Goal: Task Accomplishment & Management: Use online tool/utility

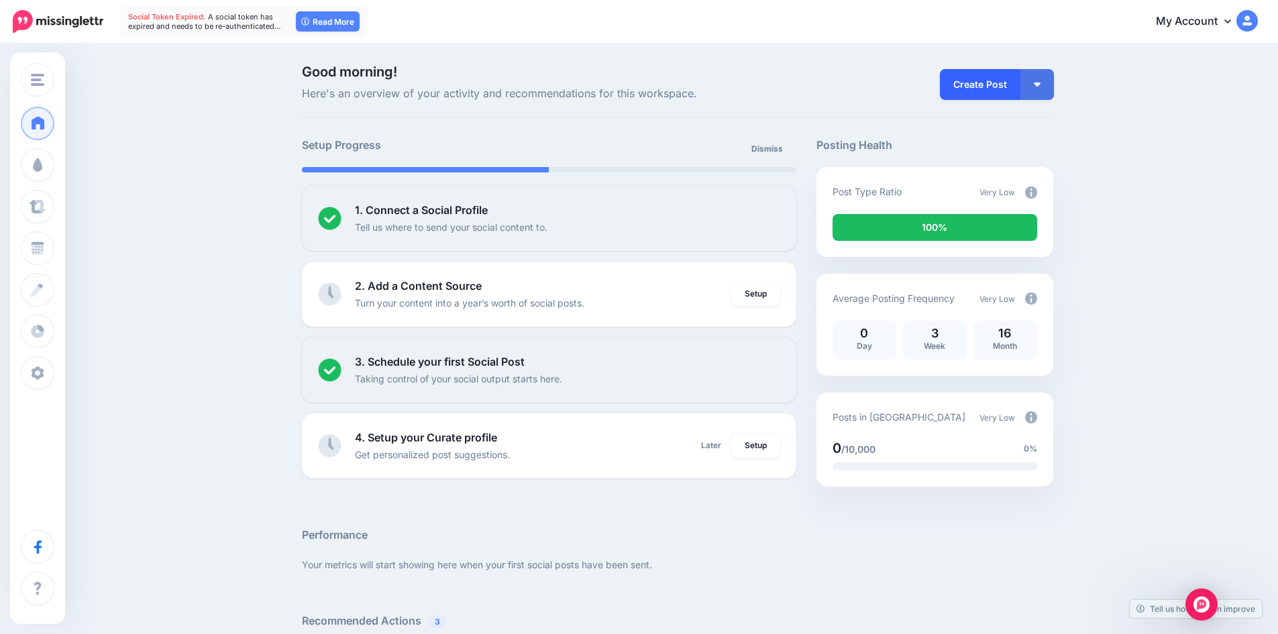
click at [979, 96] on link "Create Post" at bounding box center [980, 84] width 80 height 31
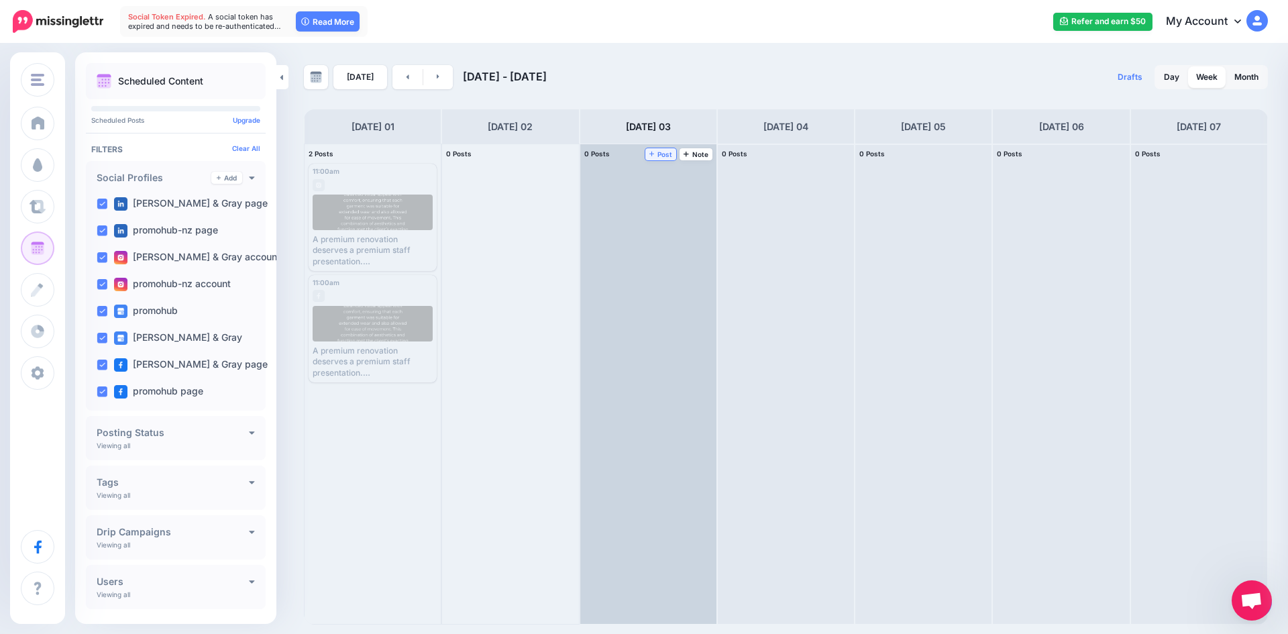
click at [663, 157] on span "Post" at bounding box center [660, 154] width 23 height 7
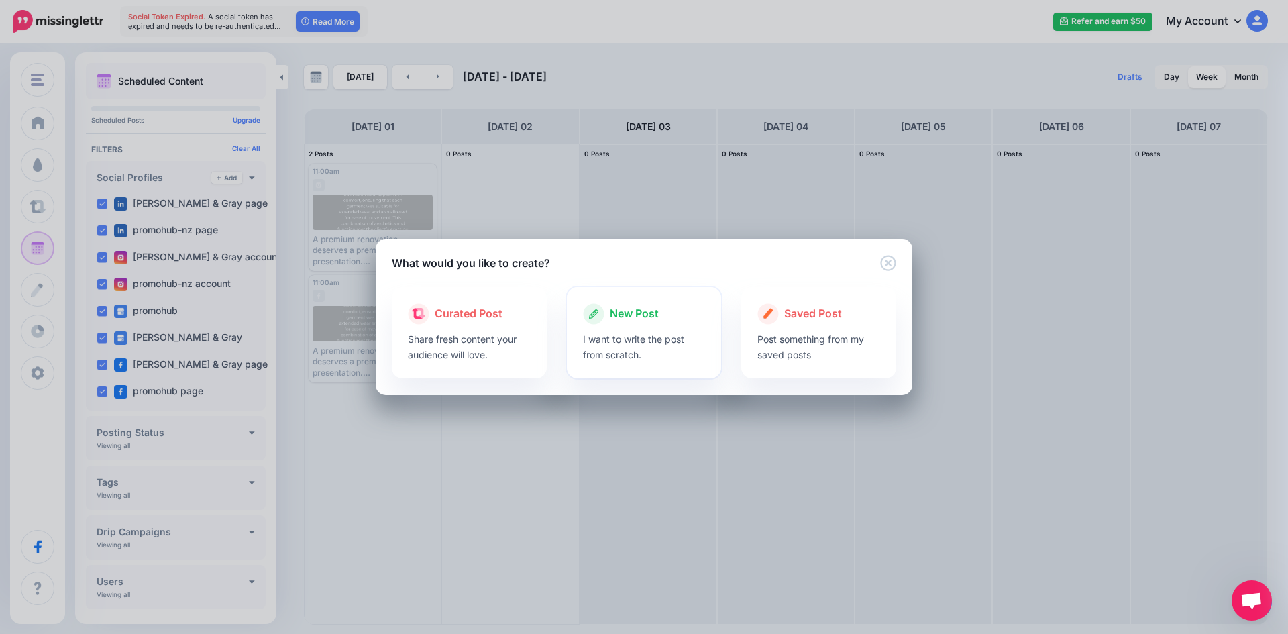
click at [632, 333] on p "I want to write the post from scratch." at bounding box center [644, 346] width 123 height 31
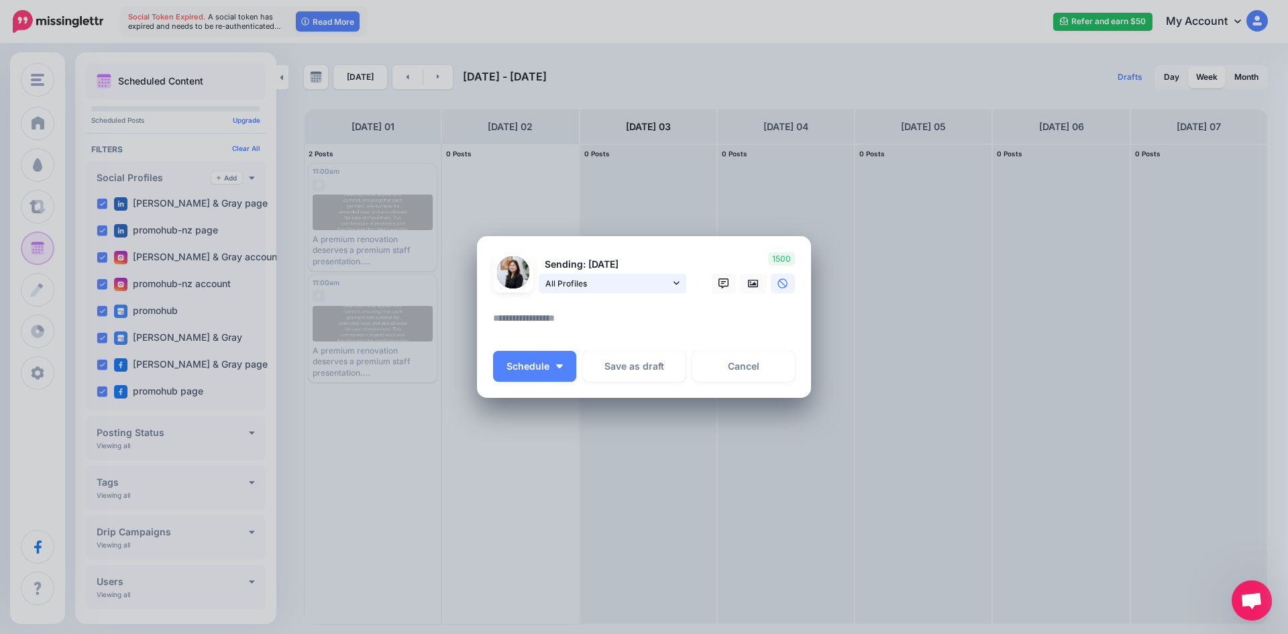
click at [611, 291] on link "All Profiles" at bounding box center [613, 283] width 148 height 19
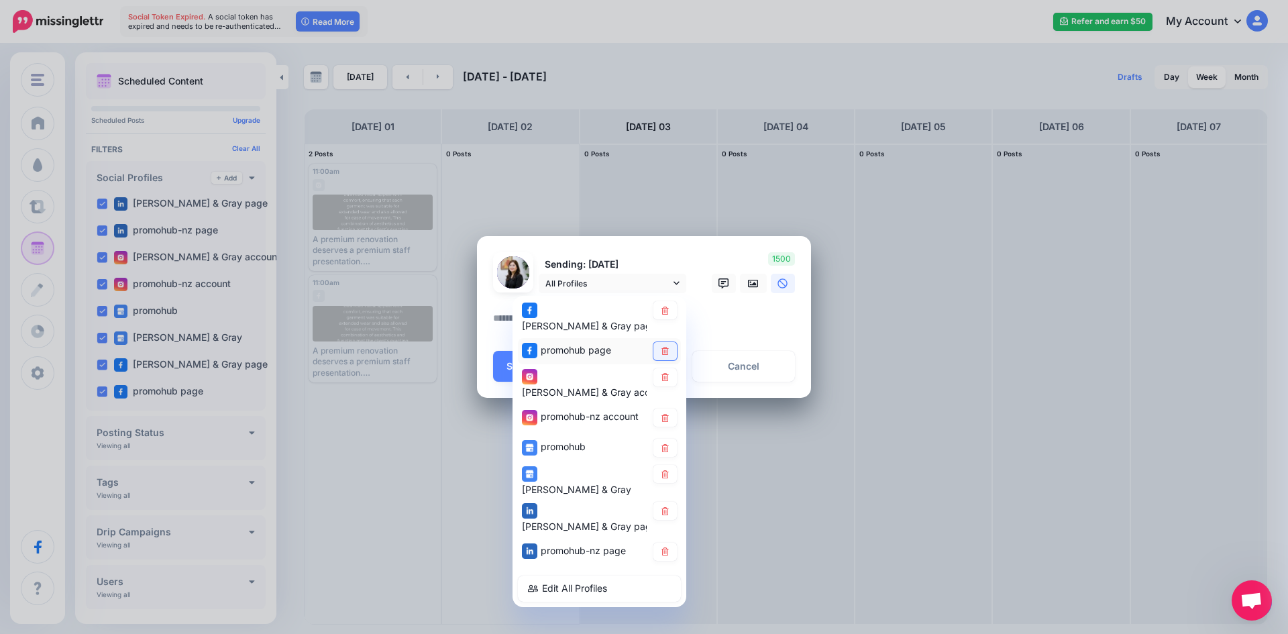
click at [661, 342] on link at bounding box center [664, 351] width 23 height 18
click at [674, 370] on link at bounding box center [664, 377] width 23 height 18
drag, startPoint x: 667, startPoint y: 402, endPoint x: 674, endPoint y: 421, distance: 20.6
click at [667, 414] on icon at bounding box center [665, 418] width 10 height 8
drag, startPoint x: 674, startPoint y: 421, endPoint x: 673, endPoint y: 442, distance: 20.8
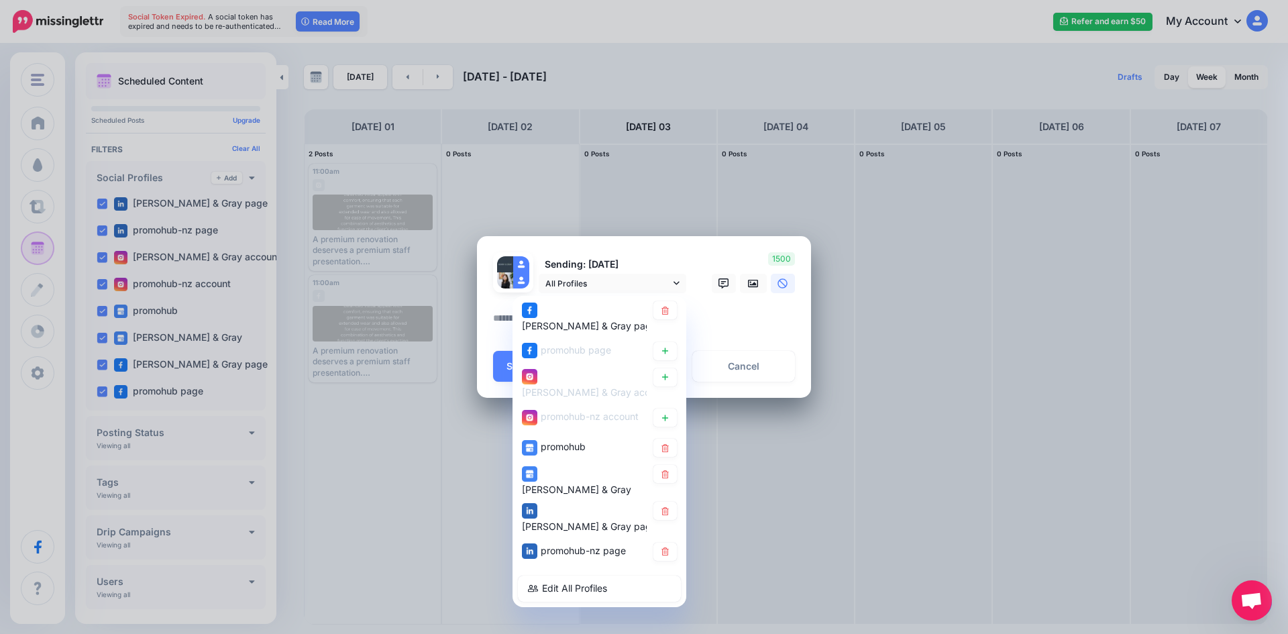
click at [677, 435] on div "promohub" at bounding box center [599, 448] width 163 height 26
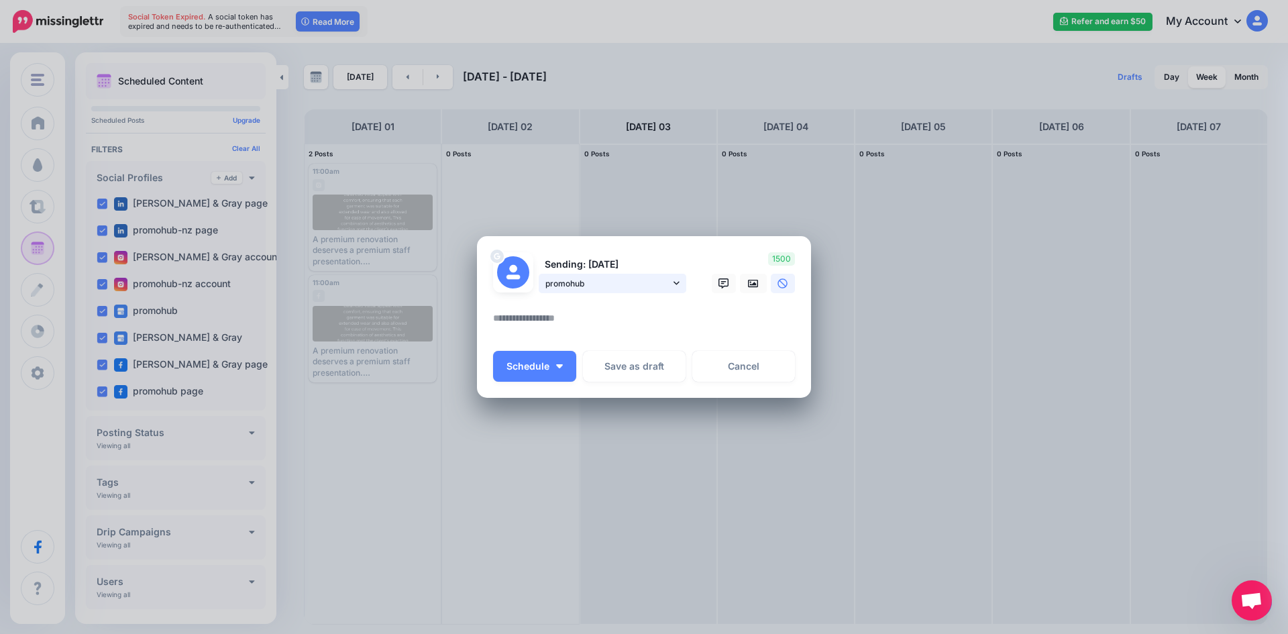
click at [672, 287] on link "promohub" at bounding box center [613, 283] width 148 height 19
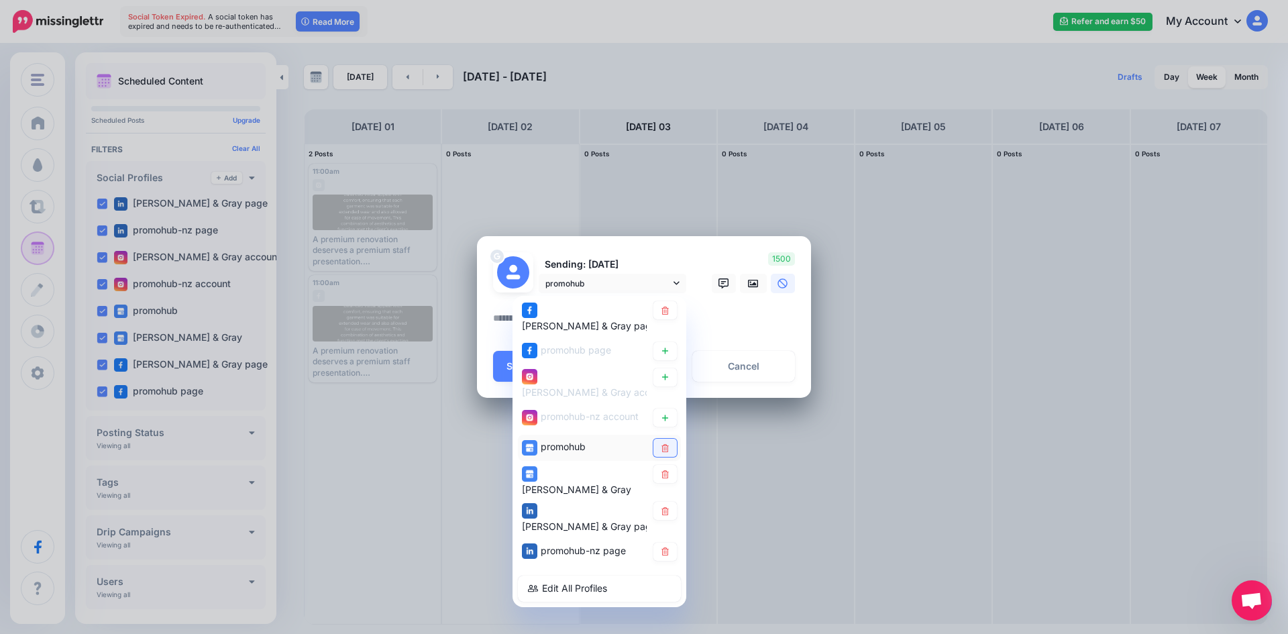
click at [666, 439] on link at bounding box center [664, 448] width 23 height 18
drag, startPoint x: 665, startPoint y: 464, endPoint x: 665, endPoint y: 482, distance: 18.1
click at [665, 470] on icon at bounding box center [665, 474] width 10 height 8
click at [665, 506] on icon at bounding box center [665, 510] width 10 height 8
click at [667, 547] on icon at bounding box center [664, 551] width 7 height 8
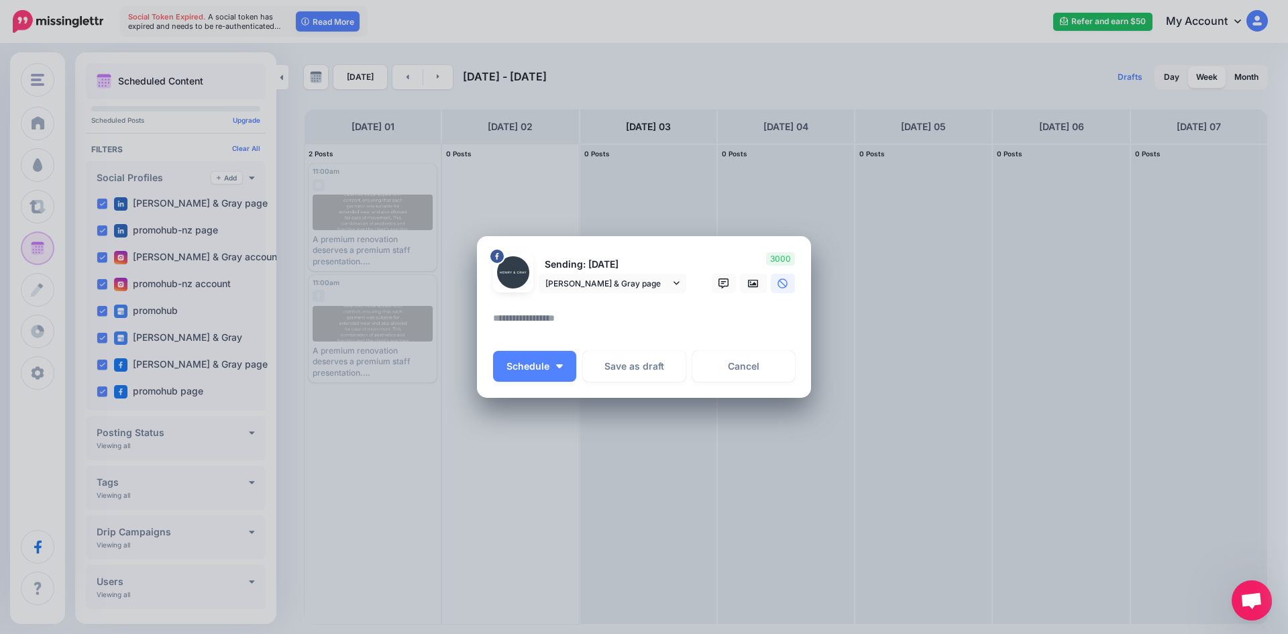
click at [664, 318] on textarea at bounding box center [647, 323] width 309 height 26
click at [503, 321] on textarea "To enrich screen reader interactions, please activate Accessibility in Grammarl…" at bounding box center [647, 323] width 309 height 26
paste textarea "**********"
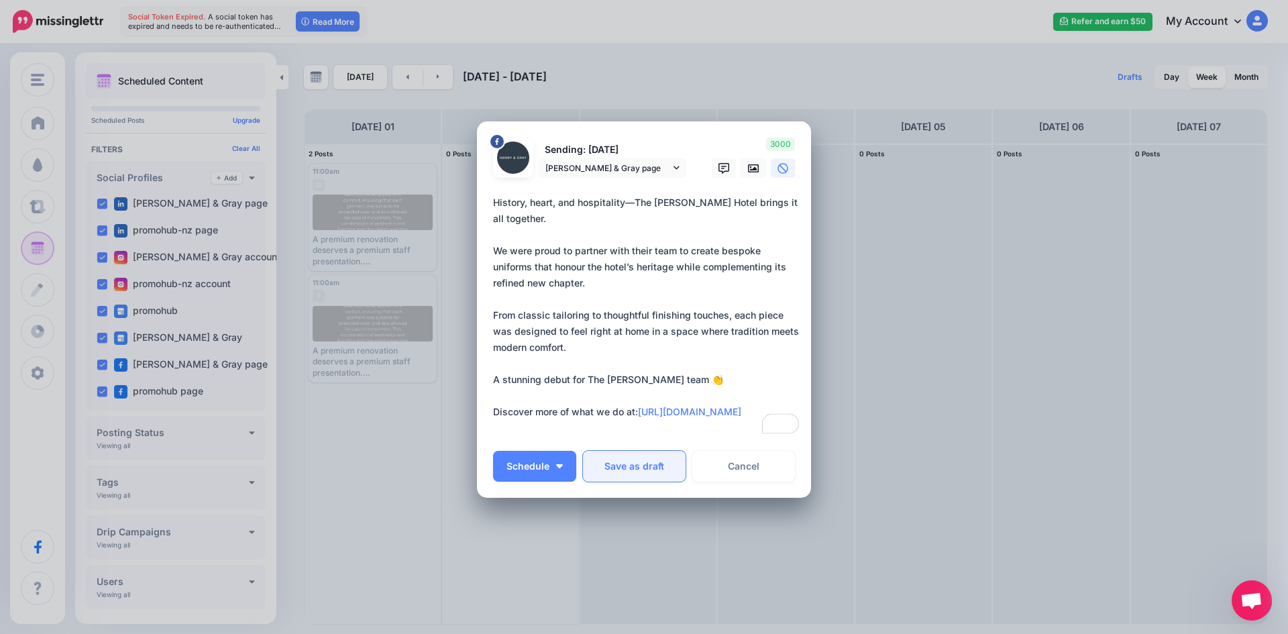
scroll to position [17, 0]
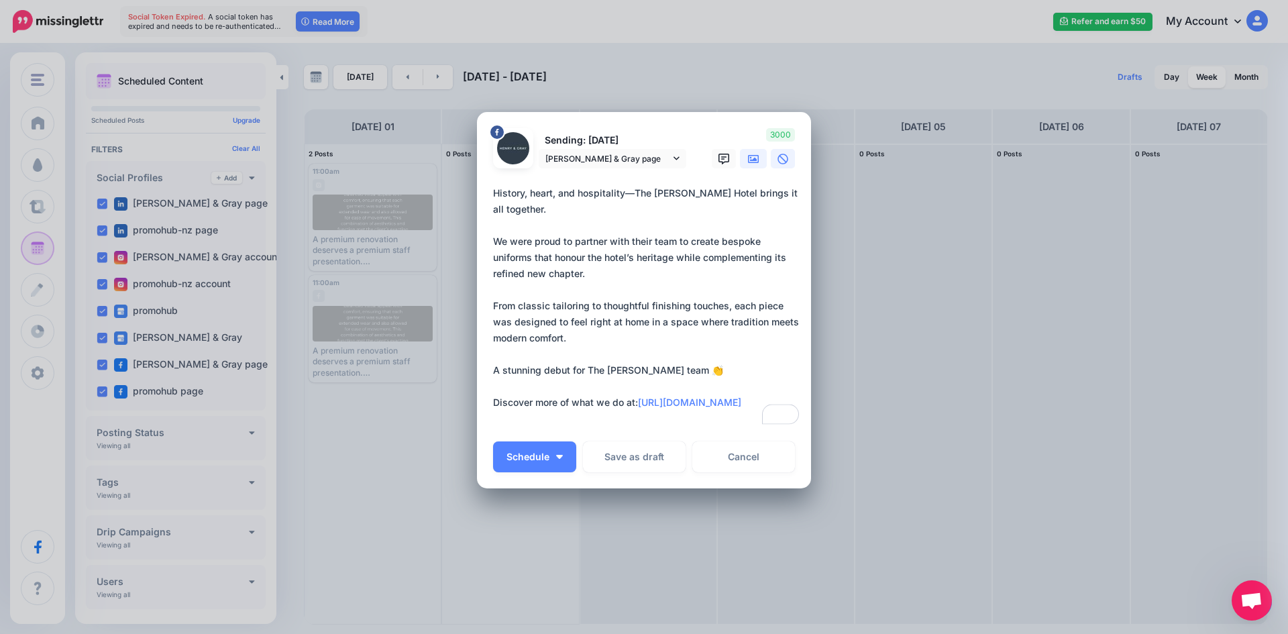
type textarea "**********"
click at [740, 150] on link at bounding box center [753, 158] width 27 height 19
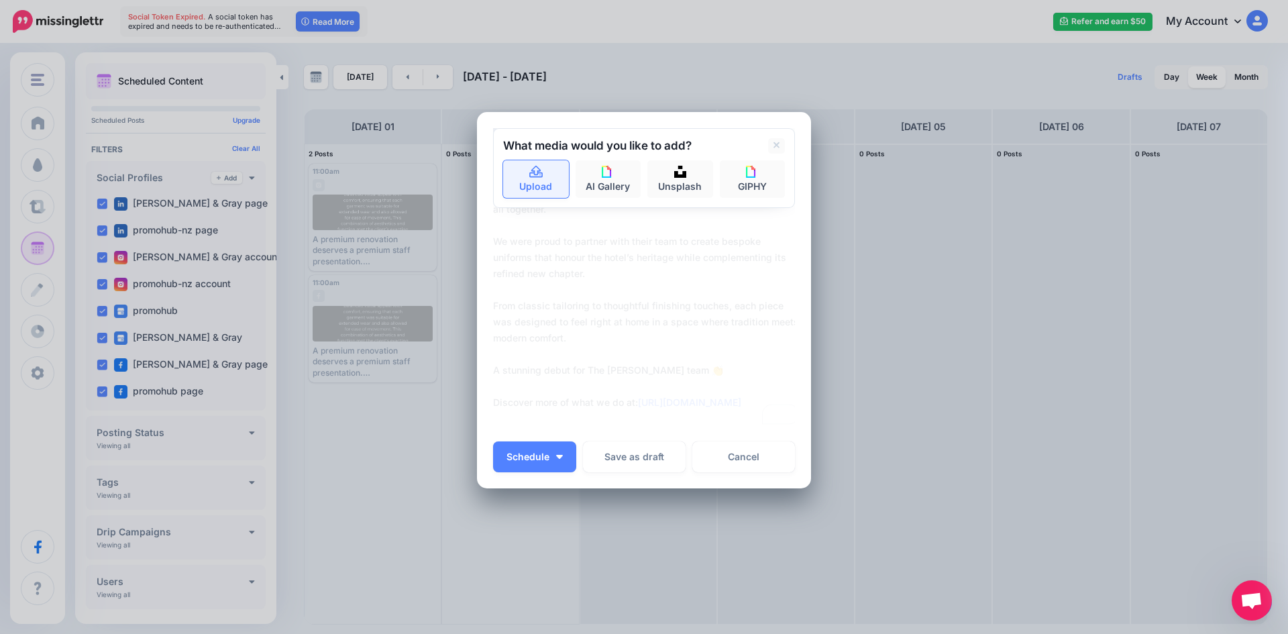
click at [535, 179] on link "Upload" at bounding box center [536, 179] width 66 height 38
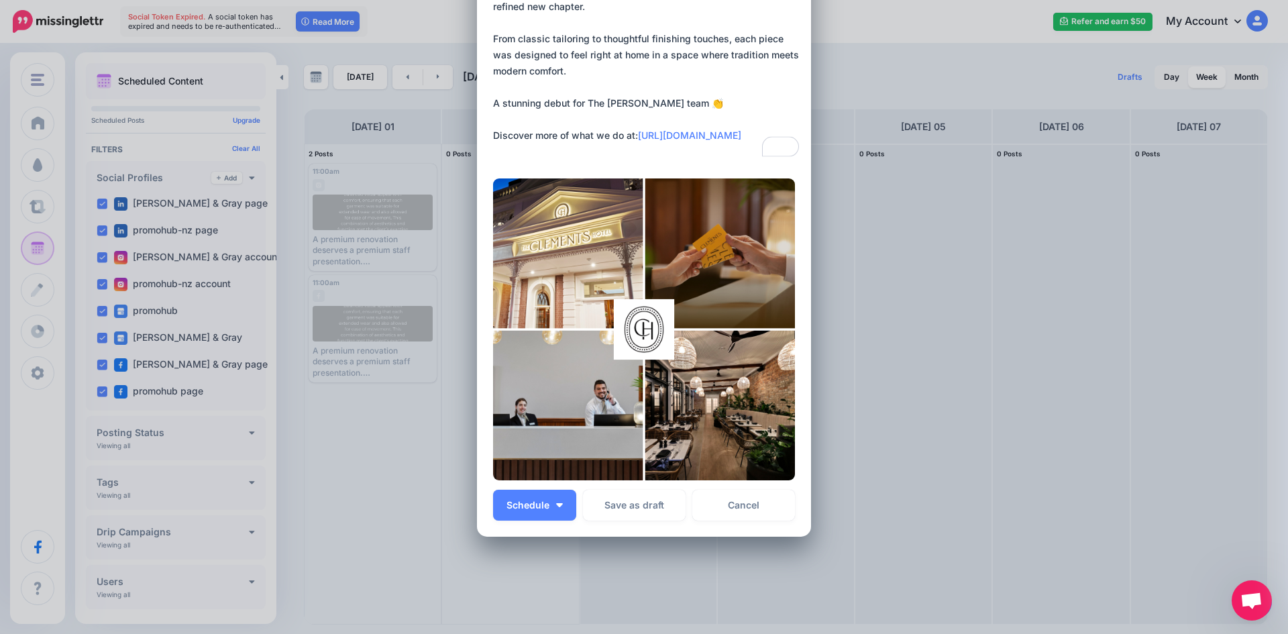
scroll to position [223, 0]
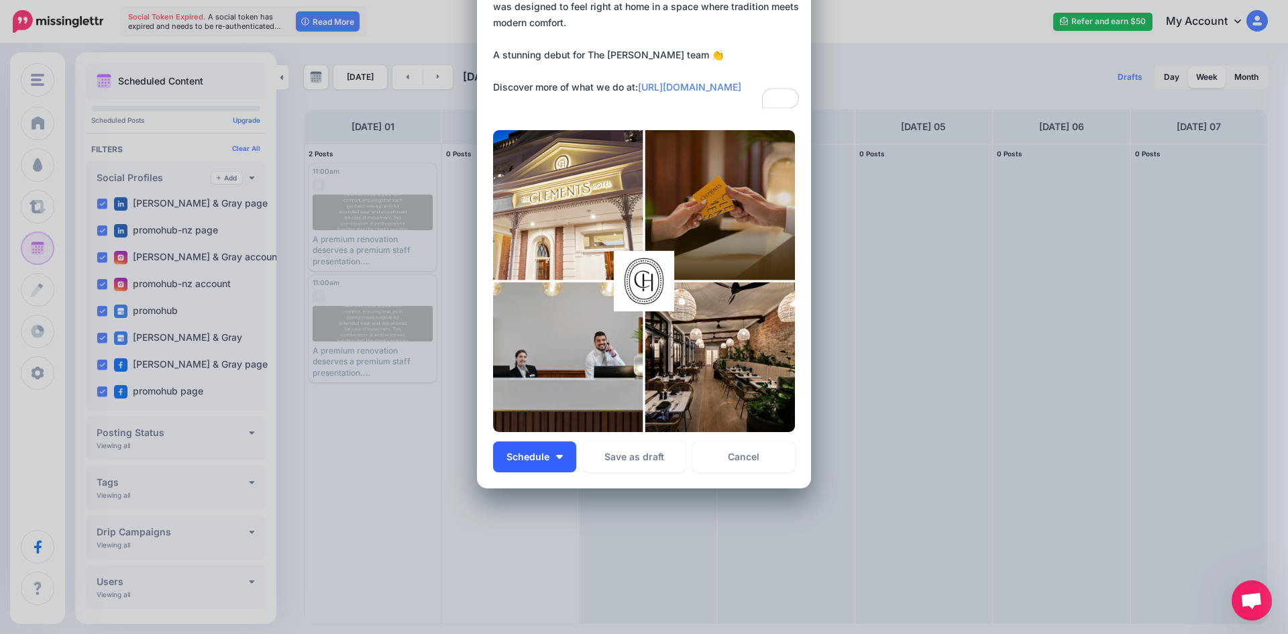
click at [556, 455] on img "button" at bounding box center [559, 457] width 7 height 4
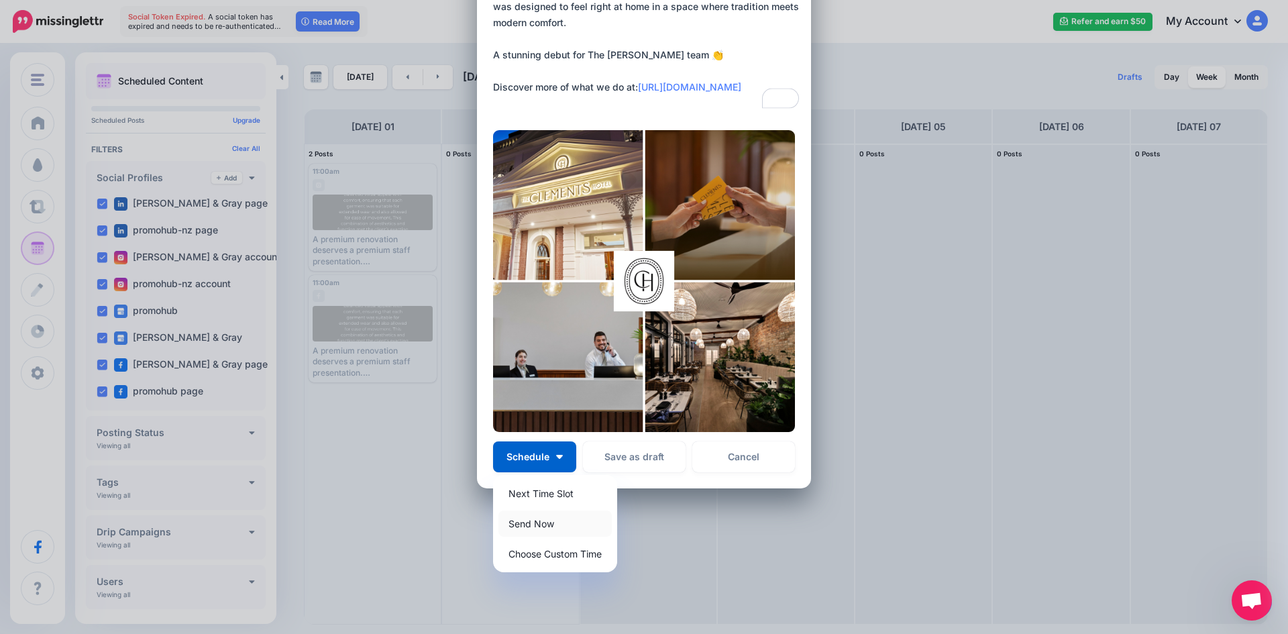
click at [547, 523] on link "Send Now" at bounding box center [554, 524] width 113 height 26
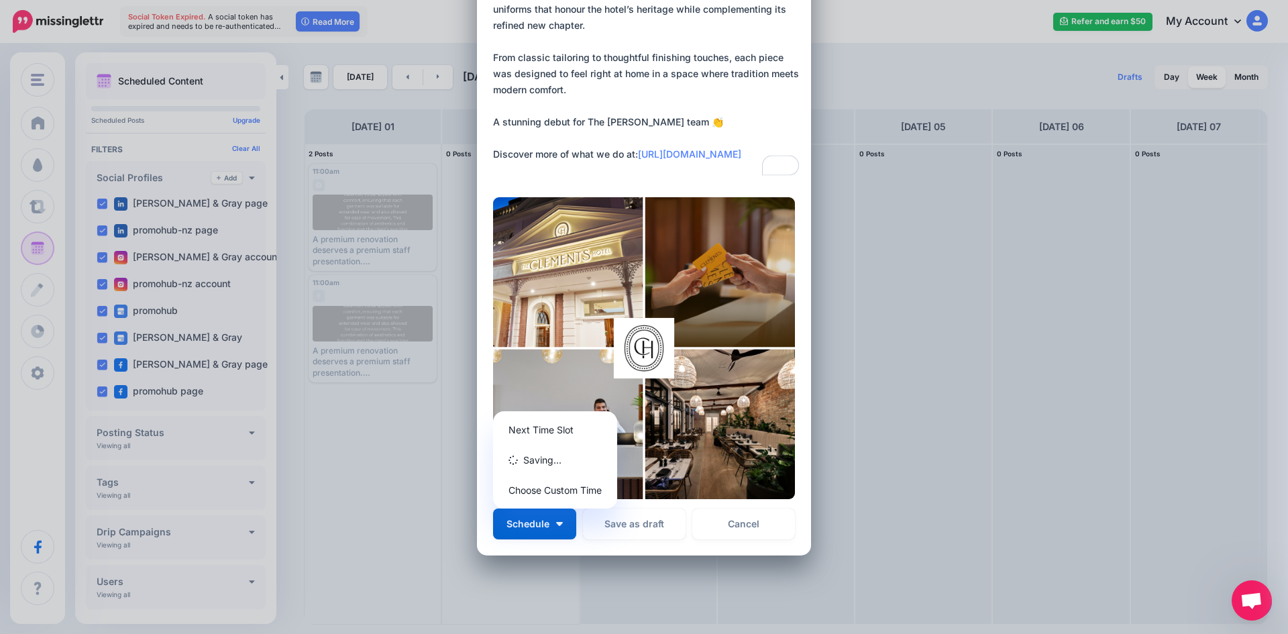
scroll to position [0, 0]
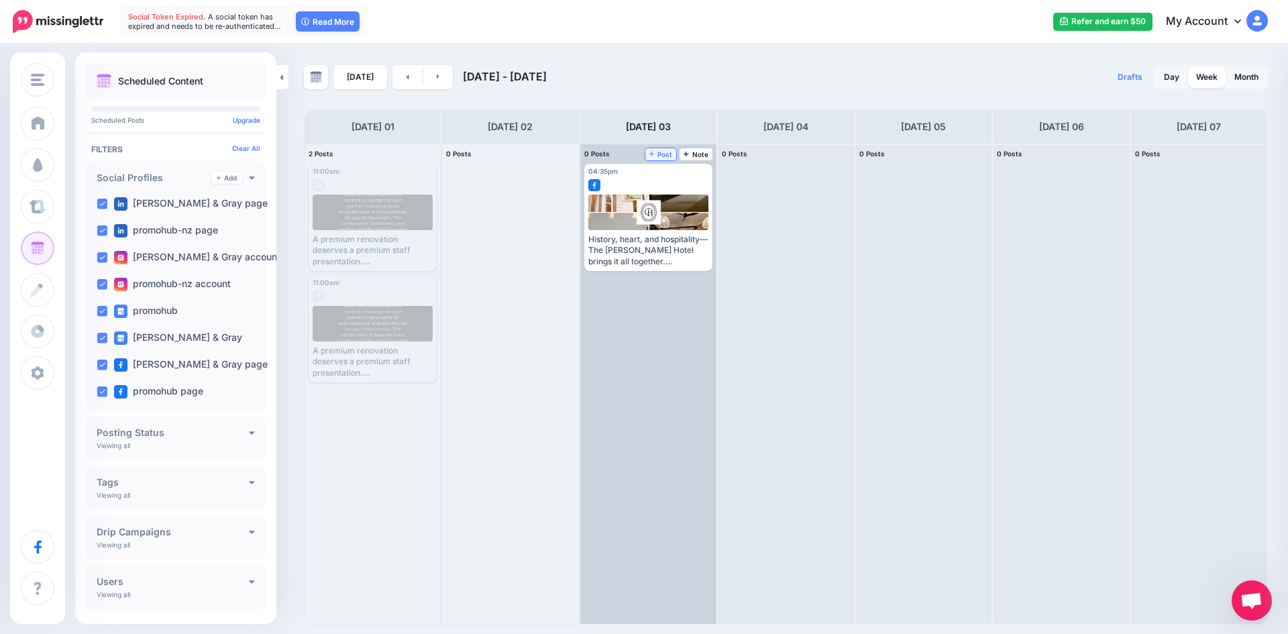
click at [655, 155] on span "Post" at bounding box center [660, 154] width 23 height 7
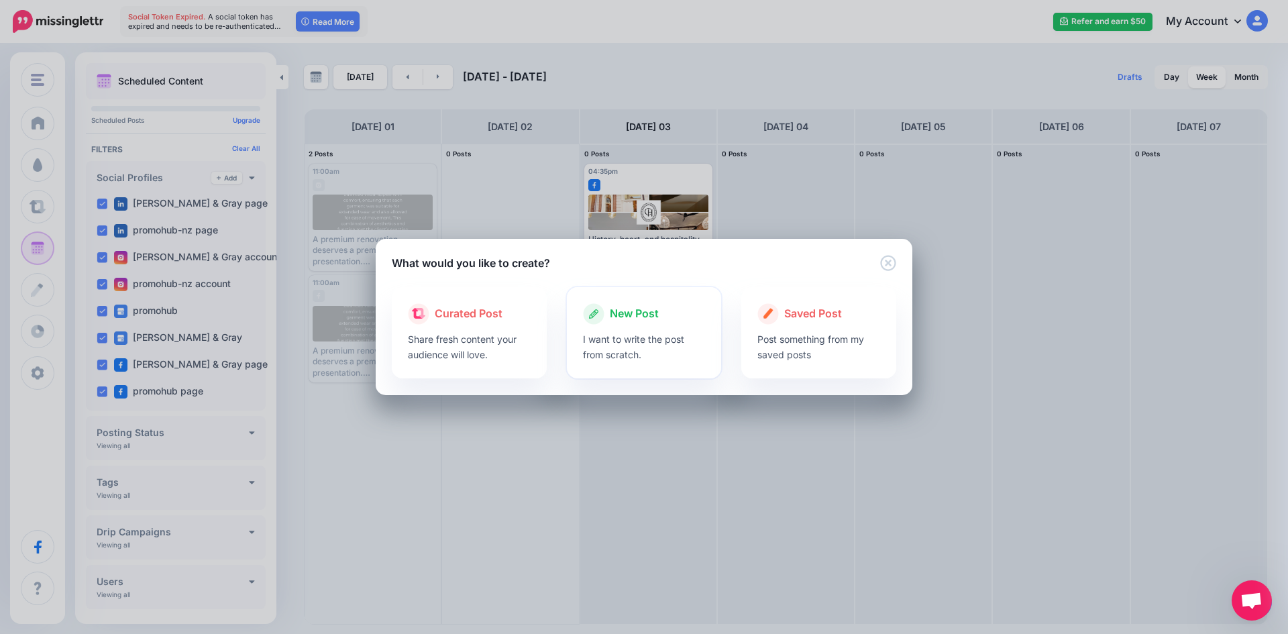
click at [602, 331] on div at bounding box center [644, 328] width 123 height 7
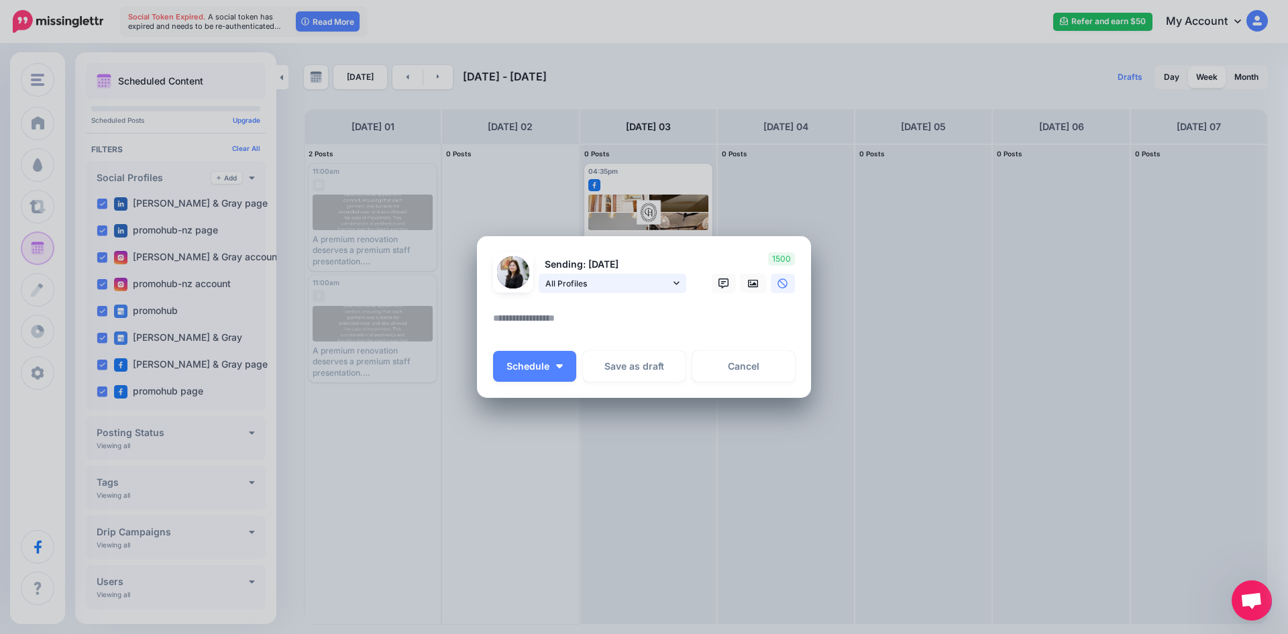
click at [629, 279] on span "All Profiles" at bounding box center [607, 283] width 125 height 14
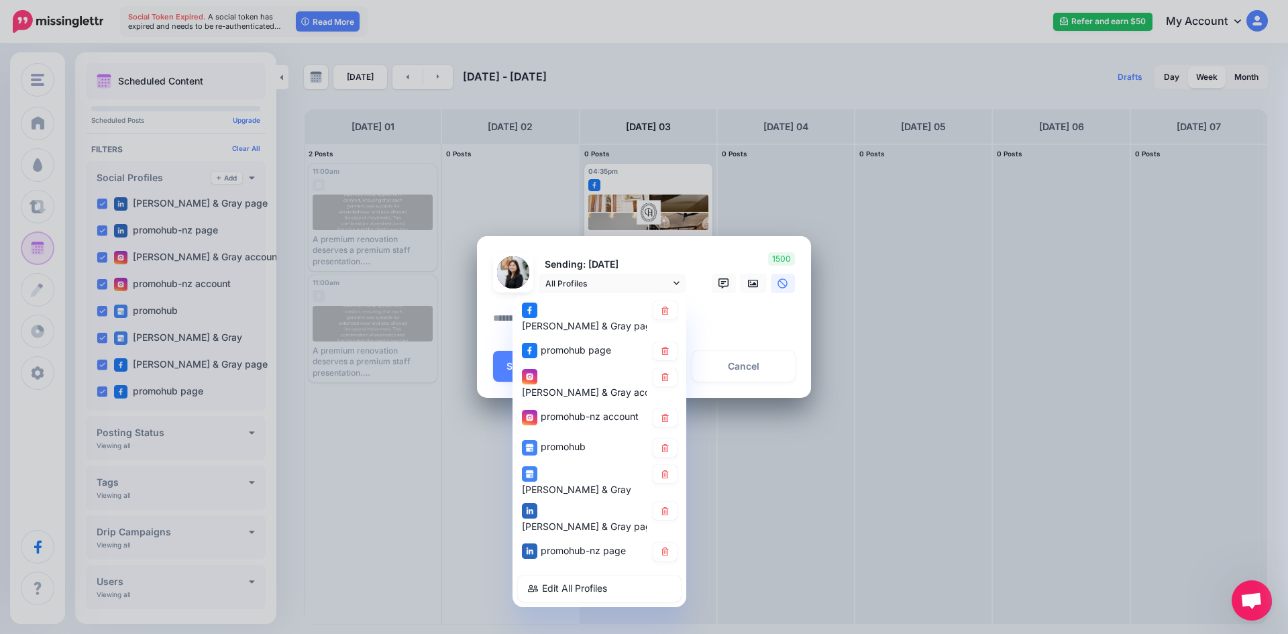
click at [637, 305] on div "[PERSON_NAME] & Gray page" at bounding box center [584, 317] width 125 height 33
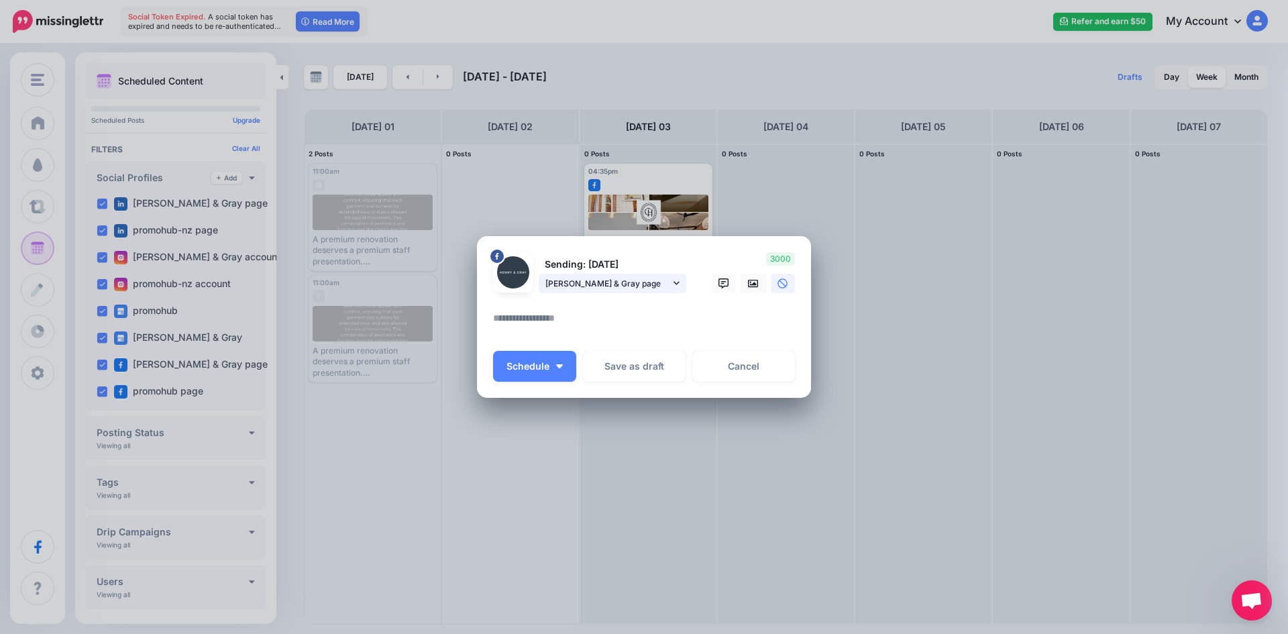
click at [641, 284] on span "[PERSON_NAME] & Gray page" at bounding box center [607, 283] width 125 height 14
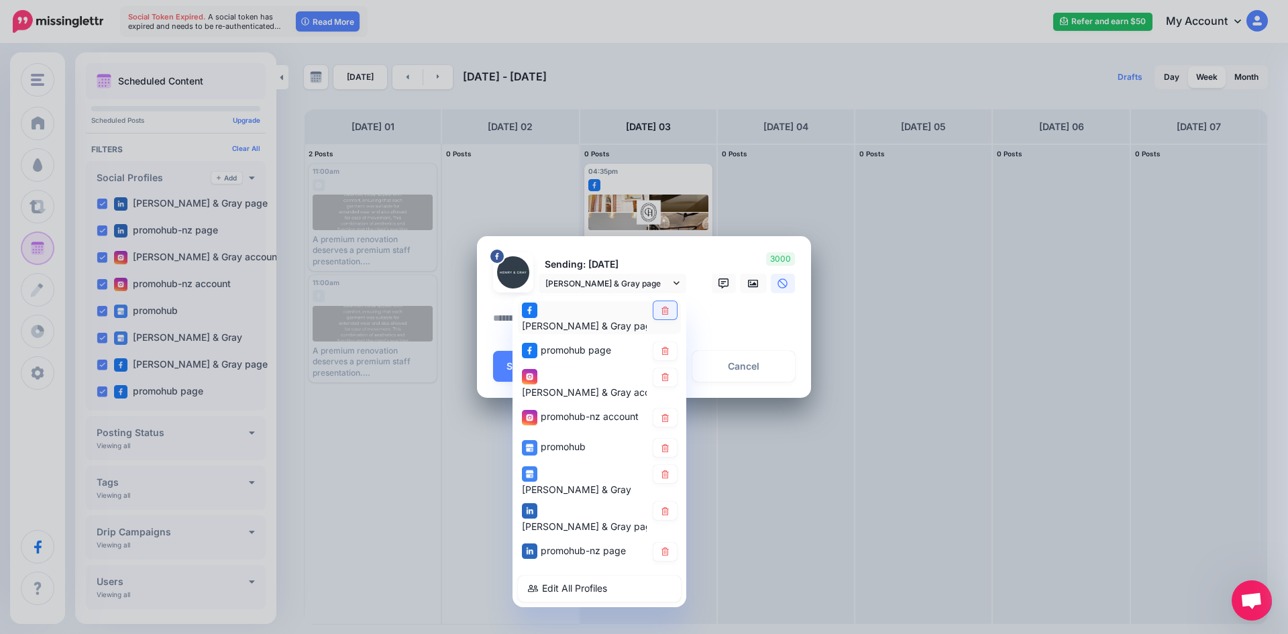
click at [662, 314] on icon at bounding box center [664, 310] width 7 height 8
drag, startPoint x: 665, startPoint y: 329, endPoint x: 671, endPoint y: 358, distance: 29.3
click at [671, 343] on link at bounding box center [664, 351] width 23 height 18
click at [669, 414] on icon at bounding box center [665, 418] width 10 height 8
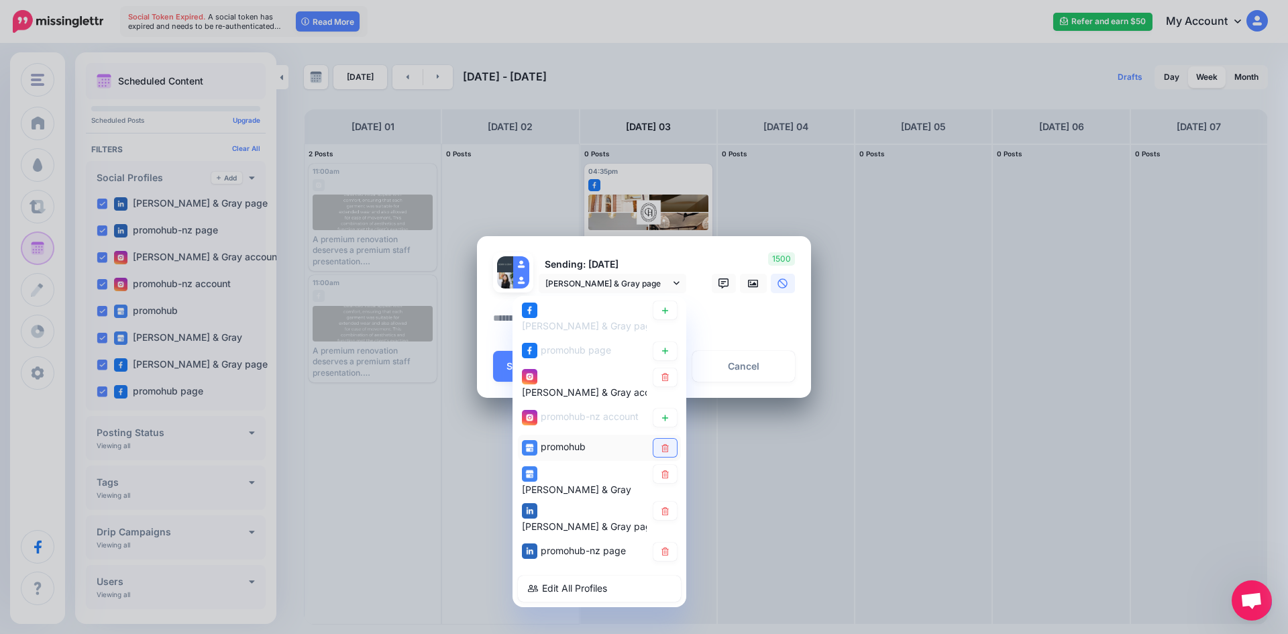
click at [671, 439] on link at bounding box center [664, 448] width 23 height 18
click at [673, 465] on link at bounding box center [664, 474] width 23 height 18
click at [669, 506] on icon at bounding box center [665, 510] width 10 height 8
click at [662, 543] on link at bounding box center [664, 552] width 23 height 18
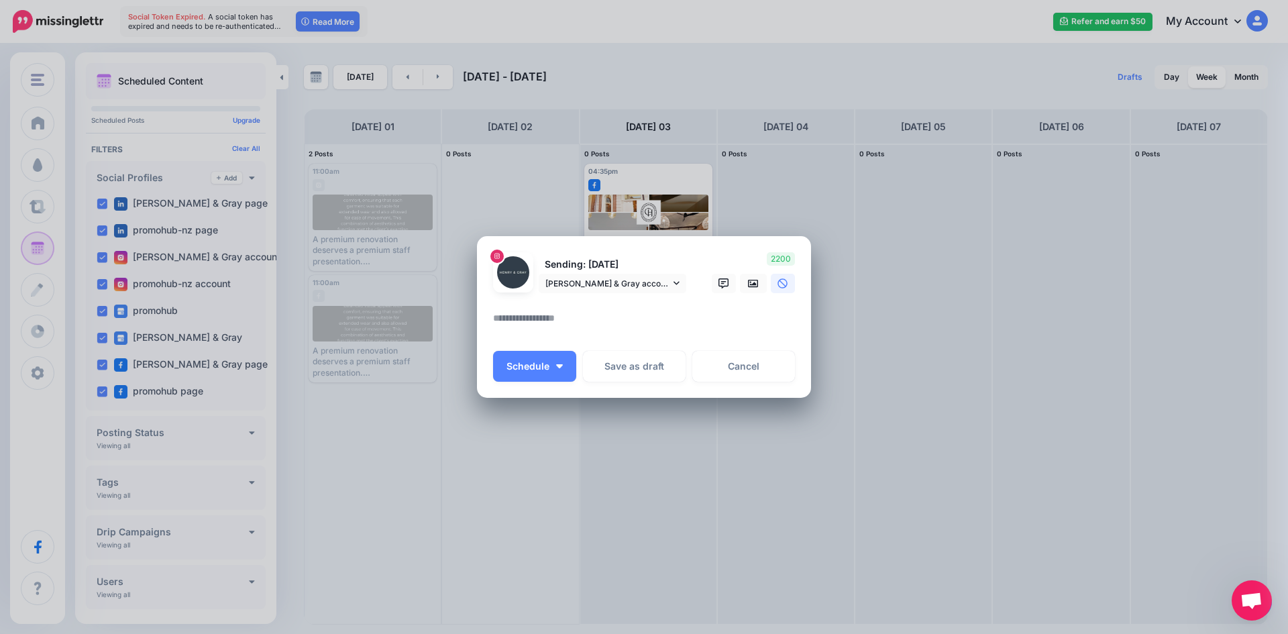
click at [659, 315] on textarea at bounding box center [647, 323] width 309 height 26
paste textarea "**********"
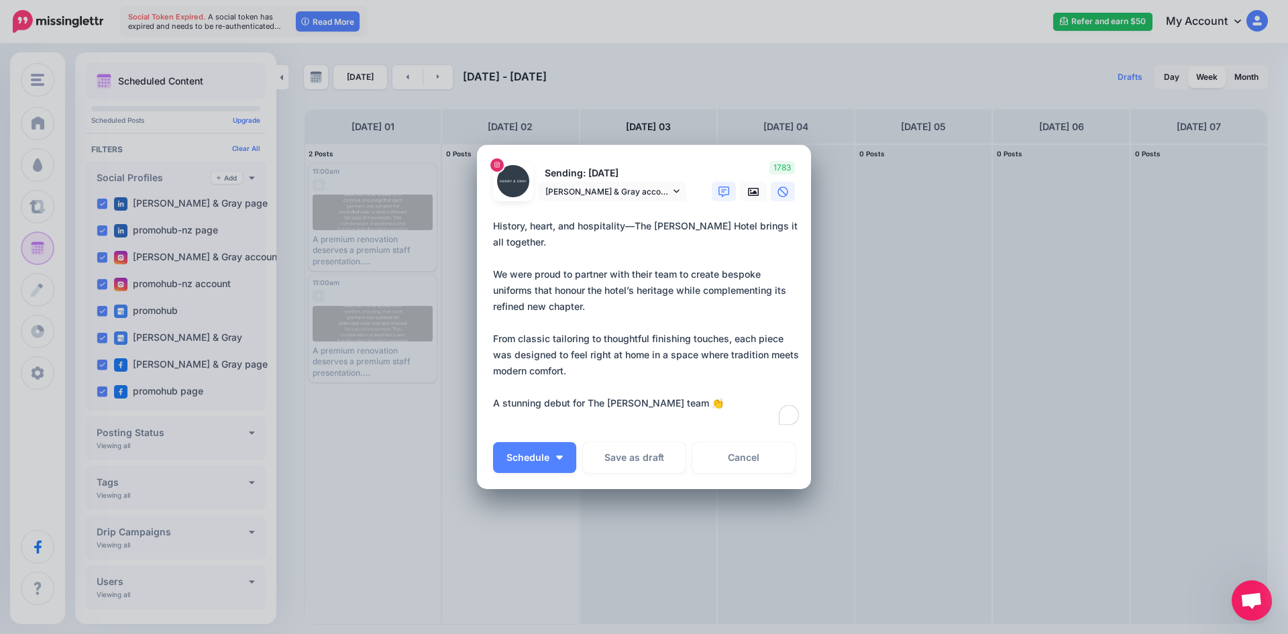
type textarea "**********"
click at [722, 186] on icon at bounding box center [723, 191] width 11 height 11
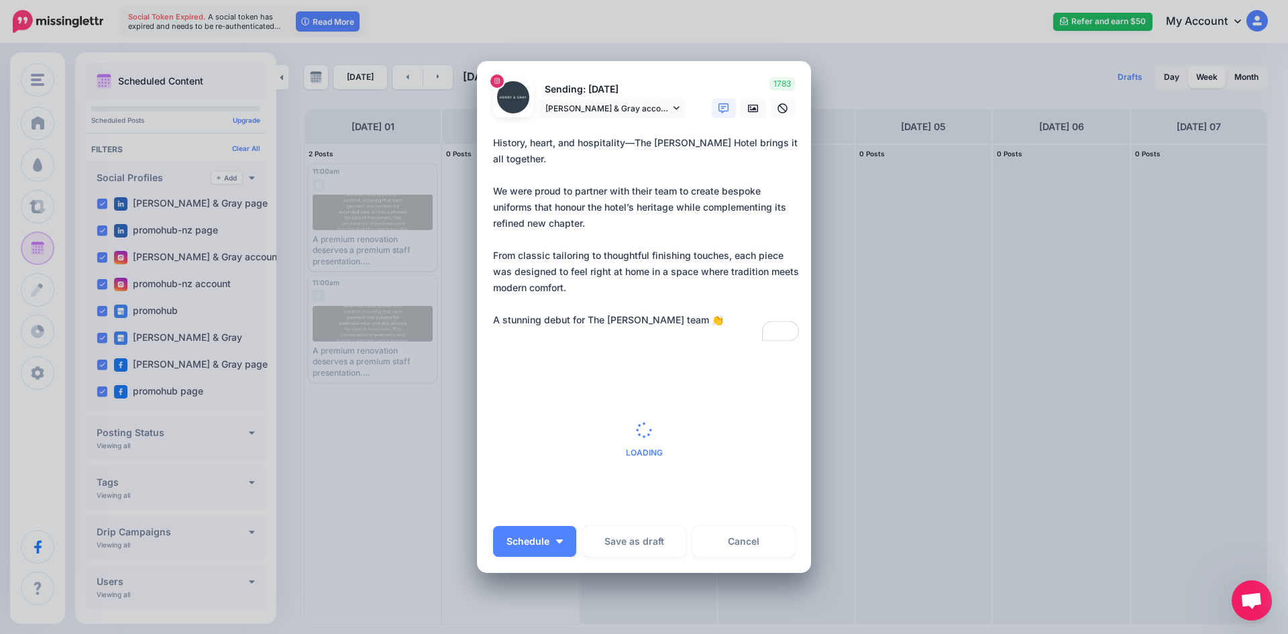
click at [718, 110] on icon at bounding box center [723, 108] width 11 height 11
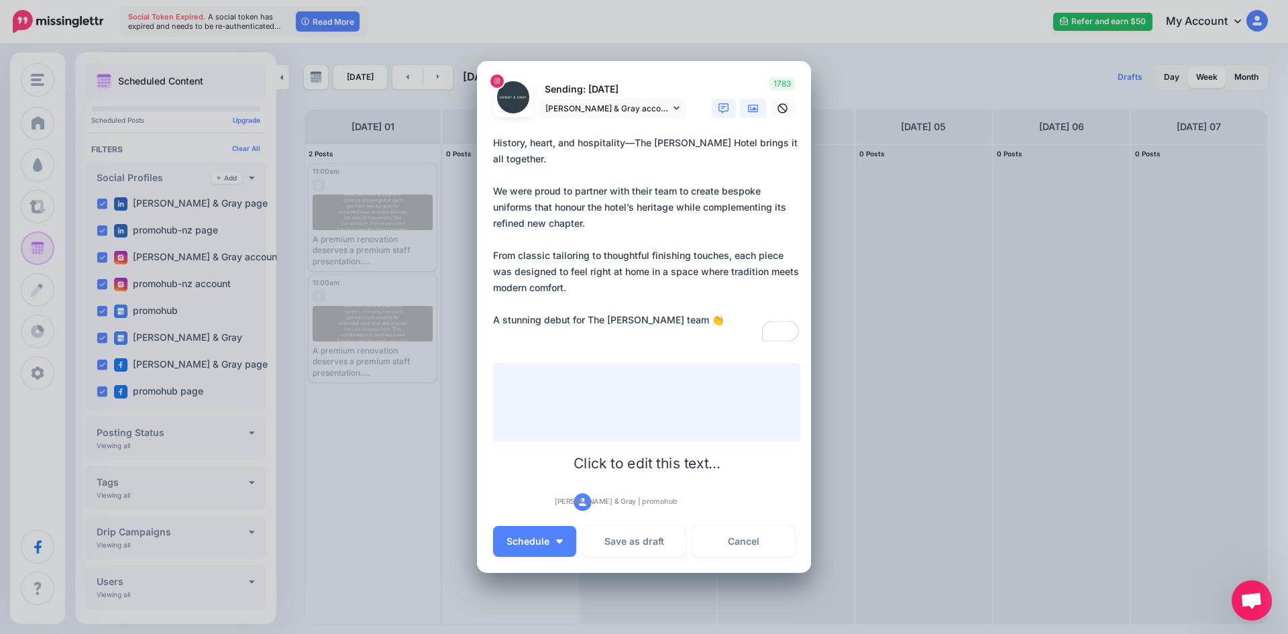
click at [740, 105] on link at bounding box center [753, 108] width 27 height 19
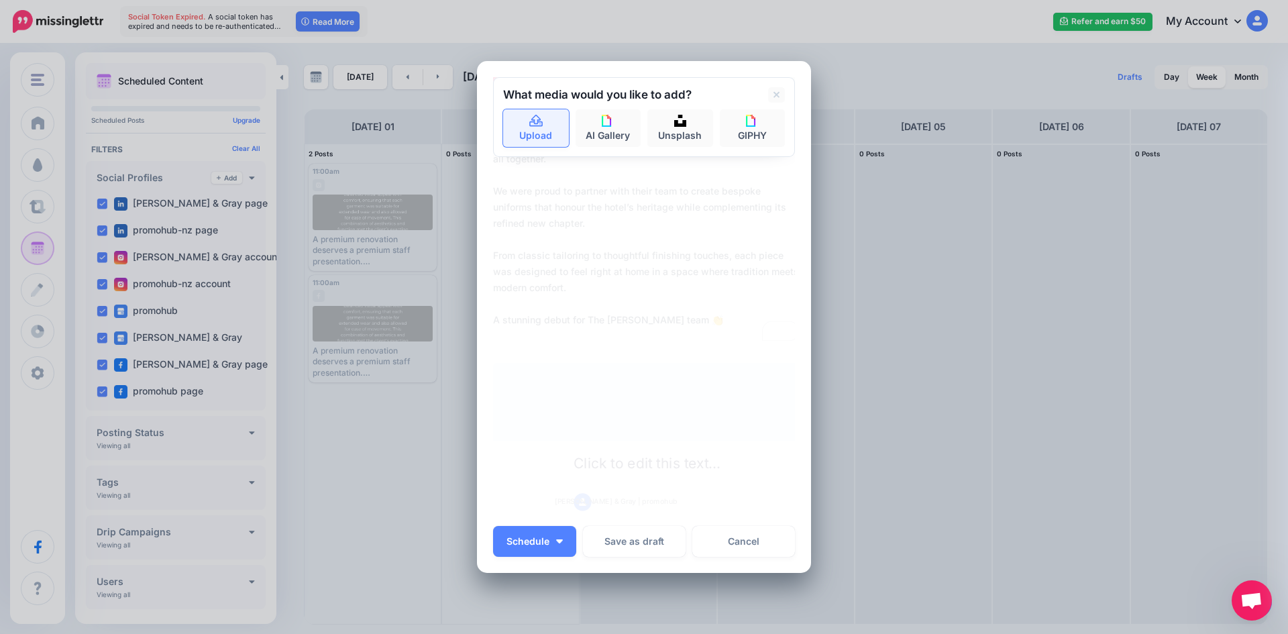
click at [521, 121] on link "Upload" at bounding box center [536, 128] width 66 height 38
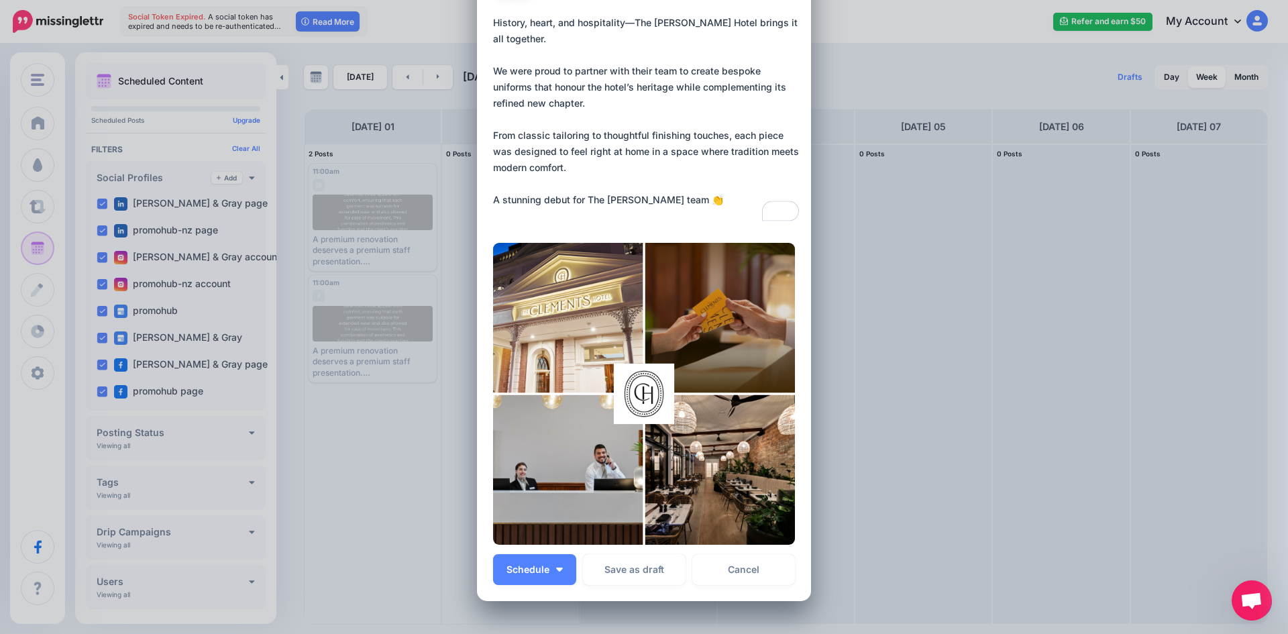
scroll to position [191, 0]
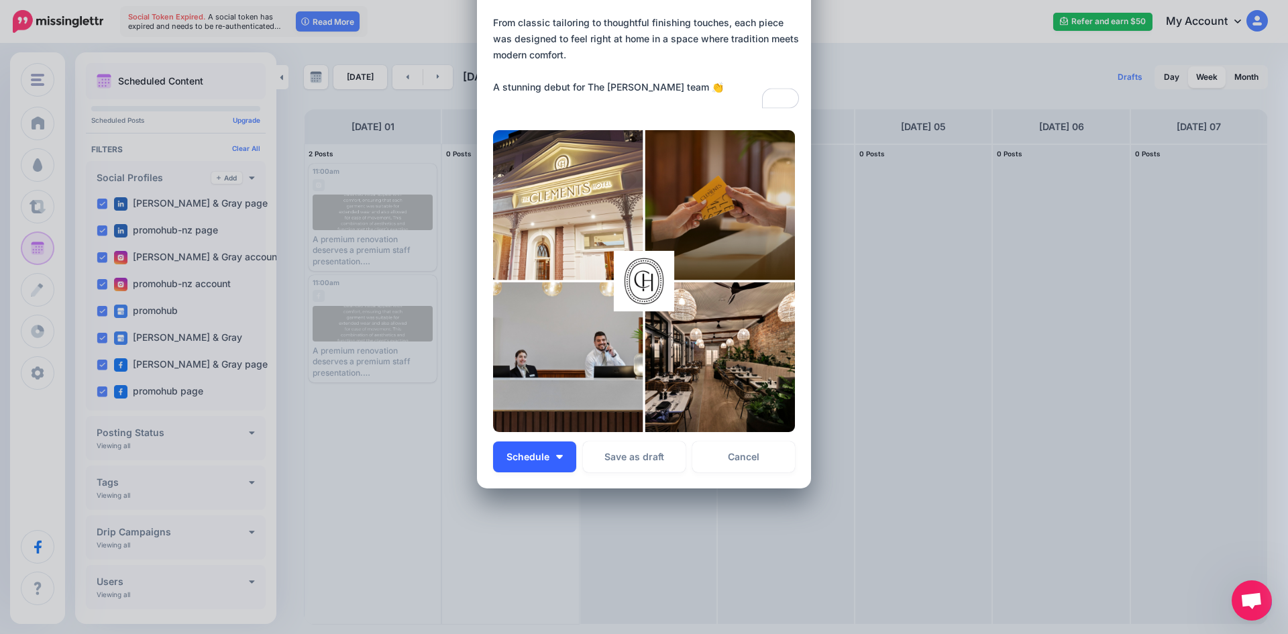
click at [558, 460] on button "Schedule" at bounding box center [534, 456] width 83 height 31
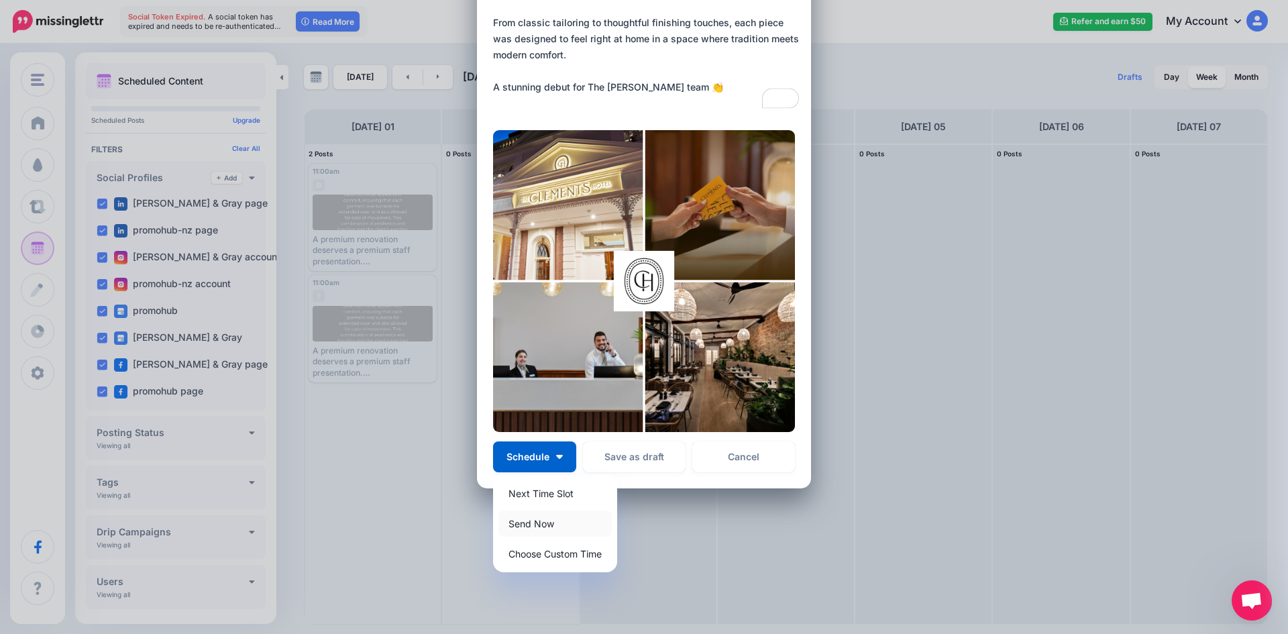
click at [552, 521] on link "Send Now" at bounding box center [554, 524] width 113 height 26
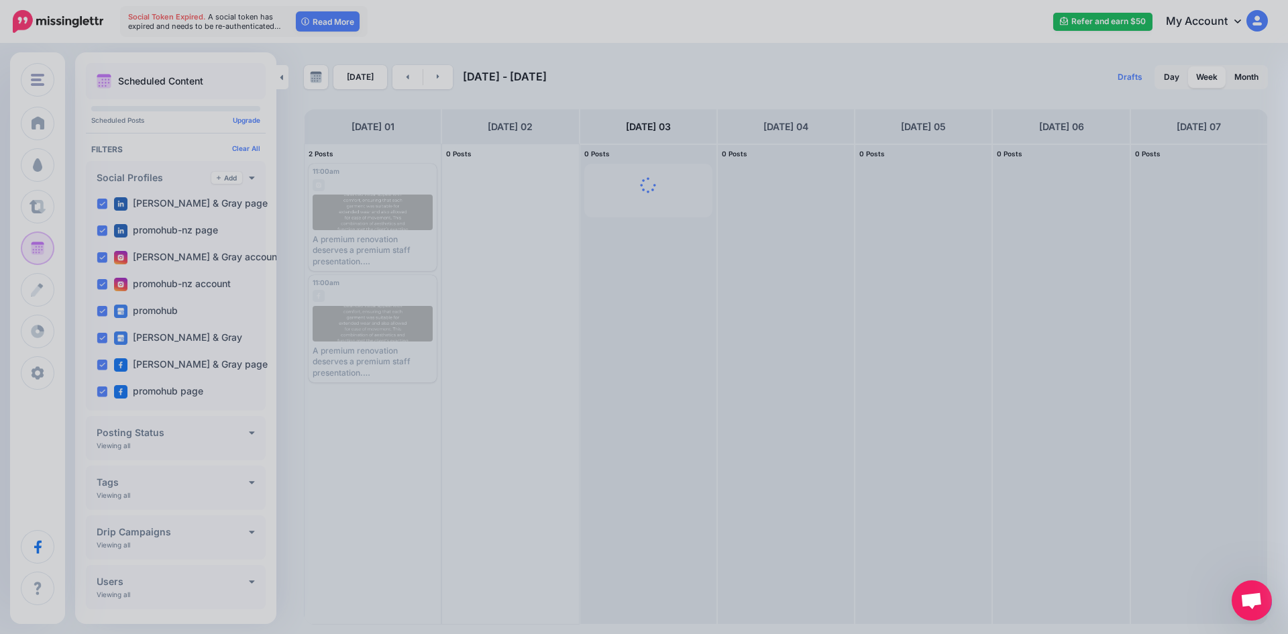
scroll to position [0, 0]
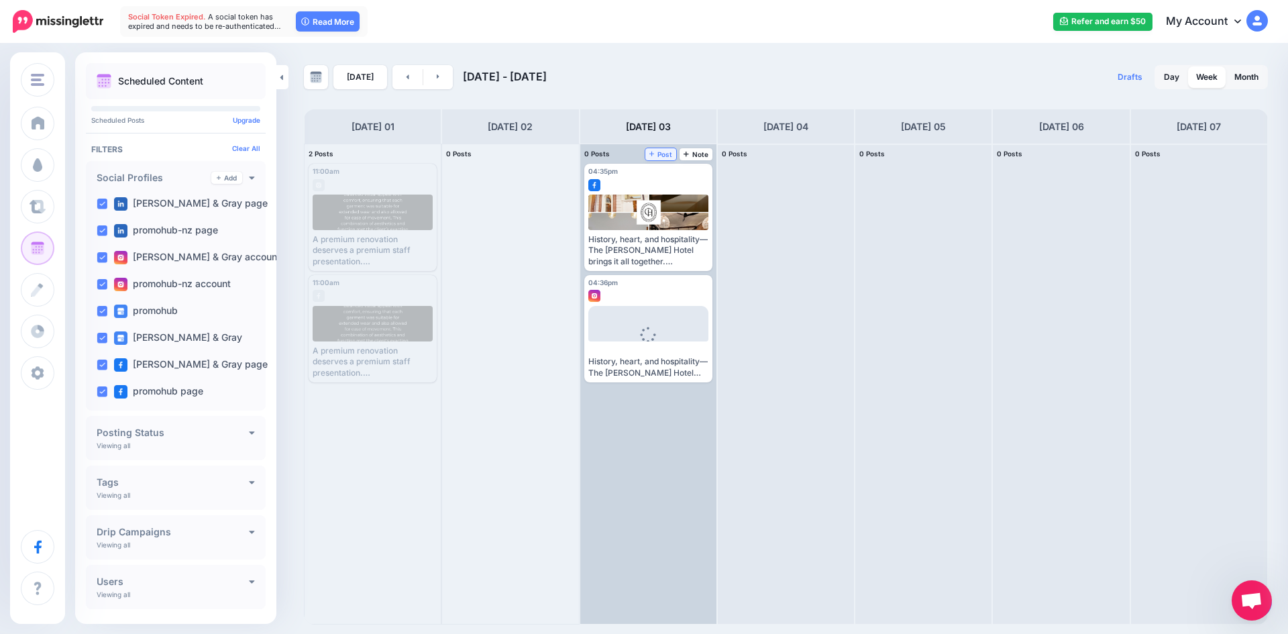
click at [663, 150] on link "Post" at bounding box center [661, 154] width 32 height 12
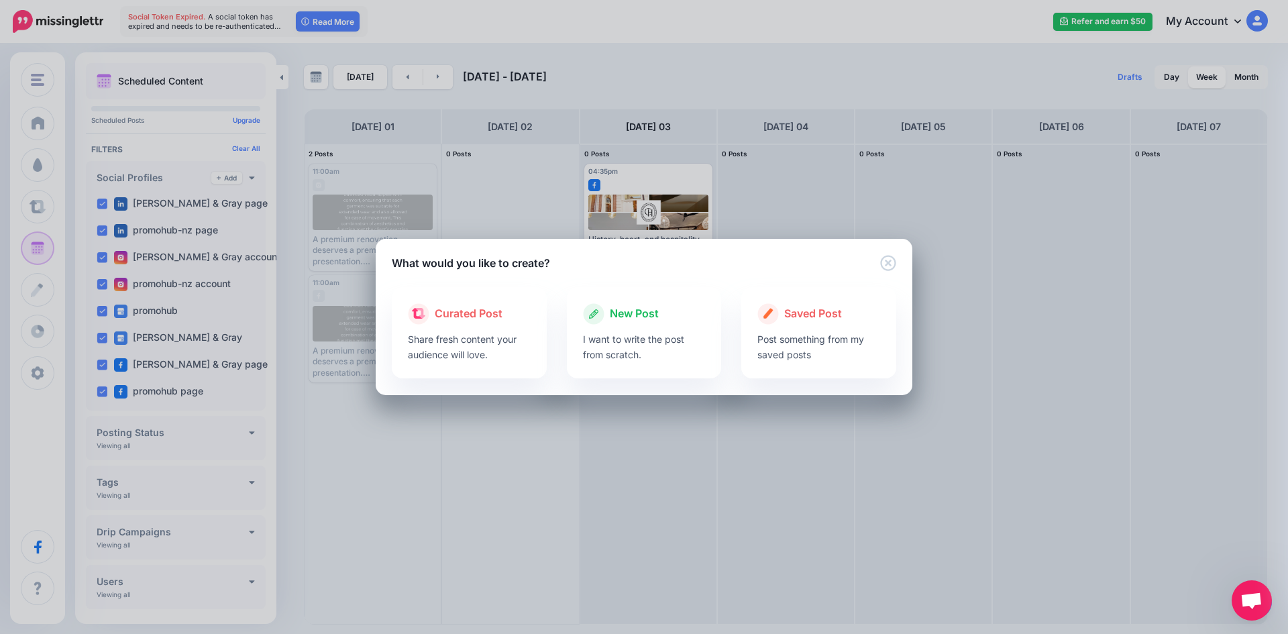
click at [604, 339] on p "I want to write the post from scratch." at bounding box center [644, 346] width 123 height 31
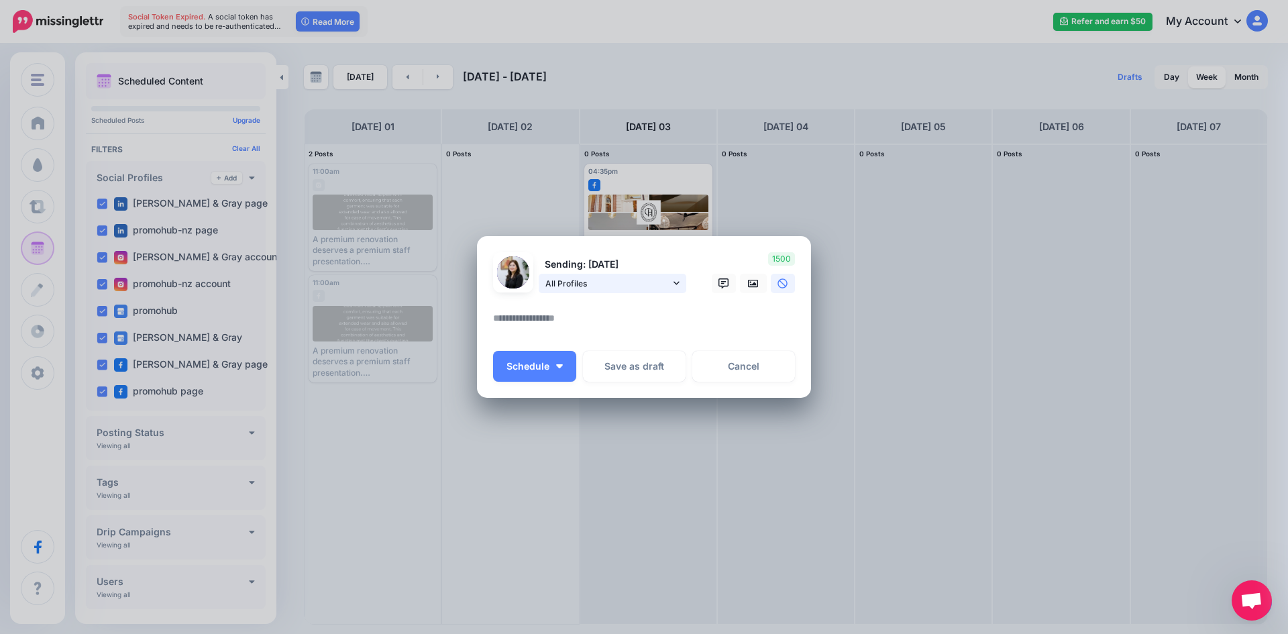
click at [648, 282] on span "All Profiles" at bounding box center [607, 283] width 125 height 14
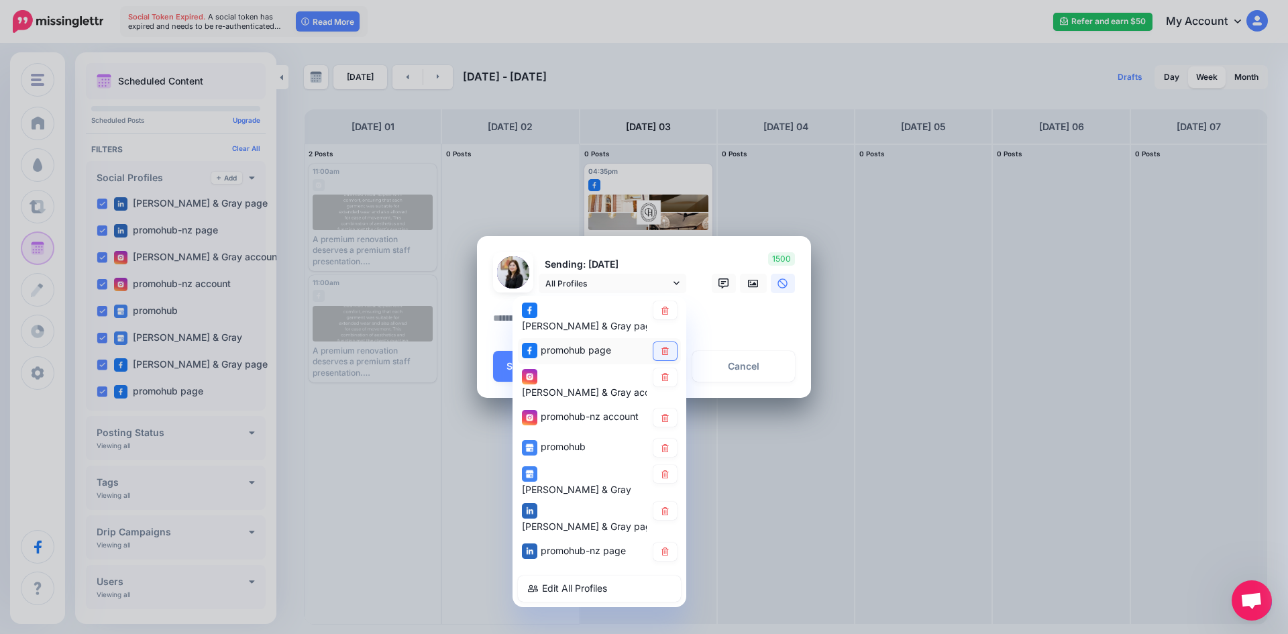
click at [665, 347] on icon at bounding box center [665, 351] width 10 height 8
click at [669, 376] on icon at bounding box center [665, 377] width 10 height 8
click at [672, 409] on link at bounding box center [664, 418] width 23 height 18
click at [670, 439] on link at bounding box center [664, 448] width 23 height 18
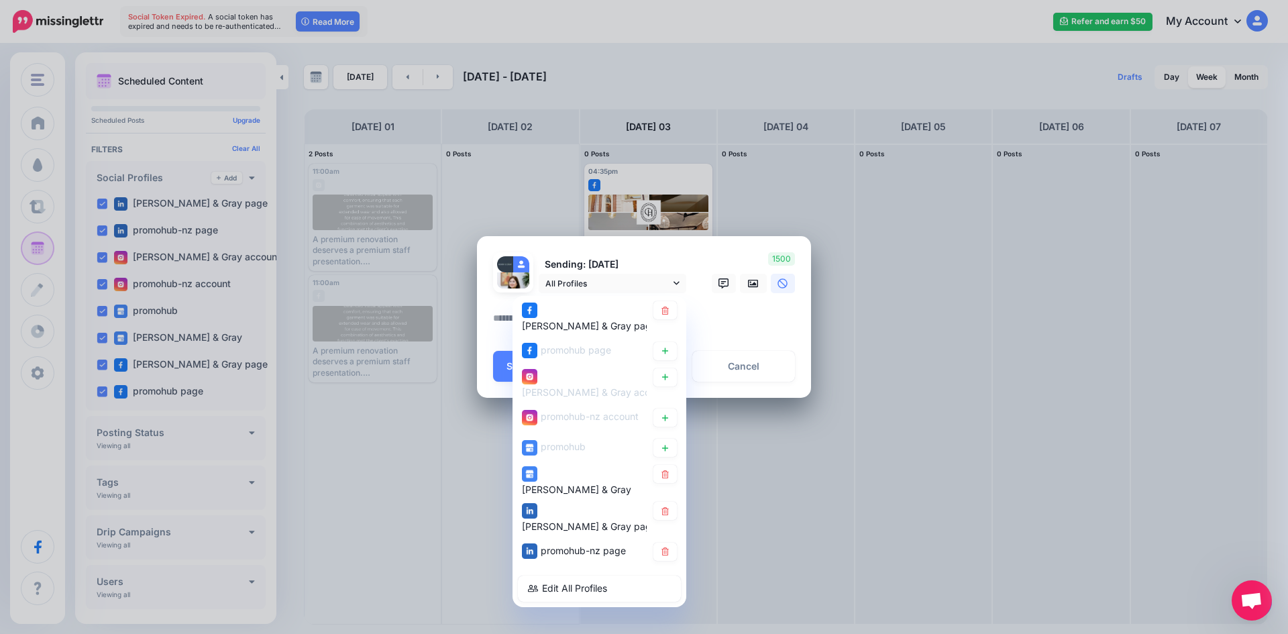
drag, startPoint x: 672, startPoint y: 451, endPoint x: 672, endPoint y: 480, distance: 28.2
click at [673, 465] on link at bounding box center [664, 474] width 23 height 18
click at [674, 502] on link at bounding box center [664, 511] width 23 height 18
click at [672, 543] on link at bounding box center [664, 552] width 23 height 18
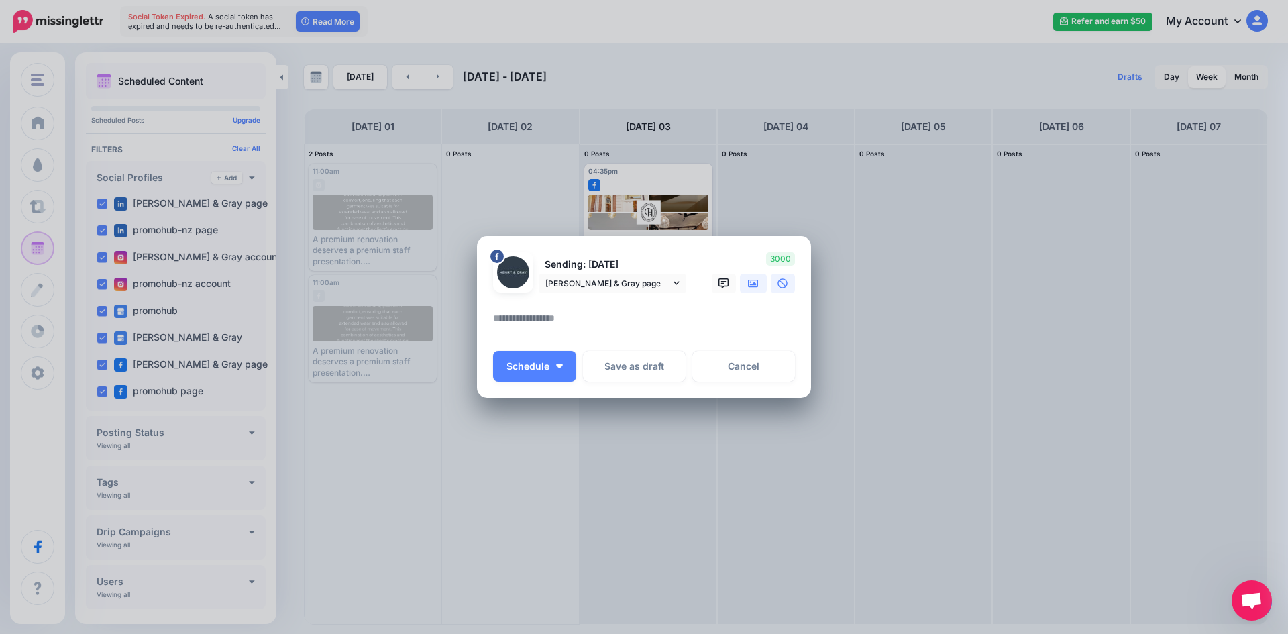
click at [751, 283] on icon at bounding box center [753, 283] width 11 height 11
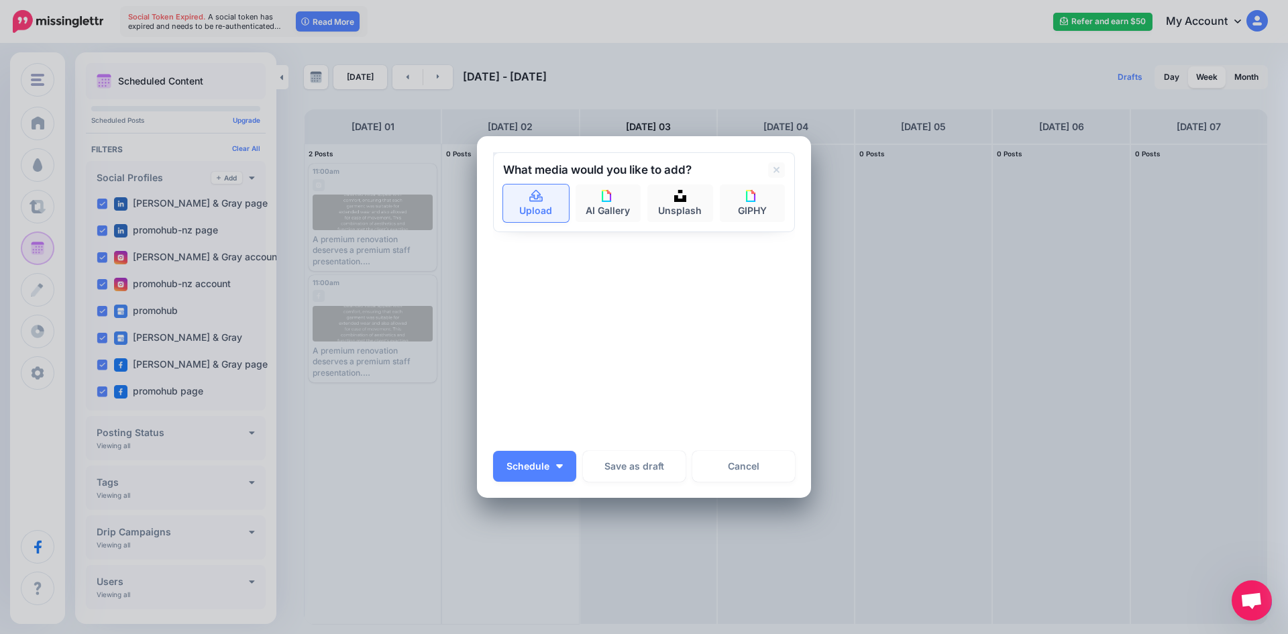
click at [538, 201] on icon at bounding box center [536, 197] width 15 height 12
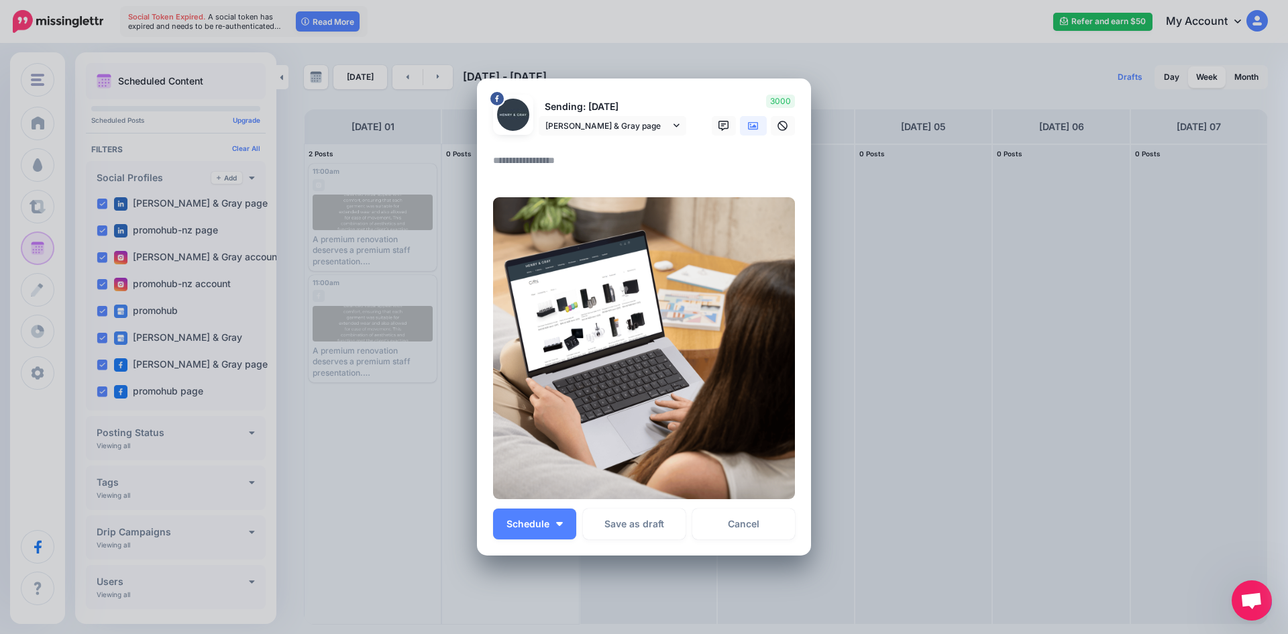
click at [672, 157] on textarea at bounding box center [647, 165] width 309 height 26
paste textarea "**********"
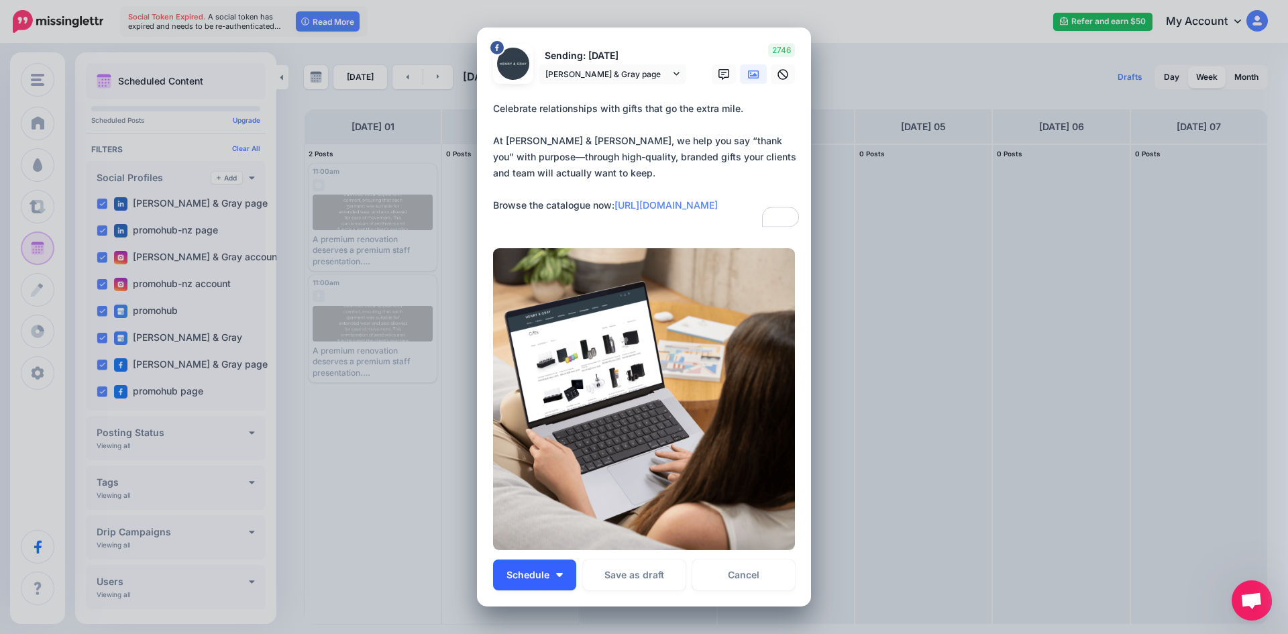
type textarea "**********"
click at [559, 571] on button "Schedule" at bounding box center [534, 574] width 83 height 31
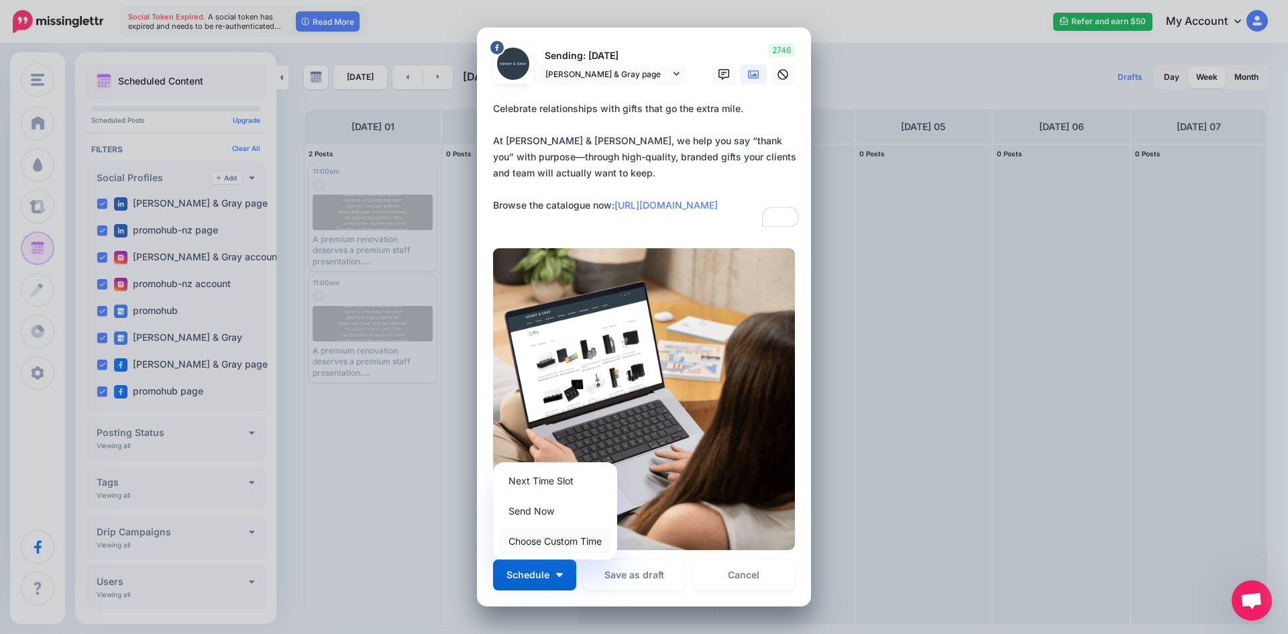
click at [564, 539] on link "Choose Custom Time" at bounding box center [554, 541] width 113 height 26
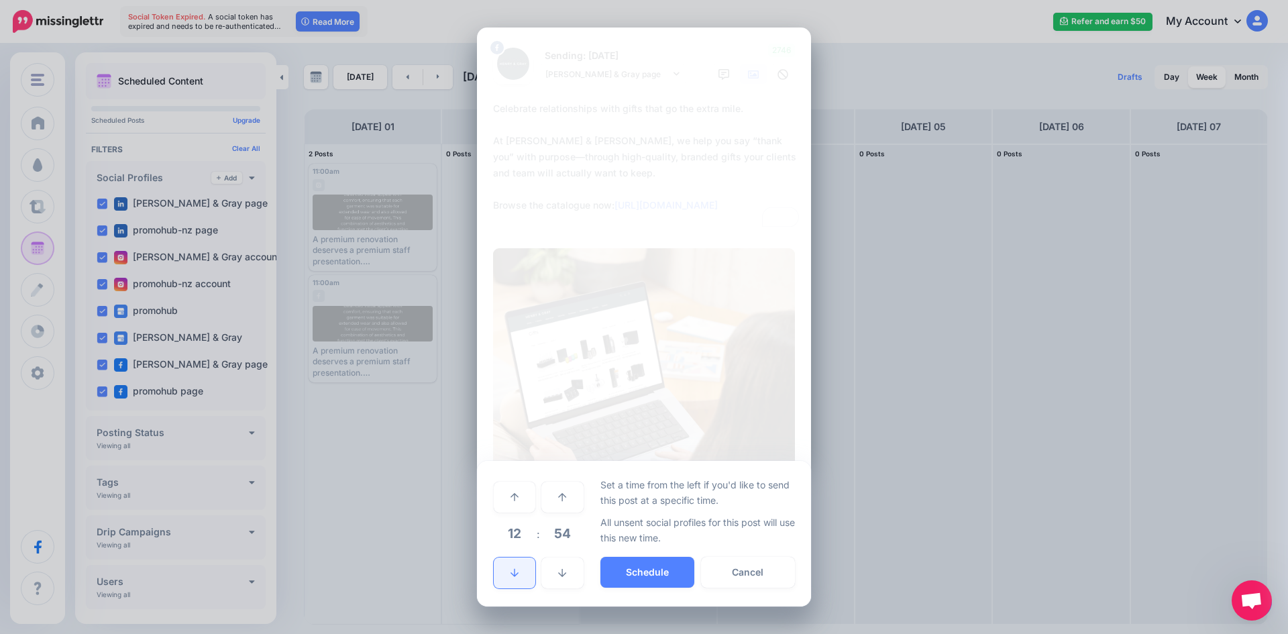
click at [516, 568] on icon at bounding box center [515, 572] width 8 height 9
click at [523, 490] on link at bounding box center [515, 497] width 42 height 31
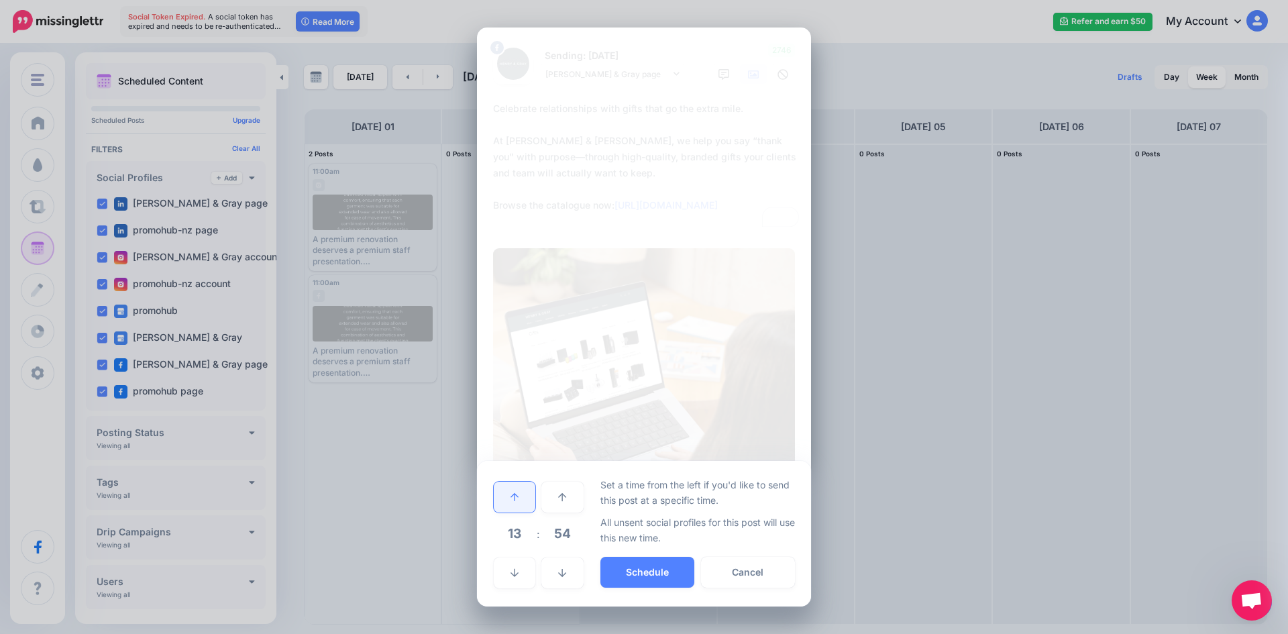
click at [523, 490] on link at bounding box center [515, 497] width 42 height 31
click at [570, 533] on span "54" at bounding box center [562, 533] width 36 height 36
click at [497, 496] on td "00" at bounding box center [500, 497] width 15 height 38
click at [628, 570] on button "Schedule" at bounding box center [647, 572] width 94 height 31
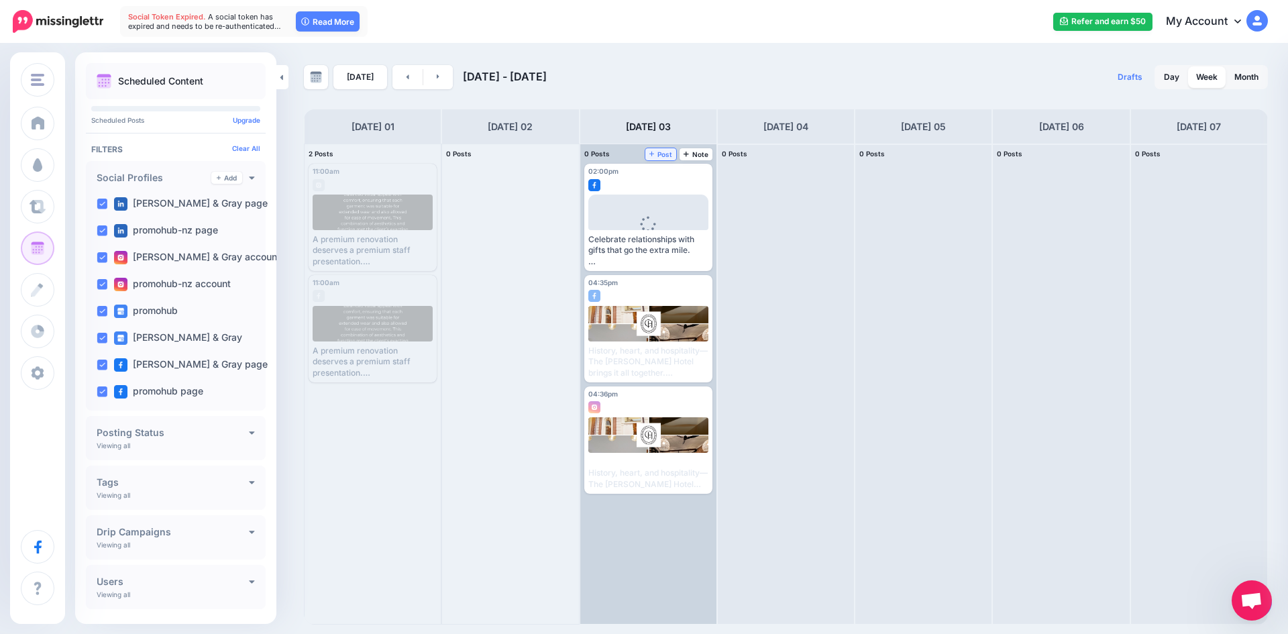
click at [667, 148] on link "Post" at bounding box center [661, 154] width 32 height 12
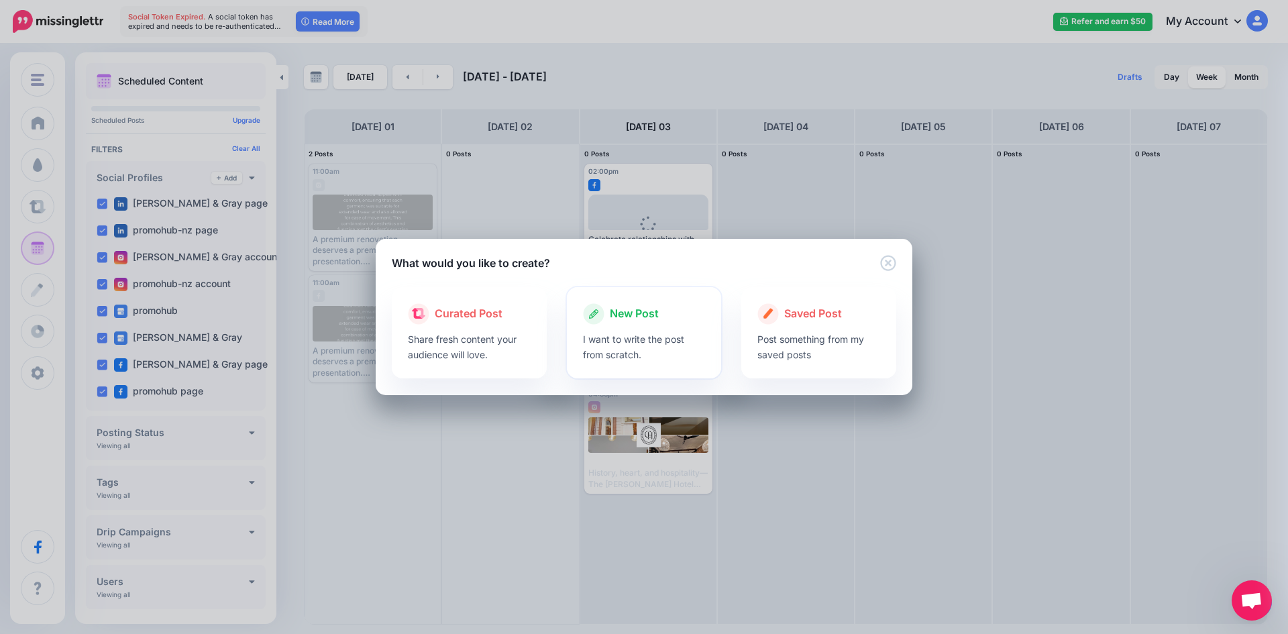
click at [635, 339] on p "I want to write the post from scratch." at bounding box center [644, 346] width 123 height 31
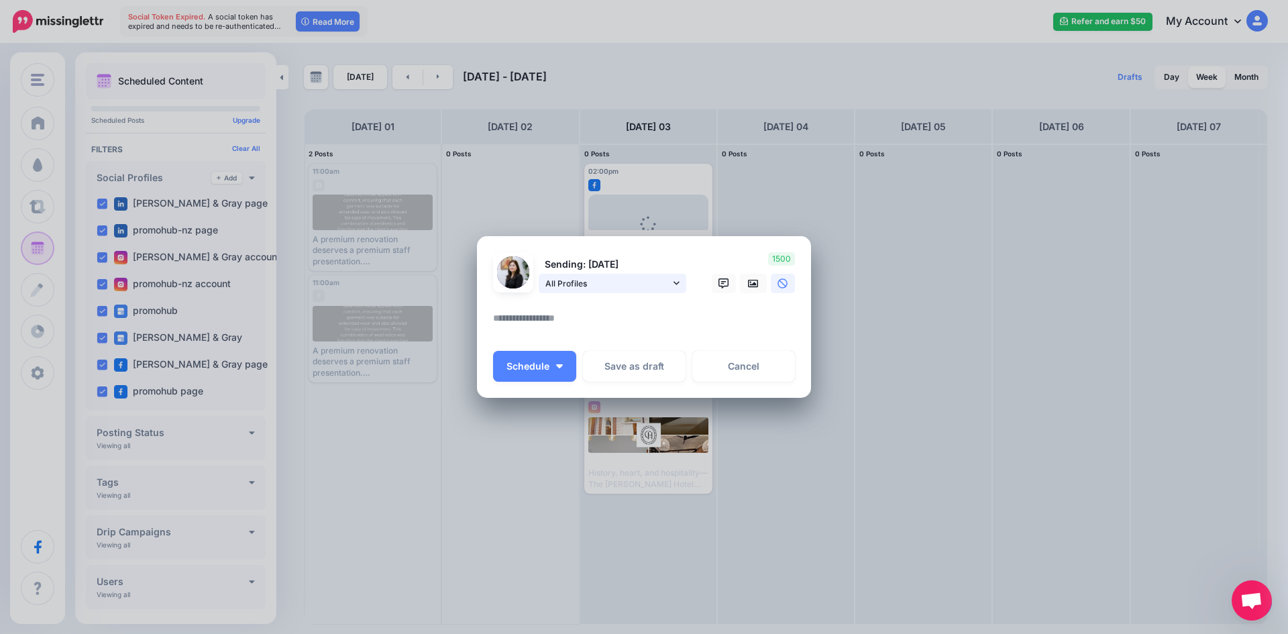
click at [595, 284] on span "All Profiles" at bounding box center [607, 283] width 125 height 14
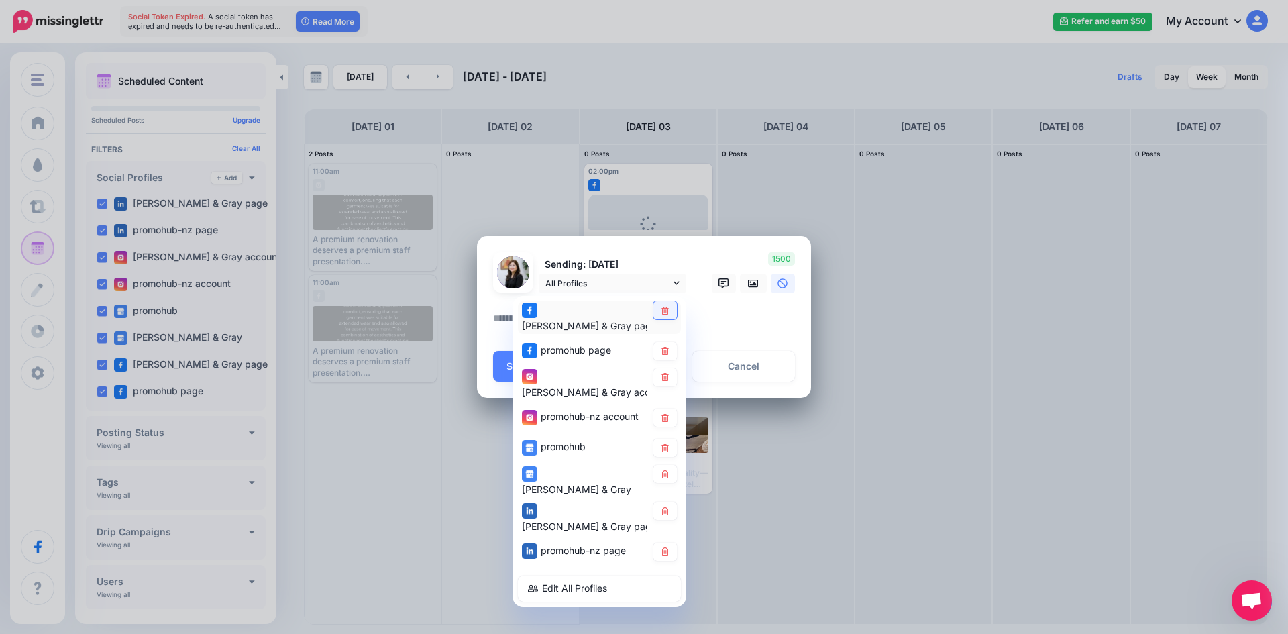
click at [667, 314] on icon at bounding box center [664, 310] width 7 height 8
click at [674, 348] on link at bounding box center [664, 351] width 23 height 18
click at [668, 414] on icon at bounding box center [664, 418] width 7 height 8
click at [667, 435] on div "promohub" at bounding box center [599, 448] width 163 height 26
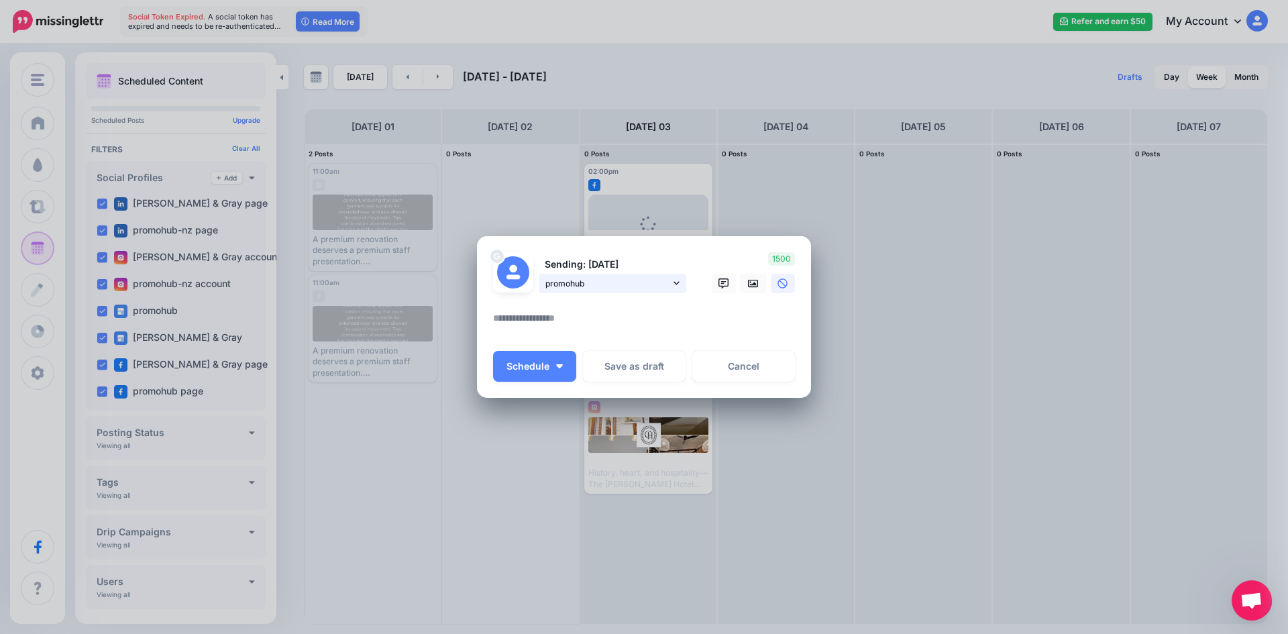
click at [655, 274] on link "promohub" at bounding box center [613, 283] width 148 height 19
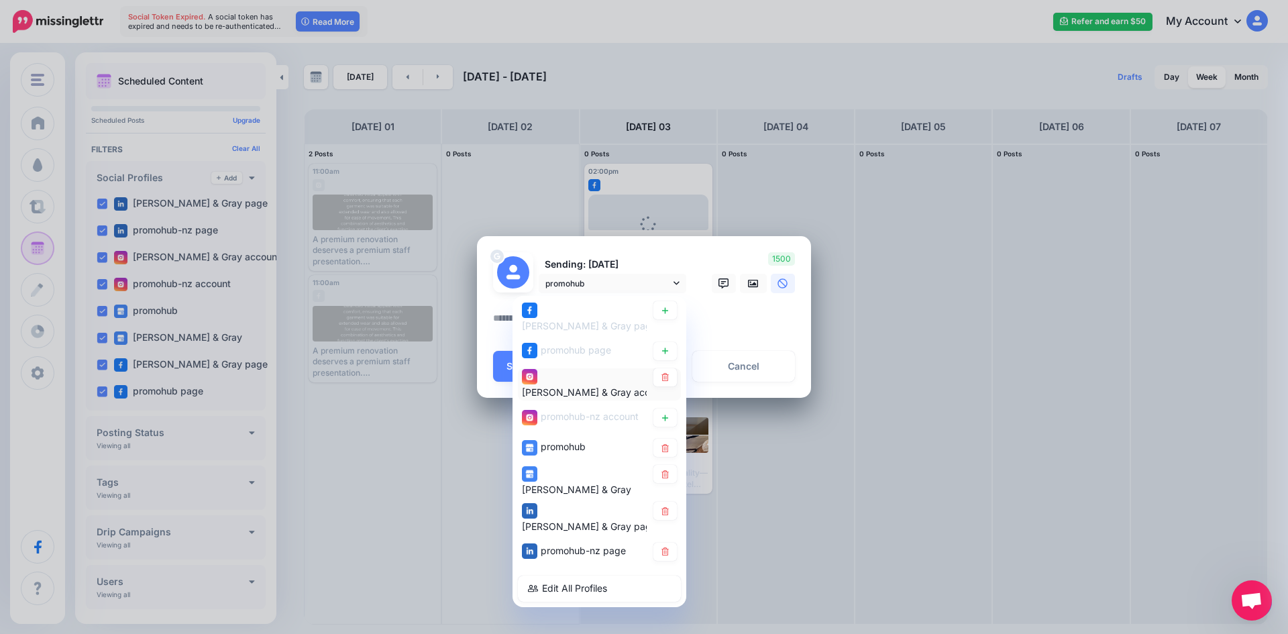
click at [628, 386] on span "[PERSON_NAME] & Gray account" at bounding box center [596, 391] width 148 height 11
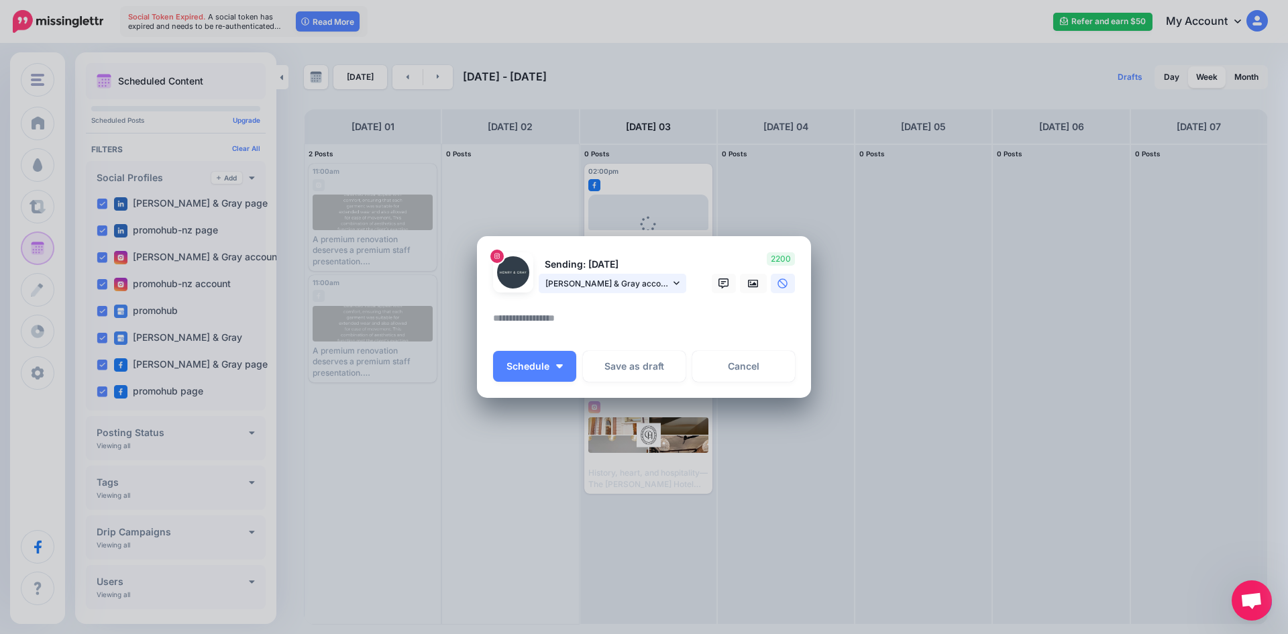
click at [675, 287] on icon at bounding box center [677, 282] width 6 height 9
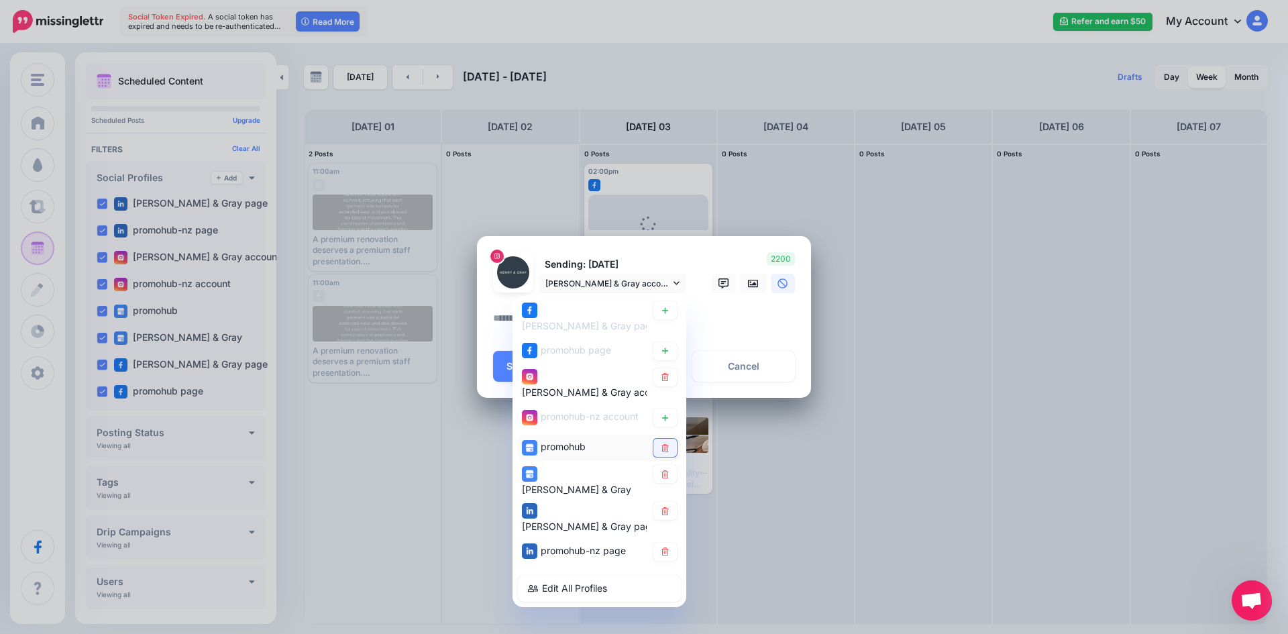
click at [663, 444] on icon at bounding box center [664, 448] width 7 height 8
drag, startPoint x: 669, startPoint y: 468, endPoint x: 672, endPoint y: 479, distance: 11.7
click at [671, 468] on link at bounding box center [664, 474] width 23 height 18
click at [673, 502] on link at bounding box center [664, 511] width 23 height 18
click at [667, 547] on icon at bounding box center [664, 551] width 7 height 8
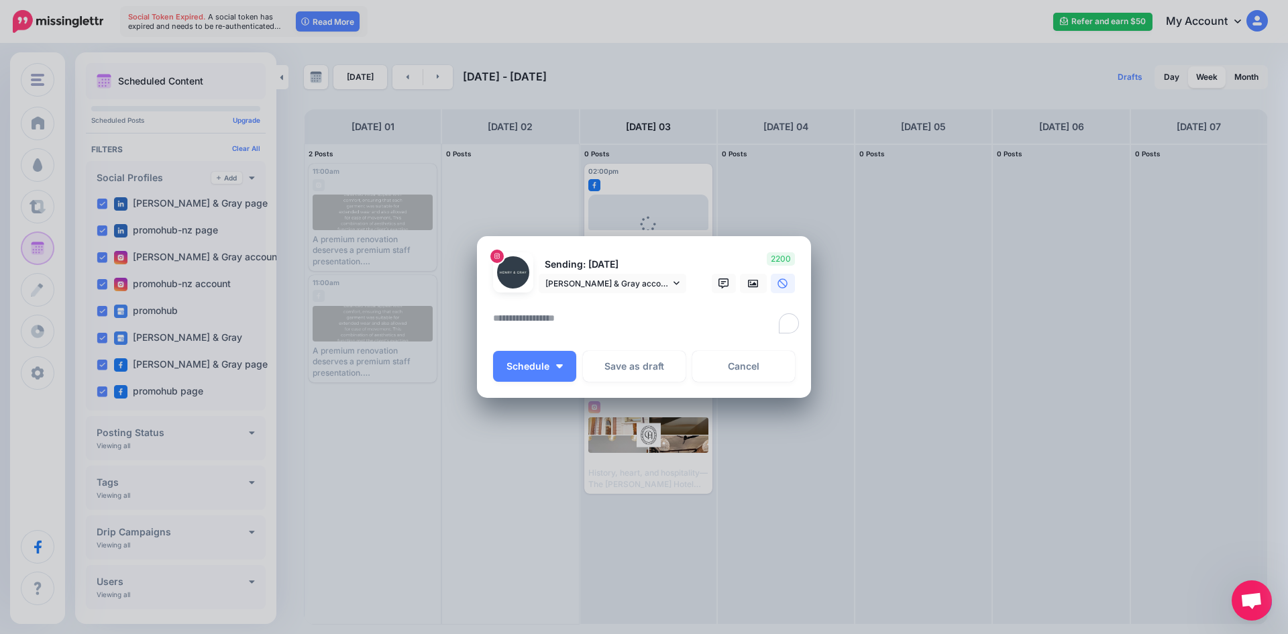
click at [698, 311] on textarea "To enrich screen reader interactions, please activate Accessibility in Grammarl…" at bounding box center [647, 323] width 309 height 26
paste textarea "**********"
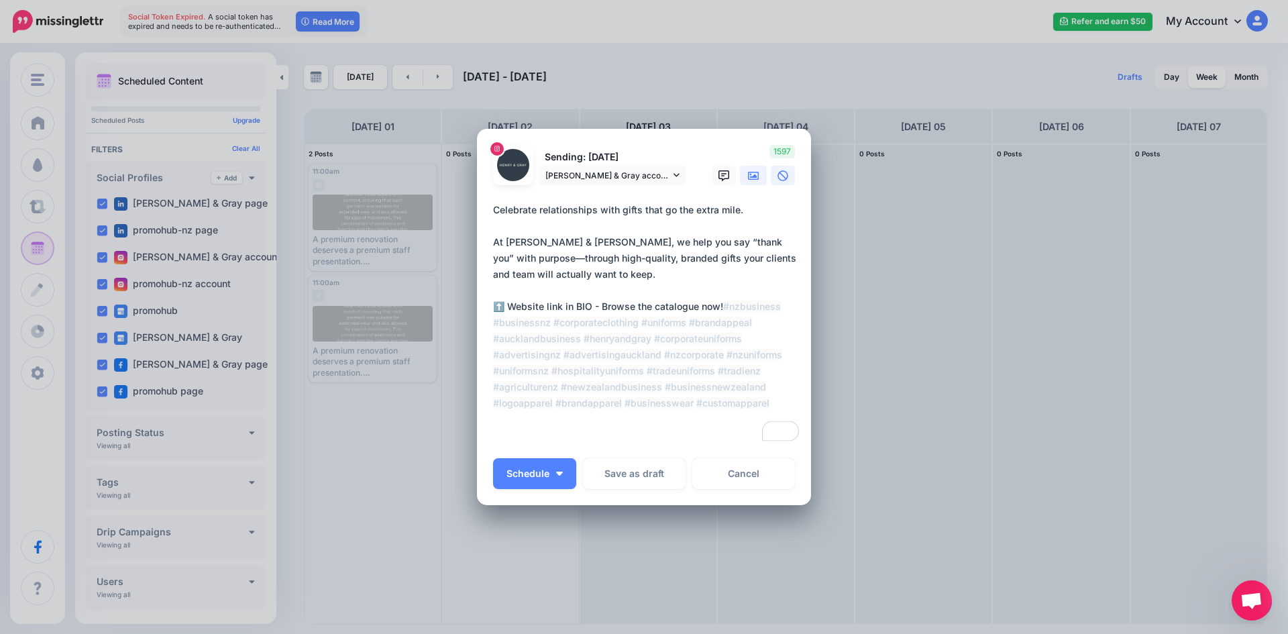
type textarea "**********"
click at [748, 175] on icon at bounding box center [753, 176] width 11 height 8
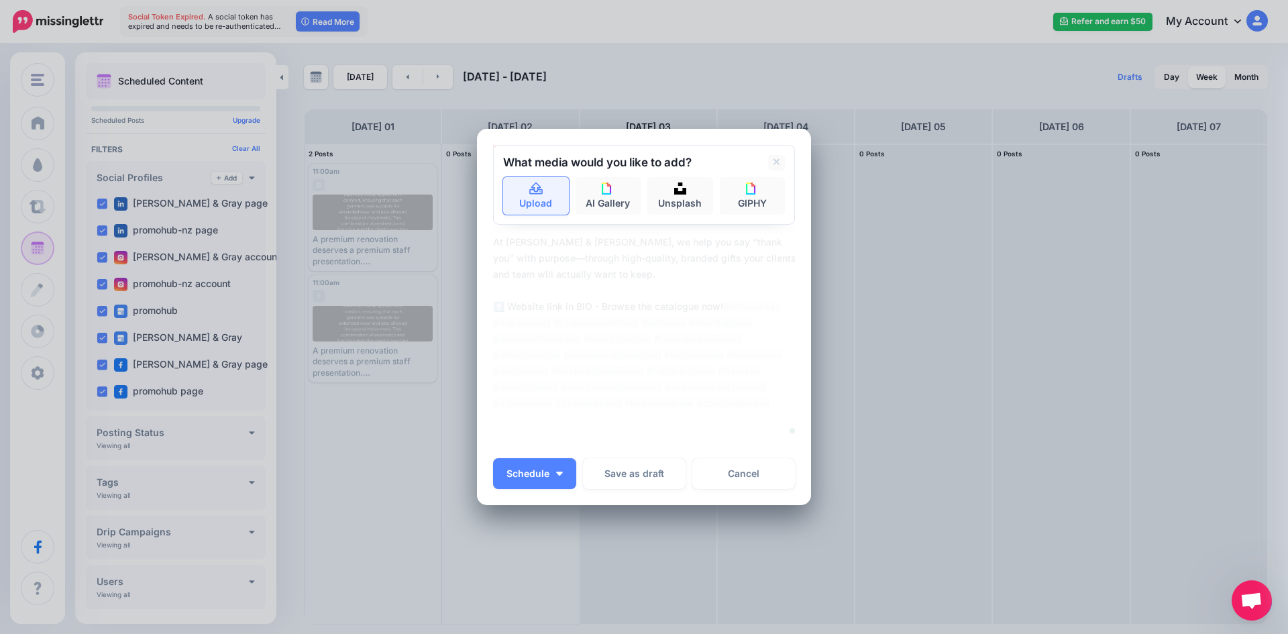
click at [519, 197] on link "Upload" at bounding box center [536, 196] width 66 height 38
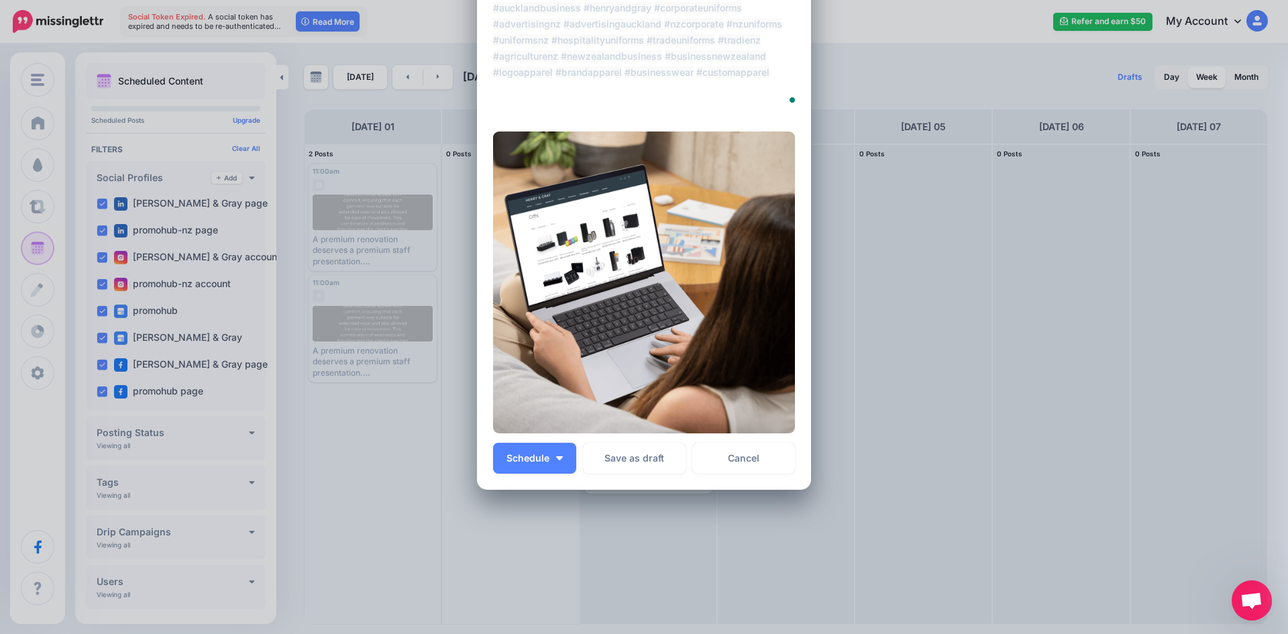
scroll to position [223, 0]
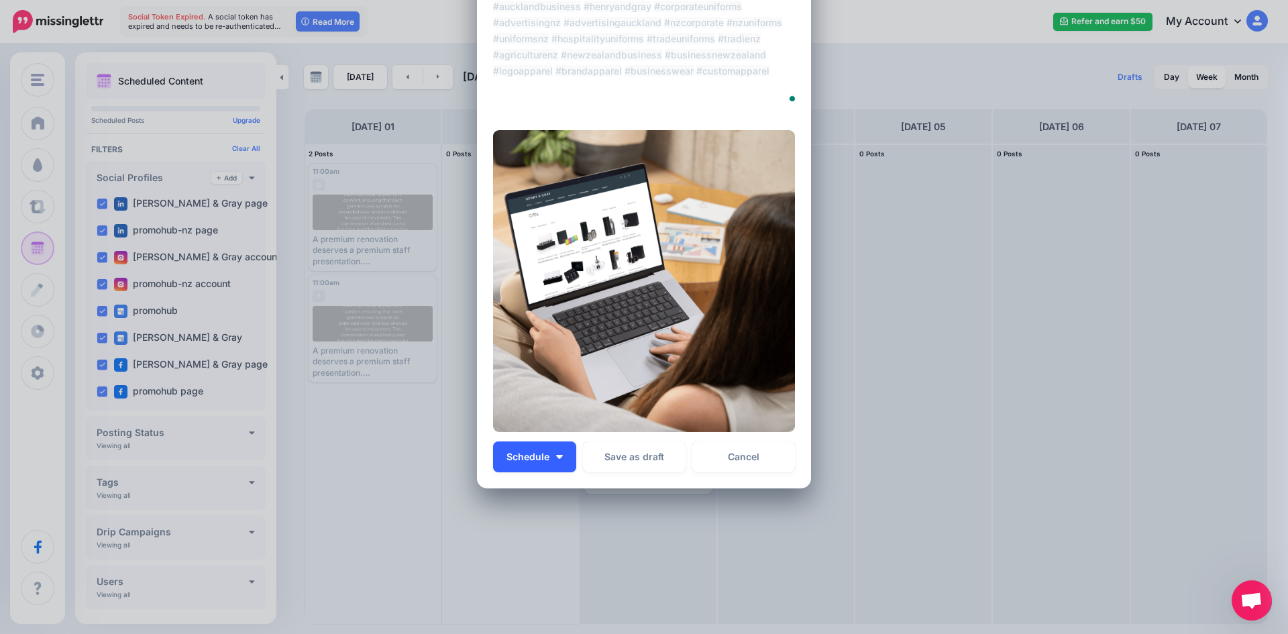
click at [559, 453] on button "Schedule" at bounding box center [534, 456] width 83 height 31
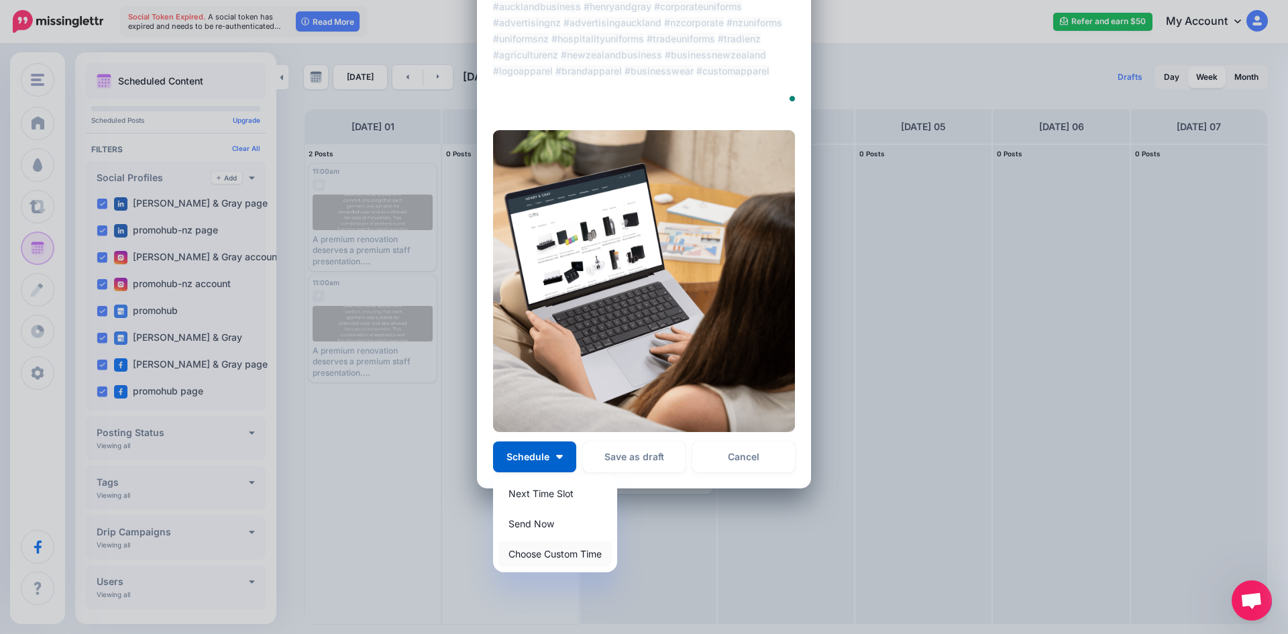
click at [547, 545] on link "Choose Custom Time" at bounding box center [554, 554] width 113 height 26
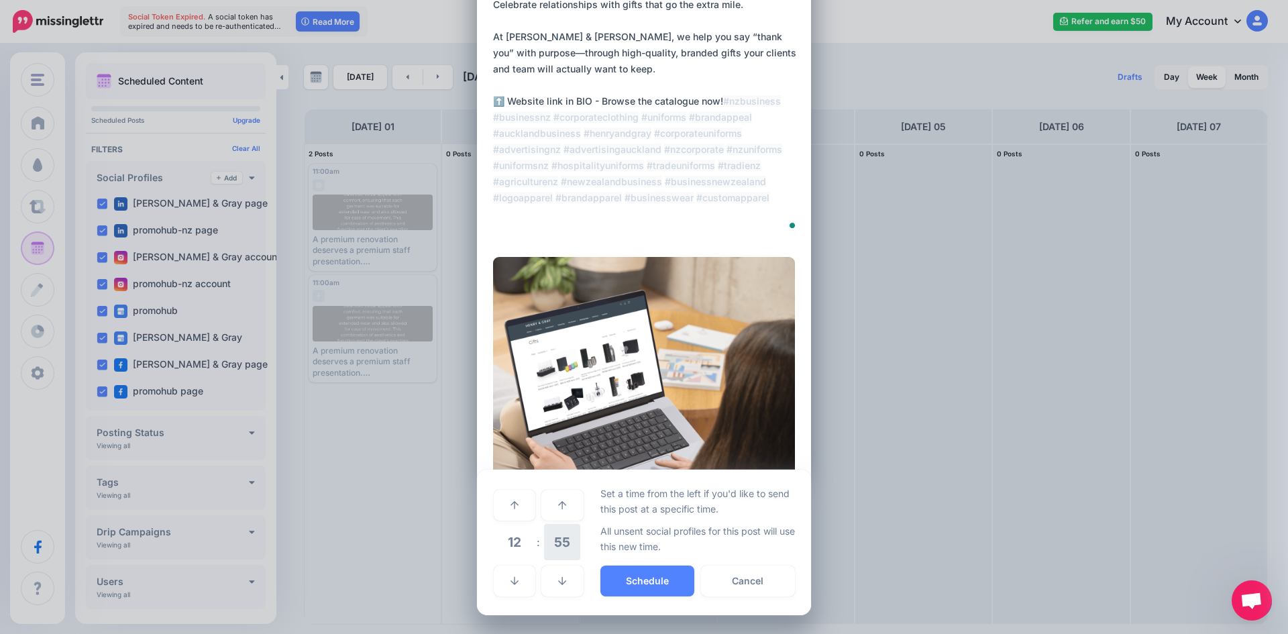
scroll to position [96, 0]
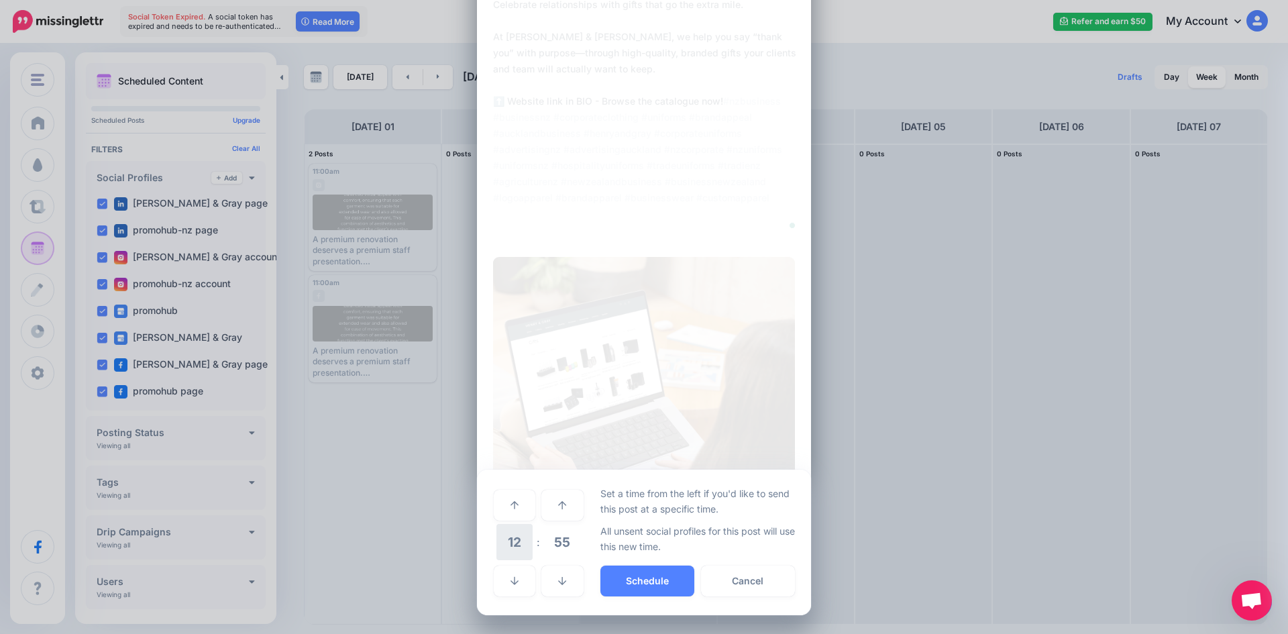
click at [506, 549] on span "12" at bounding box center [514, 542] width 36 height 36
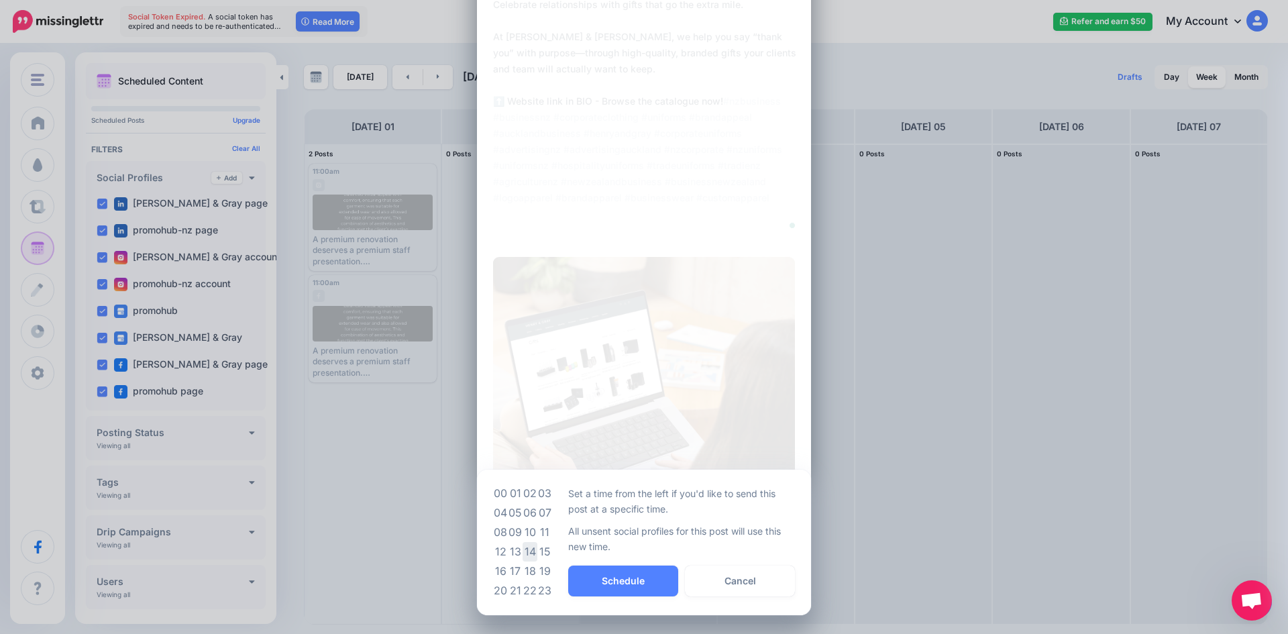
click at [529, 555] on td "14" at bounding box center [530, 551] width 15 height 19
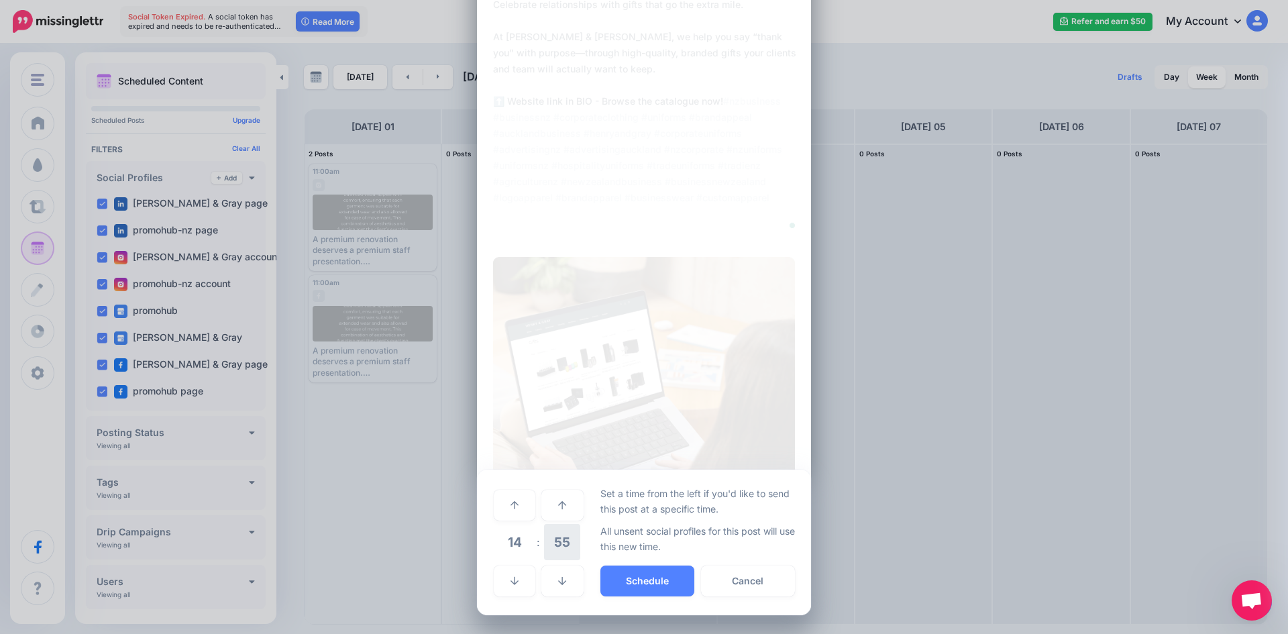
click at [550, 543] on span "55" at bounding box center [562, 542] width 36 height 36
click at [495, 496] on td "00" at bounding box center [500, 505] width 15 height 38
click at [639, 580] on button "Schedule" at bounding box center [647, 581] width 94 height 31
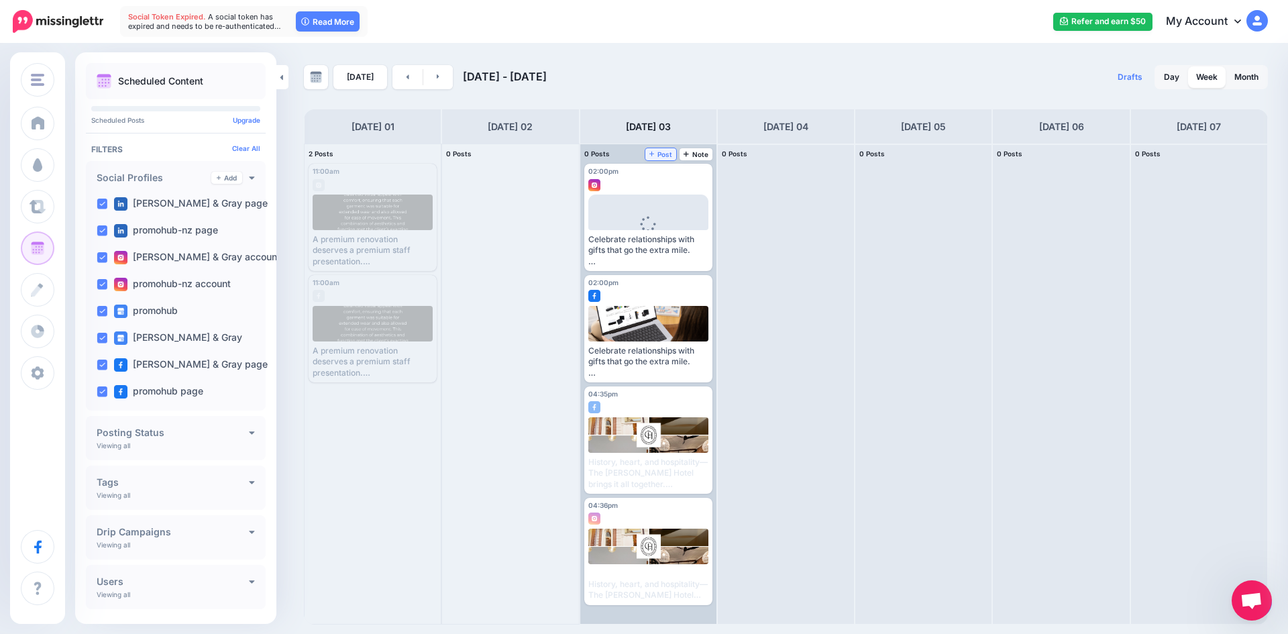
click at [655, 156] on span "Post" at bounding box center [660, 154] width 23 height 7
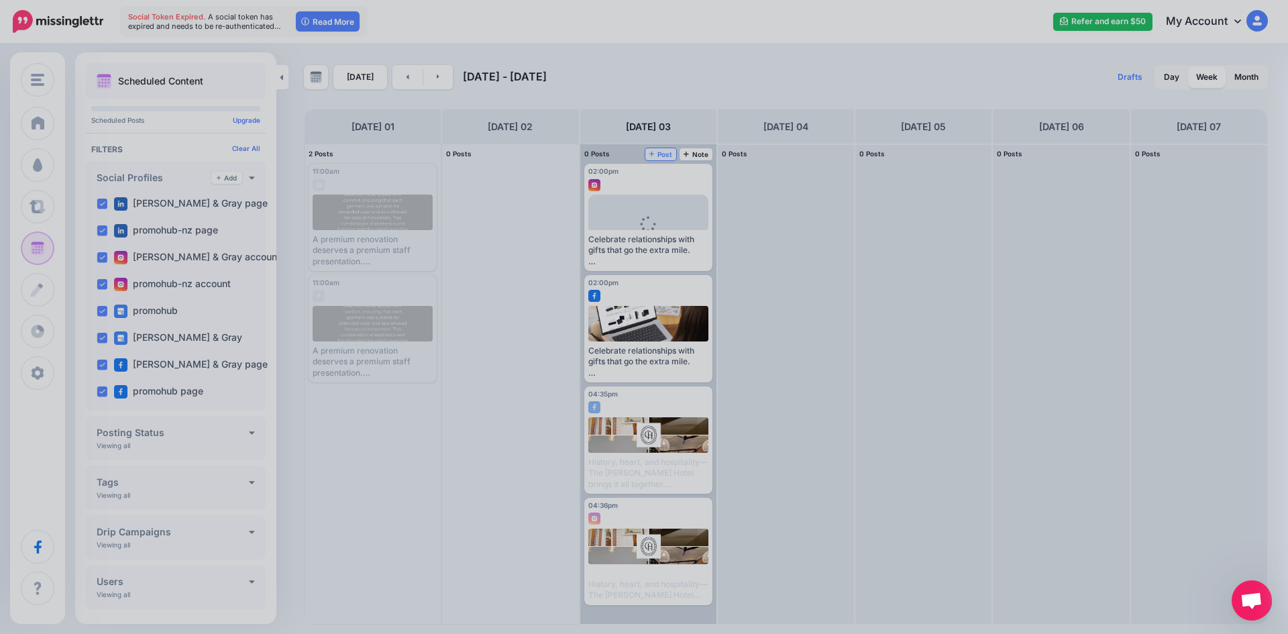
scroll to position [0, 0]
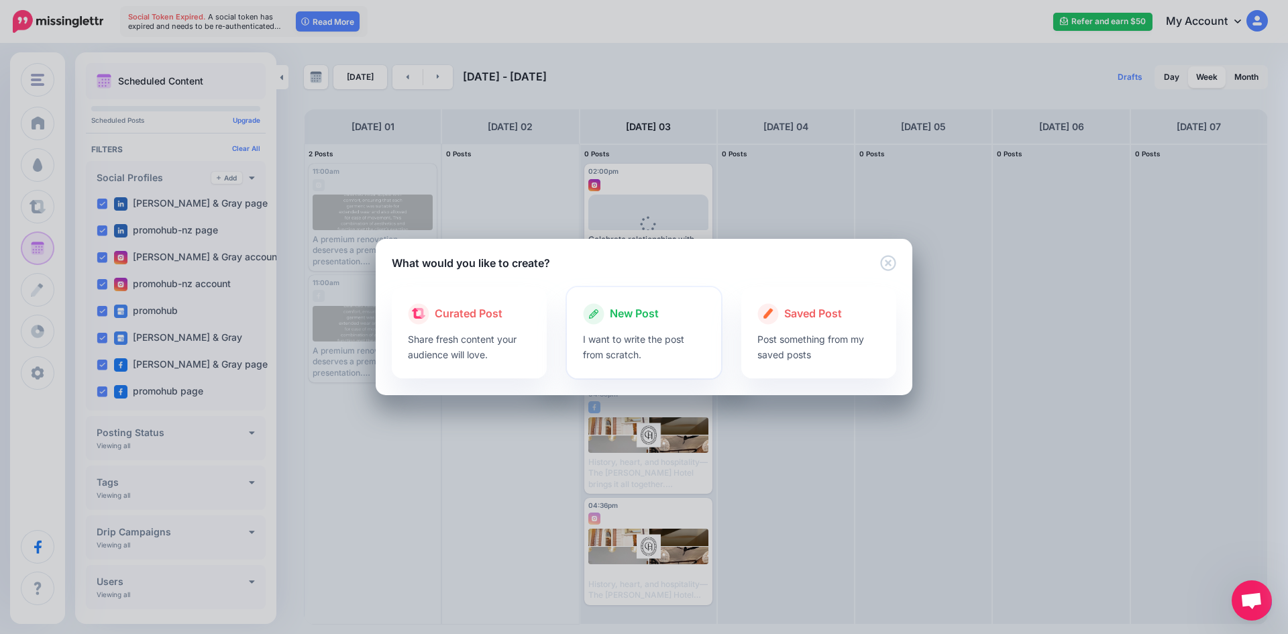
click at [606, 310] on div "New Post" at bounding box center [644, 313] width 123 height 21
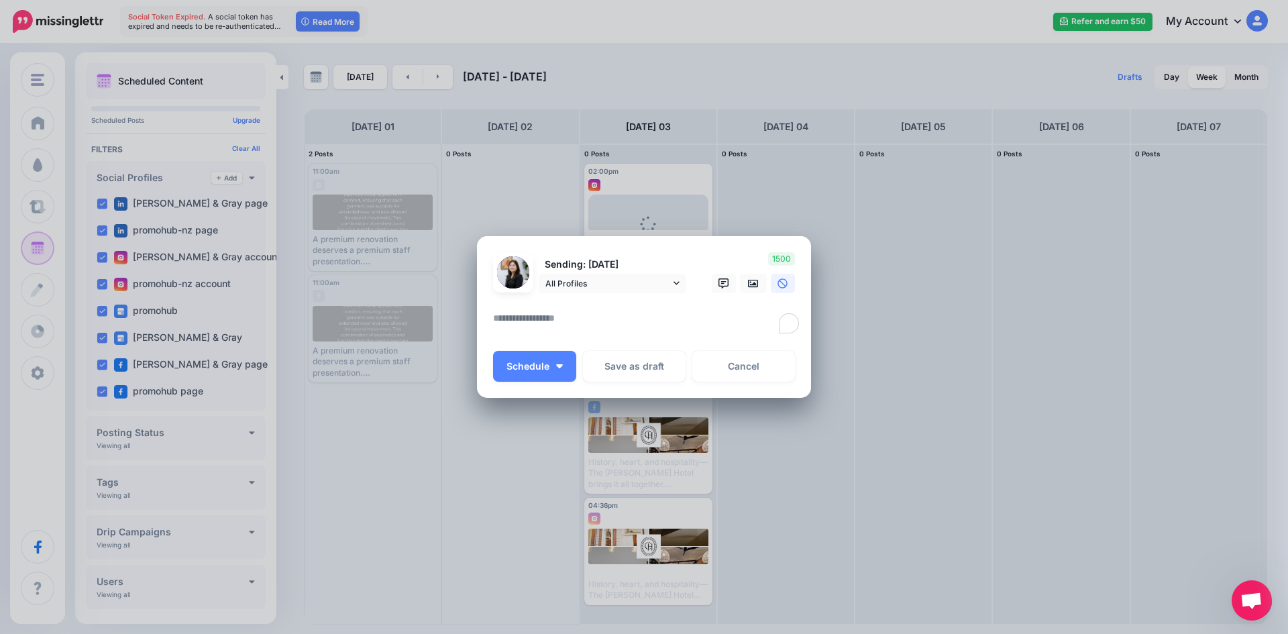
click at [508, 316] on textarea "To enrich screen reader interactions, please activate Accessibility in Grammarl…" at bounding box center [647, 323] width 309 height 26
paste textarea "**********"
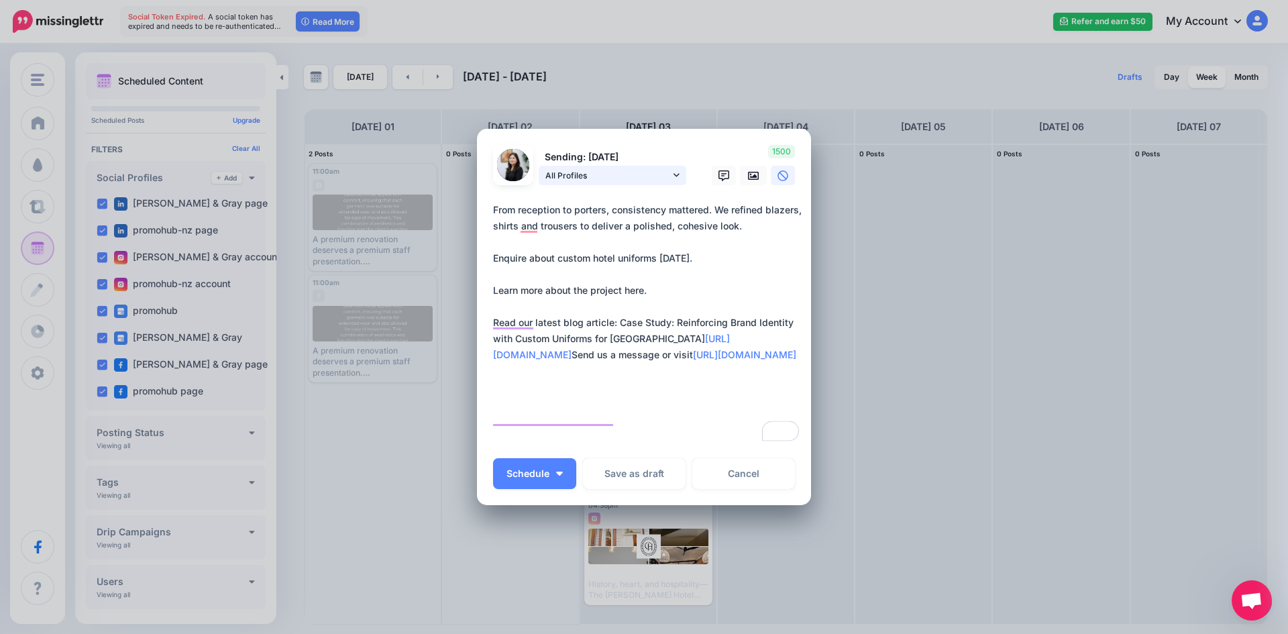
type textarea "**********"
click at [632, 178] on span "All Profiles" at bounding box center [607, 175] width 125 height 14
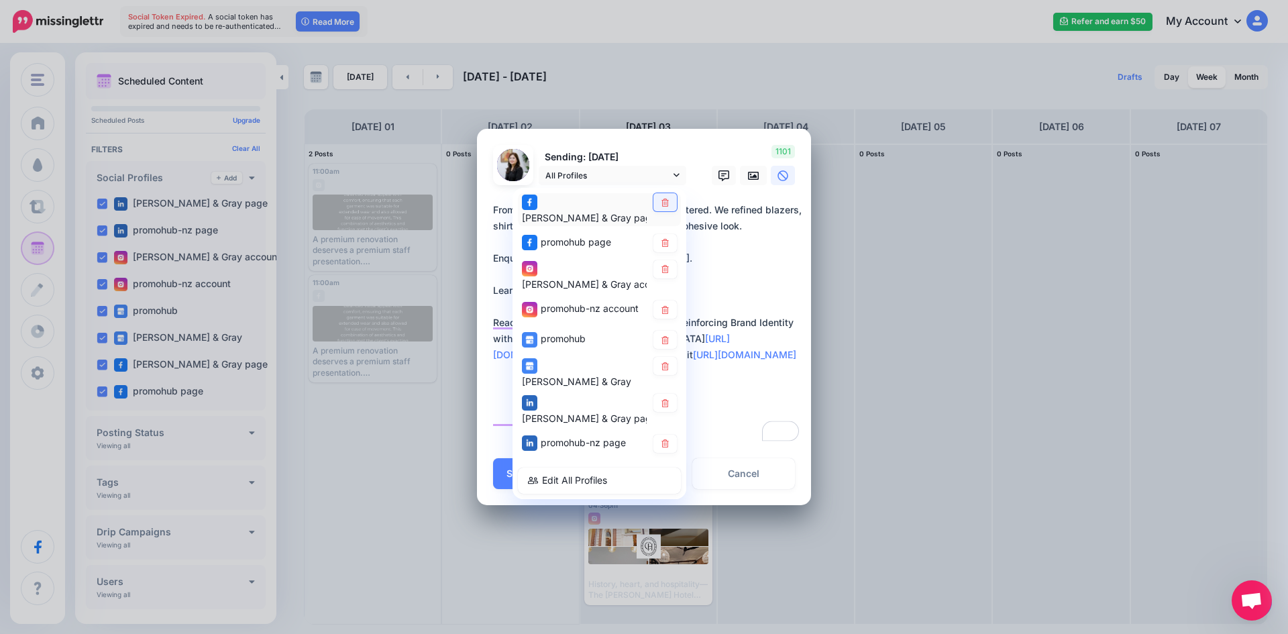
click at [660, 207] on icon at bounding box center [665, 203] width 10 height 8
click at [661, 239] on icon at bounding box center [664, 243] width 7 height 8
click at [660, 266] on icon at bounding box center [665, 270] width 10 height 8
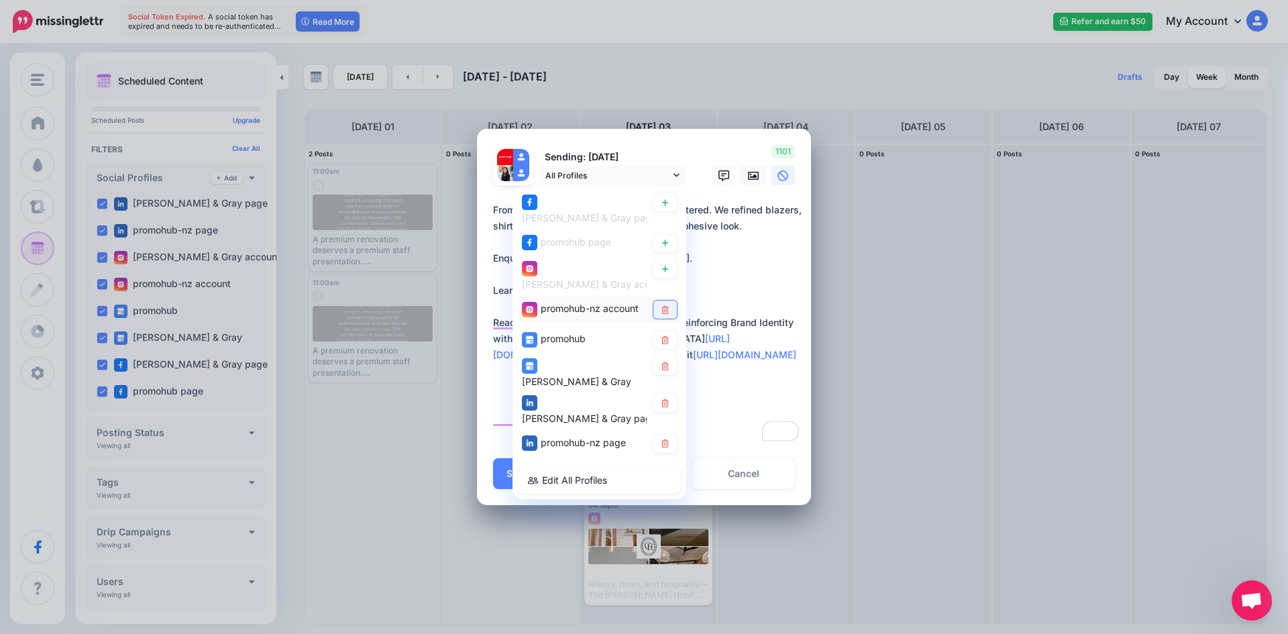
click at [662, 302] on link at bounding box center [664, 310] width 23 height 18
click at [663, 333] on link at bounding box center [664, 340] width 23 height 18
click at [664, 399] on icon at bounding box center [665, 403] width 10 height 8
click at [667, 358] on link at bounding box center [664, 367] width 23 height 18
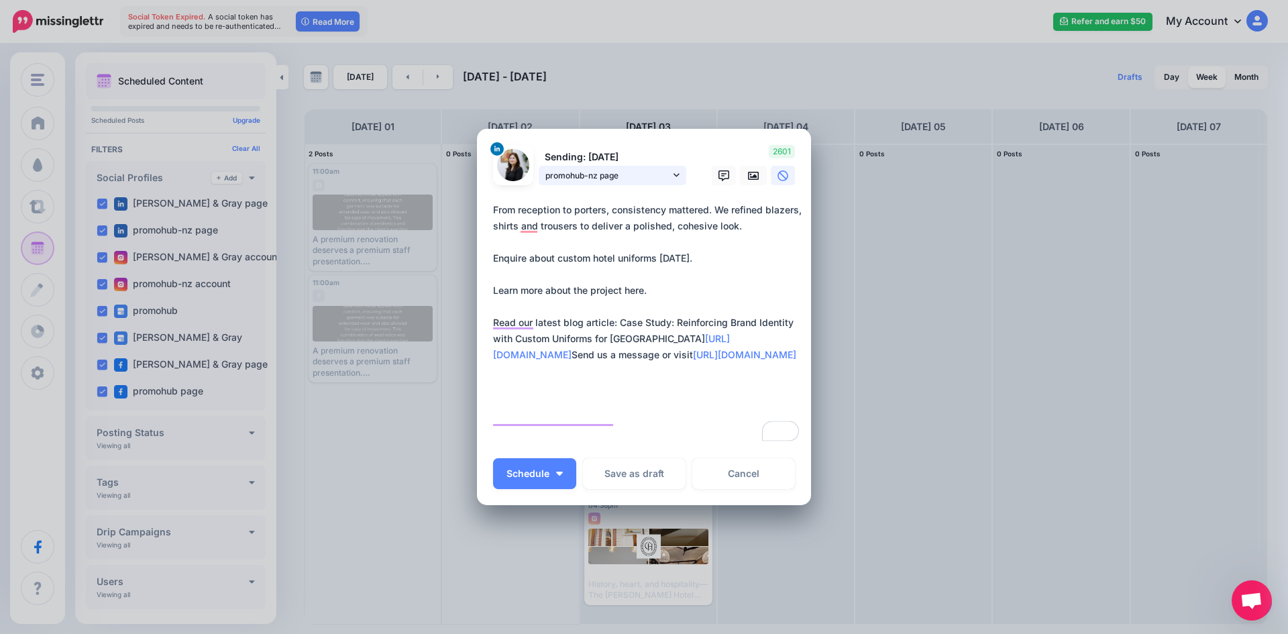
click at [666, 180] on link "promohub-nz page" at bounding box center [613, 175] width 148 height 19
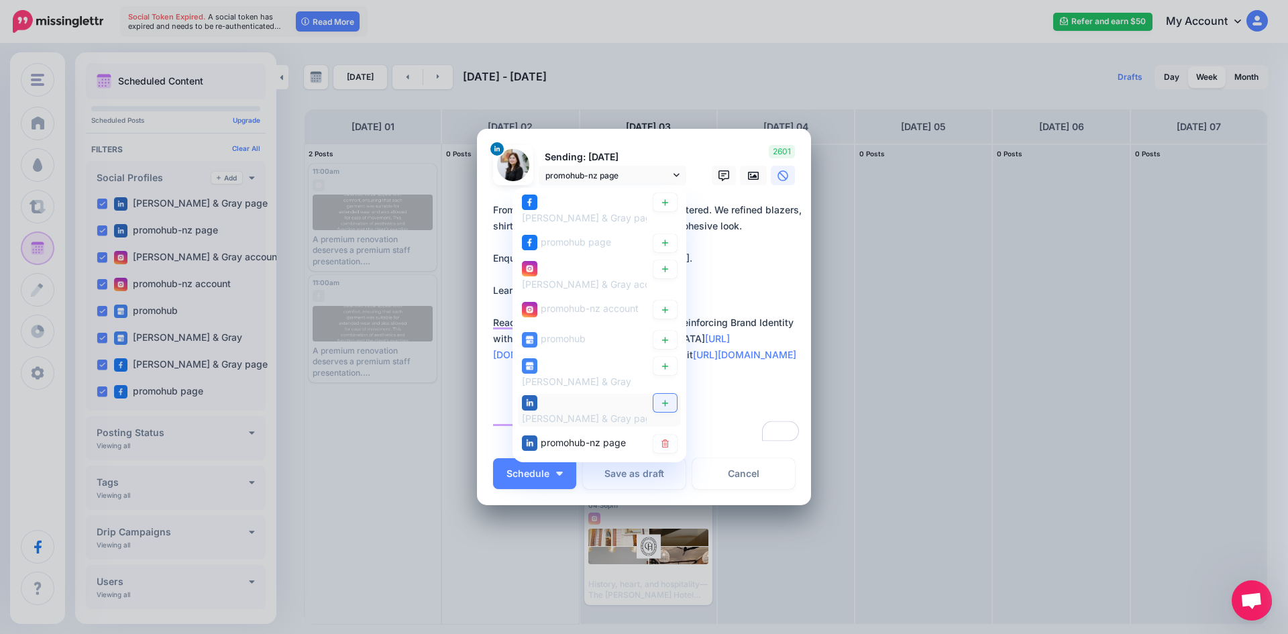
click at [660, 399] on icon at bounding box center [665, 403] width 10 height 8
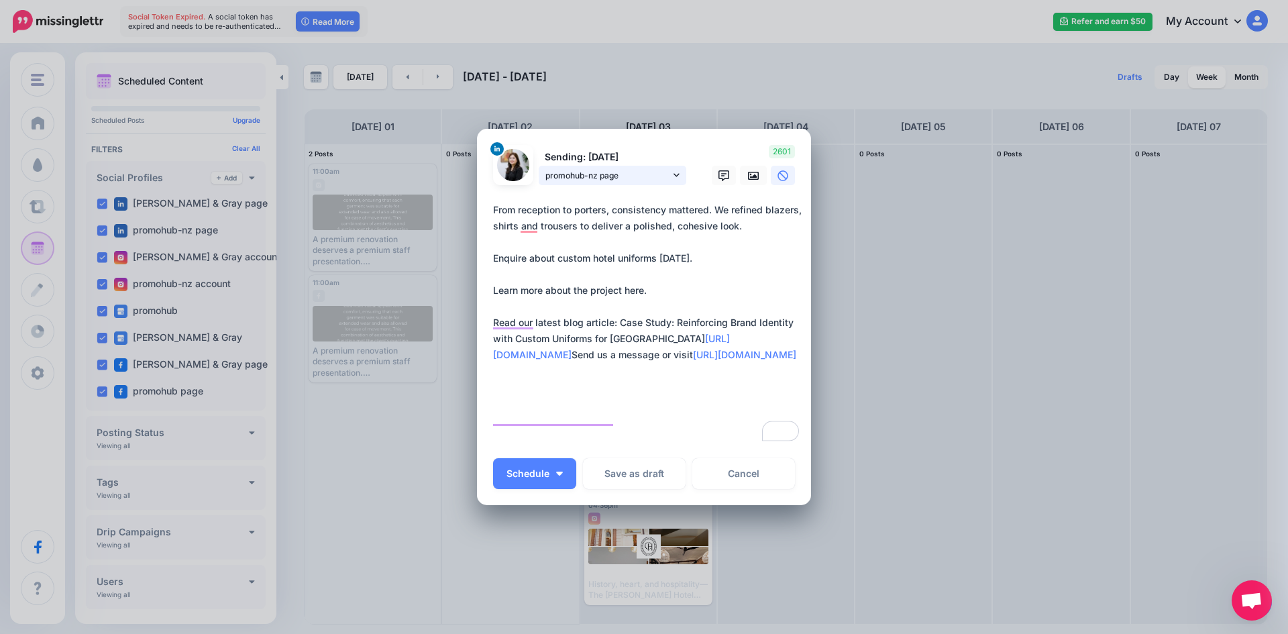
click at [665, 178] on link "promohub-nz page" at bounding box center [613, 175] width 148 height 19
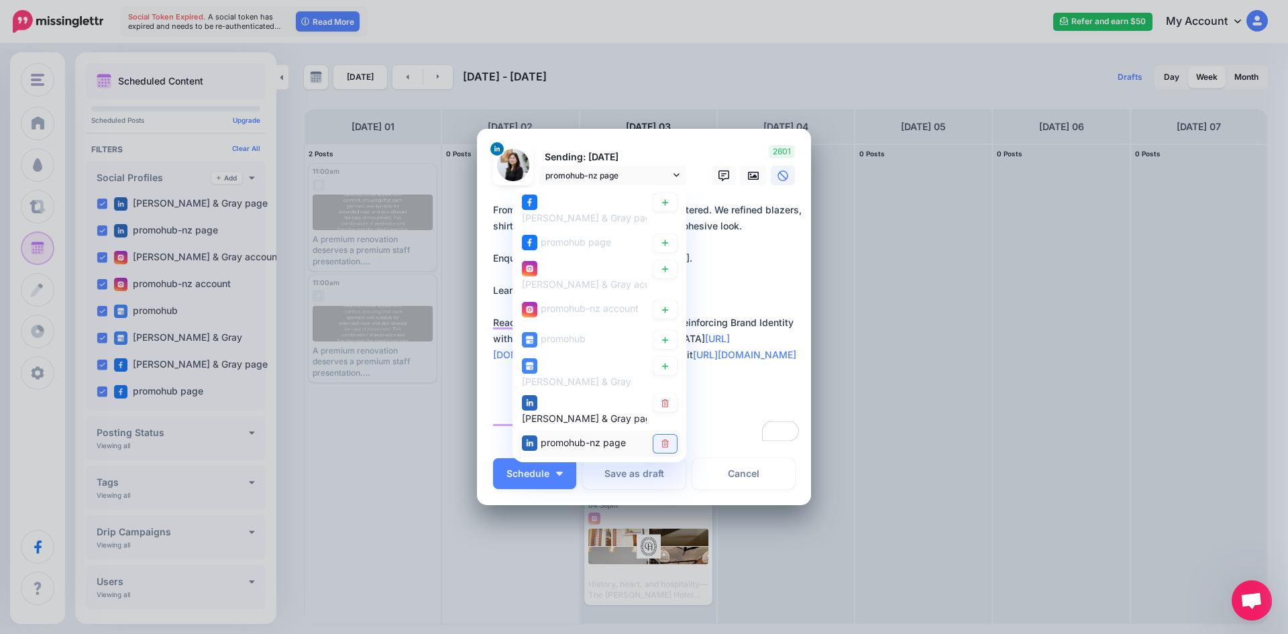
click at [660, 440] on icon at bounding box center [665, 444] width 10 height 8
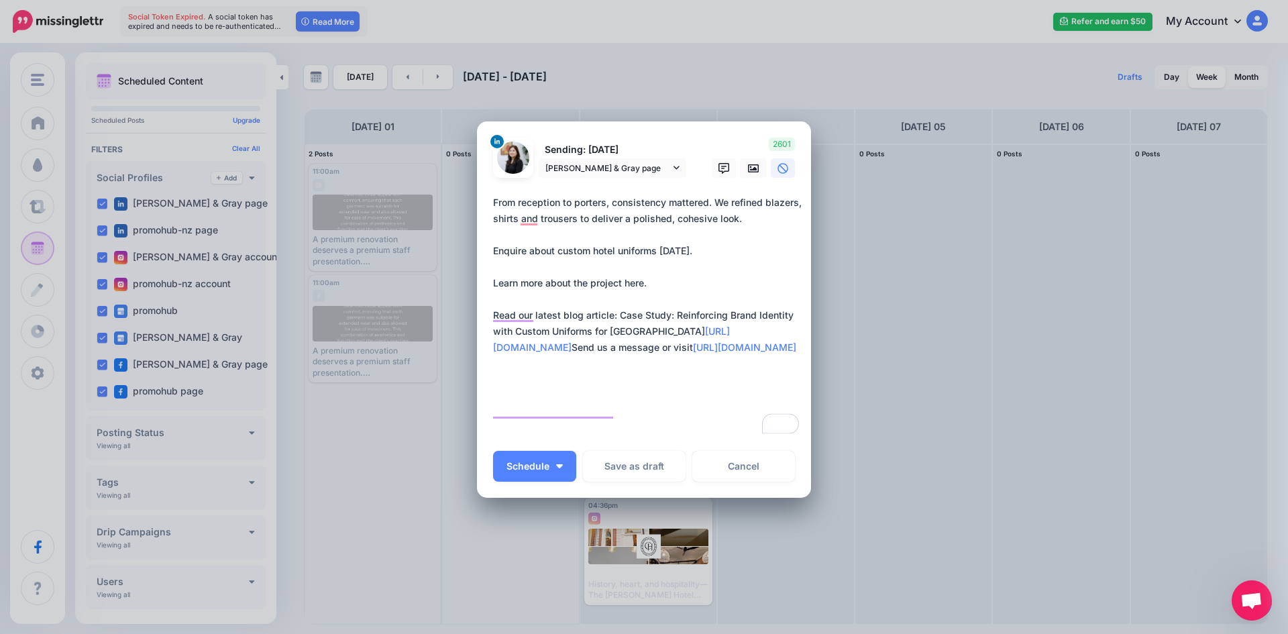
scroll to position [17, 0]
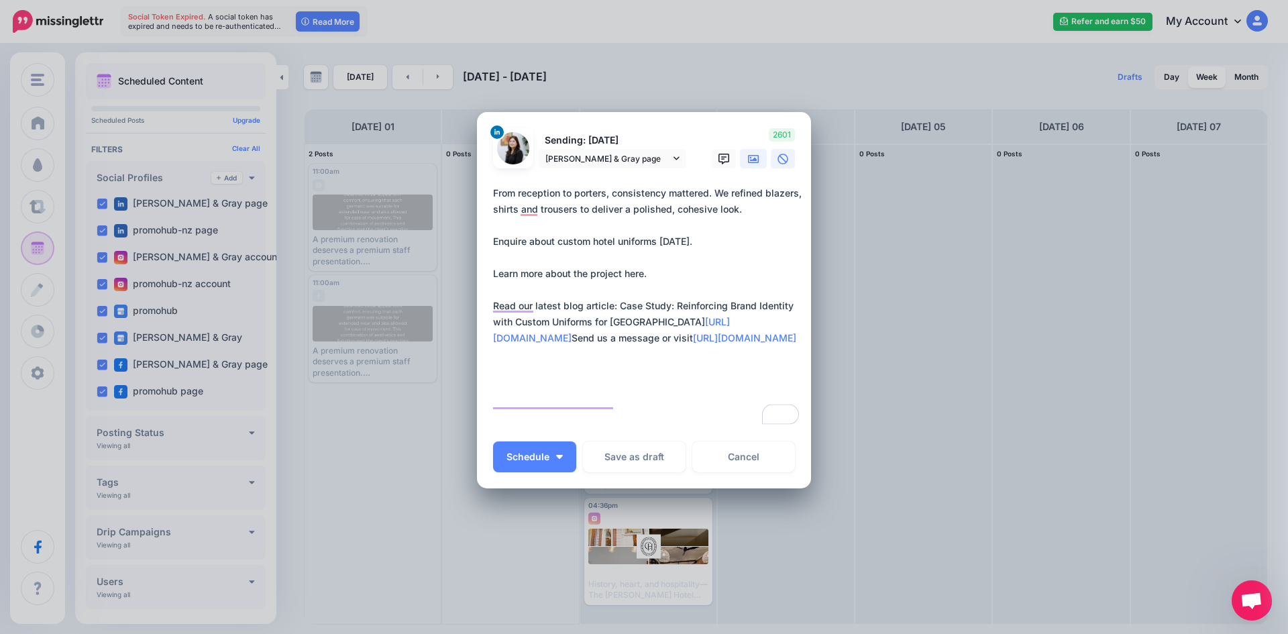
click at [740, 161] on link at bounding box center [753, 158] width 27 height 19
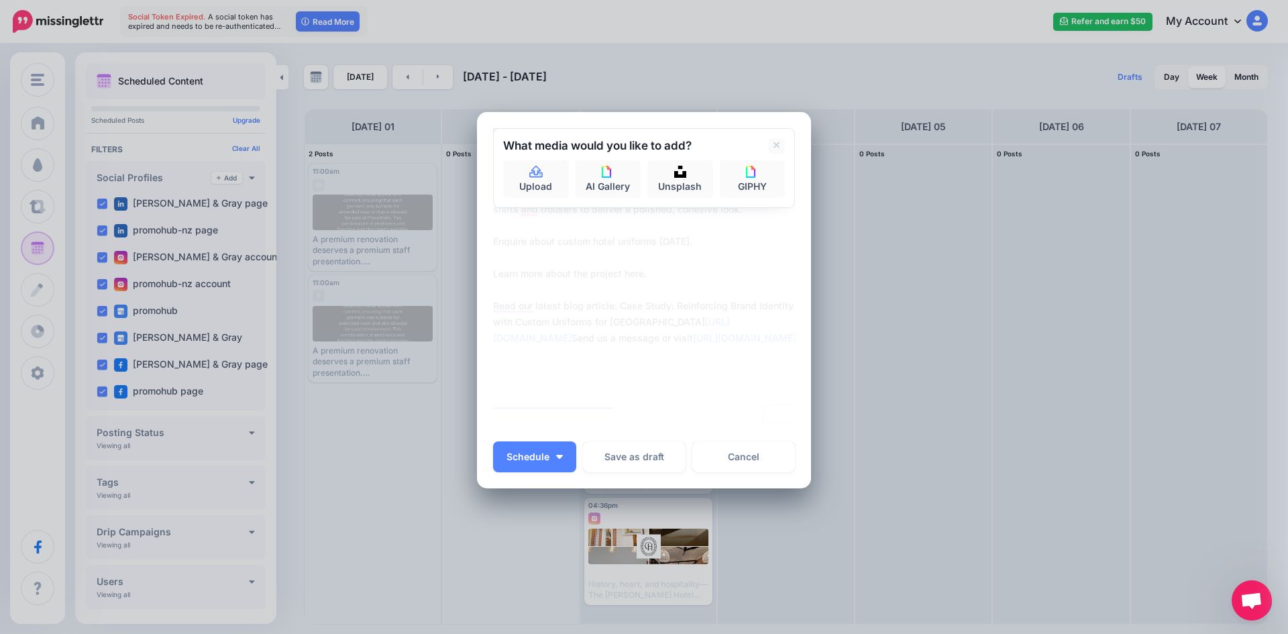
click at [564, 182] on div "Upload AI Gallery Unsplash GIPHY" at bounding box center [644, 179] width 282 height 38
click at [553, 181] on link "Upload" at bounding box center [536, 179] width 66 height 38
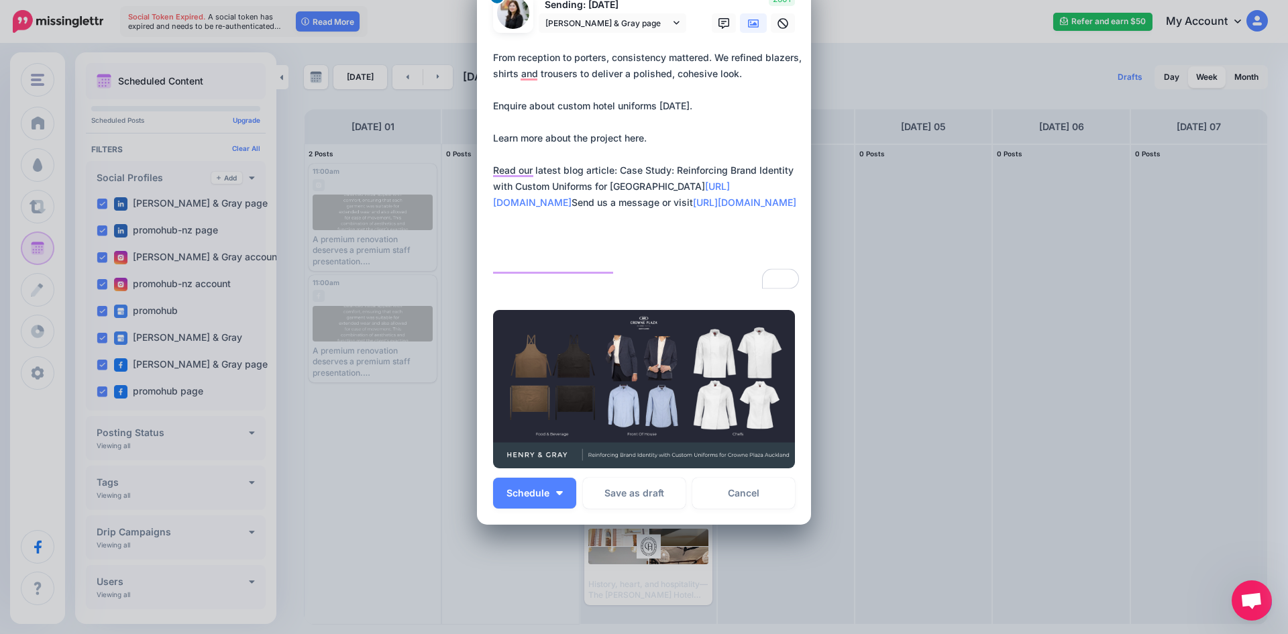
scroll to position [103, 0]
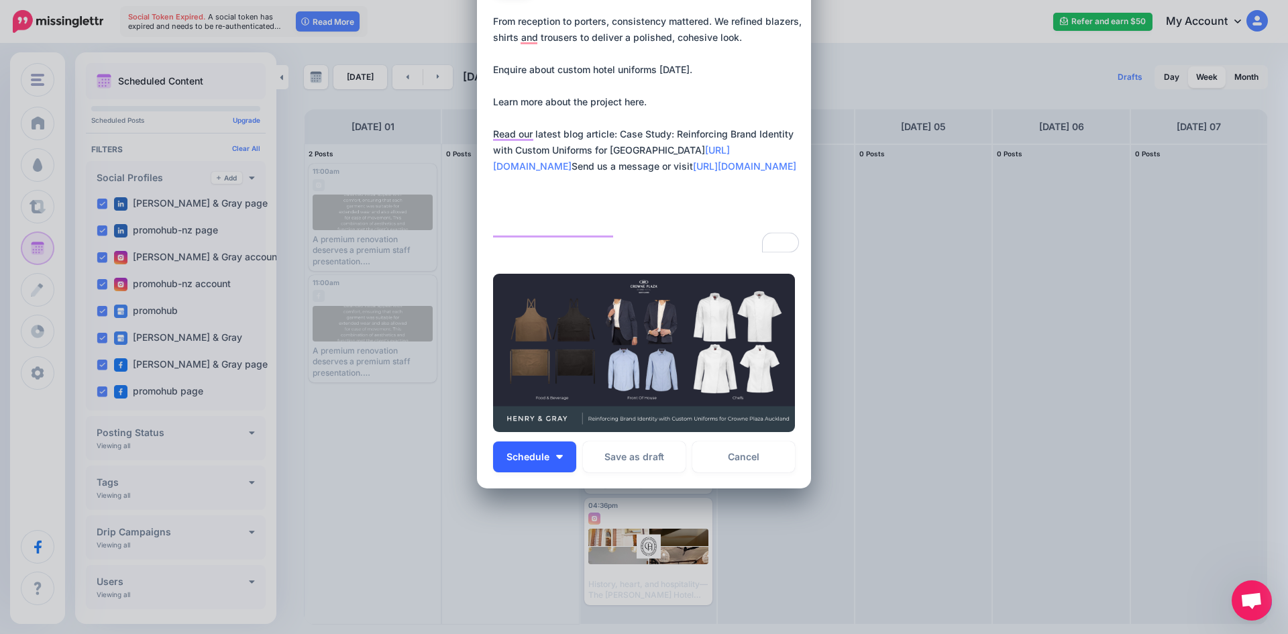
click at [566, 458] on button "Schedule" at bounding box center [534, 456] width 83 height 31
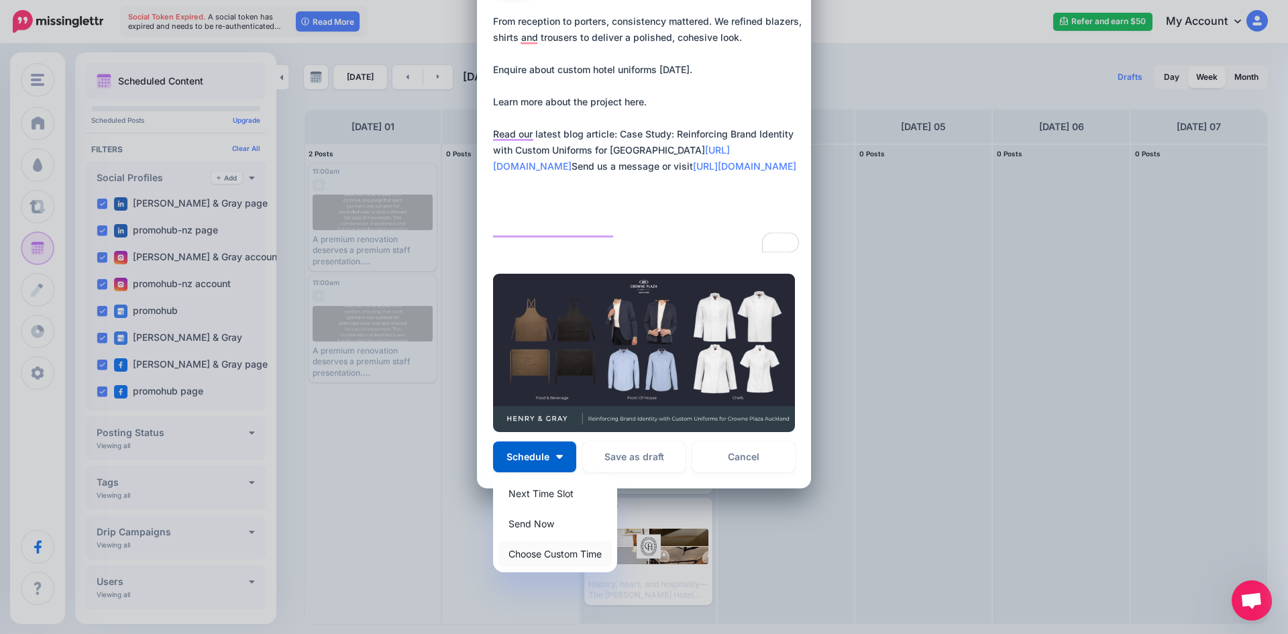
click at [539, 552] on link "Choose Custom Time" at bounding box center [554, 554] width 113 height 26
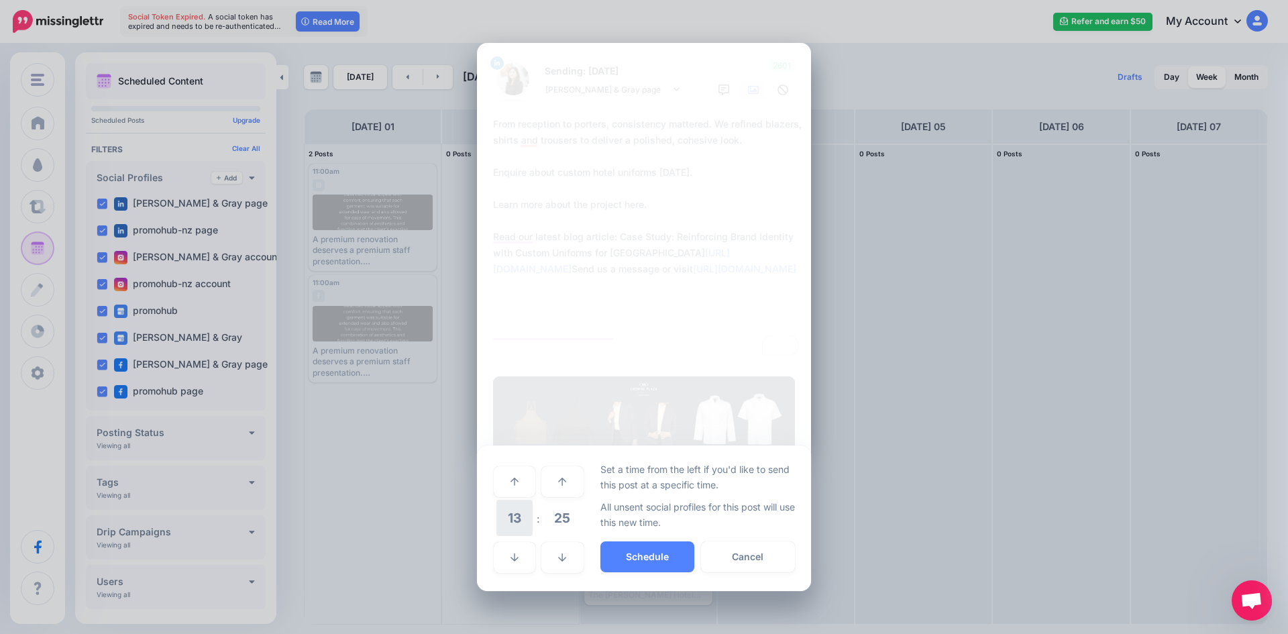
click at [512, 520] on span "13" at bounding box center [514, 518] width 36 height 36
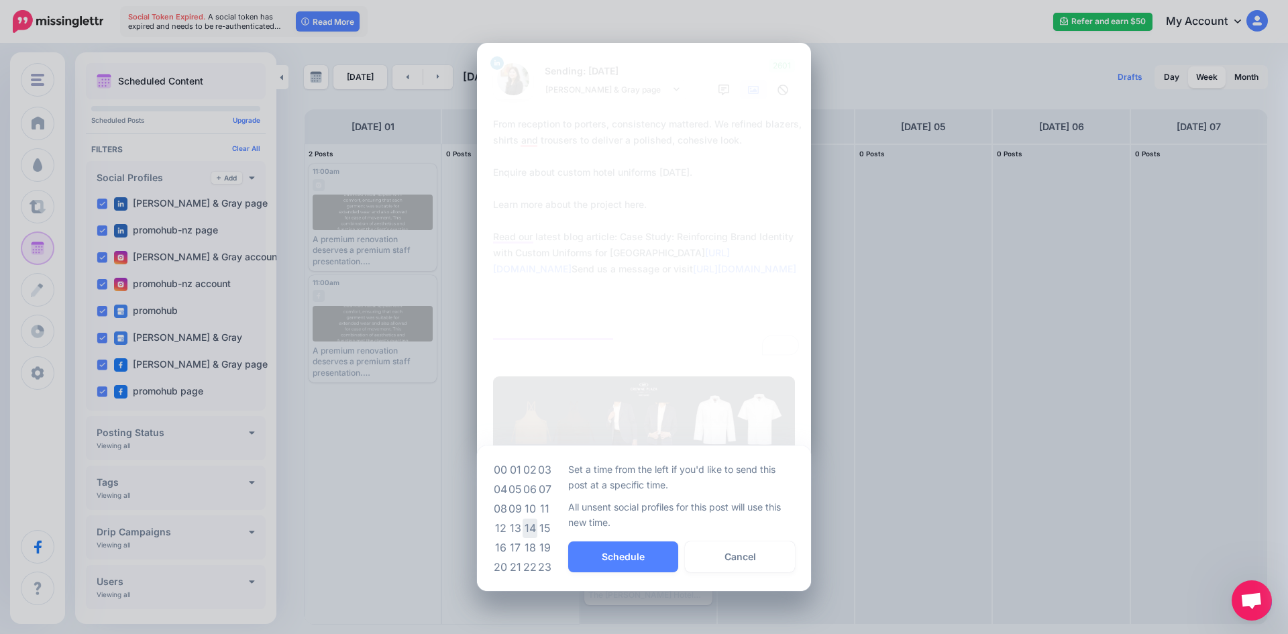
click at [527, 527] on td "14" at bounding box center [530, 528] width 15 height 19
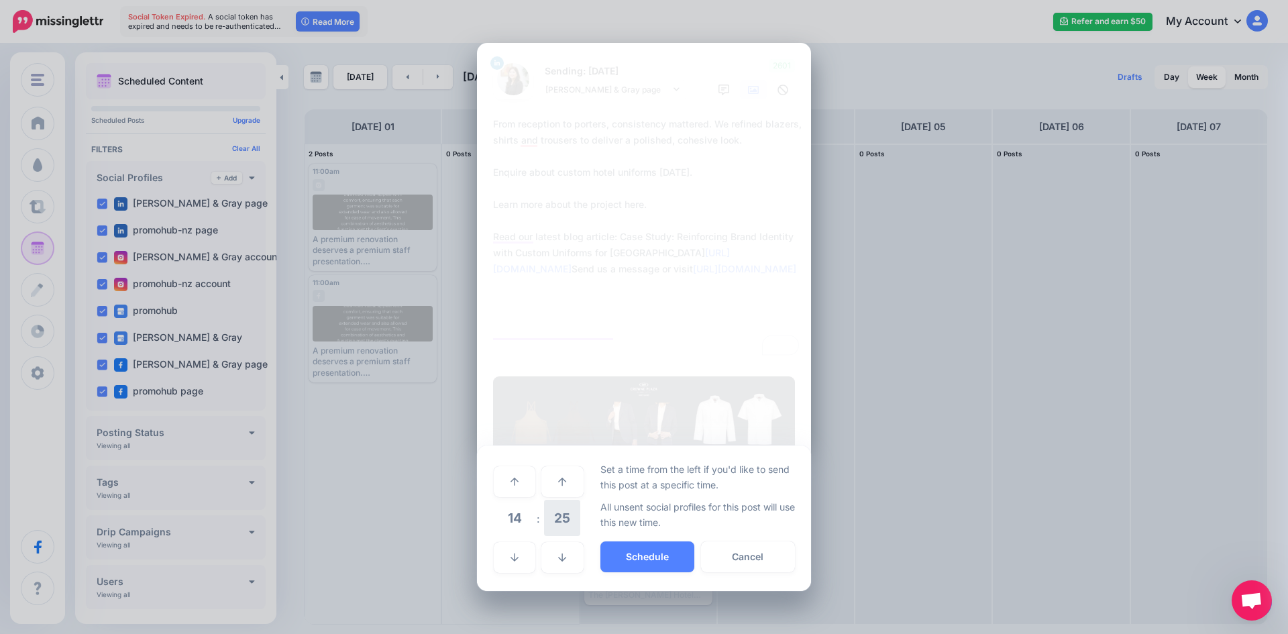
click at [557, 524] on span "25" at bounding box center [562, 518] width 36 height 36
click at [496, 491] on td "00" at bounding box center [500, 481] width 15 height 38
click at [619, 557] on button "Schedule" at bounding box center [647, 556] width 94 height 31
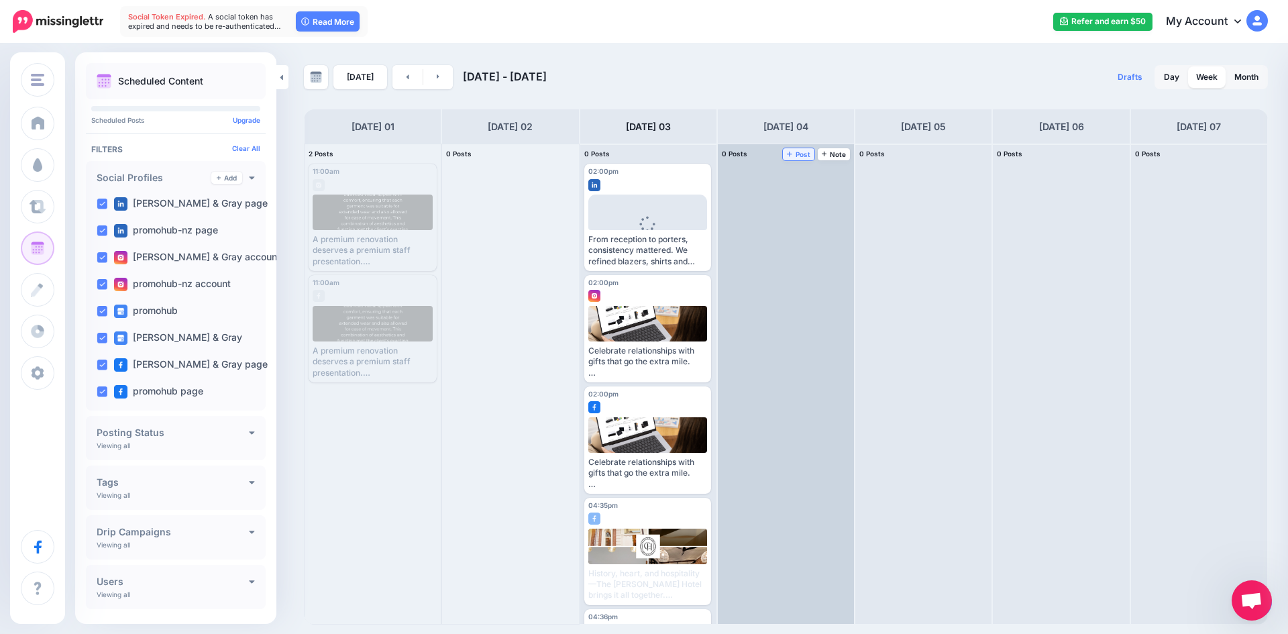
click at [802, 153] on span "Post" at bounding box center [798, 154] width 23 height 7
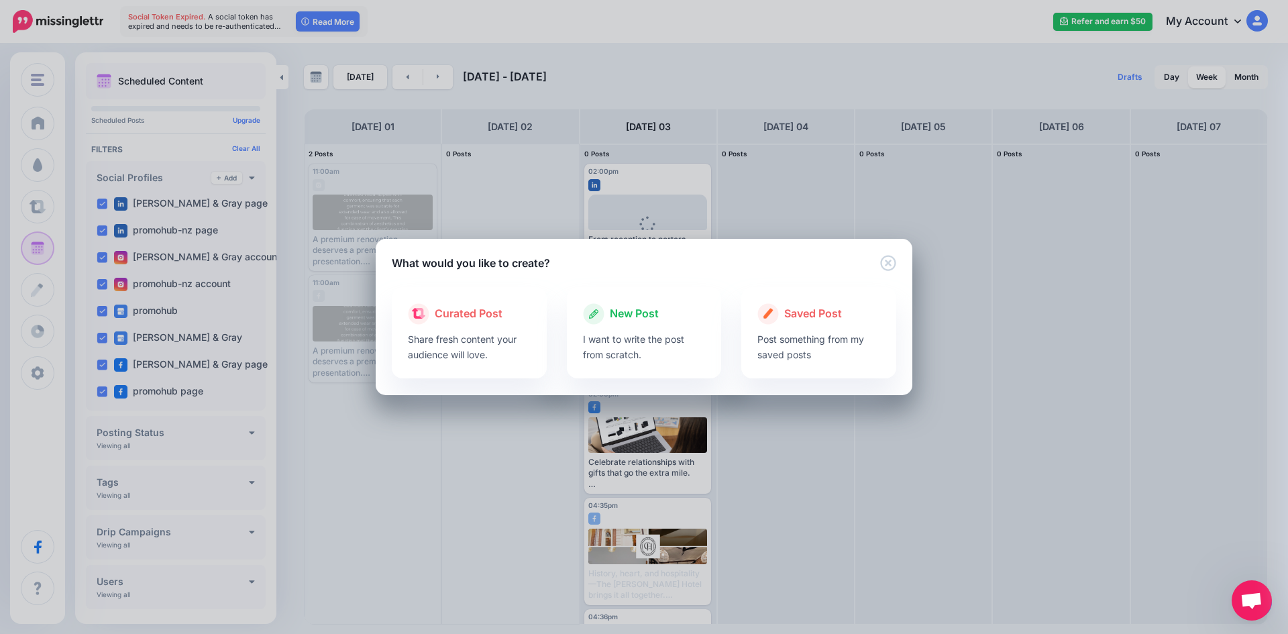
click at [627, 317] on span "New Post" at bounding box center [634, 313] width 49 height 17
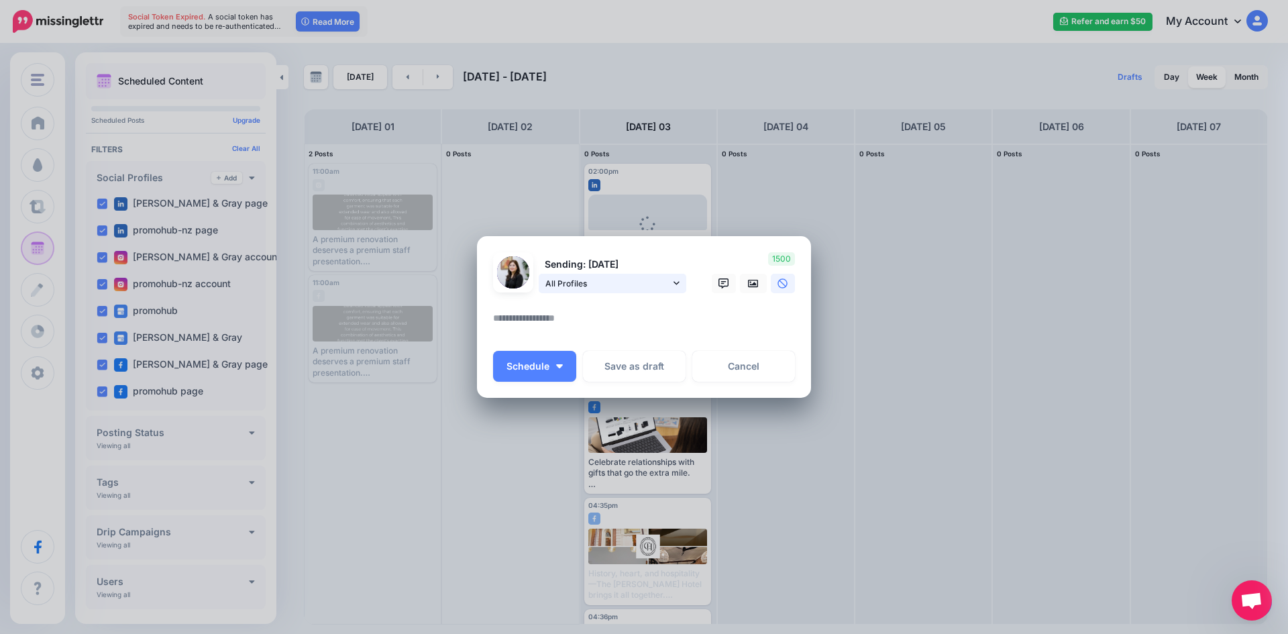
click at [598, 288] on span "All Profiles" at bounding box center [607, 283] width 125 height 14
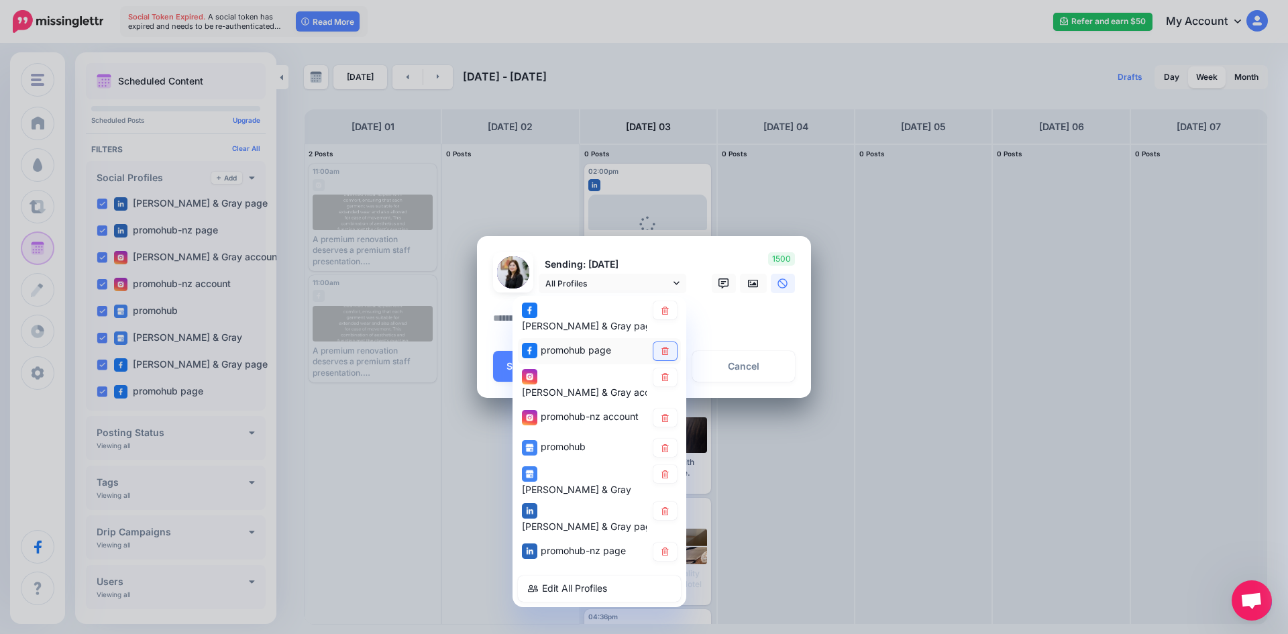
click at [663, 347] on icon at bounding box center [664, 351] width 7 height 8
click at [665, 374] on icon at bounding box center [665, 377] width 10 height 8
click at [665, 410] on link at bounding box center [664, 418] width 23 height 18
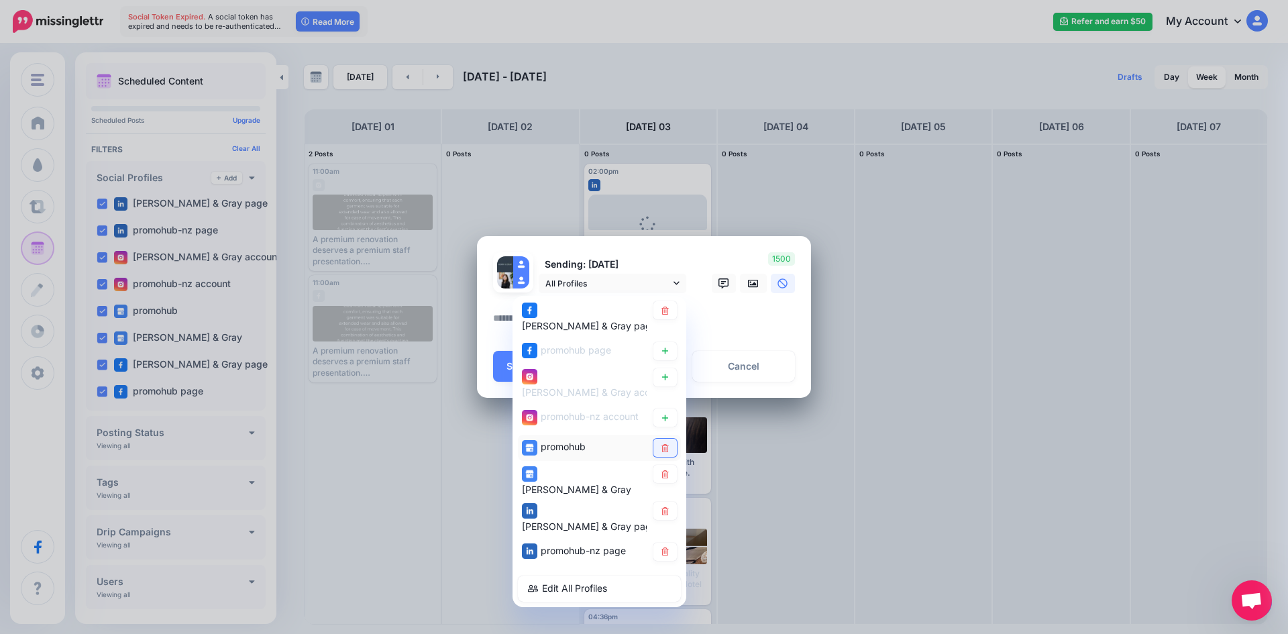
click at [667, 444] on icon at bounding box center [665, 448] width 10 height 8
click at [669, 465] on link at bounding box center [664, 474] width 23 height 18
click at [672, 502] on link at bounding box center [664, 511] width 23 height 18
click at [667, 539] on div "promohub-nz page" at bounding box center [599, 552] width 163 height 26
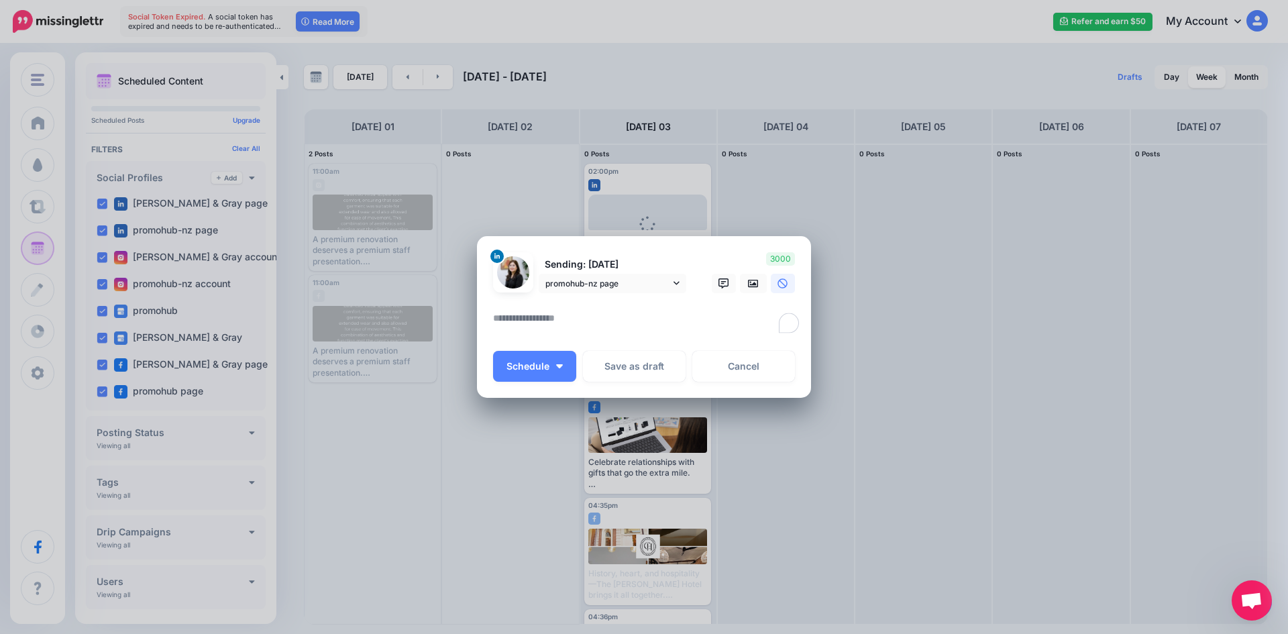
paste textarea "**********"
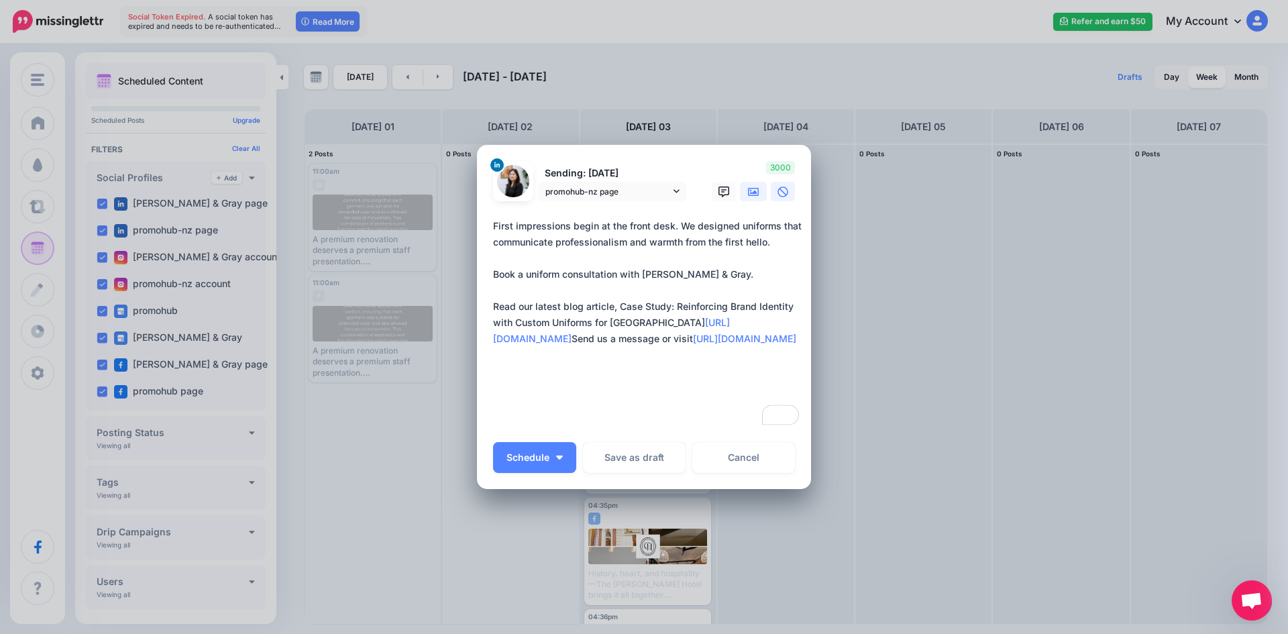
type textarea "**********"
click at [748, 190] on icon at bounding box center [753, 191] width 11 height 11
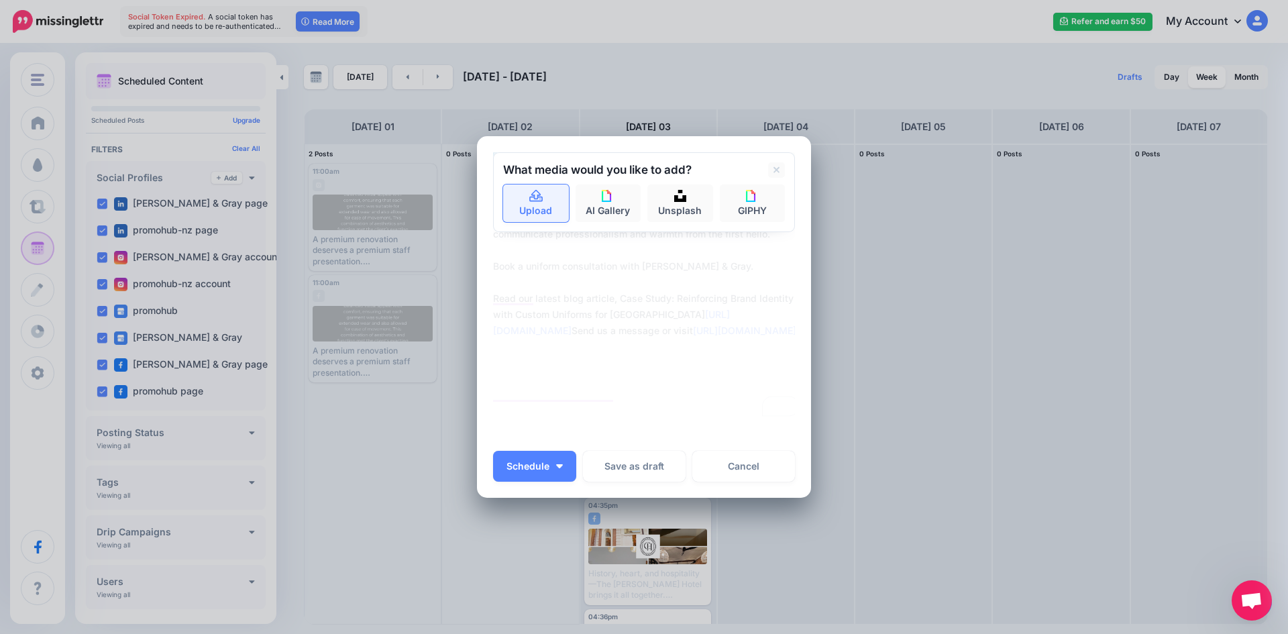
click at [554, 197] on link "Upload" at bounding box center [536, 203] width 66 height 38
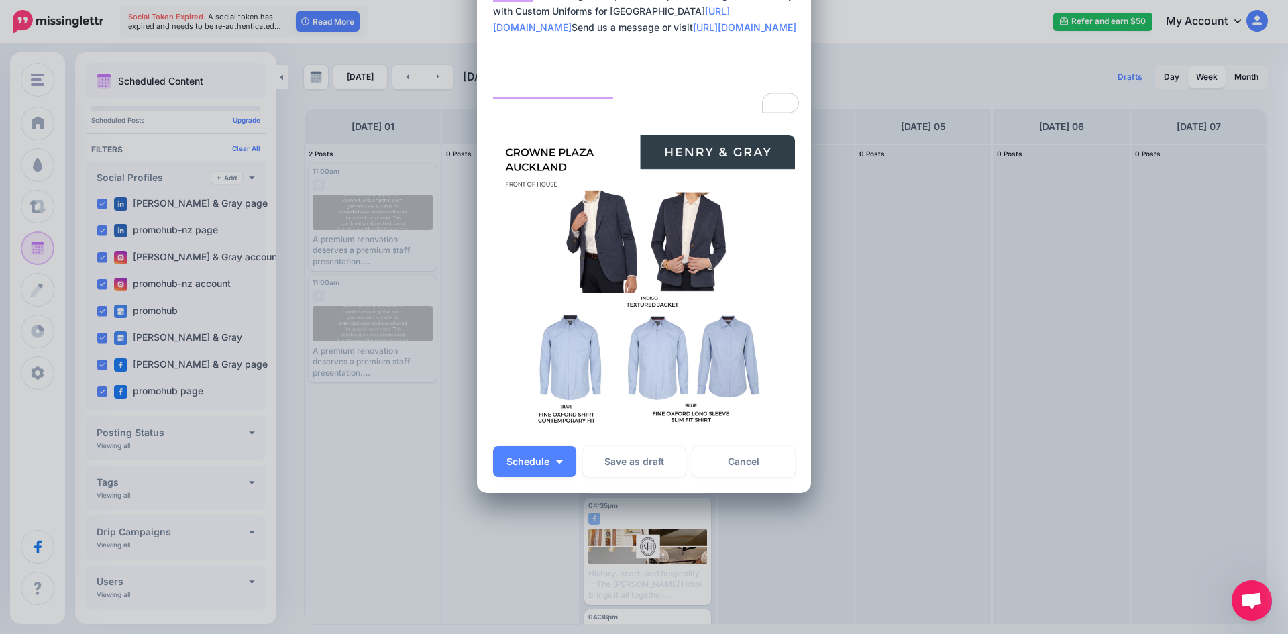
scroll to position [191, 0]
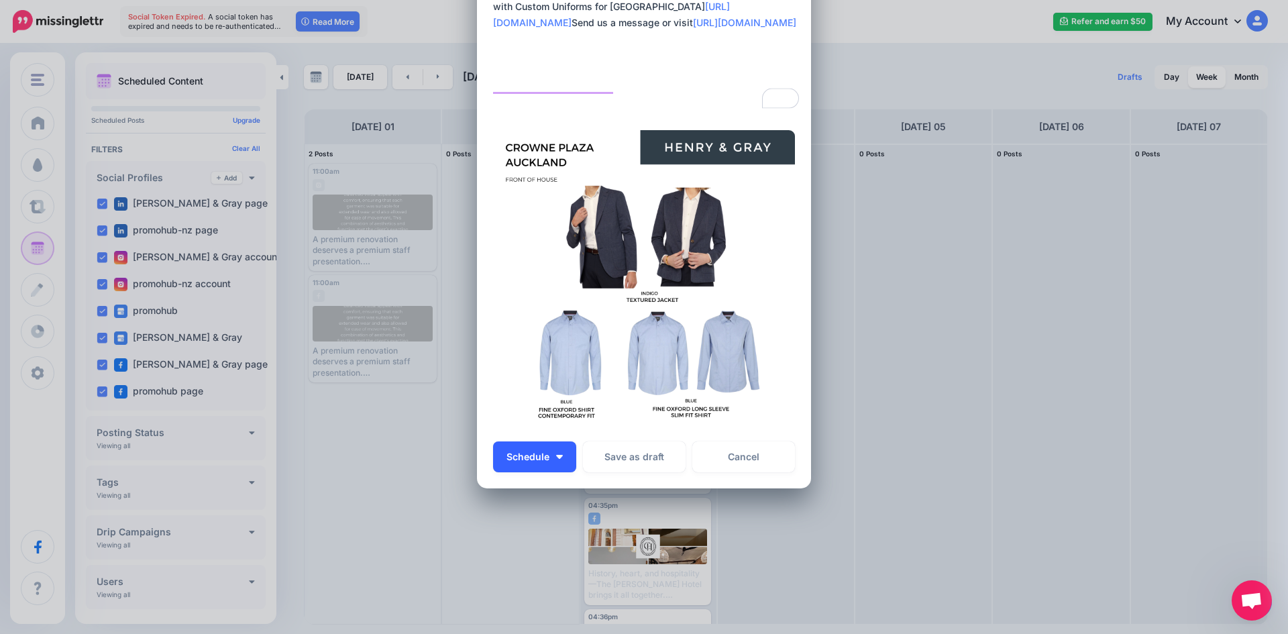
click at [555, 453] on button "Schedule" at bounding box center [534, 456] width 83 height 31
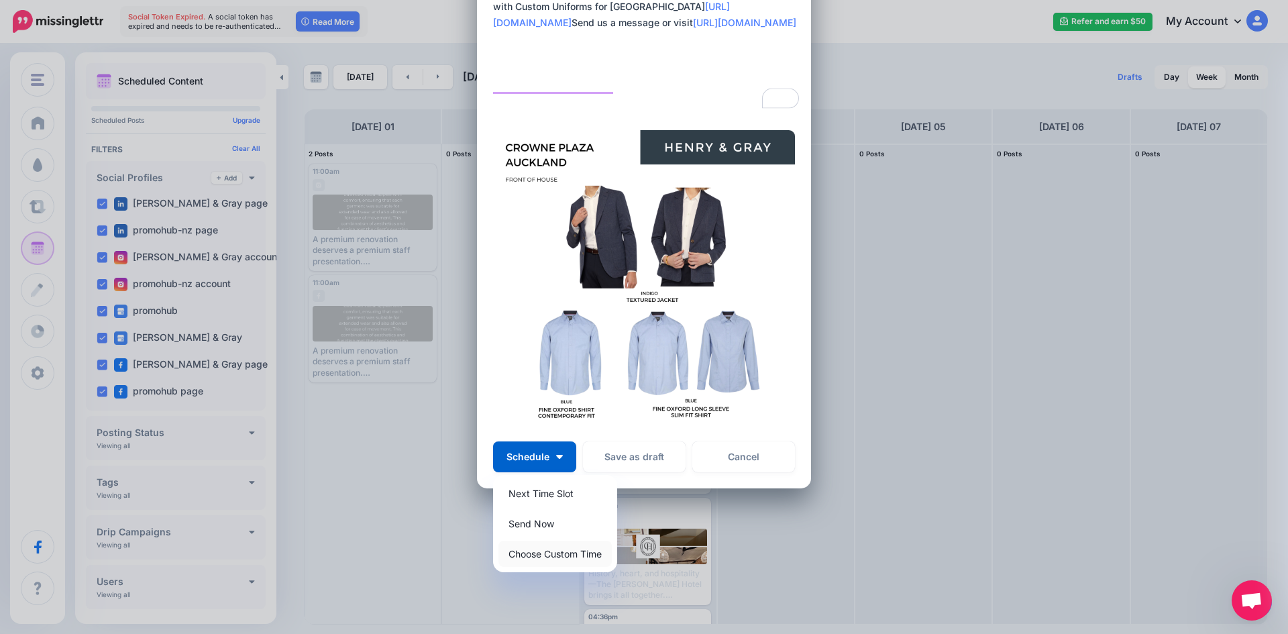
click at [551, 549] on link "Choose Custom Time" at bounding box center [554, 554] width 113 height 26
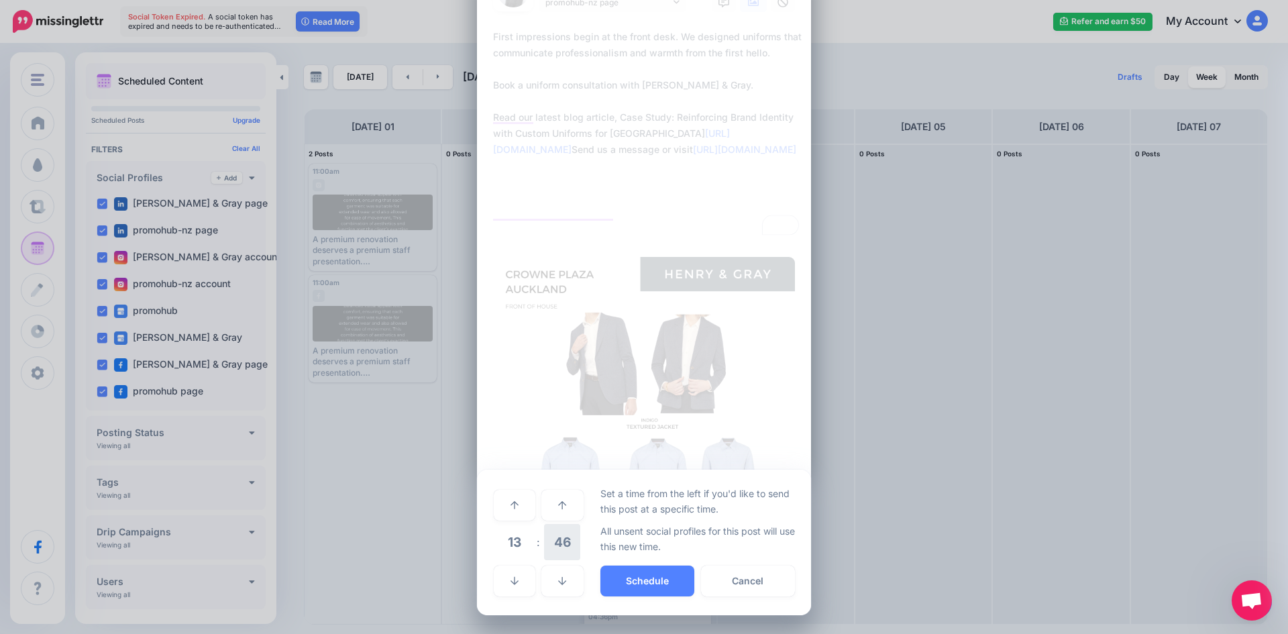
scroll to position [64, 0]
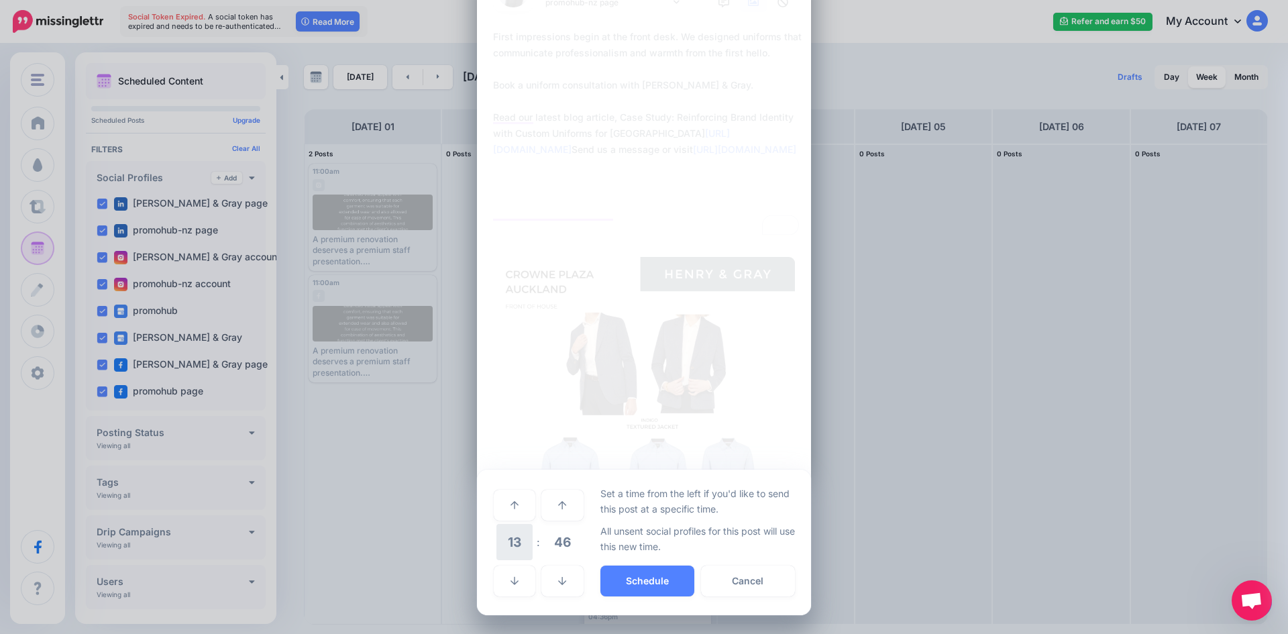
click at [504, 545] on span "13" at bounding box center [514, 542] width 36 height 36
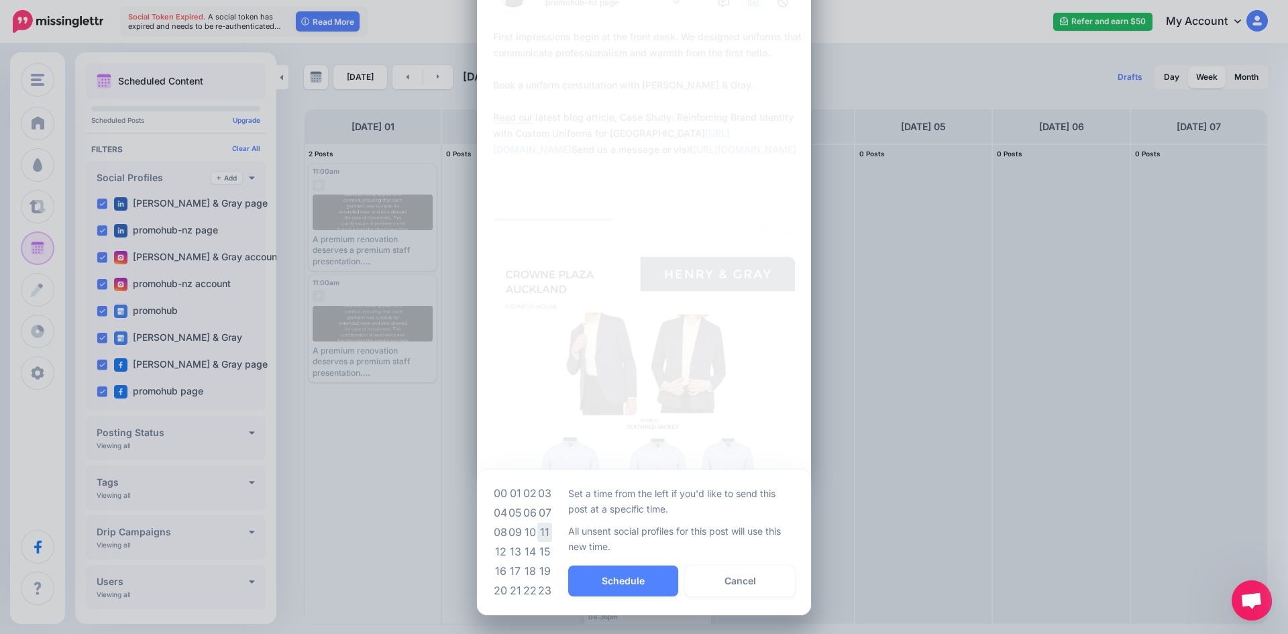
click at [537, 535] on td "11" at bounding box center [544, 532] width 15 height 19
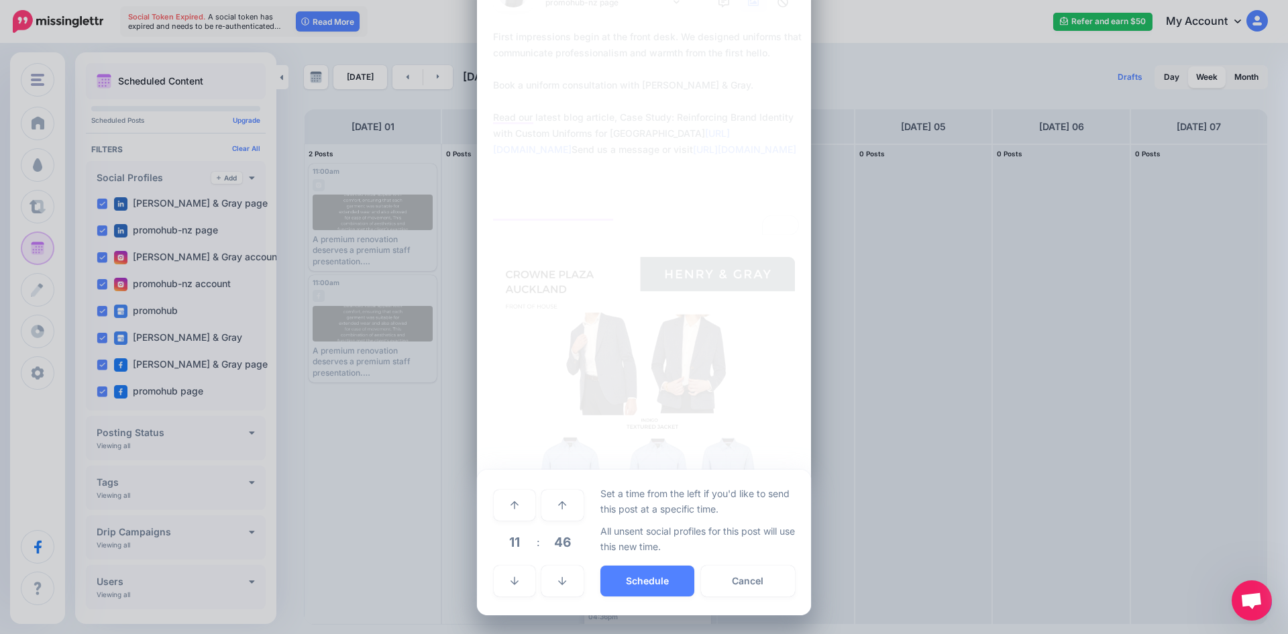
click at [548, 546] on span "46" at bounding box center [562, 542] width 36 height 36
click at [498, 508] on td "00" at bounding box center [500, 505] width 15 height 38
click at [608, 573] on button "Schedule" at bounding box center [647, 581] width 94 height 31
click at [604, 578] on button "Schedule" at bounding box center [647, 581] width 94 height 31
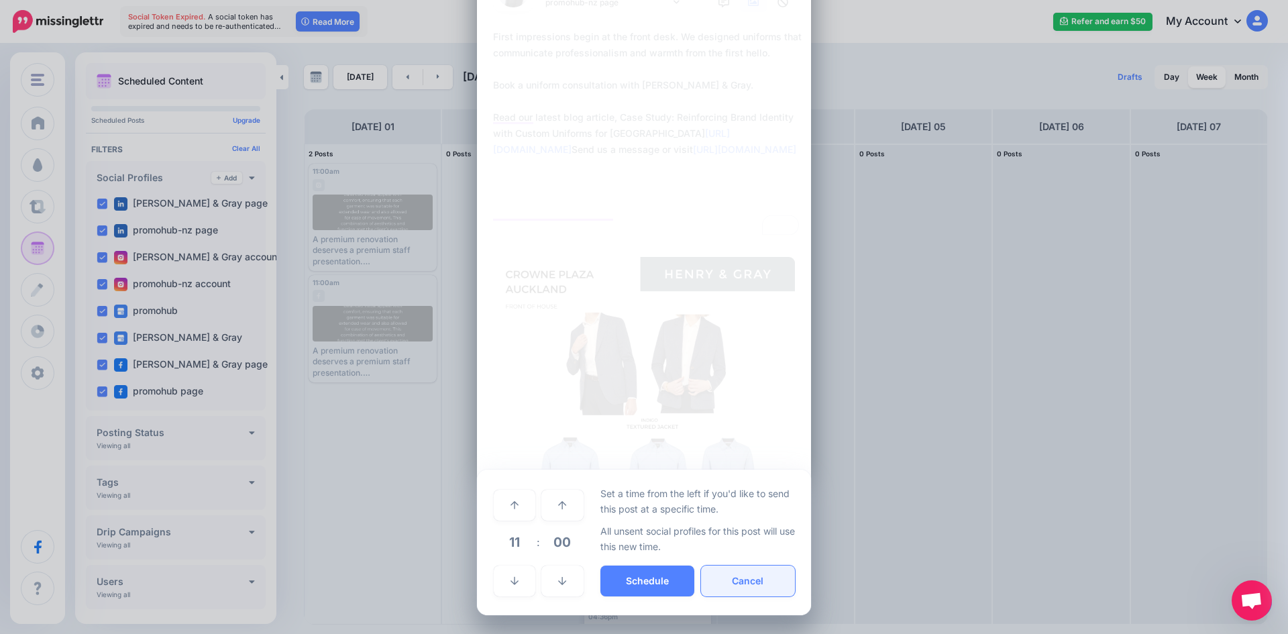
click at [749, 569] on button "Cancel" at bounding box center [748, 581] width 94 height 31
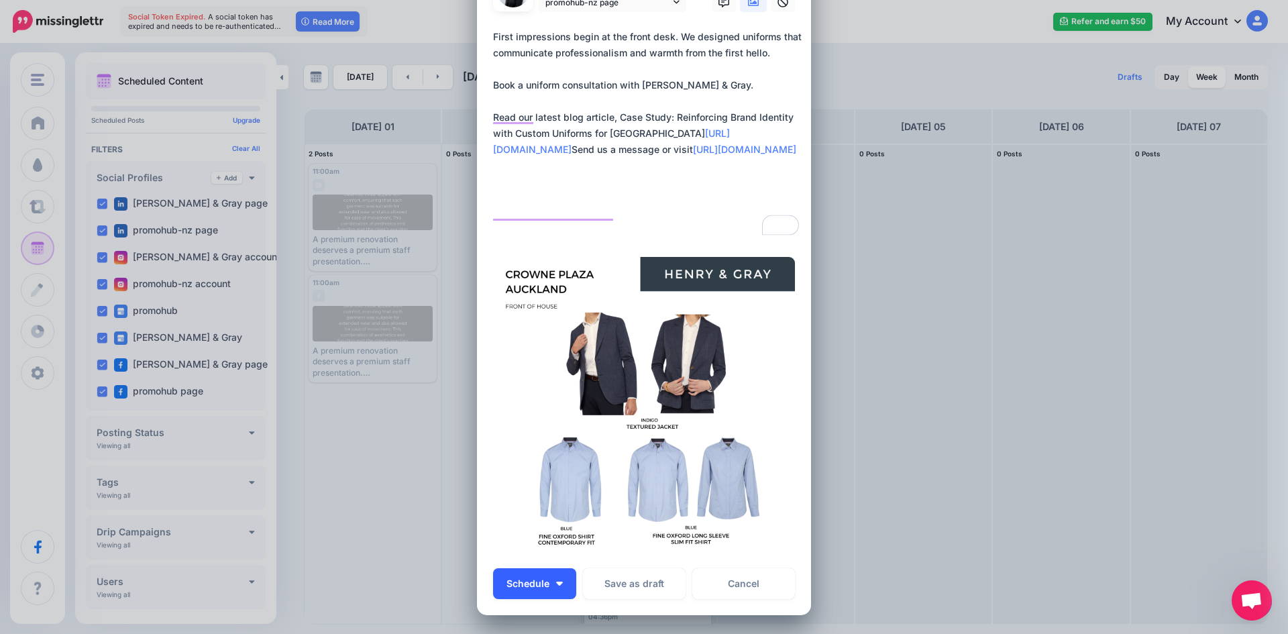
click at [557, 584] on img "button" at bounding box center [559, 584] width 7 height 4
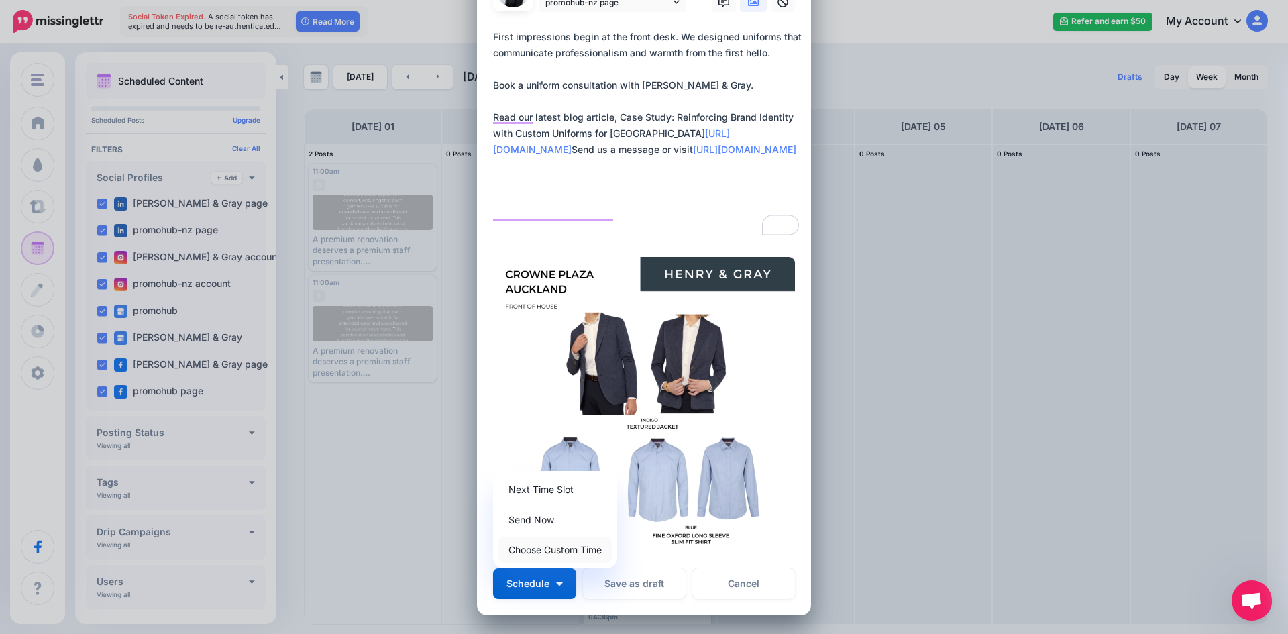
click at [555, 552] on link "Choose Custom Time" at bounding box center [554, 550] width 113 height 26
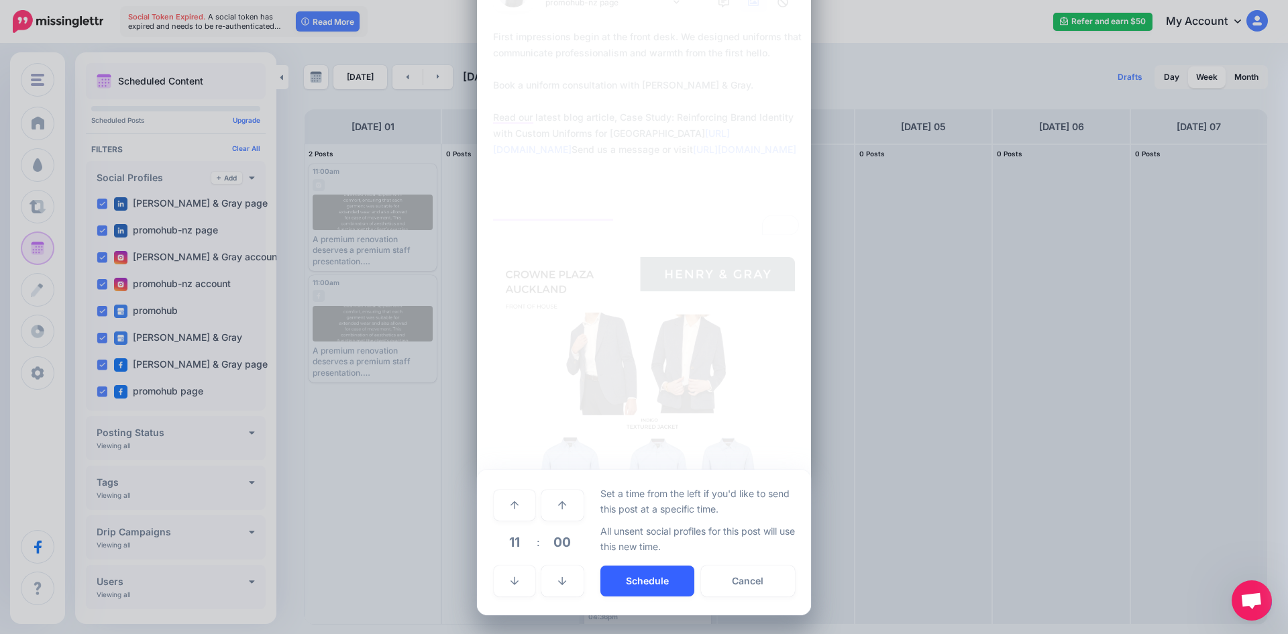
click at [600, 578] on button "Schedule" at bounding box center [647, 581] width 94 height 31
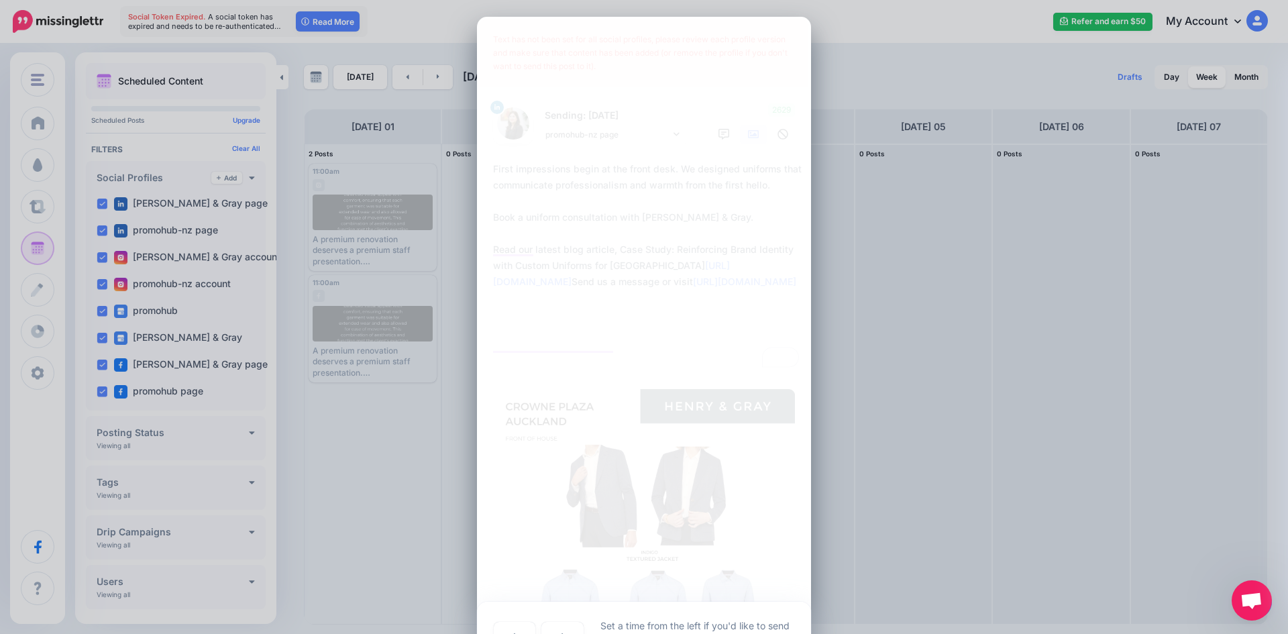
scroll to position [0, 0]
click at [614, 85] on div "Text has not been set for all social profiles, please review each profile versi…" at bounding box center [644, 54] width 329 height 67
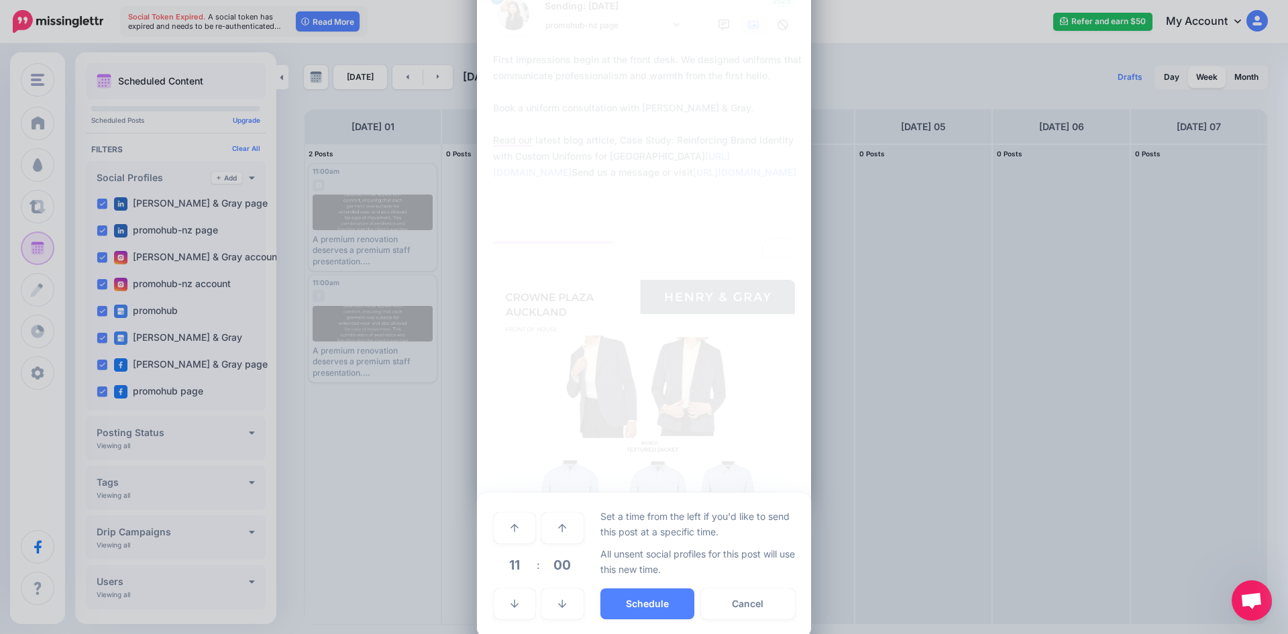
scroll to position [134, 0]
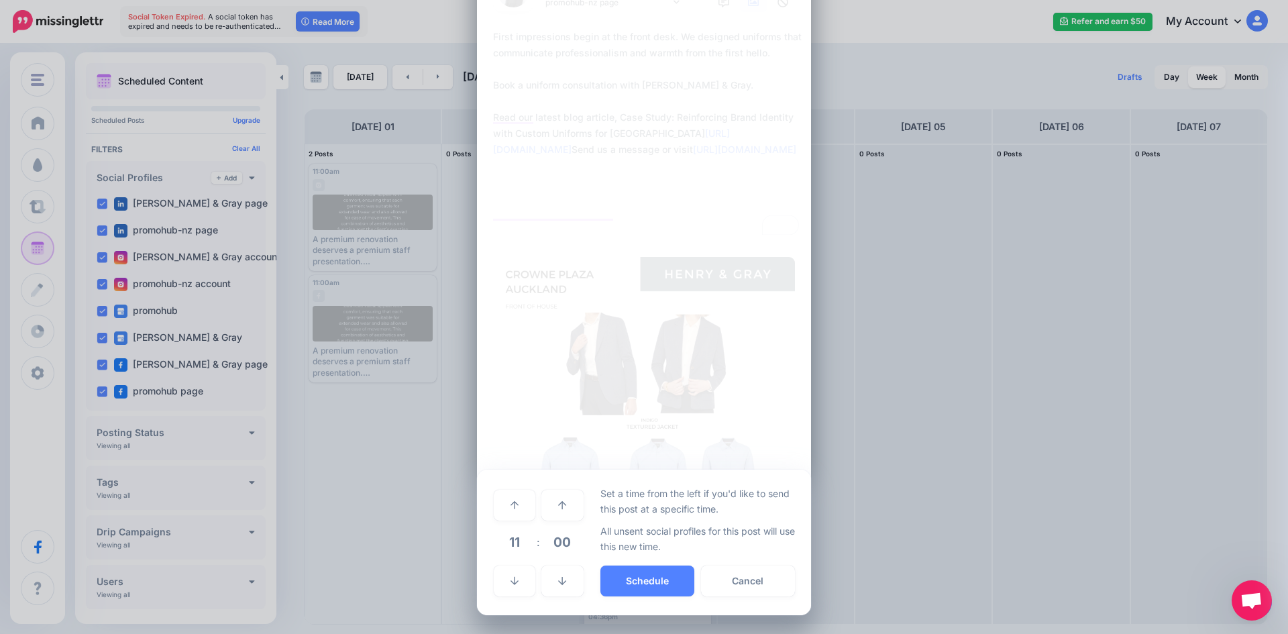
drag, startPoint x: 759, startPoint y: 566, endPoint x: 754, endPoint y: 575, distance: 10.5
click at [756, 570] on button "Cancel" at bounding box center [748, 581] width 94 height 31
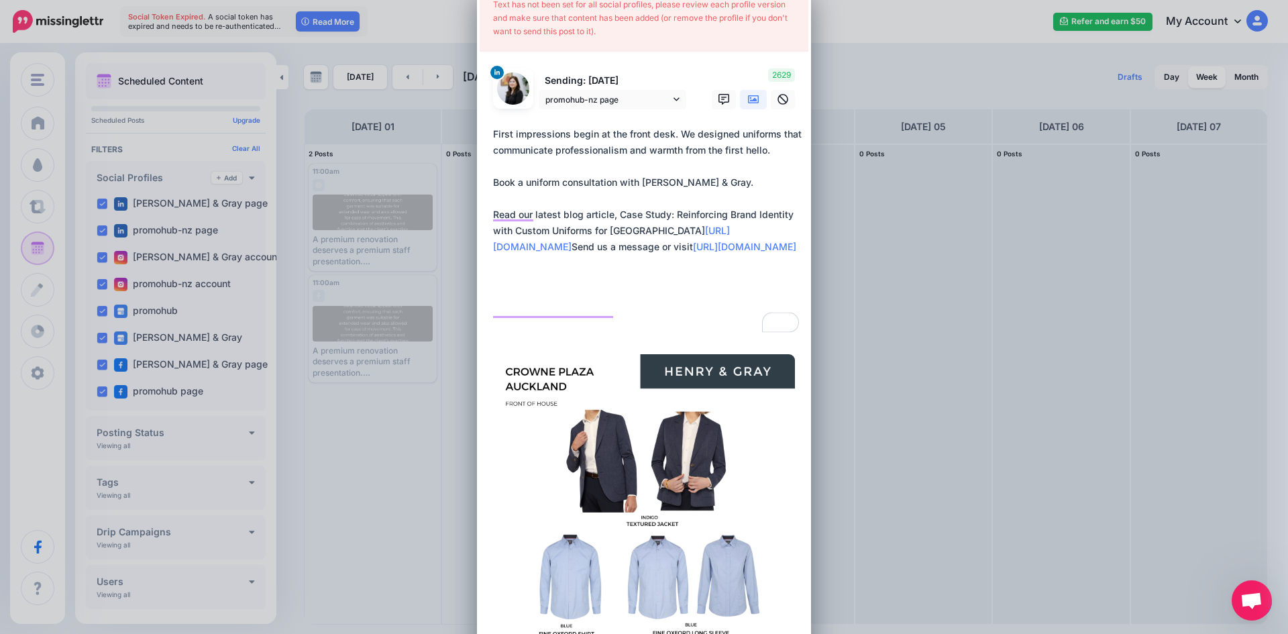
scroll to position [0, 0]
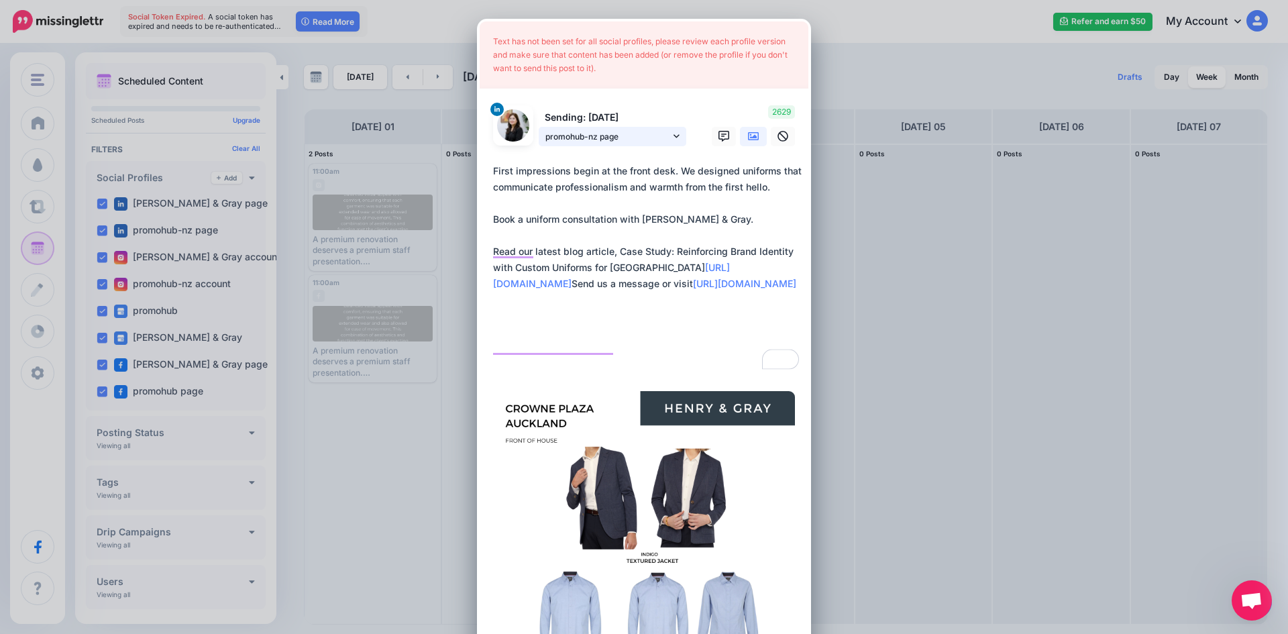
click at [666, 134] on link "promohub-nz page" at bounding box center [613, 136] width 148 height 19
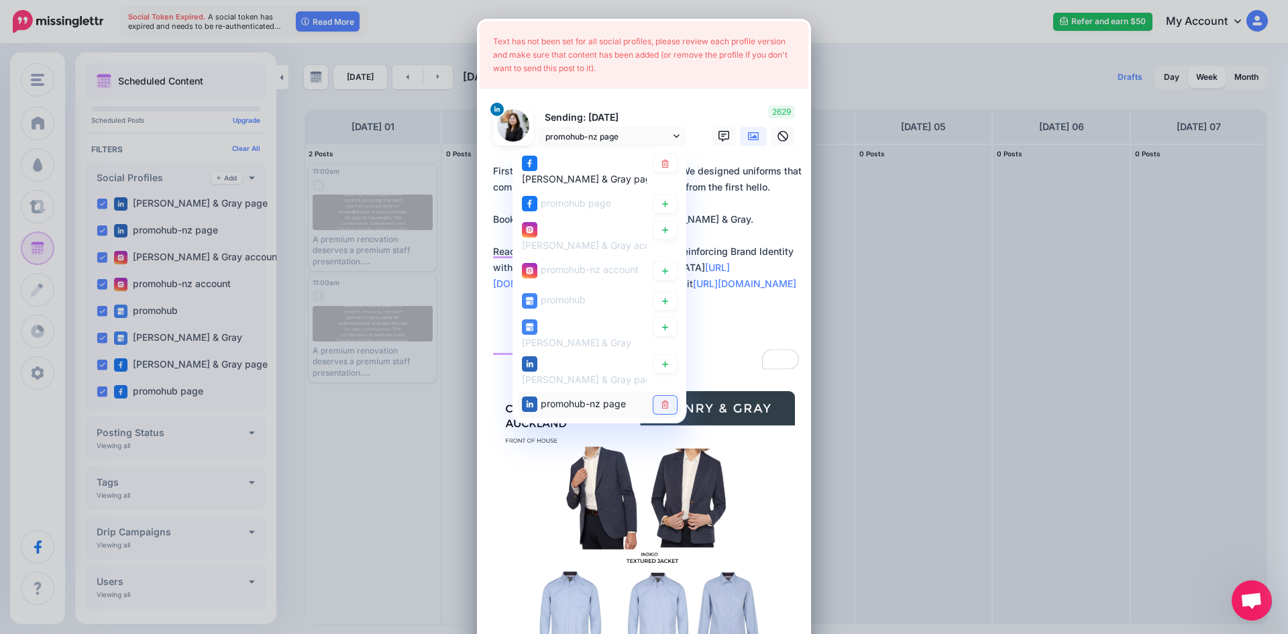
click at [660, 400] on icon at bounding box center [665, 404] width 10 height 8
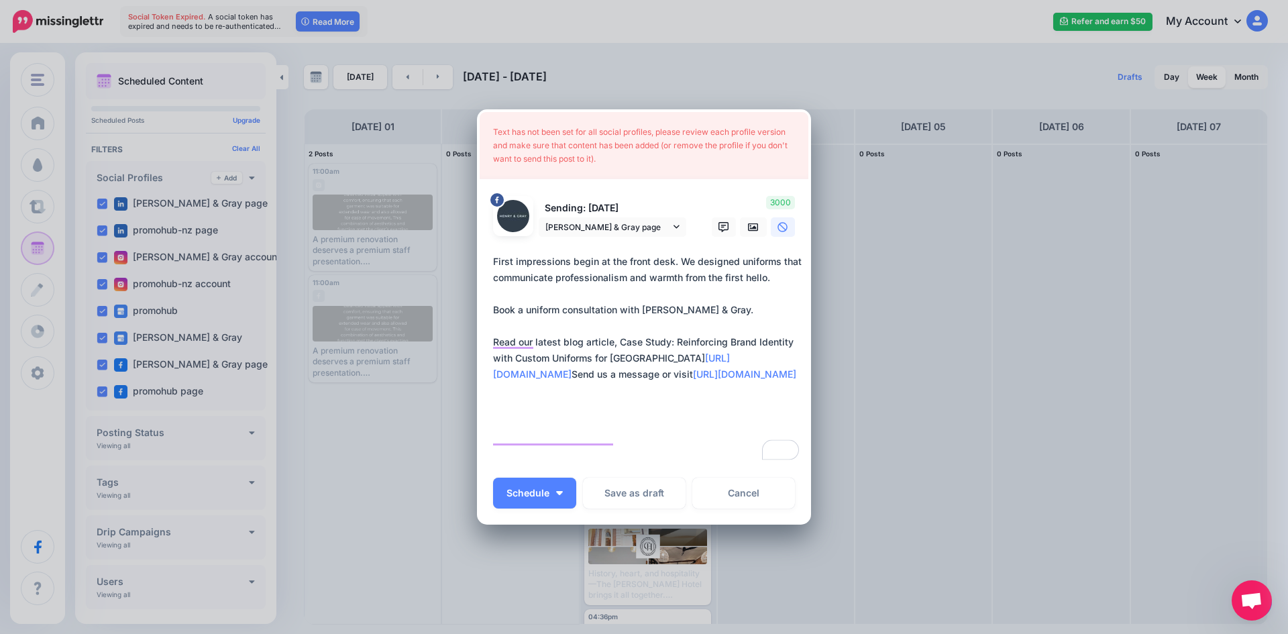
click at [663, 163] on div "Text has not been set for all social profiles, please review each profile versi…" at bounding box center [644, 145] width 329 height 67
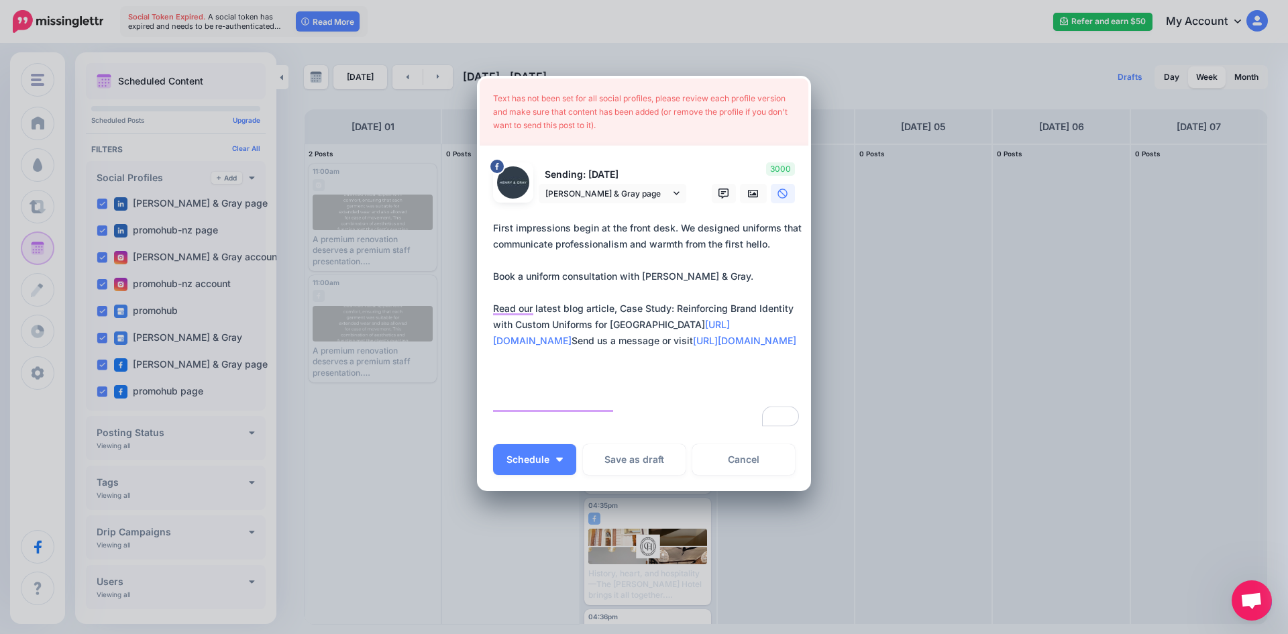
scroll to position [36, 0]
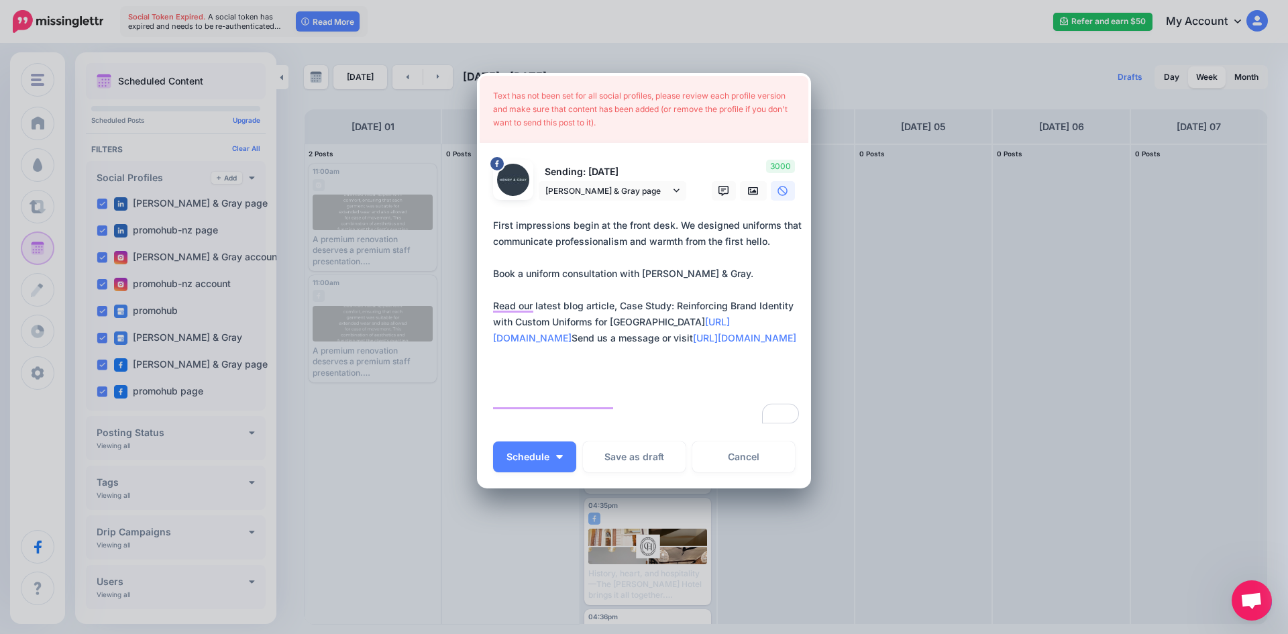
click at [750, 201] on div at bounding box center [644, 209] width 302 height 17
click at [750, 194] on icon at bounding box center [753, 190] width 11 height 8
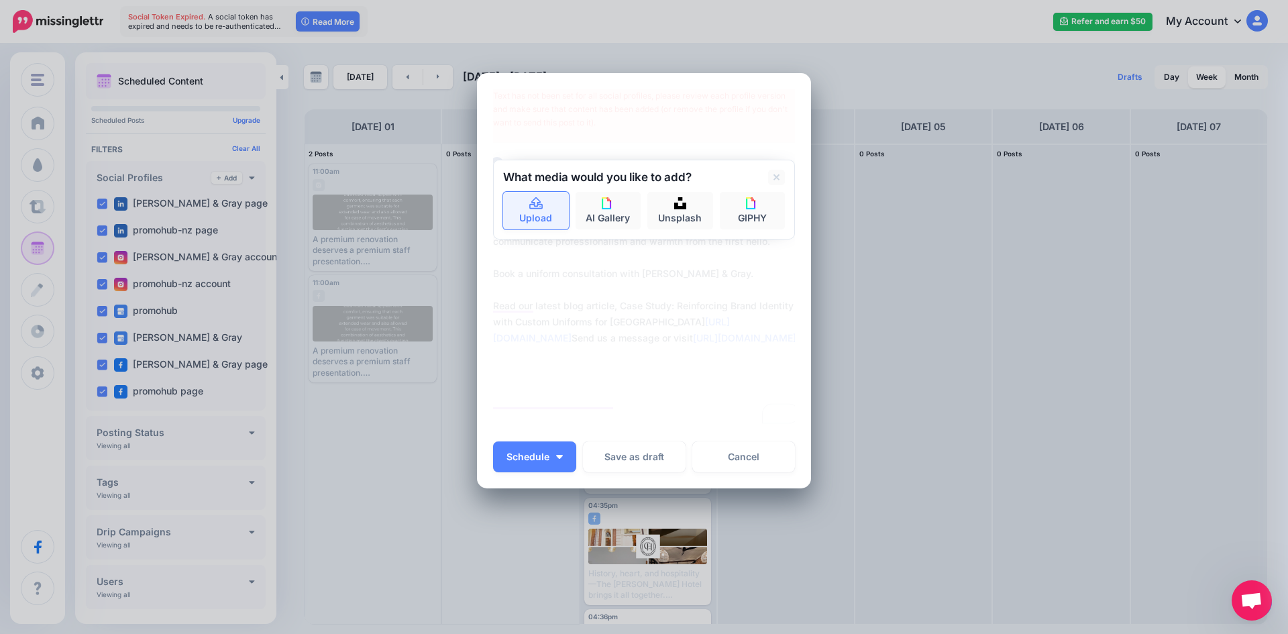
click at [558, 211] on link "Upload" at bounding box center [536, 211] width 66 height 38
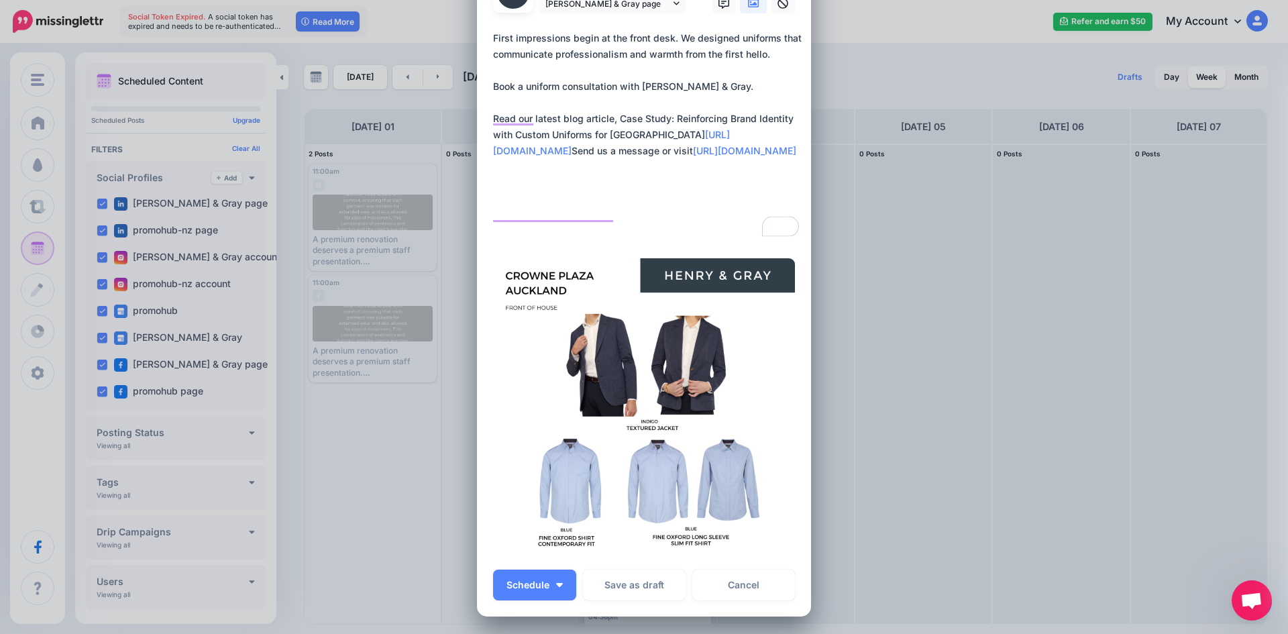
scroll to position [67, 0]
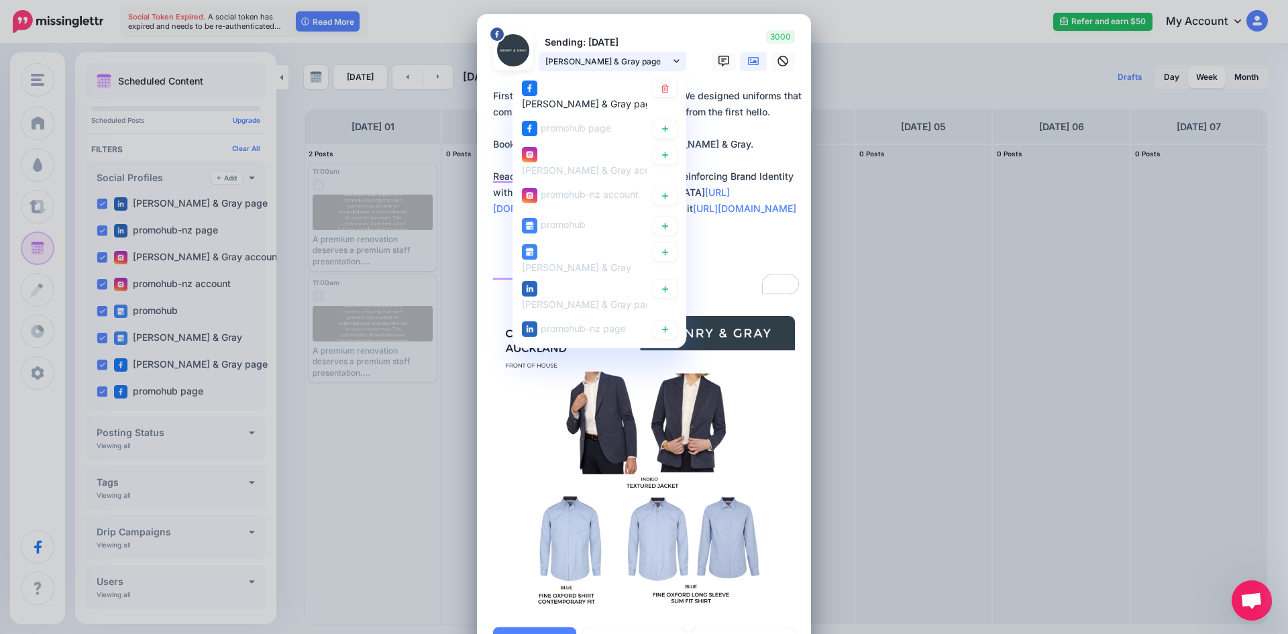
scroll to position [0, 0]
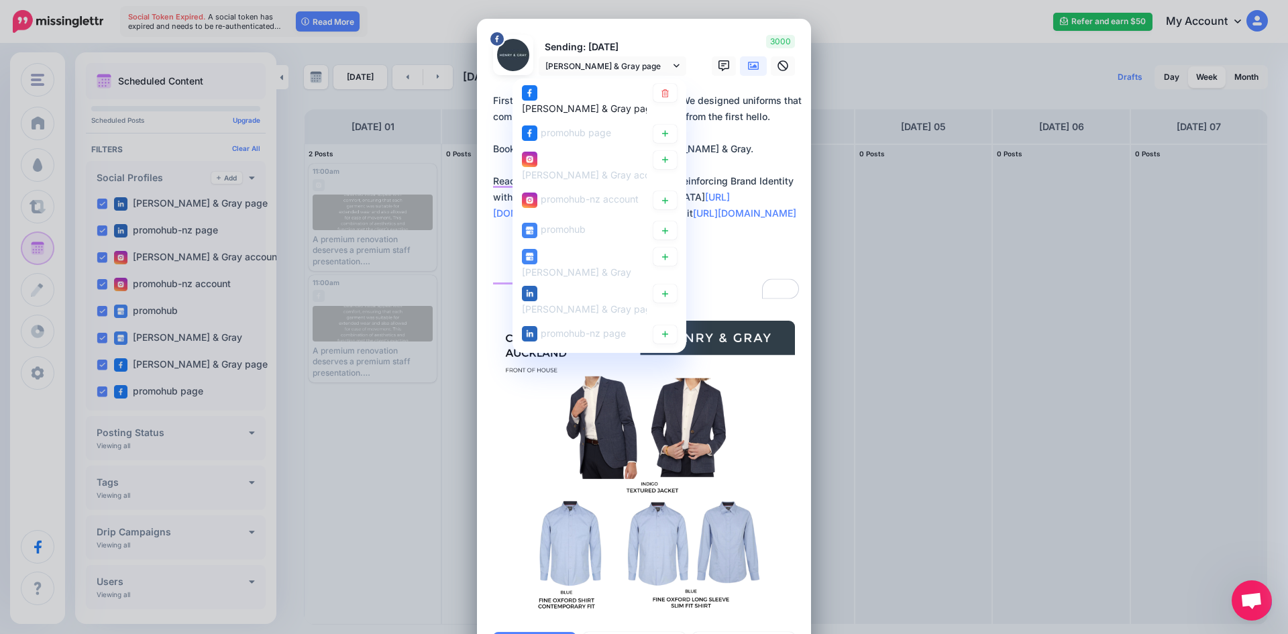
click at [603, 102] on span "[PERSON_NAME] & Gray page" at bounding box center [589, 107] width 135 height 11
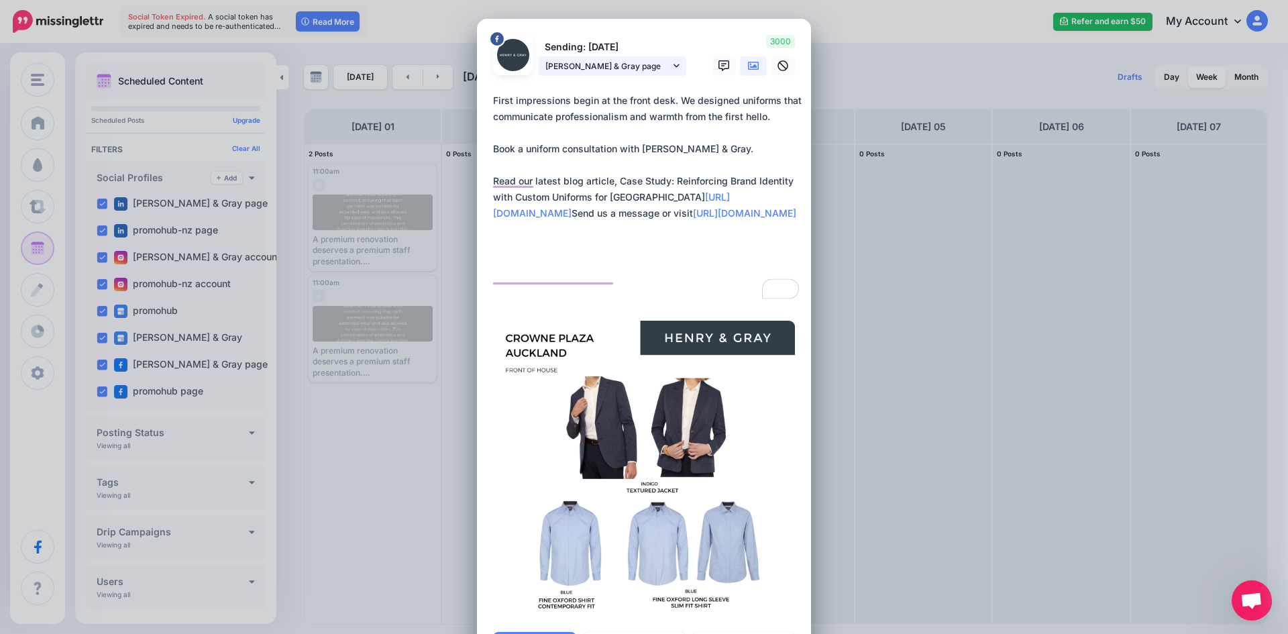
click at [643, 64] on span "[PERSON_NAME] & Gray page" at bounding box center [607, 66] width 125 height 14
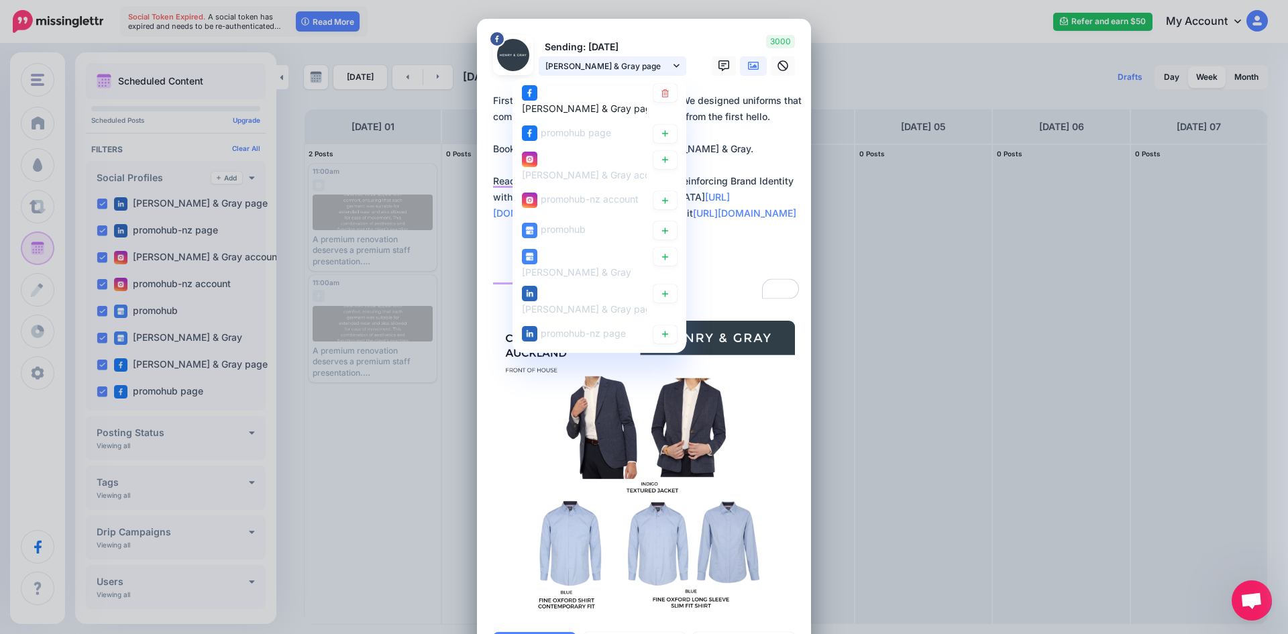
click at [637, 71] on span "[PERSON_NAME] & Gray page" at bounding box center [607, 66] width 125 height 14
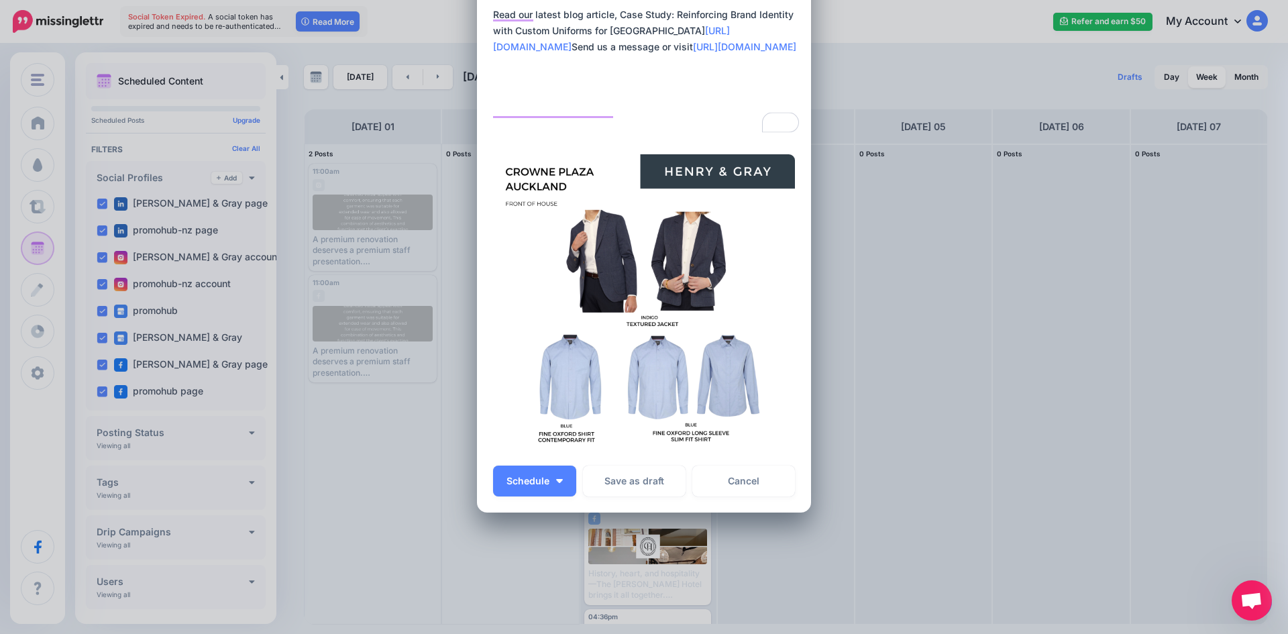
scroll to position [191, 0]
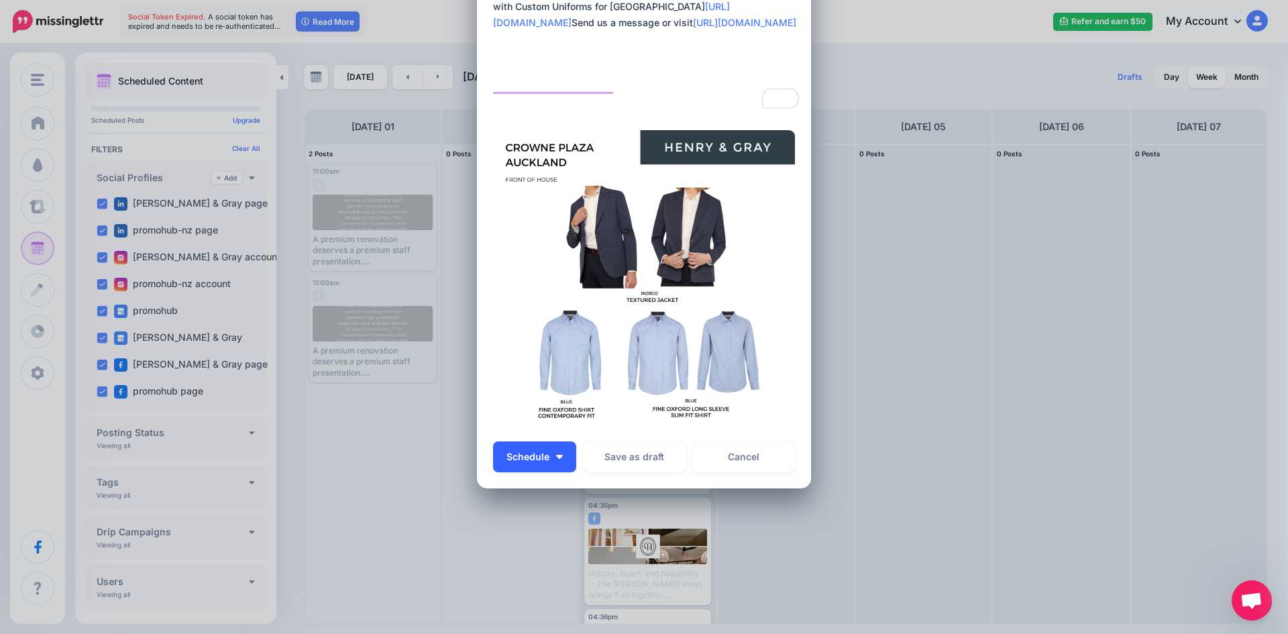
click at [556, 458] on img "button" at bounding box center [559, 457] width 7 height 4
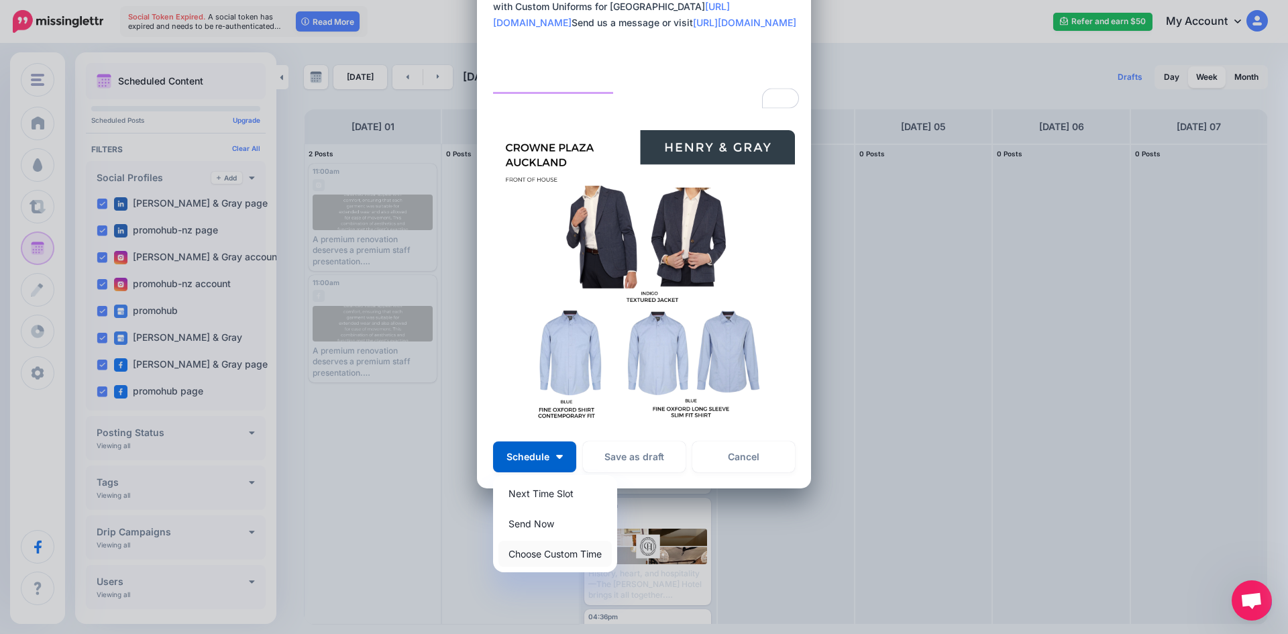
click at [541, 552] on link "Choose Custom Time" at bounding box center [554, 554] width 113 height 26
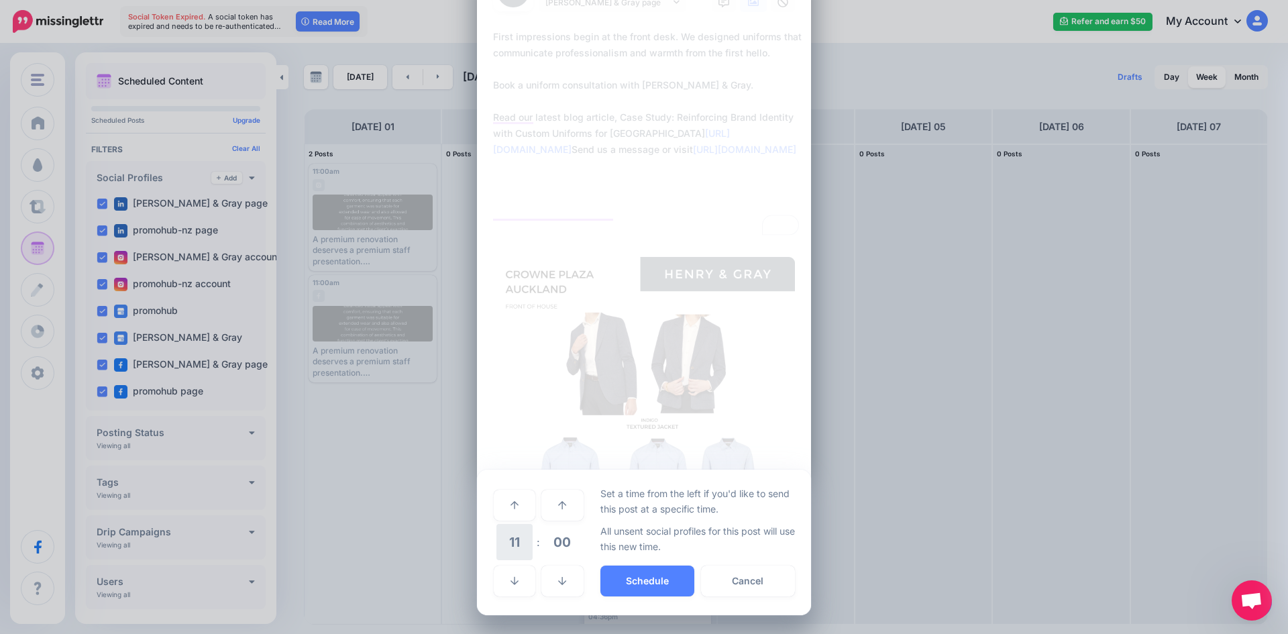
scroll to position [64, 0]
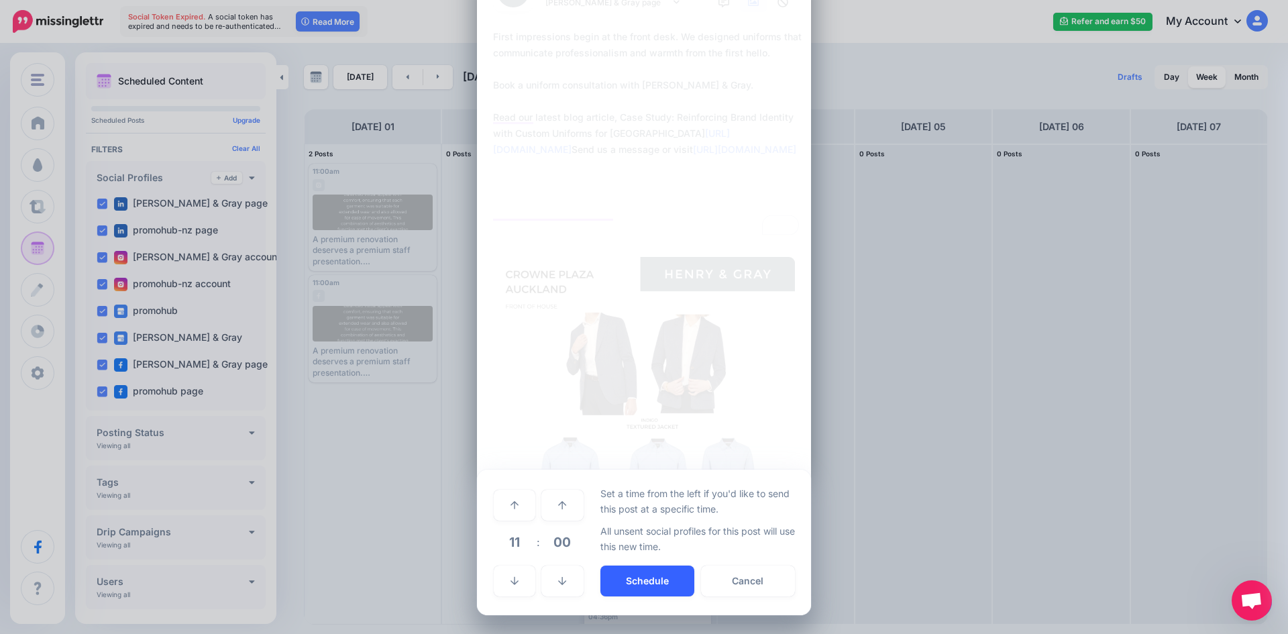
click at [604, 572] on button "Schedule" at bounding box center [647, 581] width 94 height 31
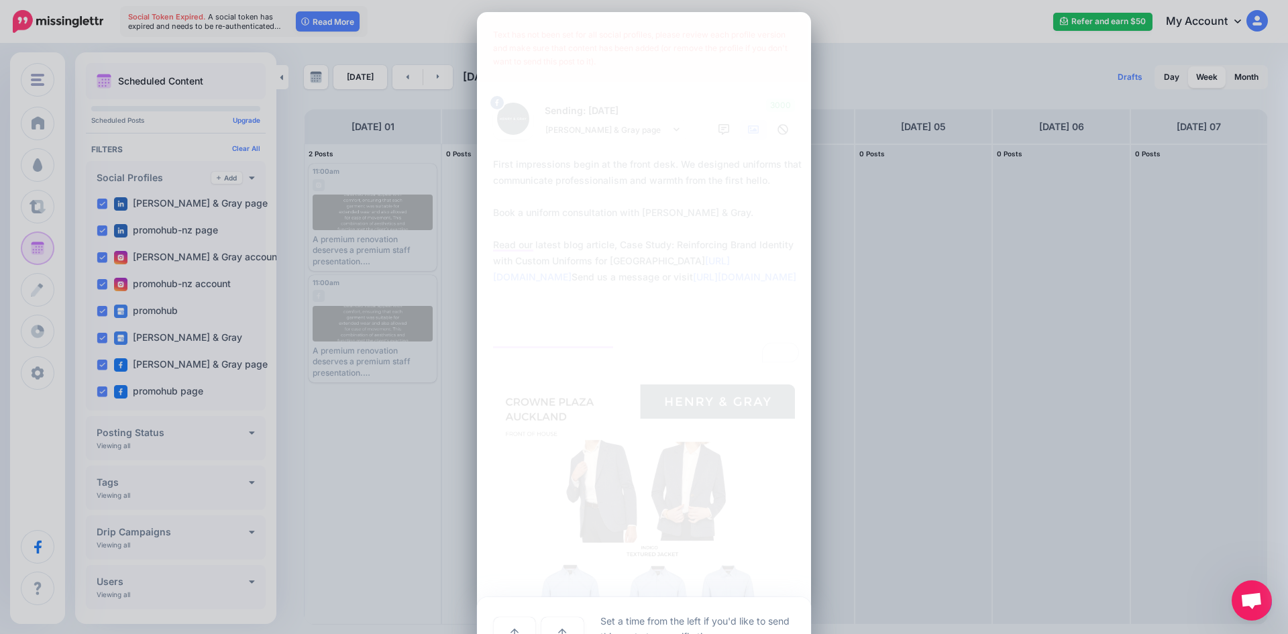
scroll to position [0, 0]
click at [717, 268] on textarea "**********" at bounding box center [647, 267] width 309 height 209
click at [907, 201] on div "Create Post Loading Text has not been set for all social profiles, please revie…" at bounding box center [644, 317] width 1288 height 634
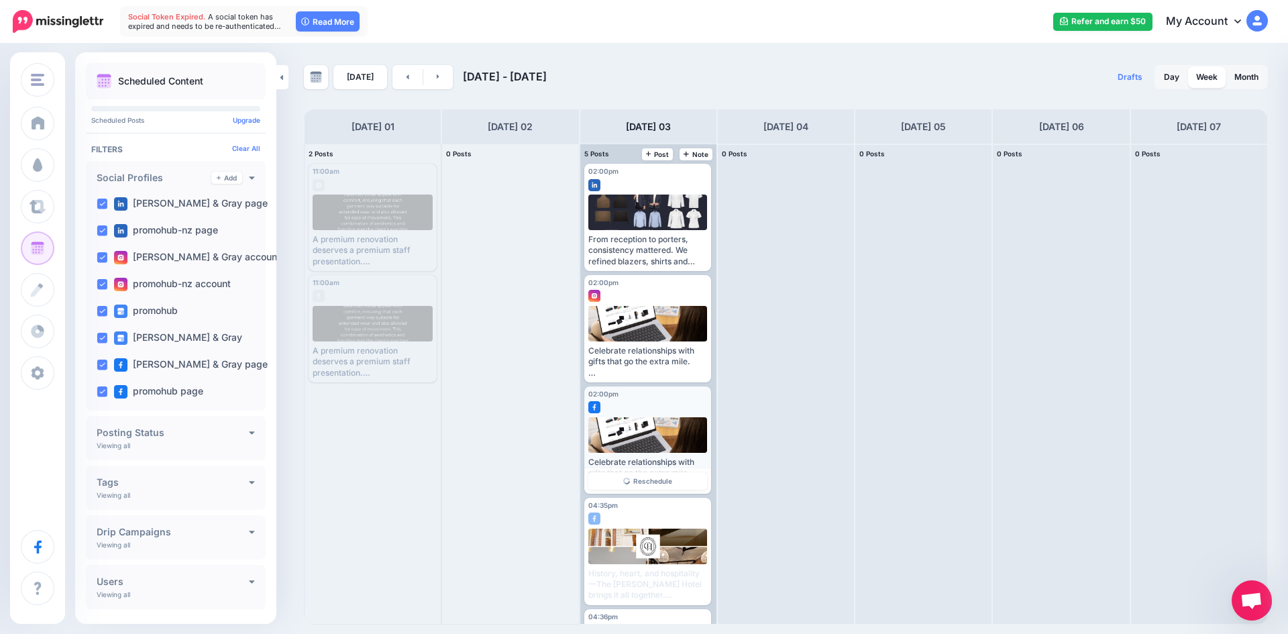
click at [651, 402] on div at bounding box center [647, 404] width 119 height 12
click at [396, 83] on link at bounding box center [407, 77] width 30 height 24
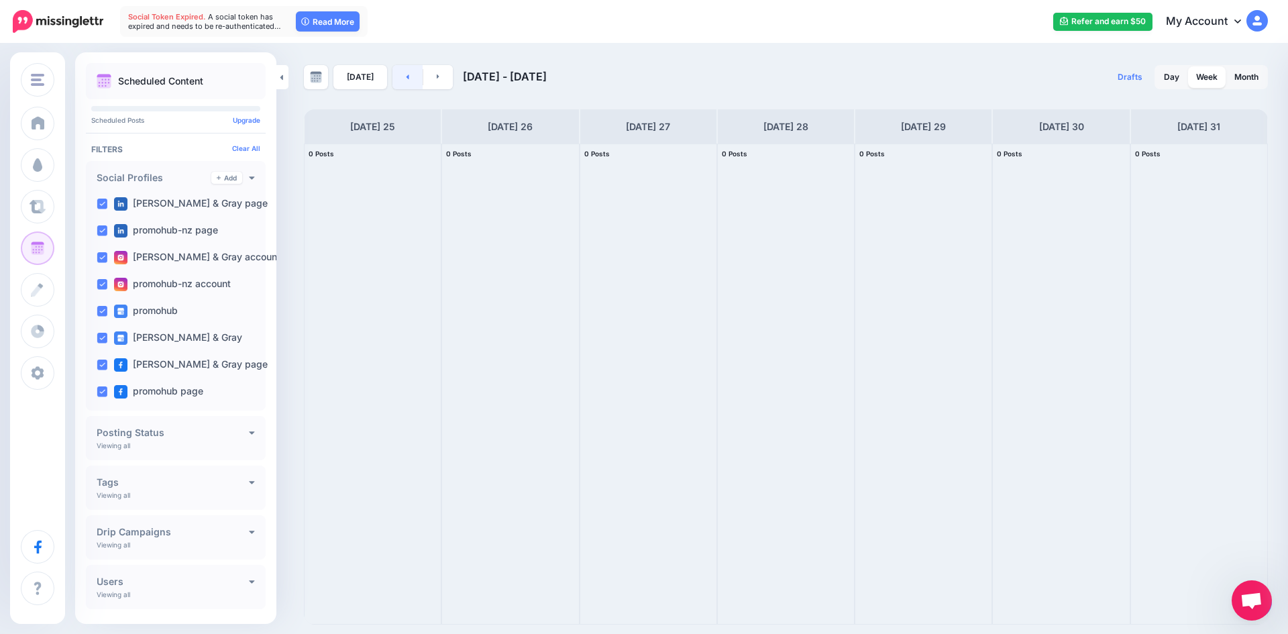
click at [396, 82] on link at bounding box center [407, 77] width 30 height 24
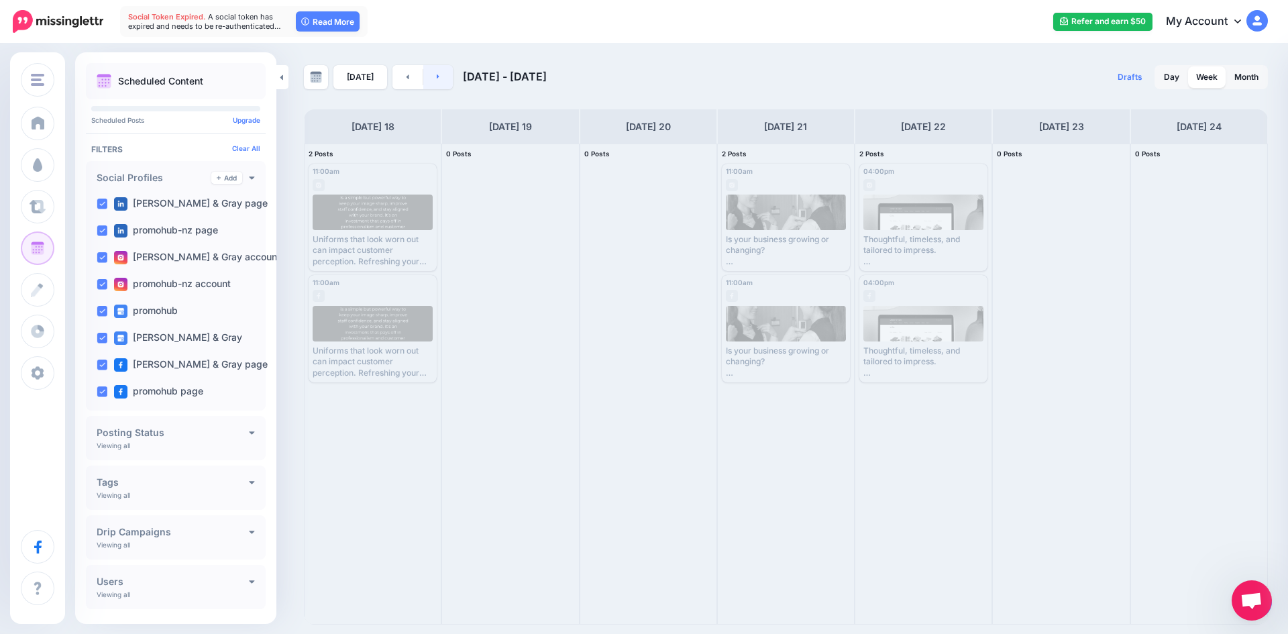
click at [432, 79] on link at bounding box center [438, 77] width 30 height 24
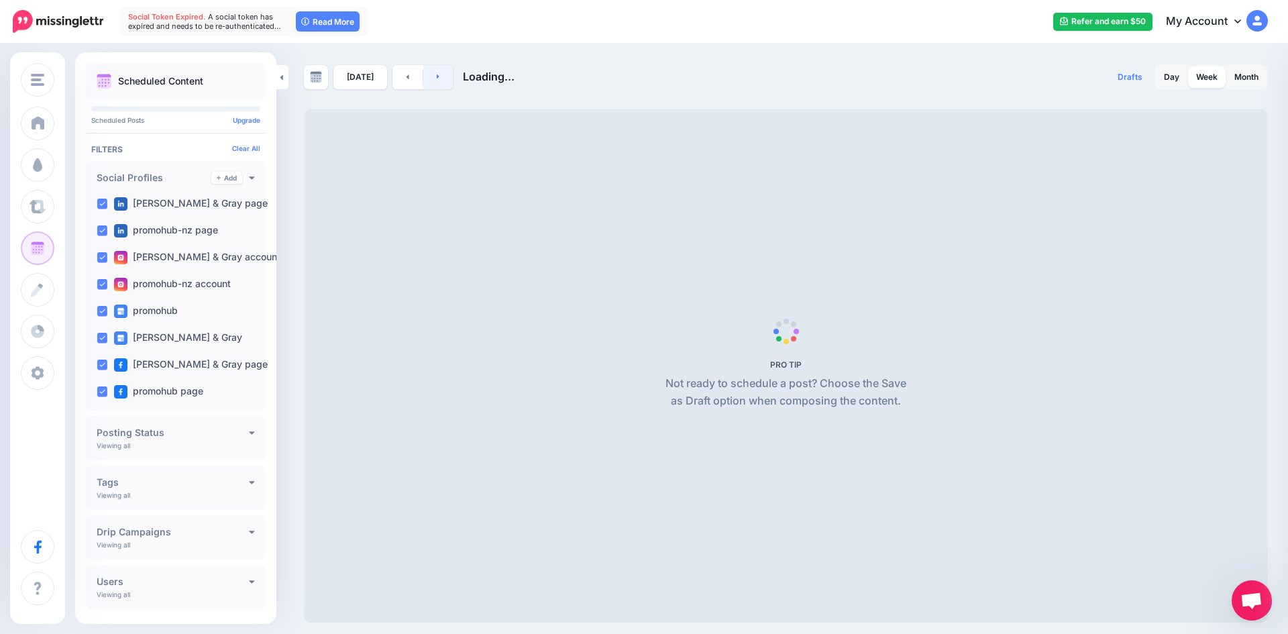
click at [432, 79] on link at bounding box center [438, 77] width 30 height 24
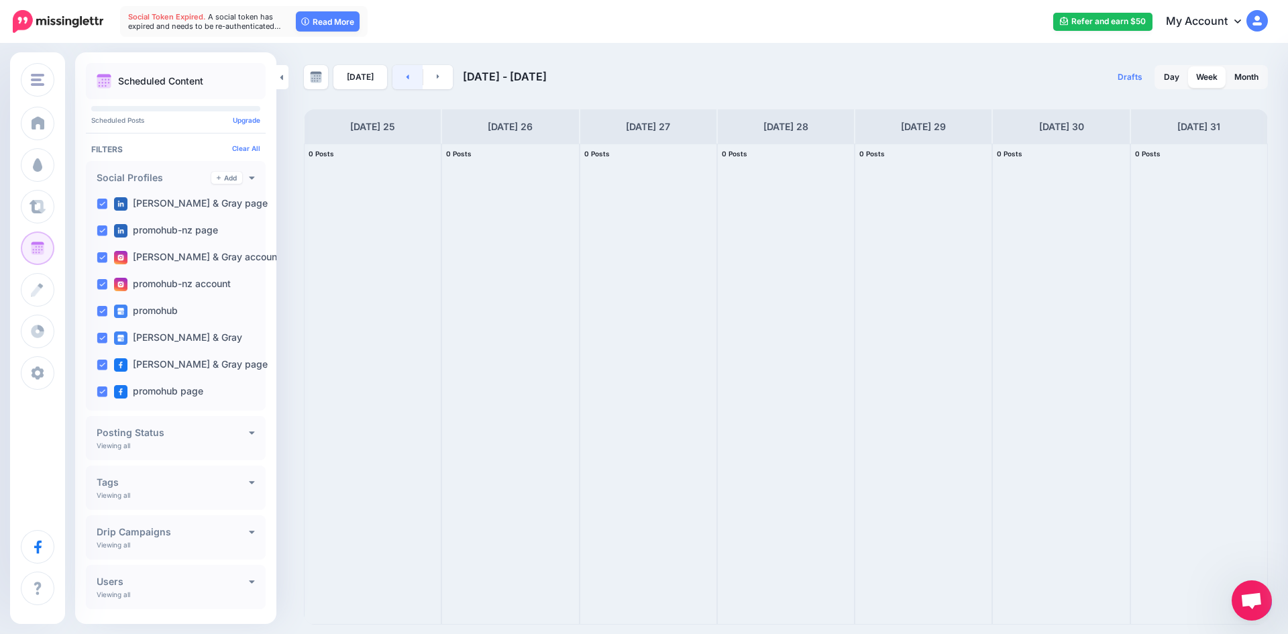
click at [406, 77] on link at bounding box center [407, 77] width 30 height 24
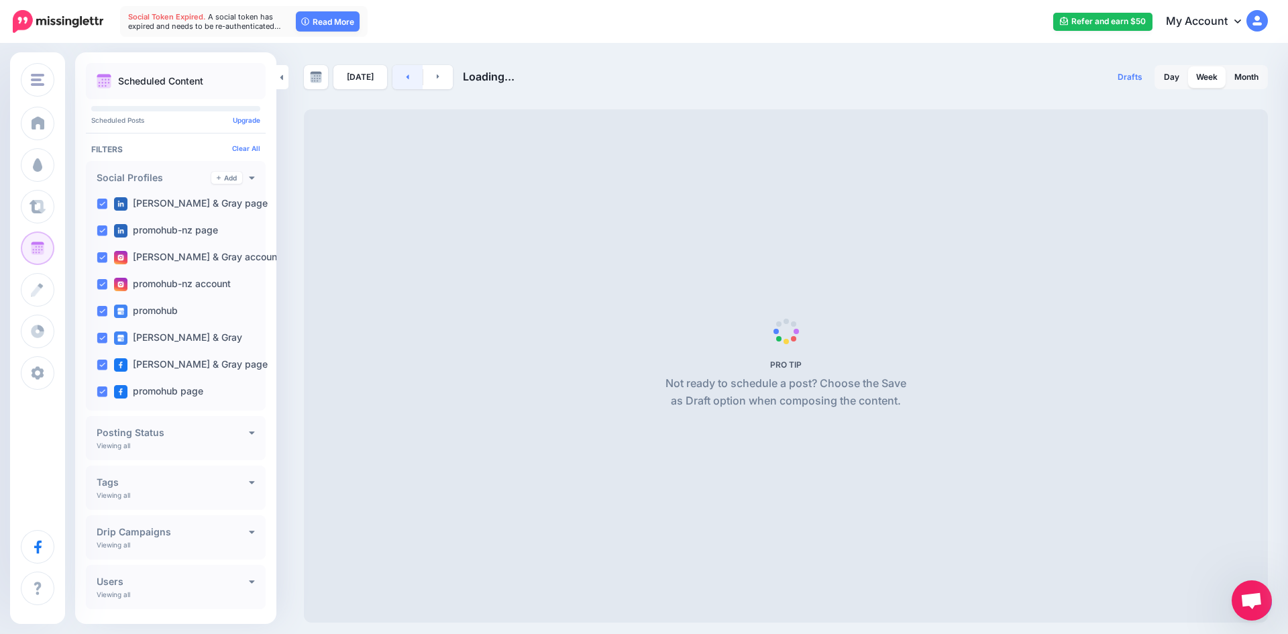
click at [411, 76] on link at bounding box center [407, 77] width 30 height 24
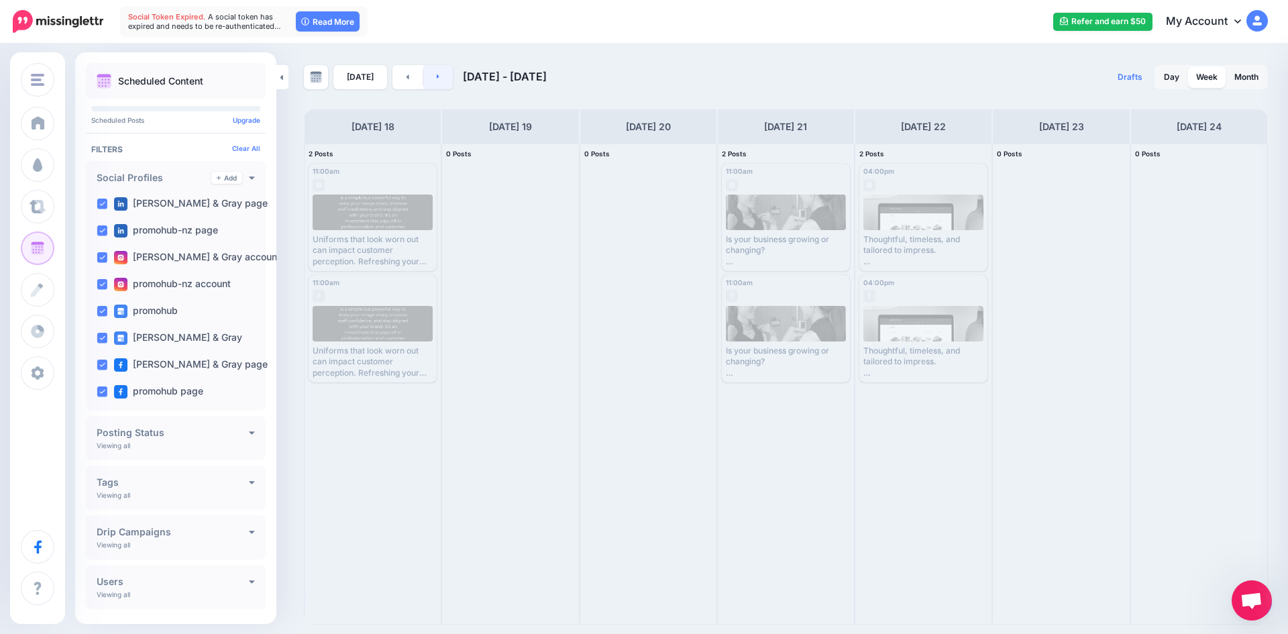
click at [431, 74] on link at bounding box center [438, 77] width 30 height 24
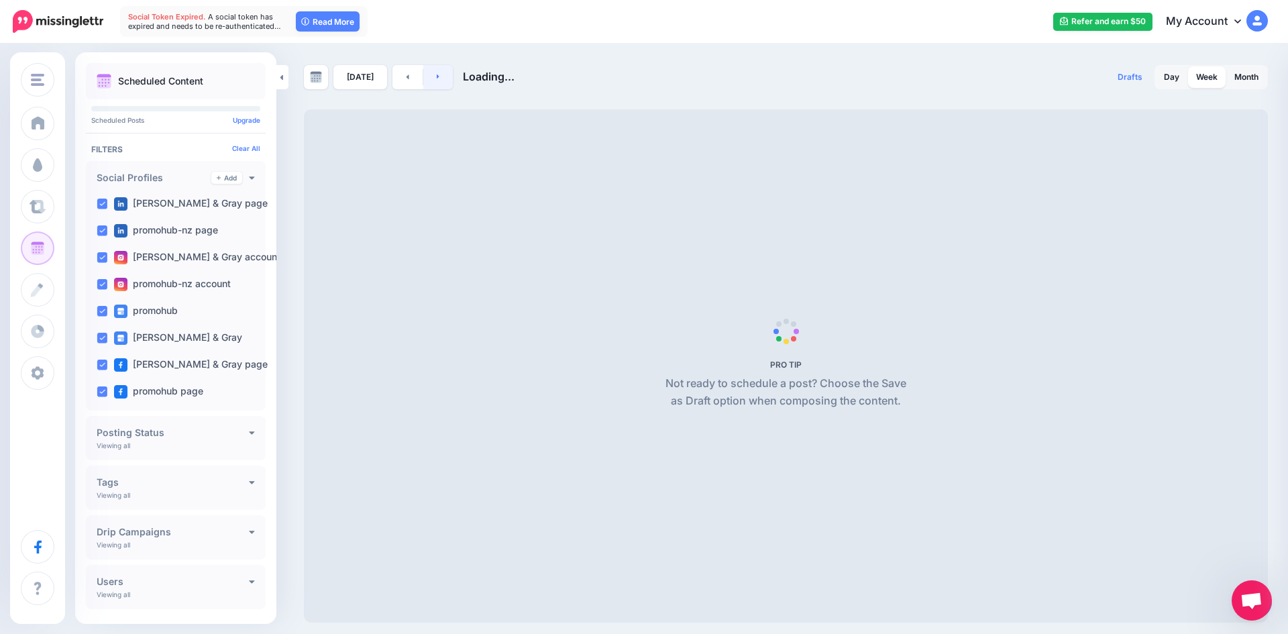
click at [431, 74] on link at bounding box center [438, 77] width 30 height 24
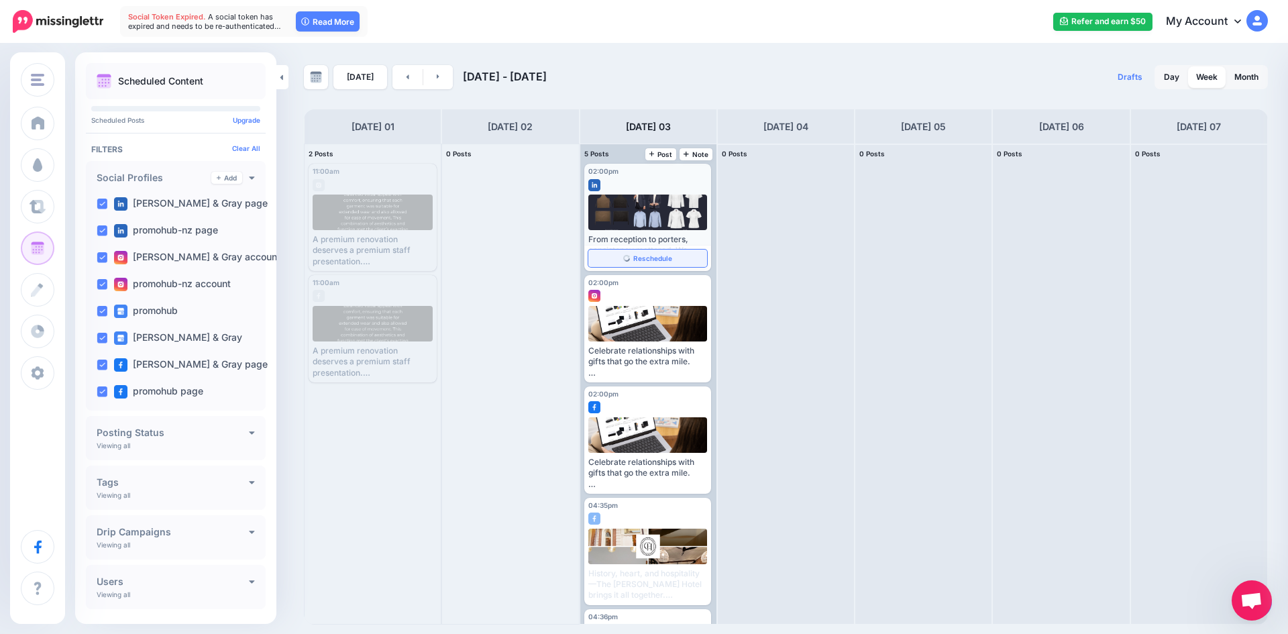
click at [649, 265] on link "Reschedule" at bounding box center [647, 258] width 119 height 17
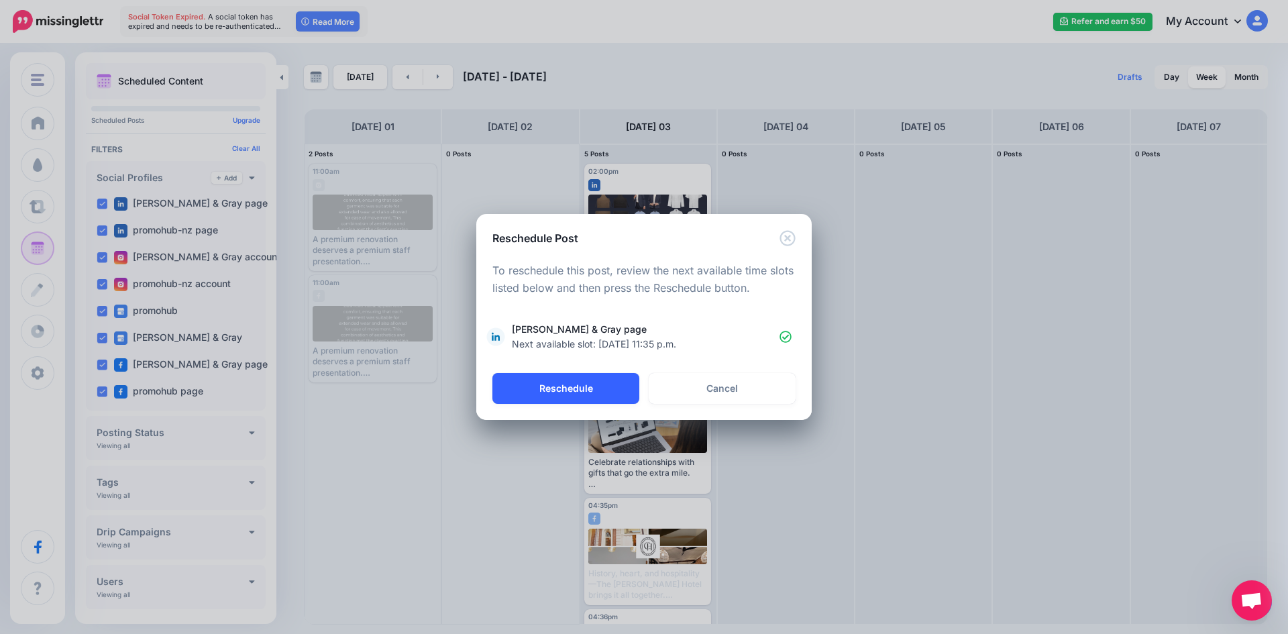
click at [622, 378] on button "Reschedule" at bounding box center [565, 388] width 147 height 31
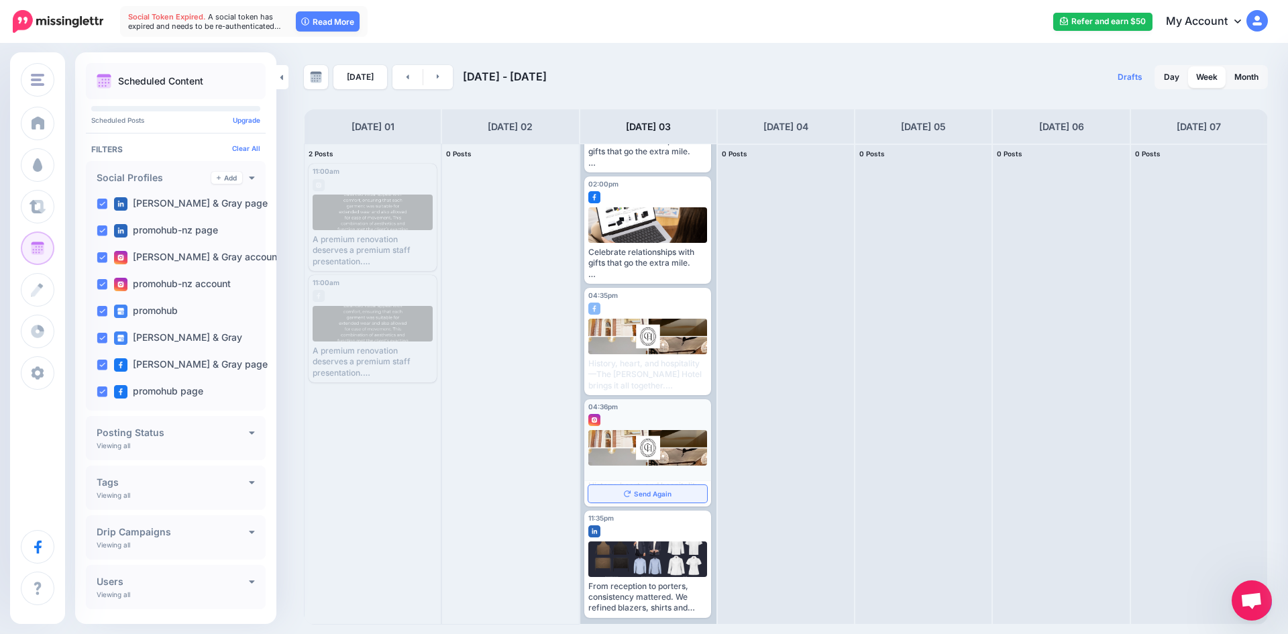
scroll to position [101, 0]
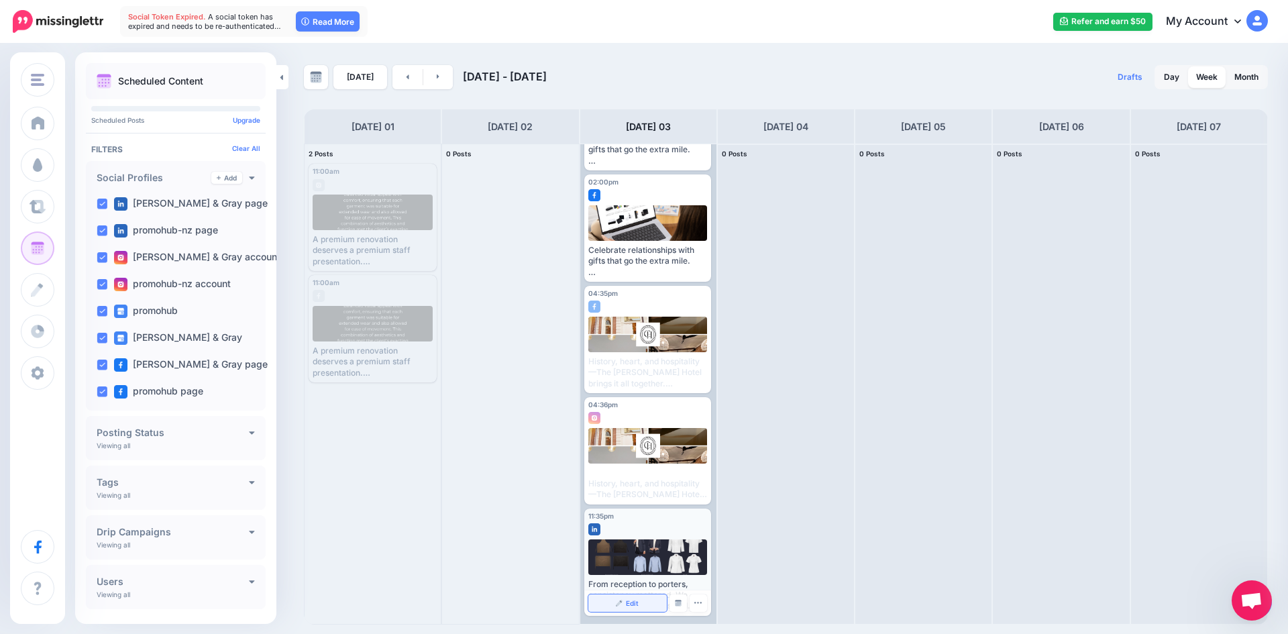
click at [642, 604] on link "Edit" at bounding box center [627, 602] width 78 height 17
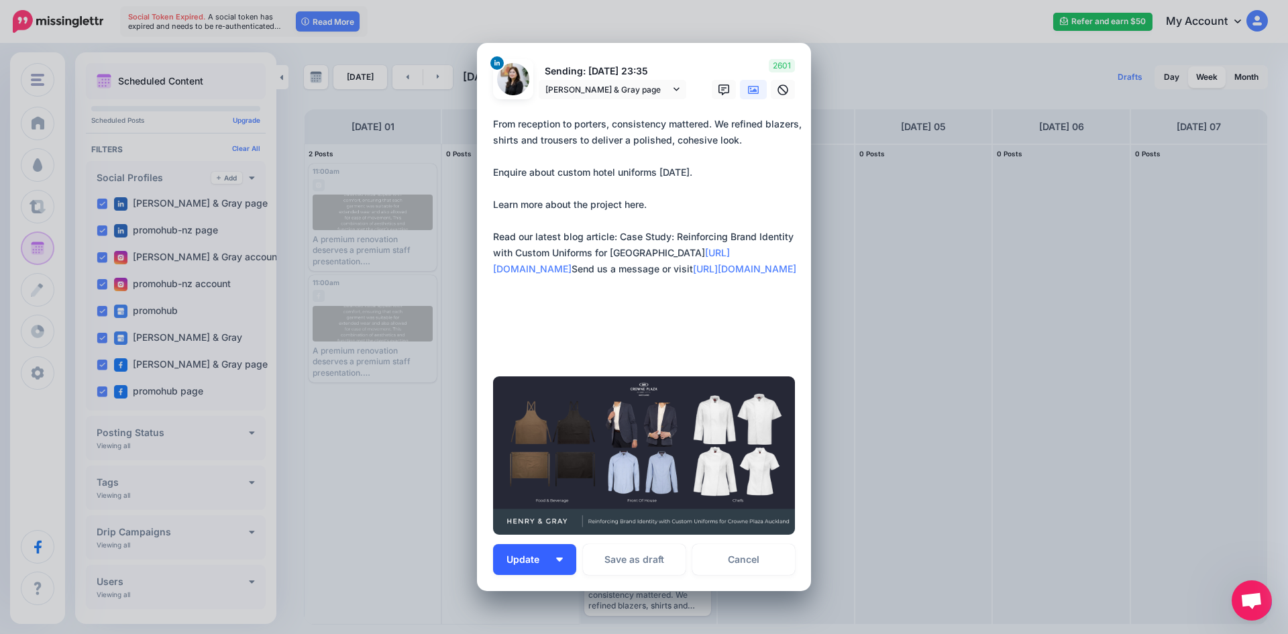
click at [556, 557] on img "button" at bounding box center [559, 559] width 7 height 4
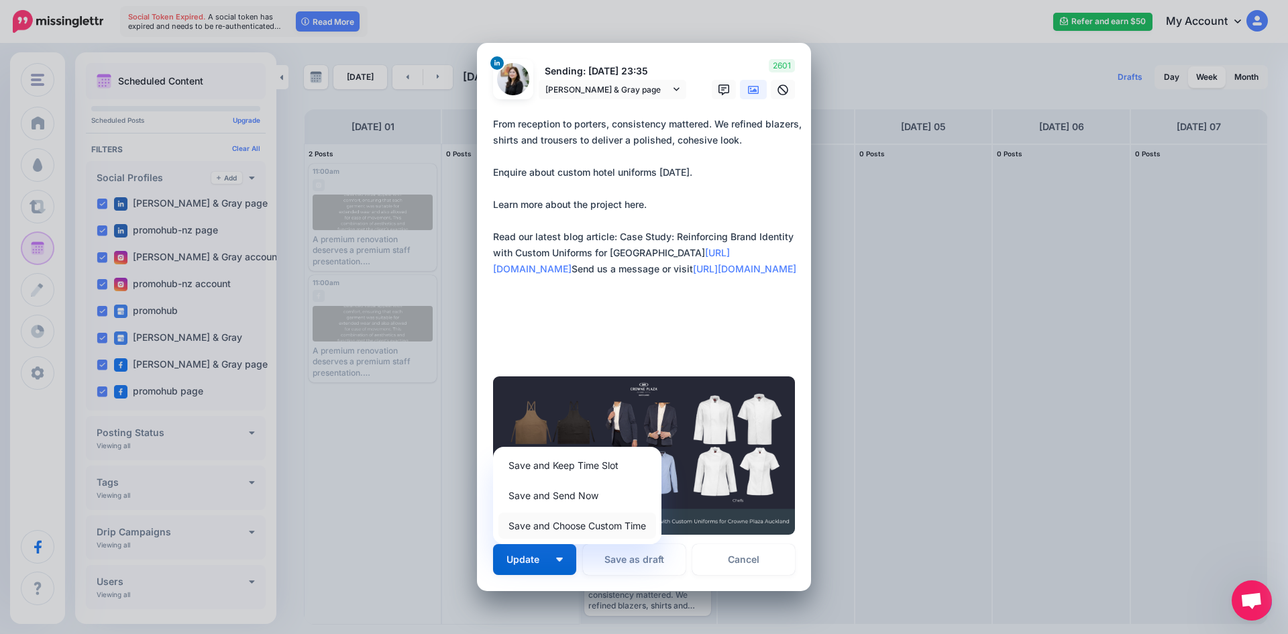
click at [568, 525] on link "Save and Choose Custom Time" at bounding box center [577, 526] width 158 height 26
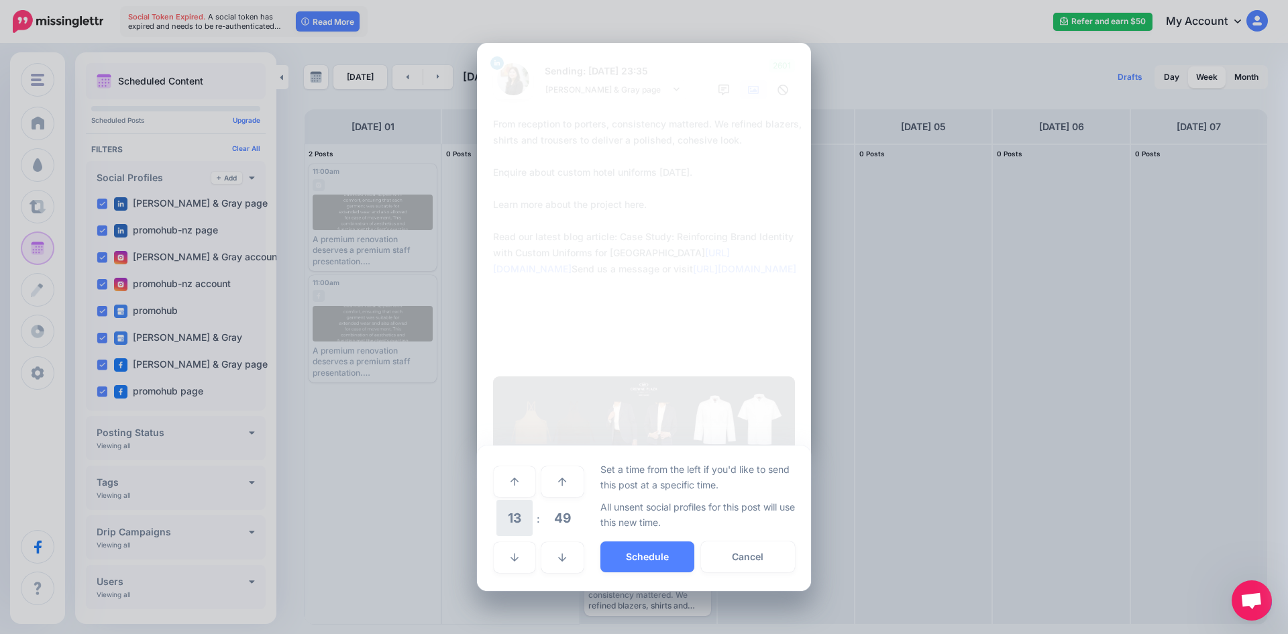
click at [523, 524] on span "13" at bounding box center [514, 518] width 36 height 36
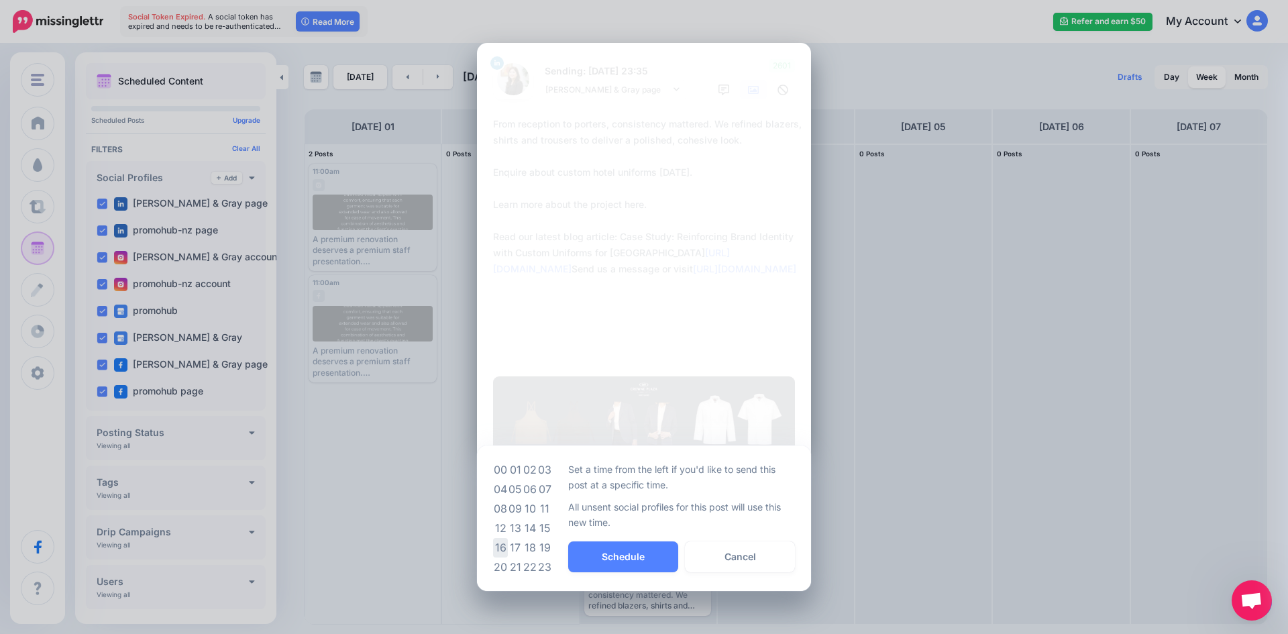
drag, startPoint x: 533, startPoint y: 528, endPoint x: 505, endPoint y: 545, distance: 32.6
click at [505, 545] on table "00 01 02 03 04 05 06 07 08 09 10 11 12 13 14 15 16 17 18 19 20 21 22 23" at bounding box center [522, 518] width 59 height 117
click at [506, 546] on td "16" at bounding box center [500, 547] width 15 height 19
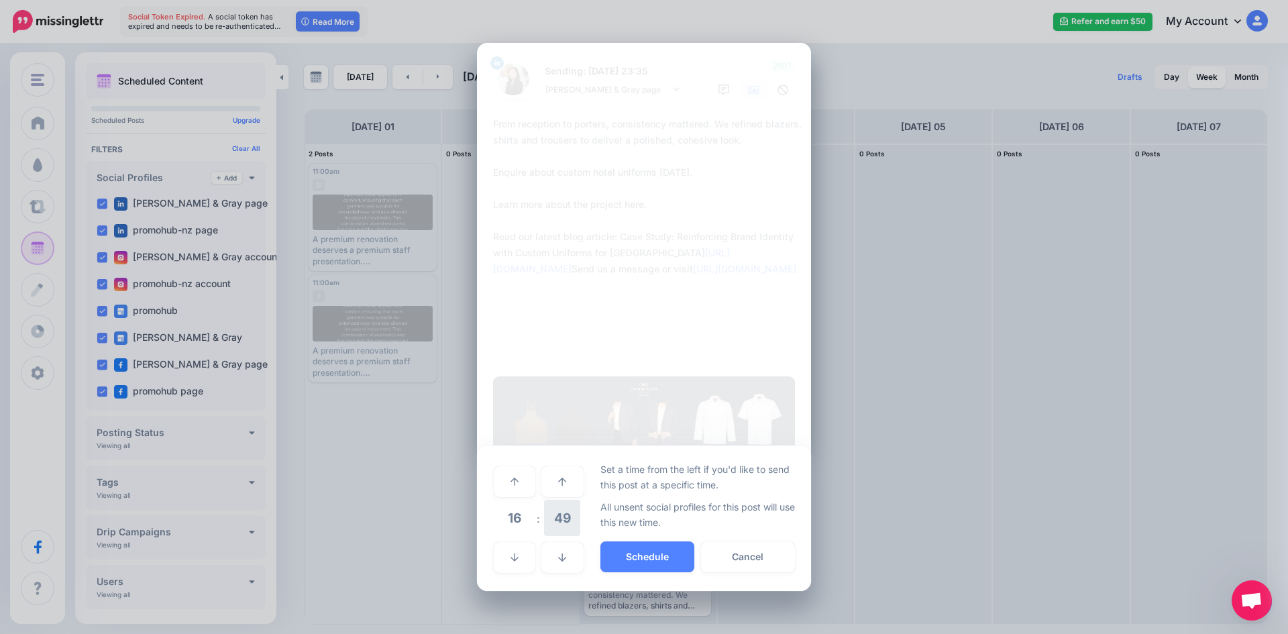
click at [549, 525] on span "49" at bounding box center [562, 518] width 36 height 36
click at [503, 483] on td "00" at bounding box center [500, 481] width 15 height 38
click at [604, 554] on button "Schedule" at bounding box center [647, 556] width 94 height 31
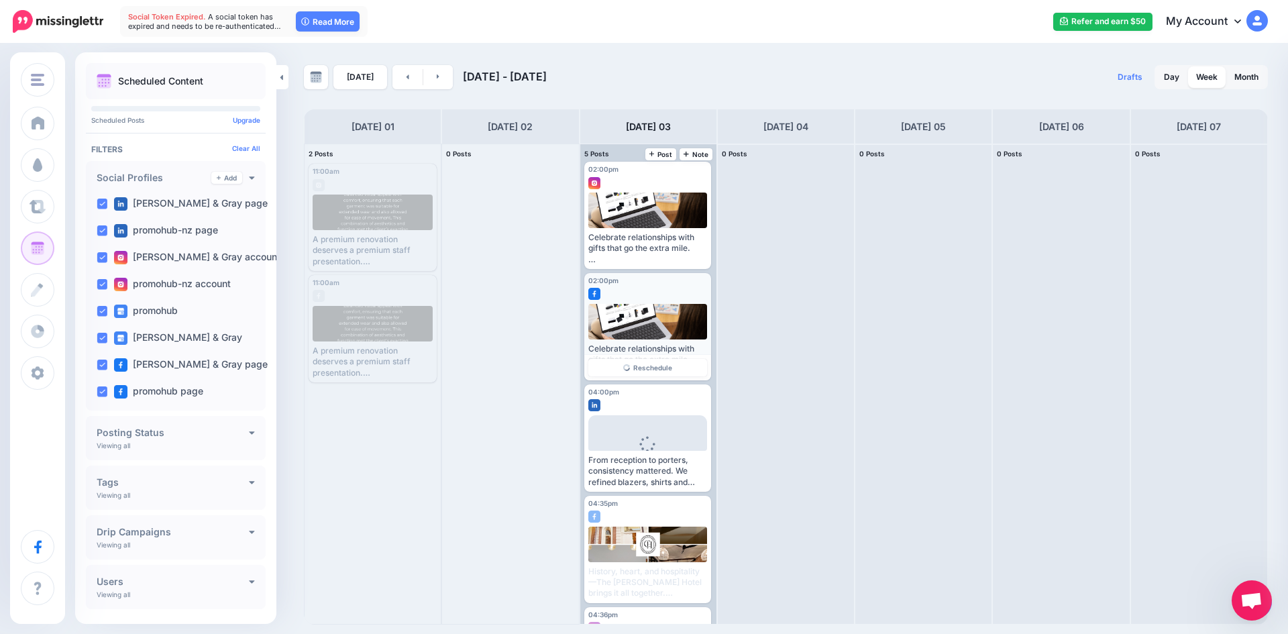
scroll to position [0, 0]
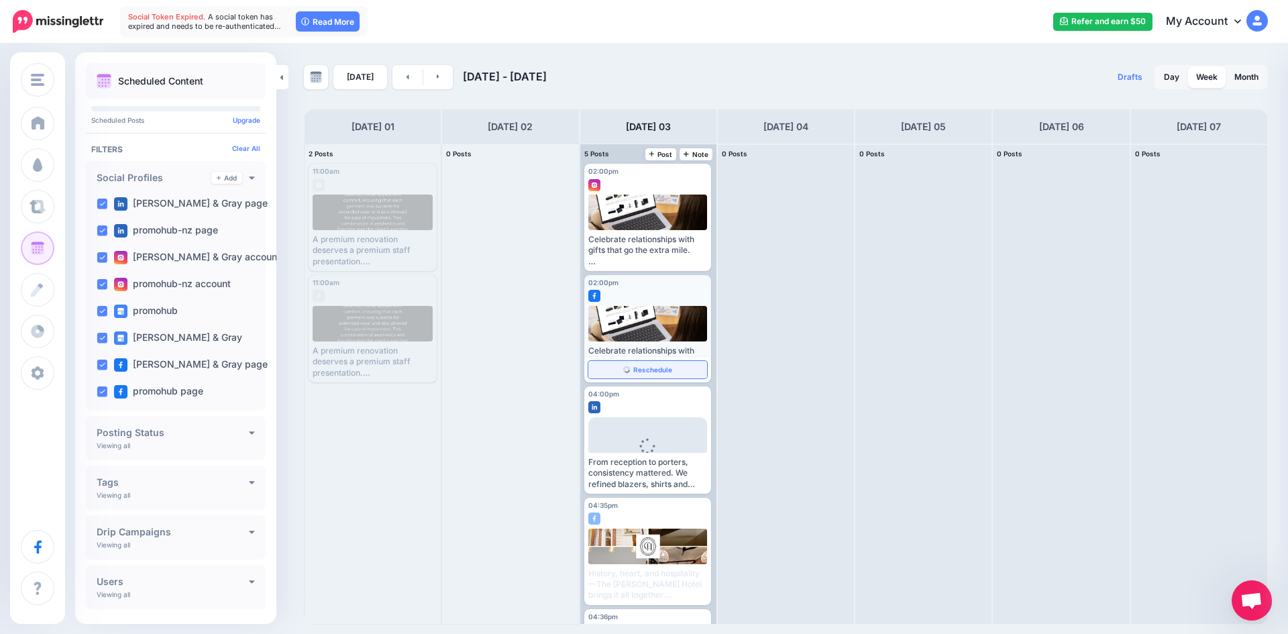
click at [662, 373] on link "Reschedule" at bounding box center [647, 369] width 119 height 17
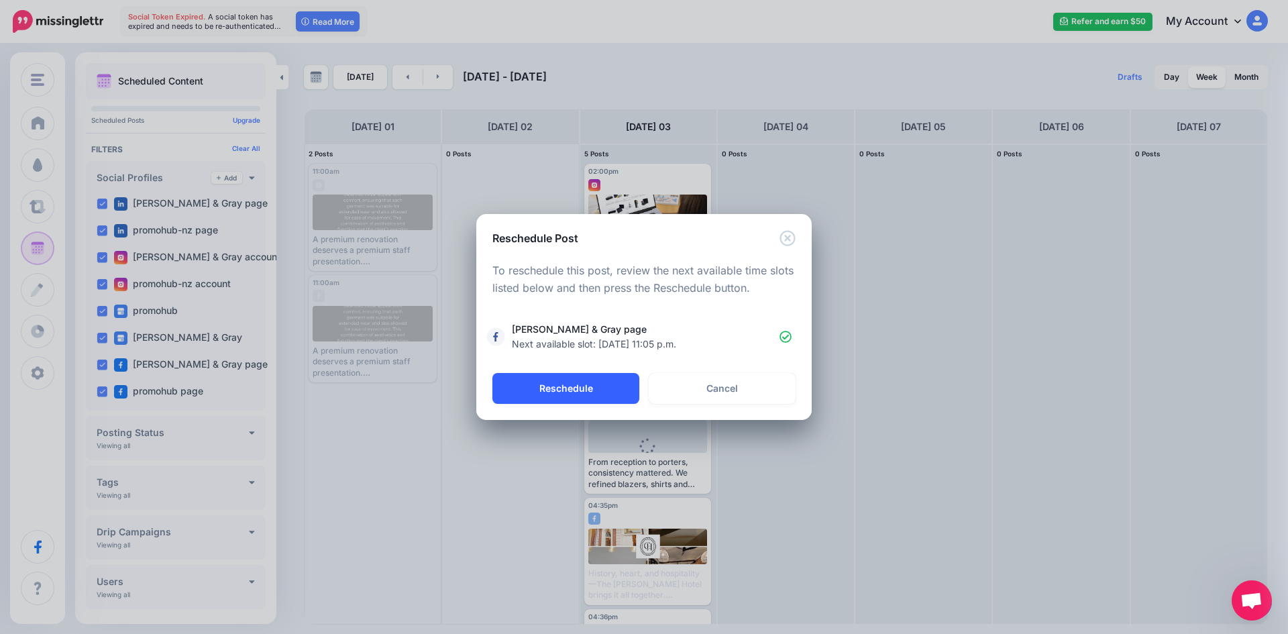
click at [623, 383] on button "Reschedule" at bounding box center [565, 388] width 147 height 31
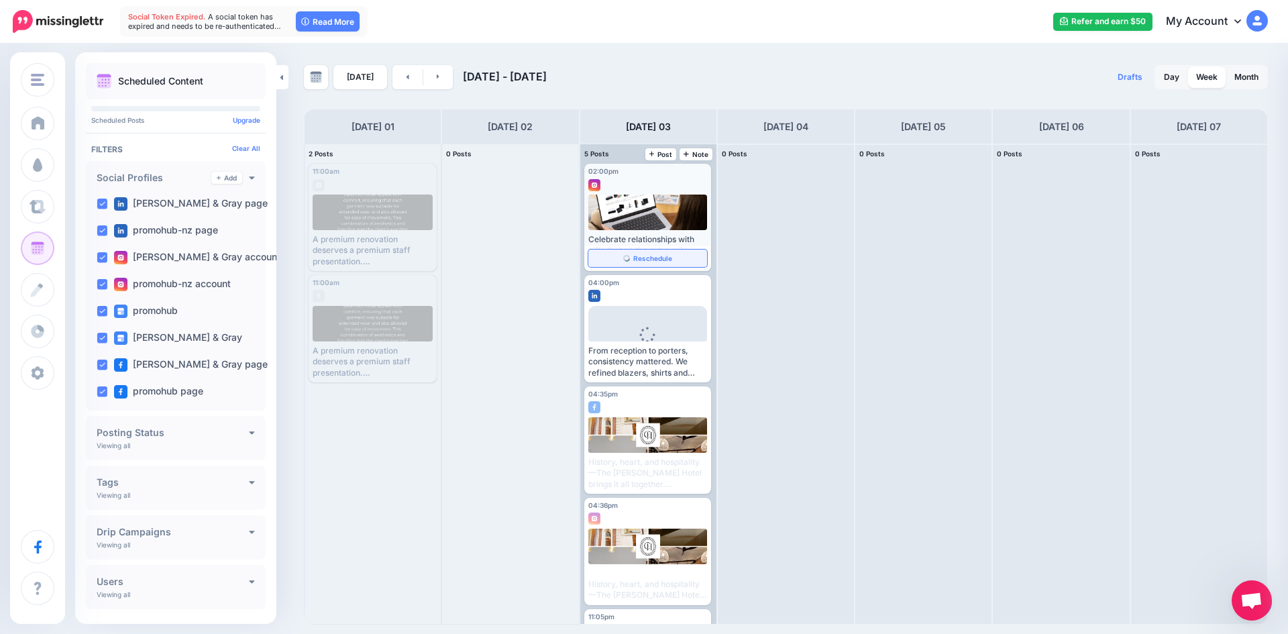
click at [654, 262] on span "Reschedule" at bounding box center [652, 258] width 39 height 7
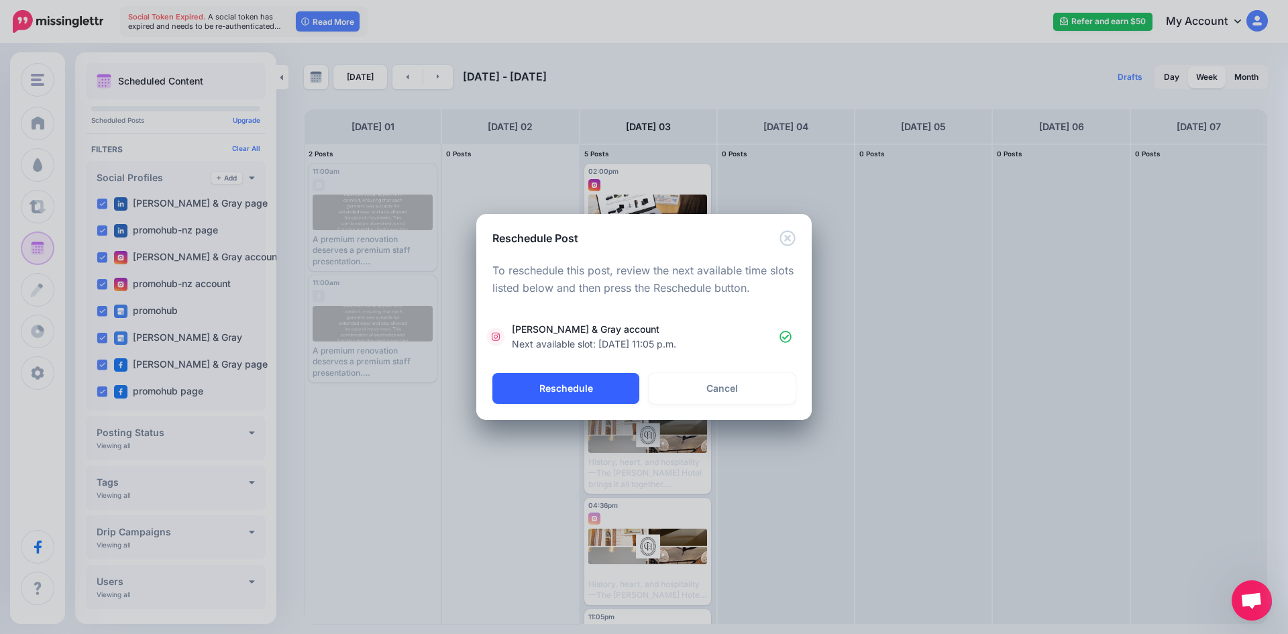
click at [569, 386] on button "Reschedule" at bounding box center [565, 388] width 147 height 31
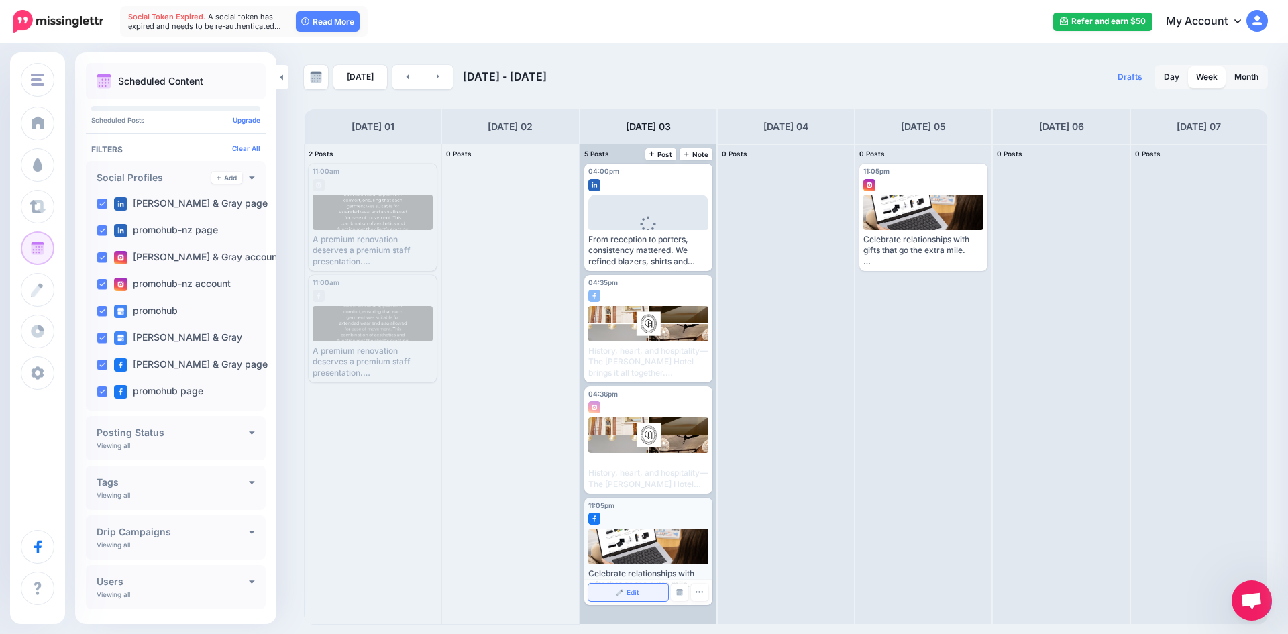
click at [621, 596] on link "Edit" at bounding box center [628, 592] width 80 height 17
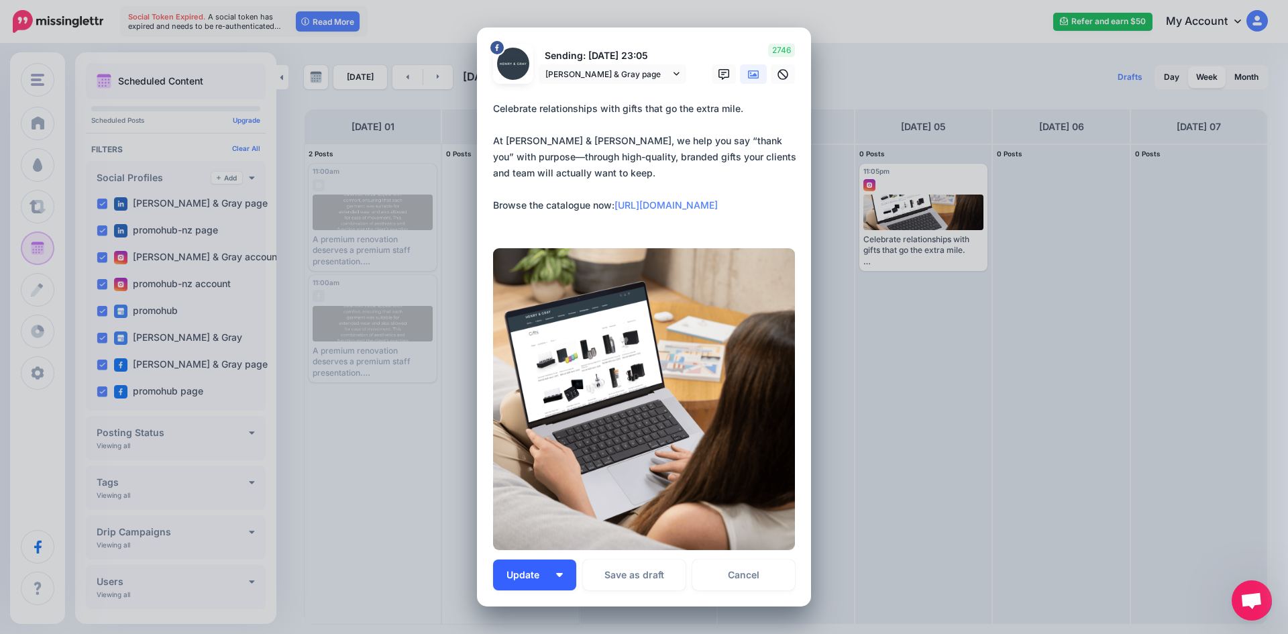
click at [558, 559] on button "Update" at bounding box center [534, 574] width 83 height 31
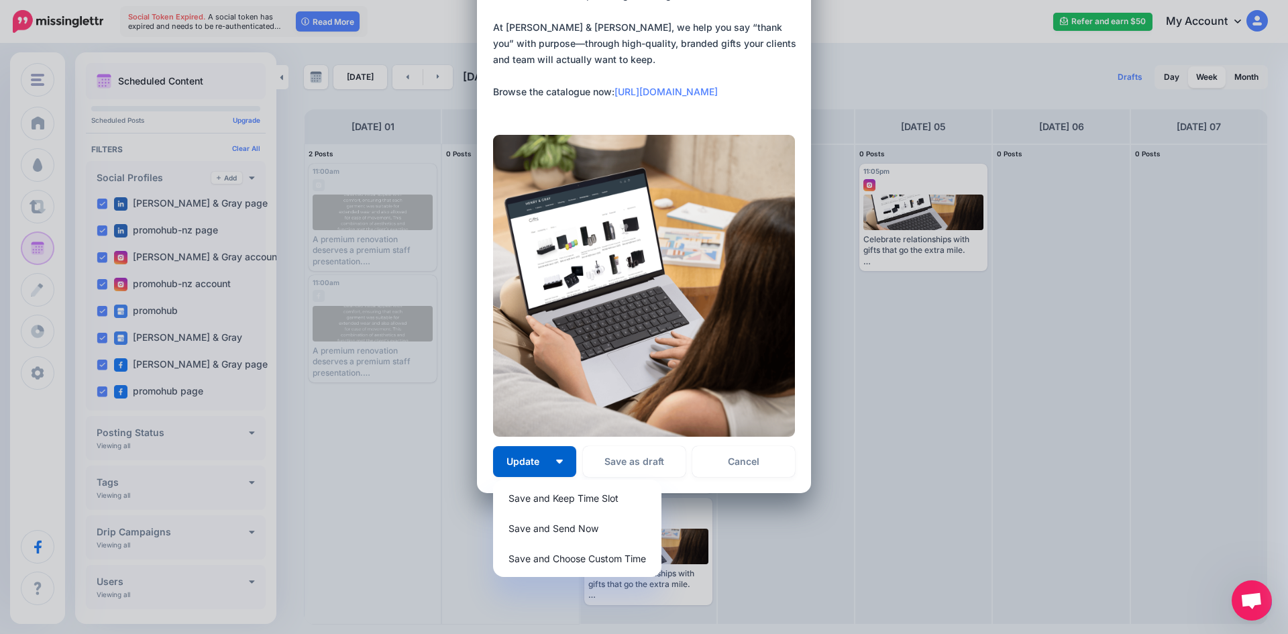
scroll to position [118, 0]
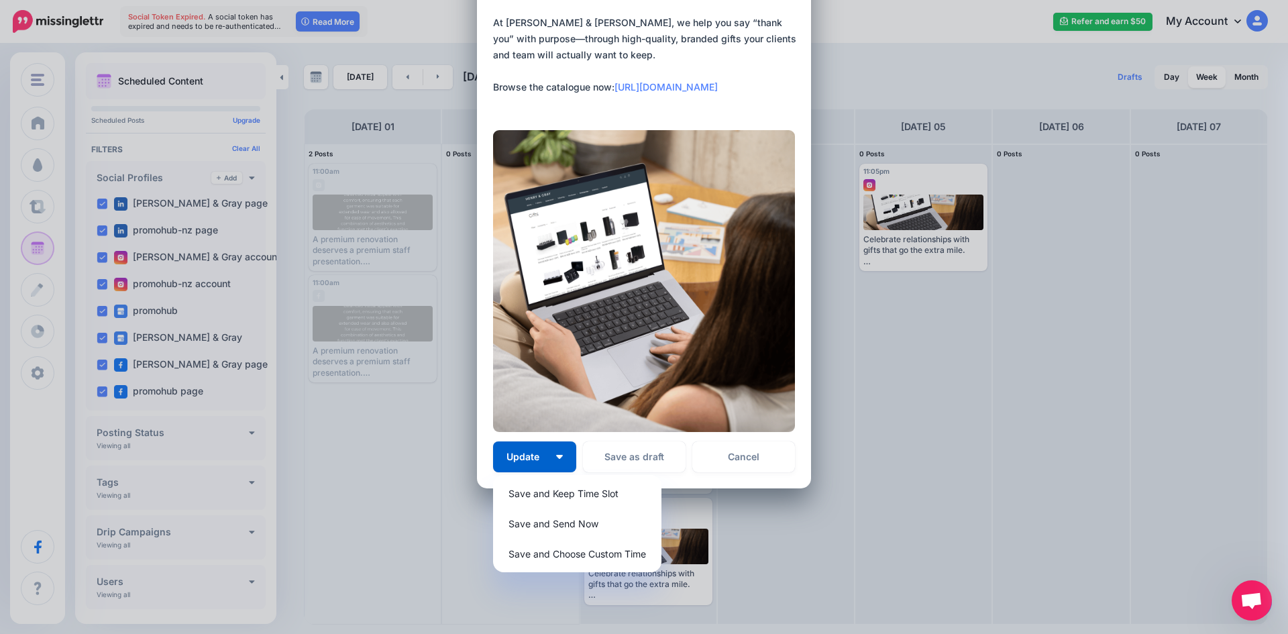
click at [812, 508] on div "Edit Post Loading Sending: 3rd Sep 23:05 Henry & Gray page" at bounding box center [644, 317] width 1288 height 634
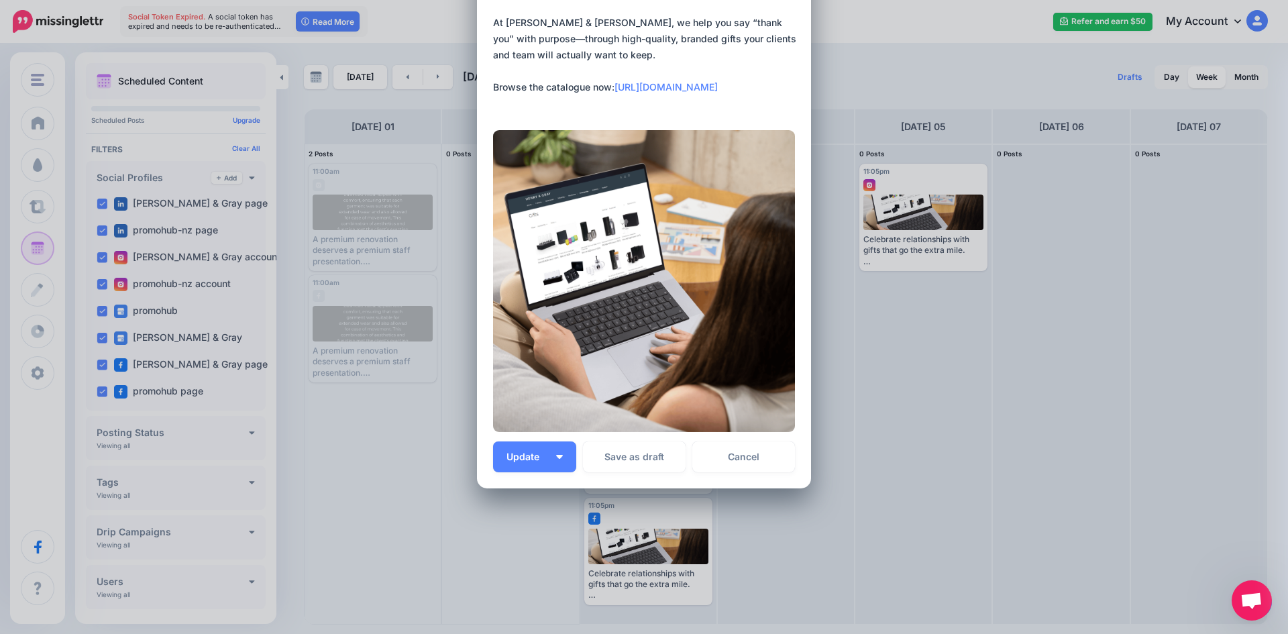
click at [812, 508] on div "Edit Post Loading Sending: 3rd Sep 23:05 Henry & Gray page" at bounding box center [644, 317] width 1288 height 634
click at [861, 166] on div "Edit Post Loading Sending: 3rd Sep 23:05 Henry & Gray page" at bounding box center [644, 317] width 1288 height 634
click at [563, 460] on button "Update" at bounding box center [534, 456] width 83 height 31
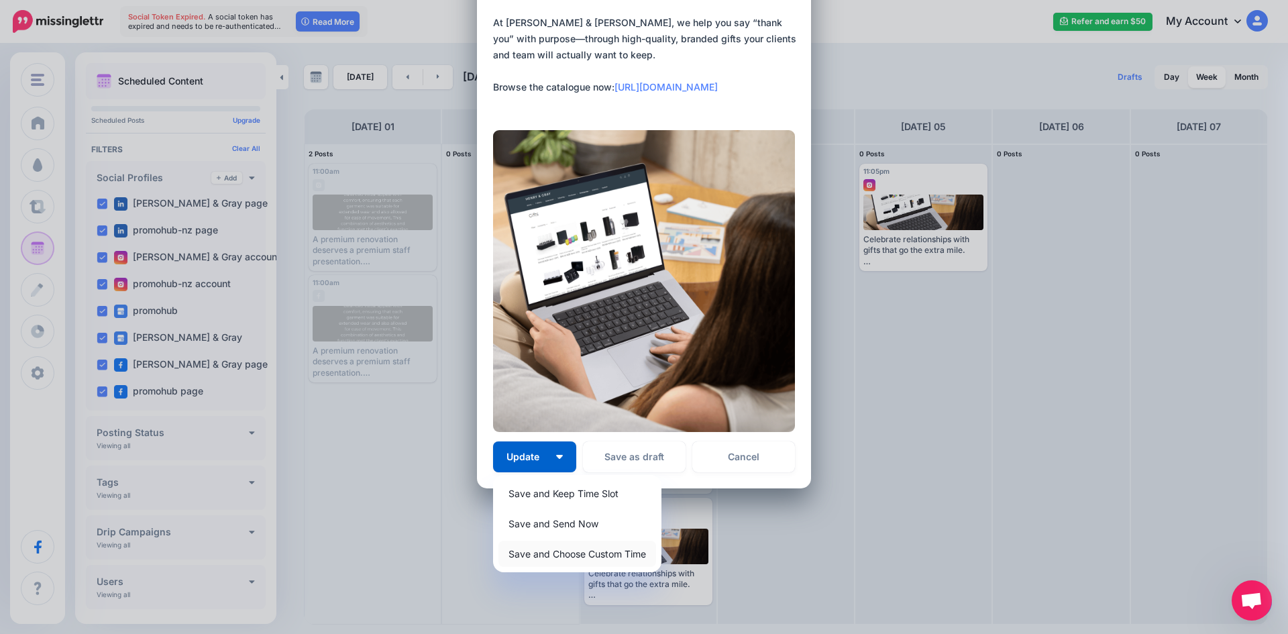
click at [531, 555] on link "Save and Choose Custom Time" at bounding box center [577, 554] width 158 height 26
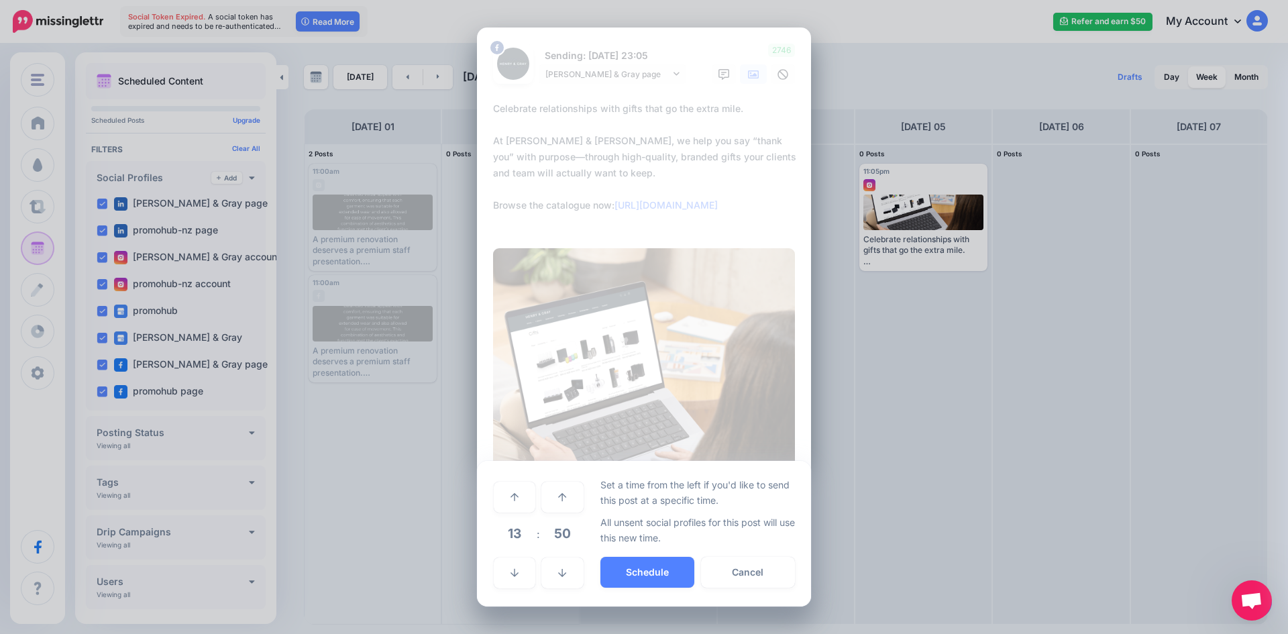
scroll to position [0, 0]
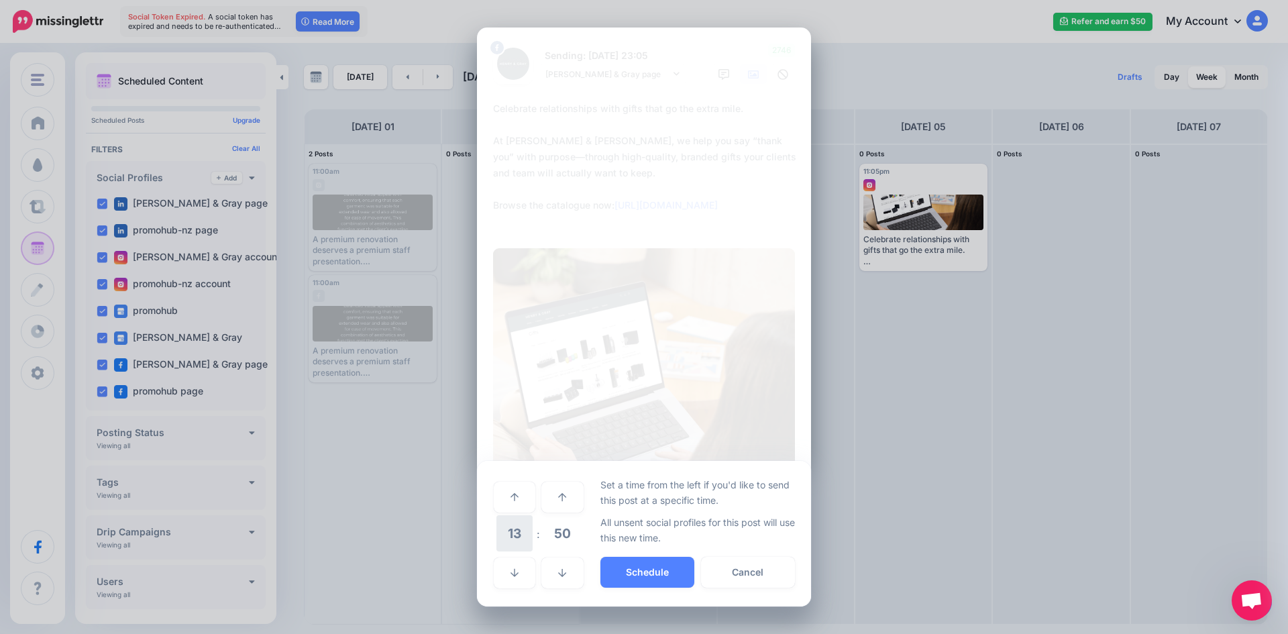
click at [530, 540] on span "13" at bounding box center [514, 533] width 36 height 36
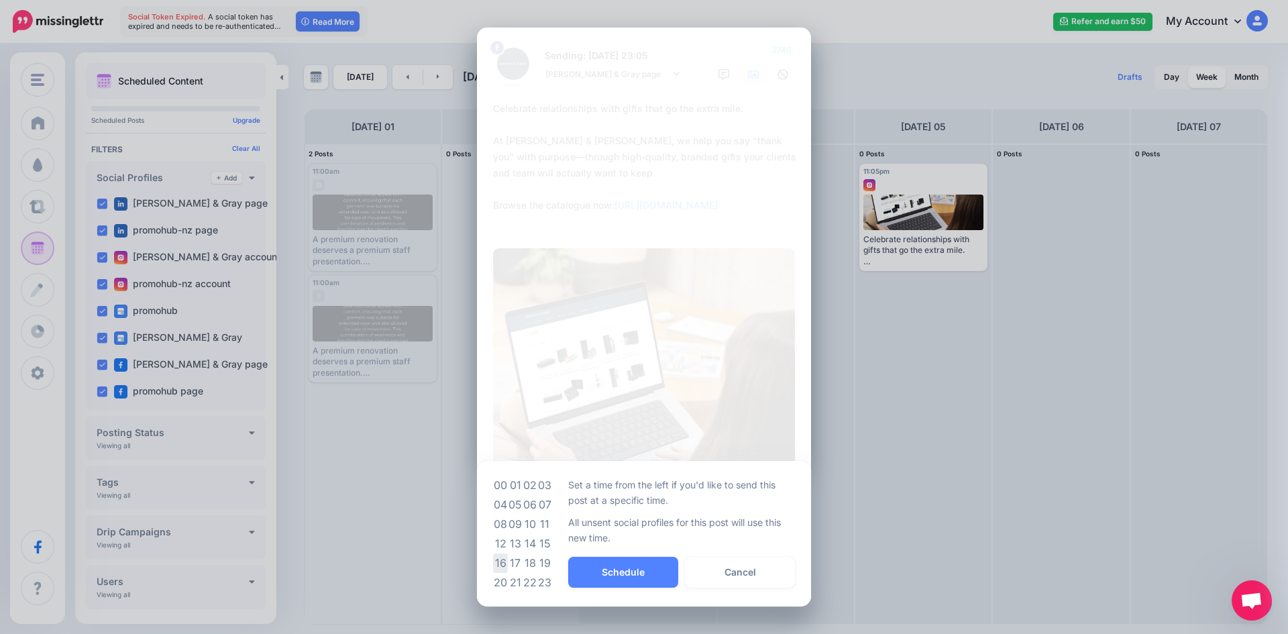
click at [504, 555] on td "16" at bounding box center [500, 562] width 15 height 19
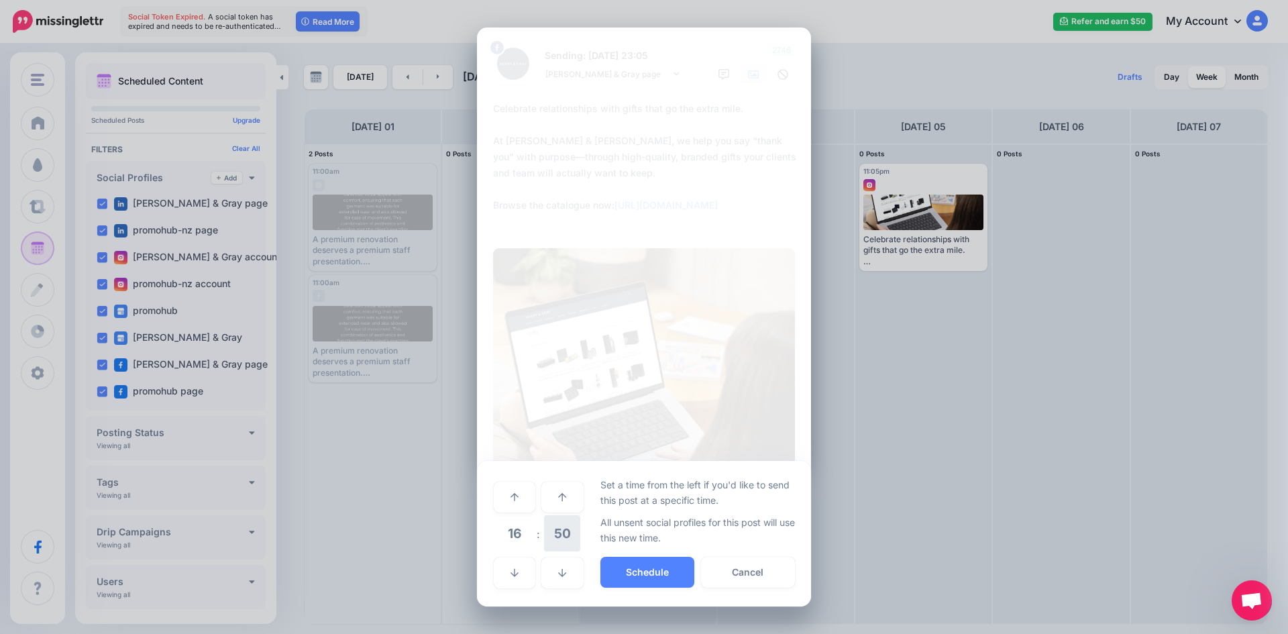
click at [551, 536] on span "50" at bounding box center [562, 533] width 36 height 36
click at [501, 499] on td "00" at bounding box center [500, 497] width 15 height 38
click at [616, 566] on button "Schedule" at bounding box center [647, 572] width 94 height 31
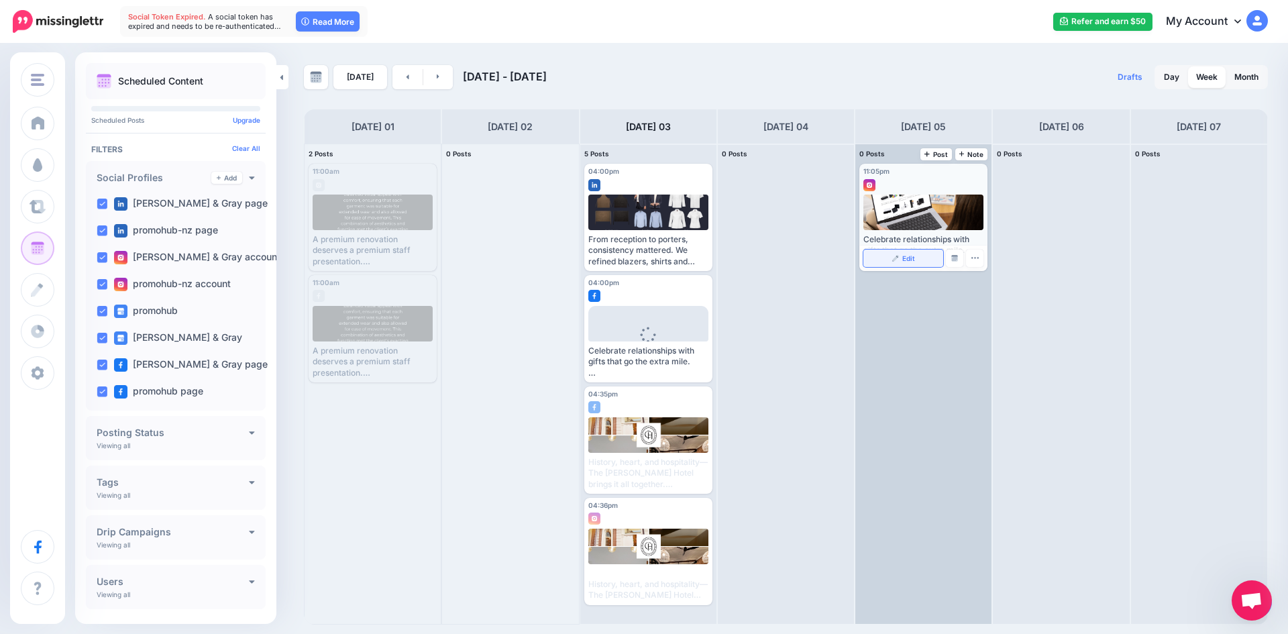
click at [921, 256] on link "Edit" at bounding box center [903, 258] width 80 height 17
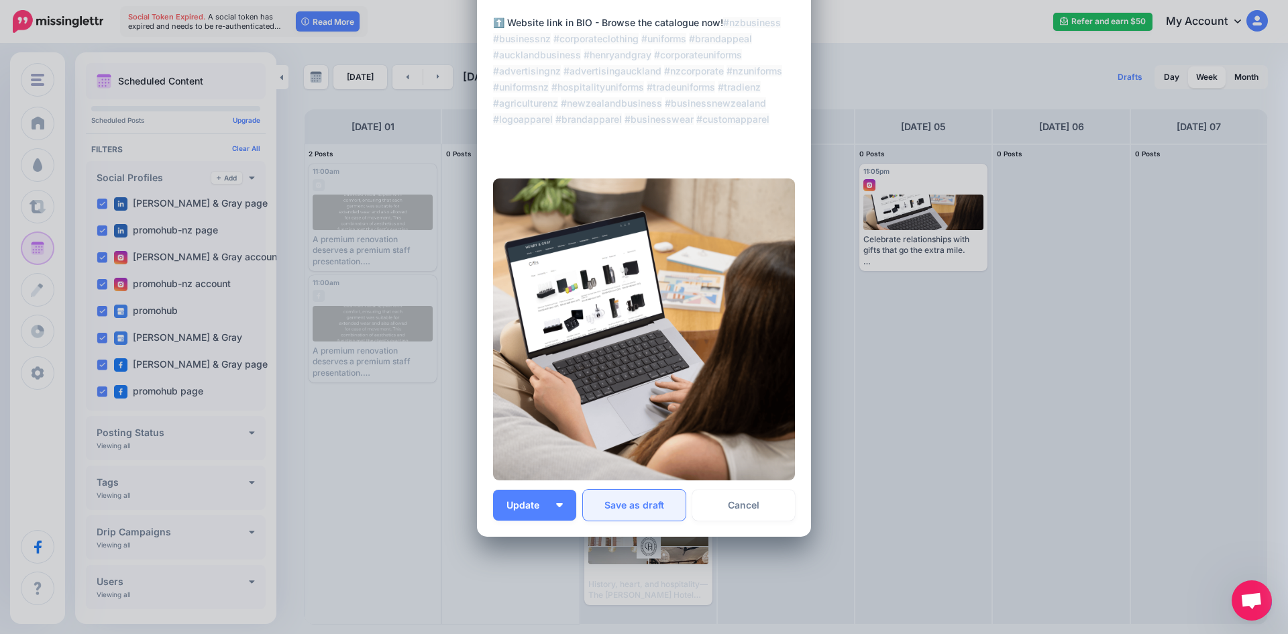
scroll to position [223, 0]
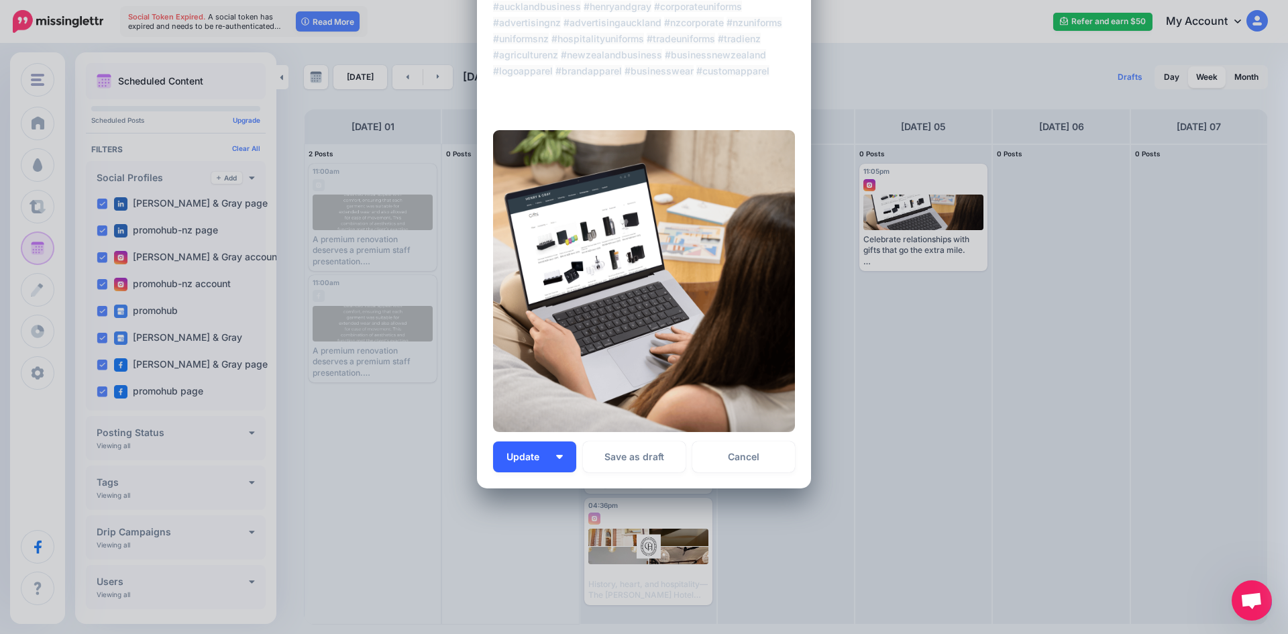
click at [558, 460] on button "Update" at bounding box center [534, 456] width 83 height 31
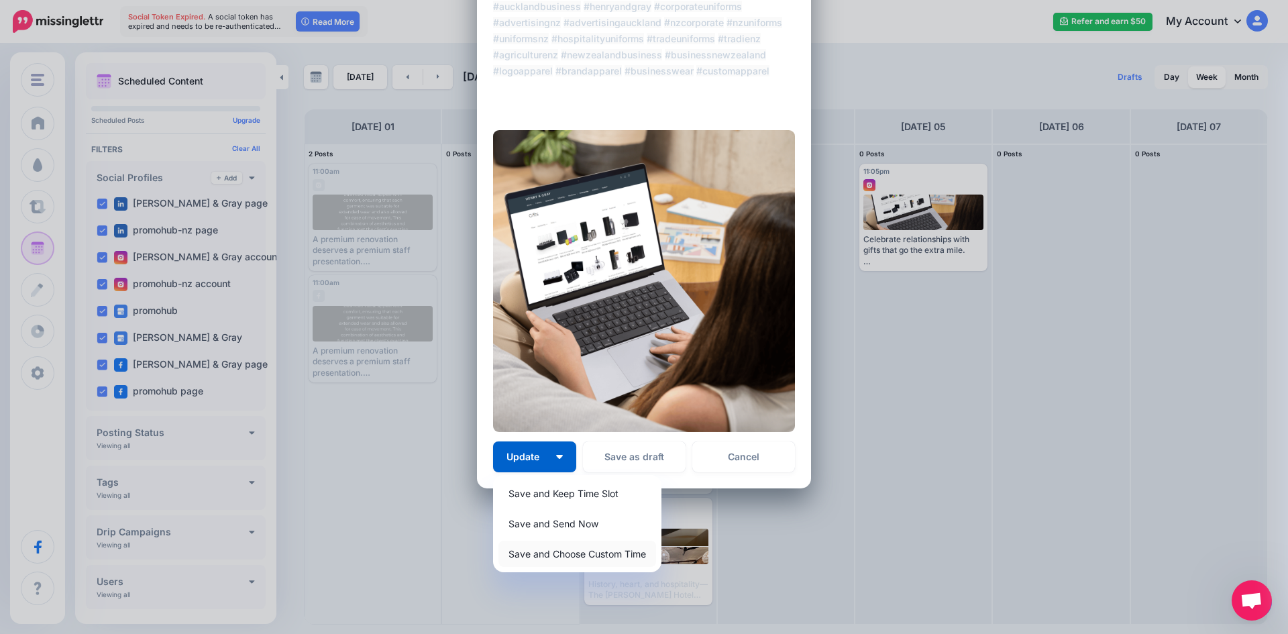
click at [536, 550] on link "Save and Choose Custom Time" at bounding box center [577, 554] width 158 height 26
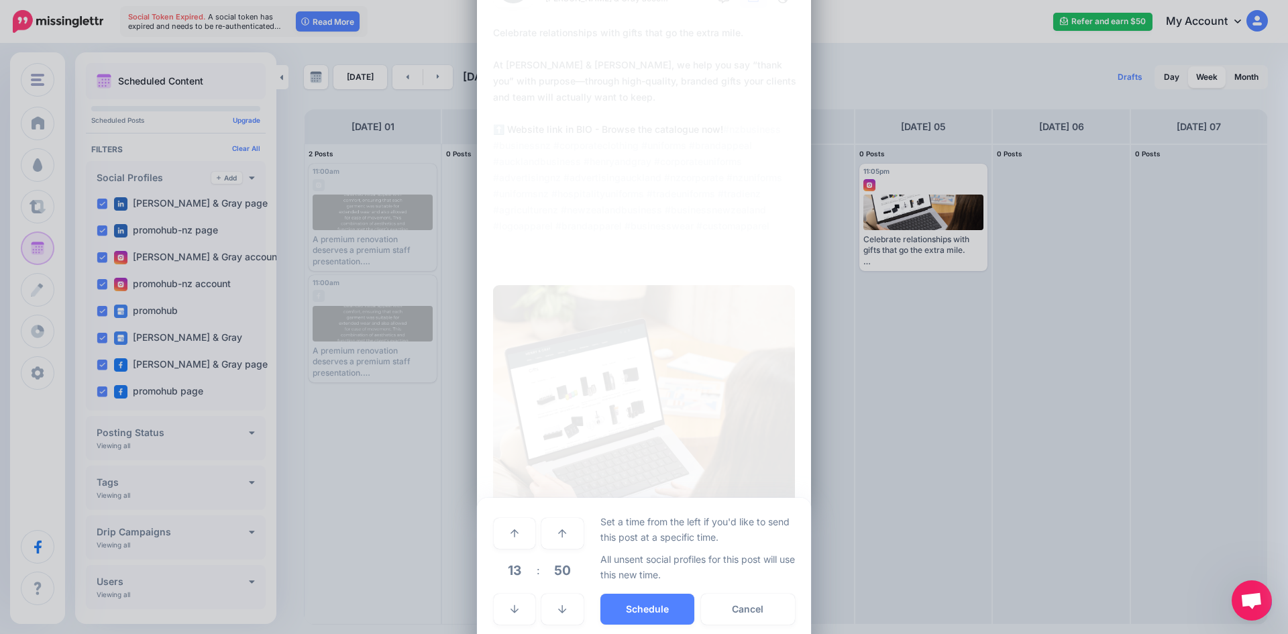
scroll to position [0, 0]
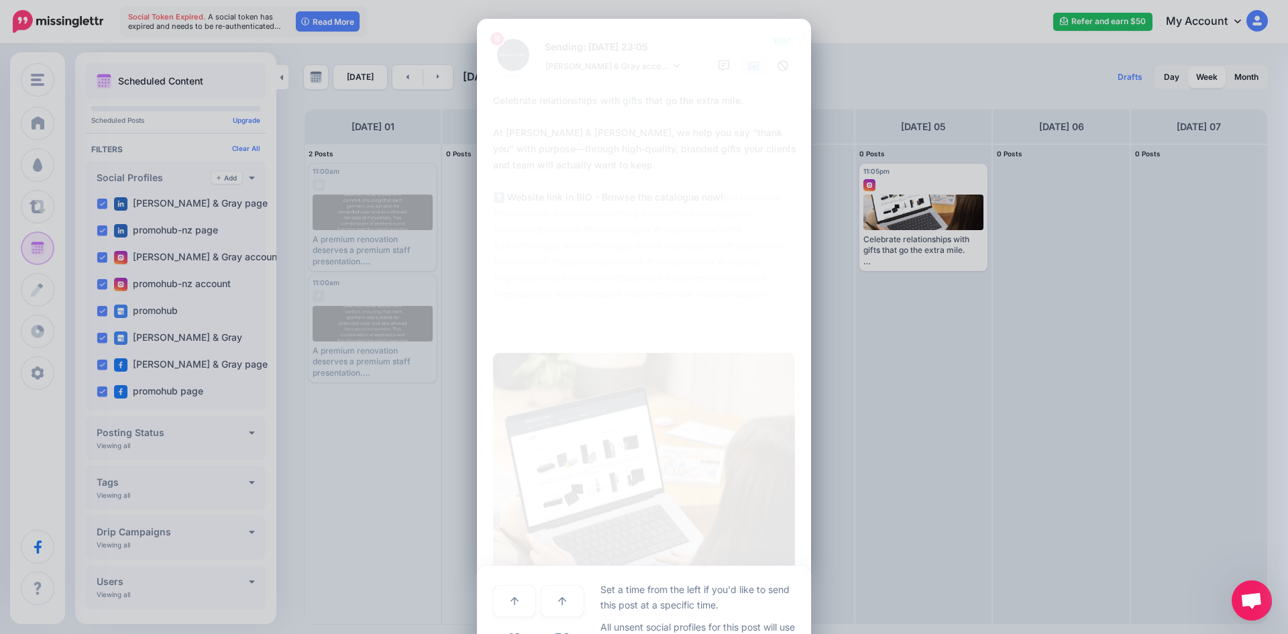
click at [579, 463] on img at bounding box center [644, 504] width 302 height 302
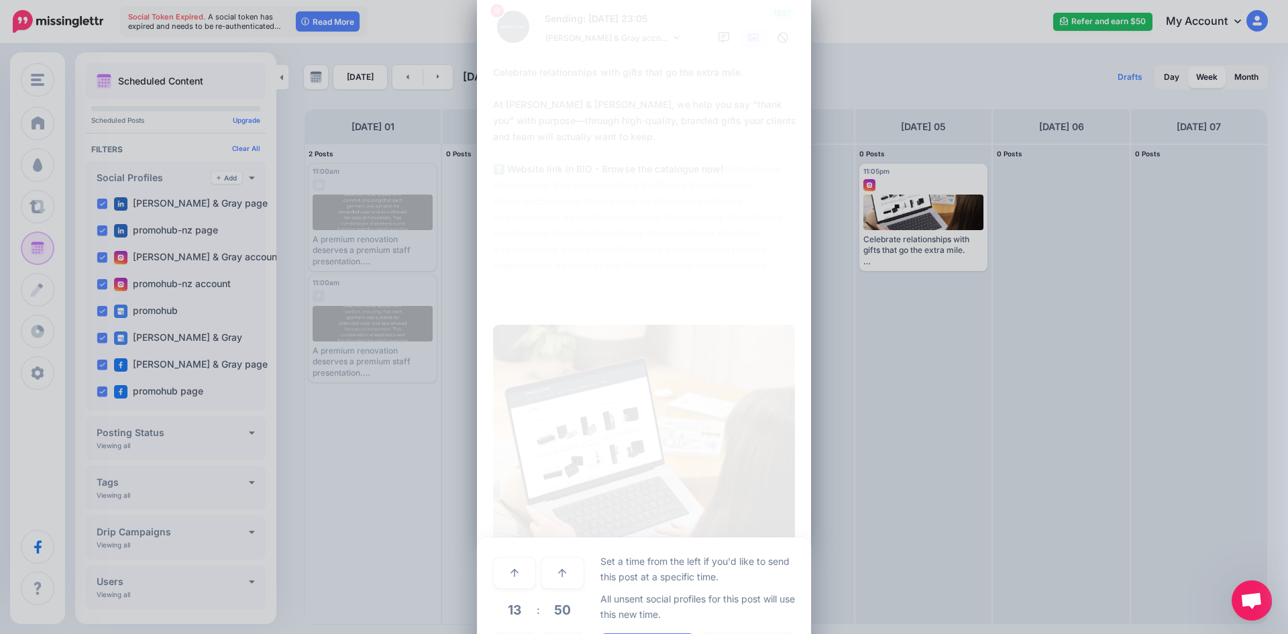
scroll to position [67, 0]
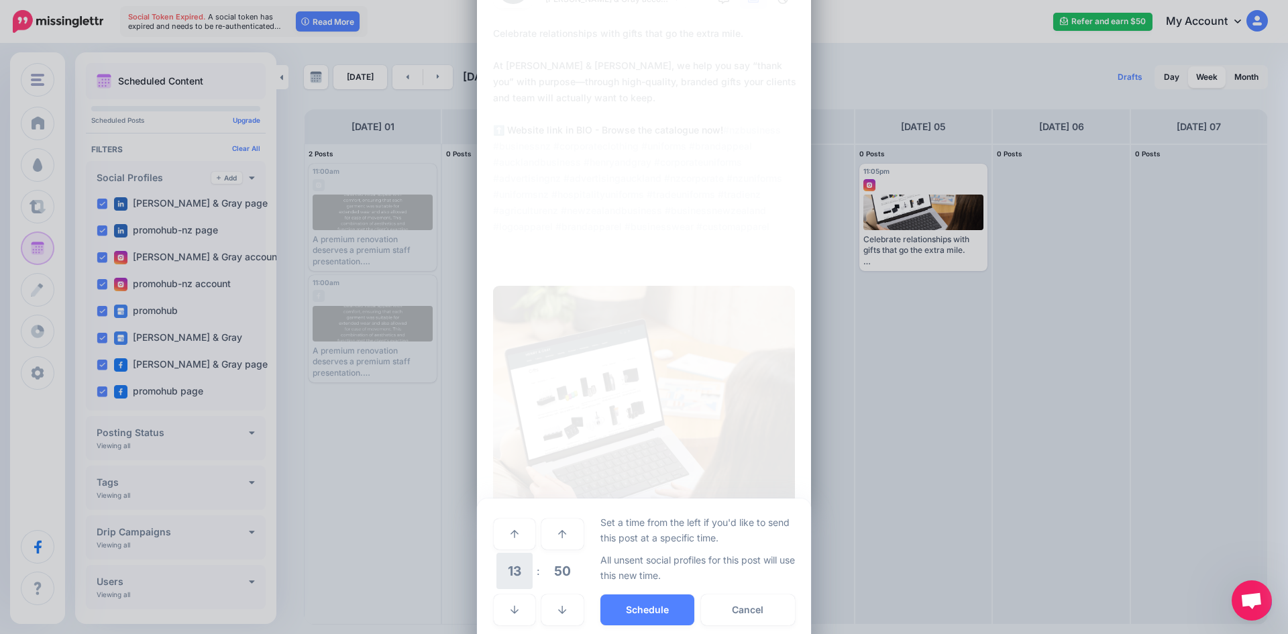
click at [517, 572] on span "13" at bounding box center [514, 571] width 36 height 36
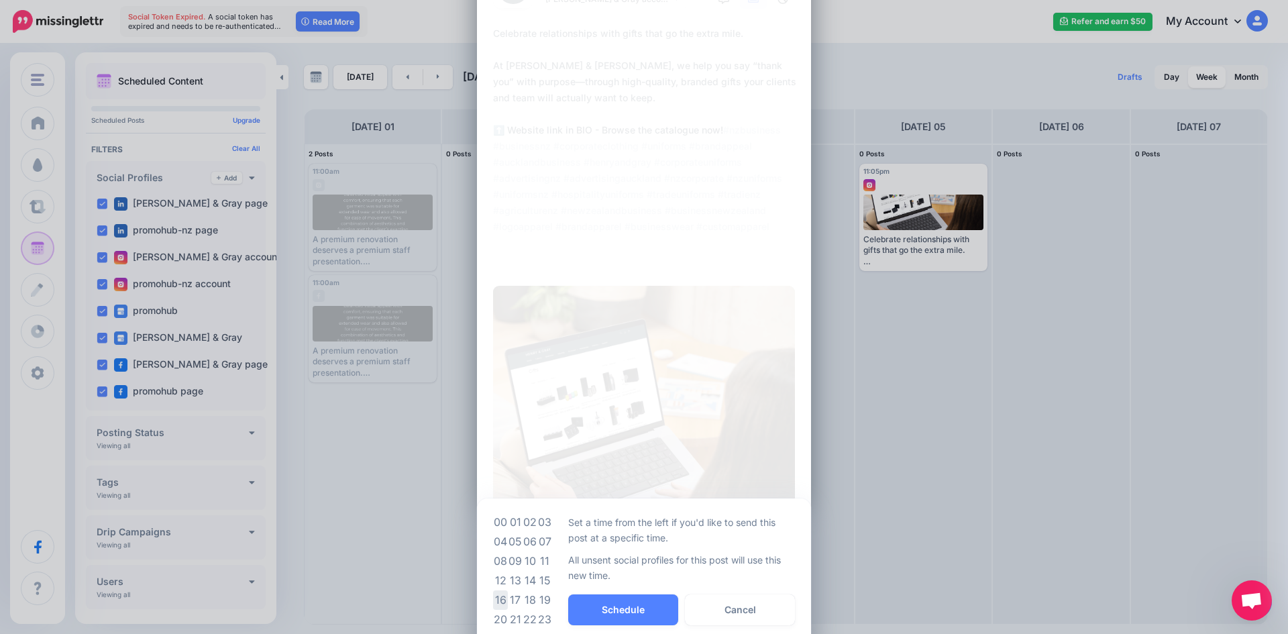
click at [495, 594] on td "16" at bounding box center [500, 599] width 15 height 19
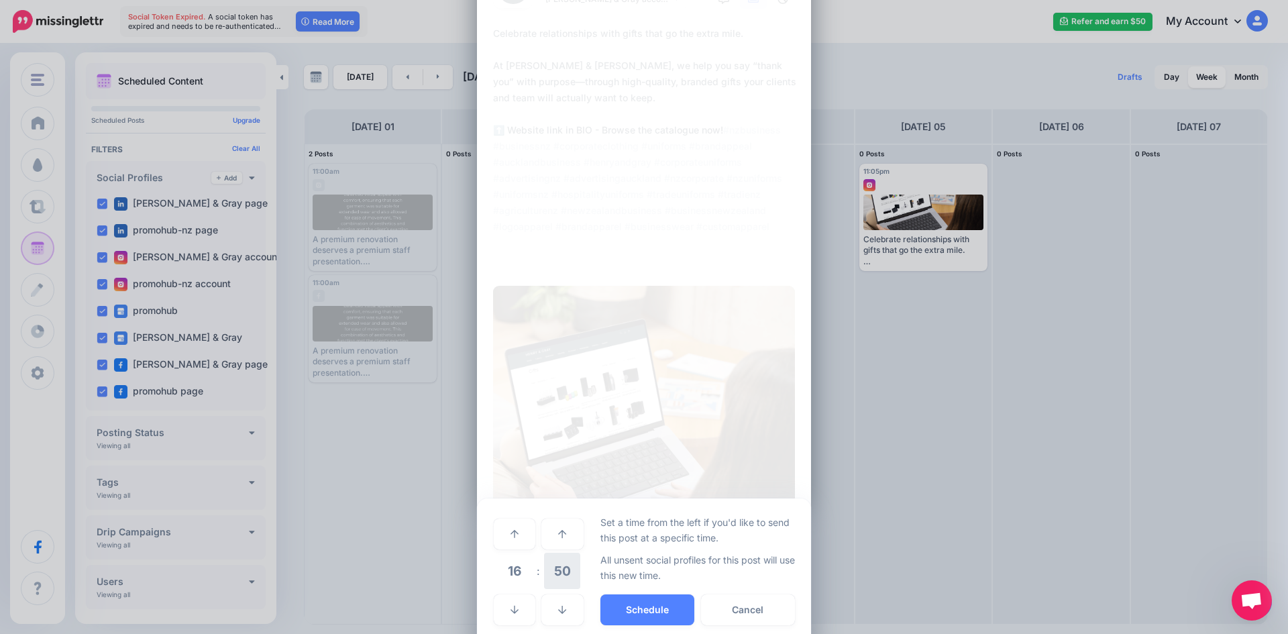
click at [550, 581] on span "50" at bounding box center [562, 571] width 36 height 36
click at [493, 536] on td "00" at bounding box center [500, 534] width 15 height 38
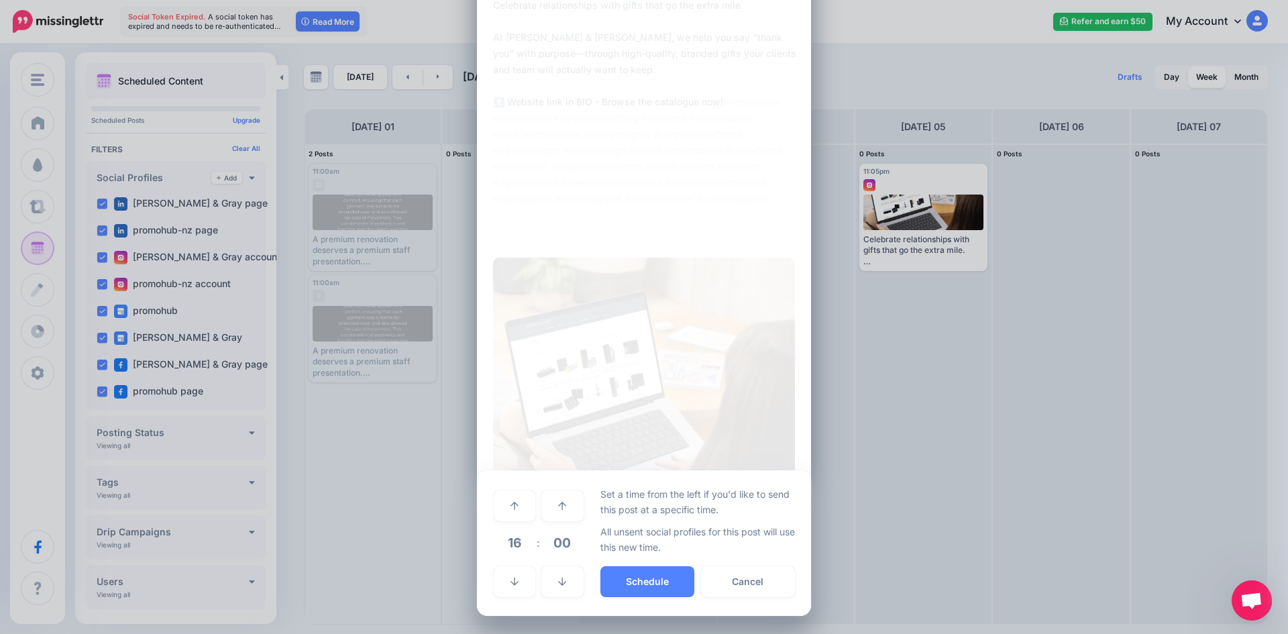
scroll to position [96, 0]
click at [715, 581] on button "Cancel" at bounding box center [748, 581] width 94 height 31
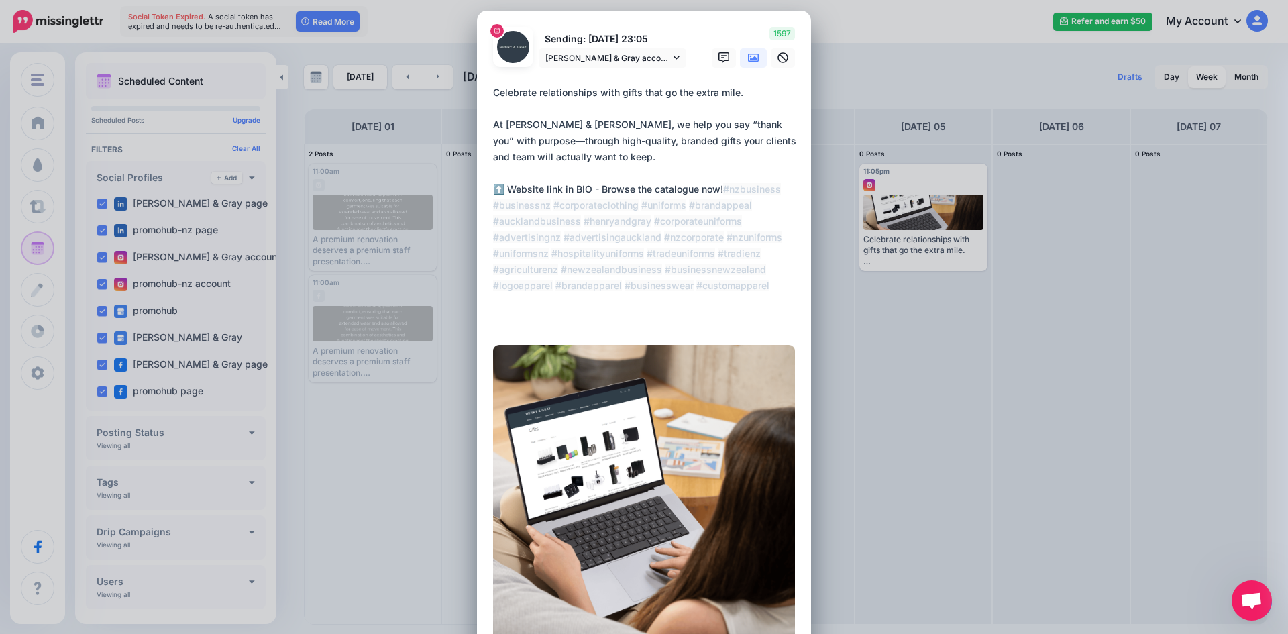
scroll to position [0, 0]
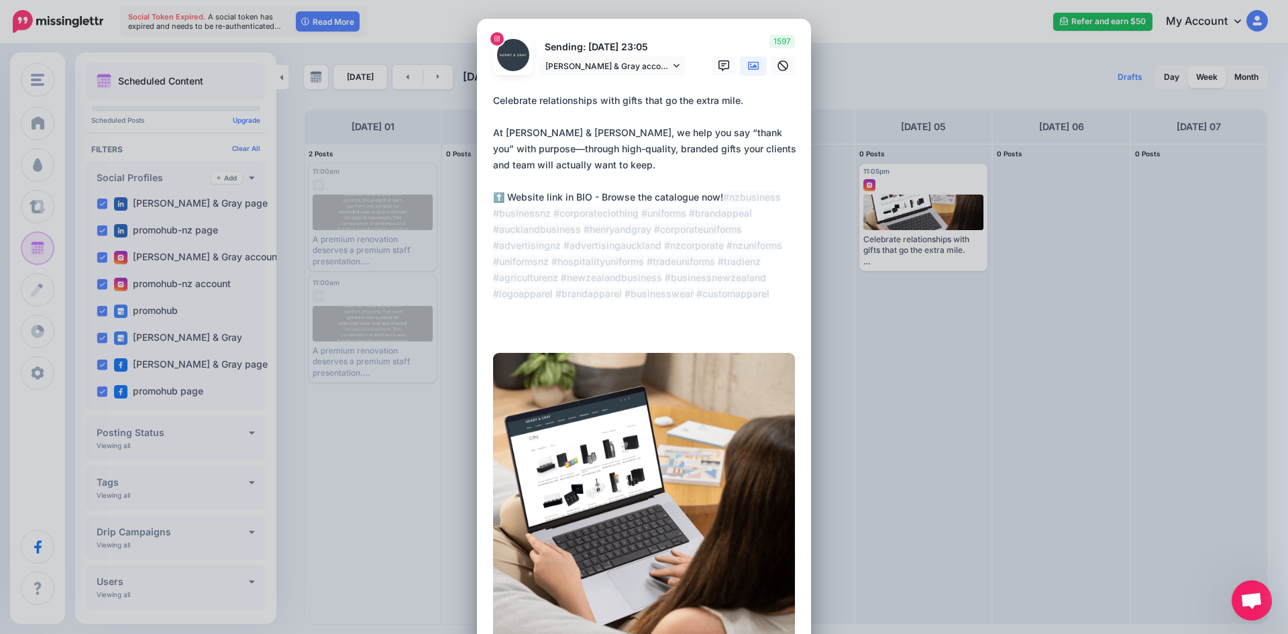
click at [812, 178] on div "Edit Post Loading Sending: 5th Sep 23:05 Henry & Gray account" at bounding box center [644, 317] width 1288 height 634
drag, startPoint x: 858, startPoint y: 108, endPoint x: 859, endPoint y: 146, distance: 38.2
click at [859, 127] on div "Edit Post Loading Sending: 5th Sep 23:05 Henry & Gray account" at bounding box center [644, 317] width 1288 height 634
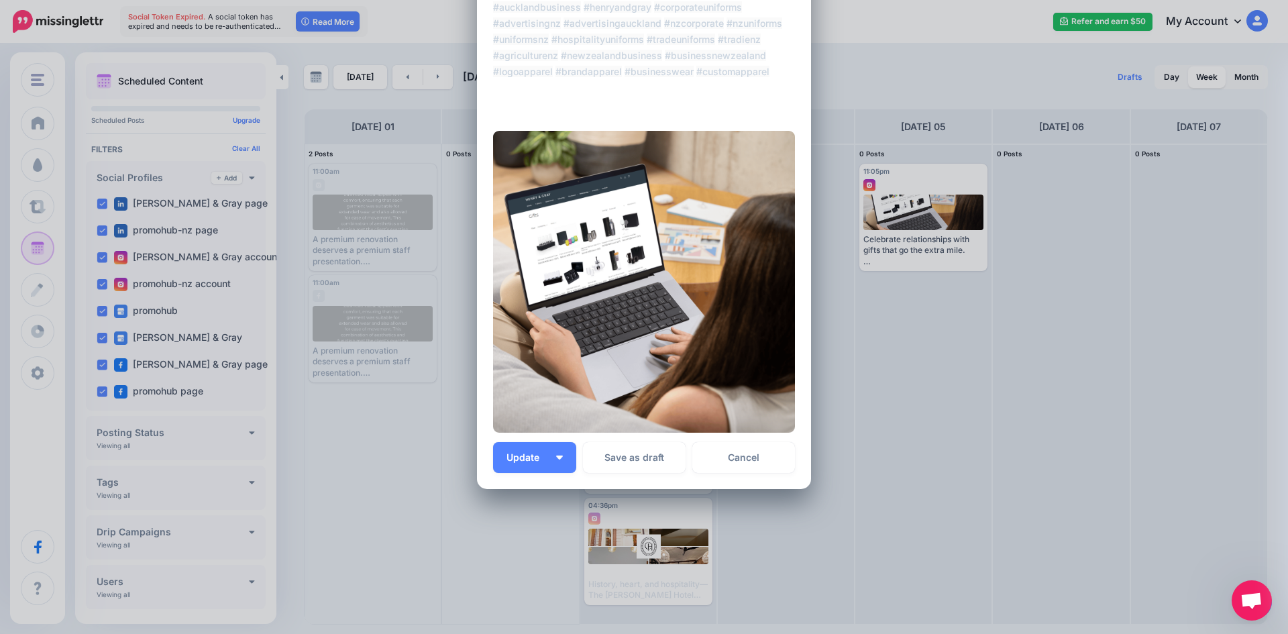
scroll to position [223, 0]
click at [725, 455] on link "Cancel" at bounding box center [743, 456] width 103 height 31
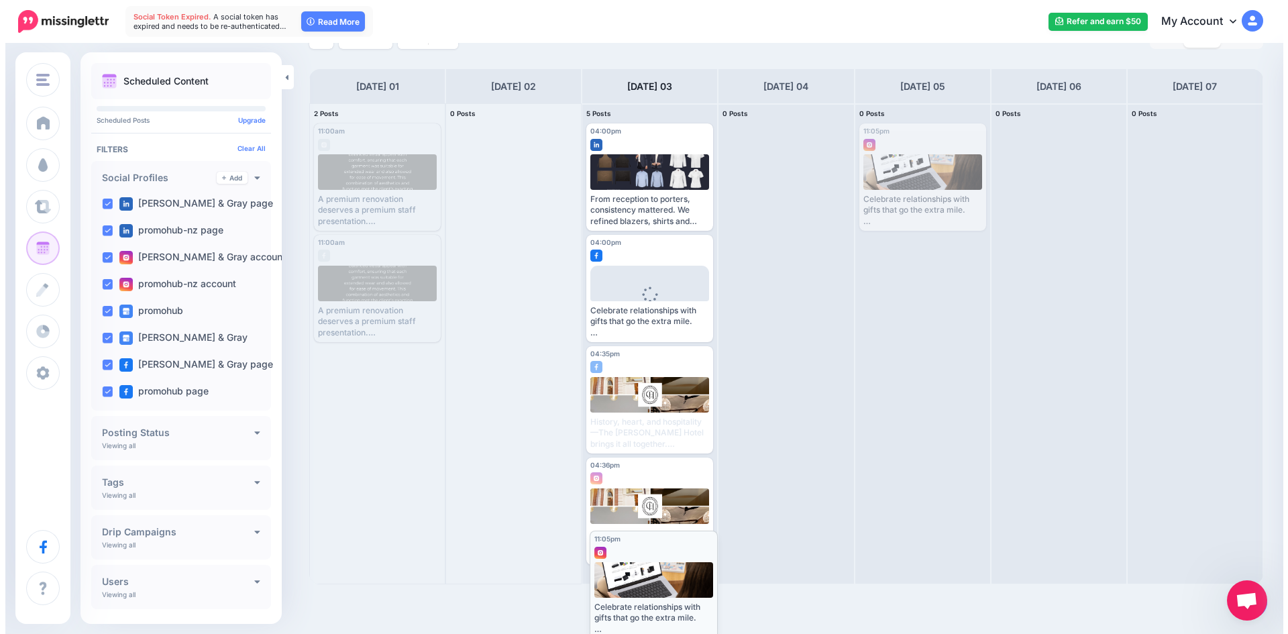
scroll to position [0, 0]
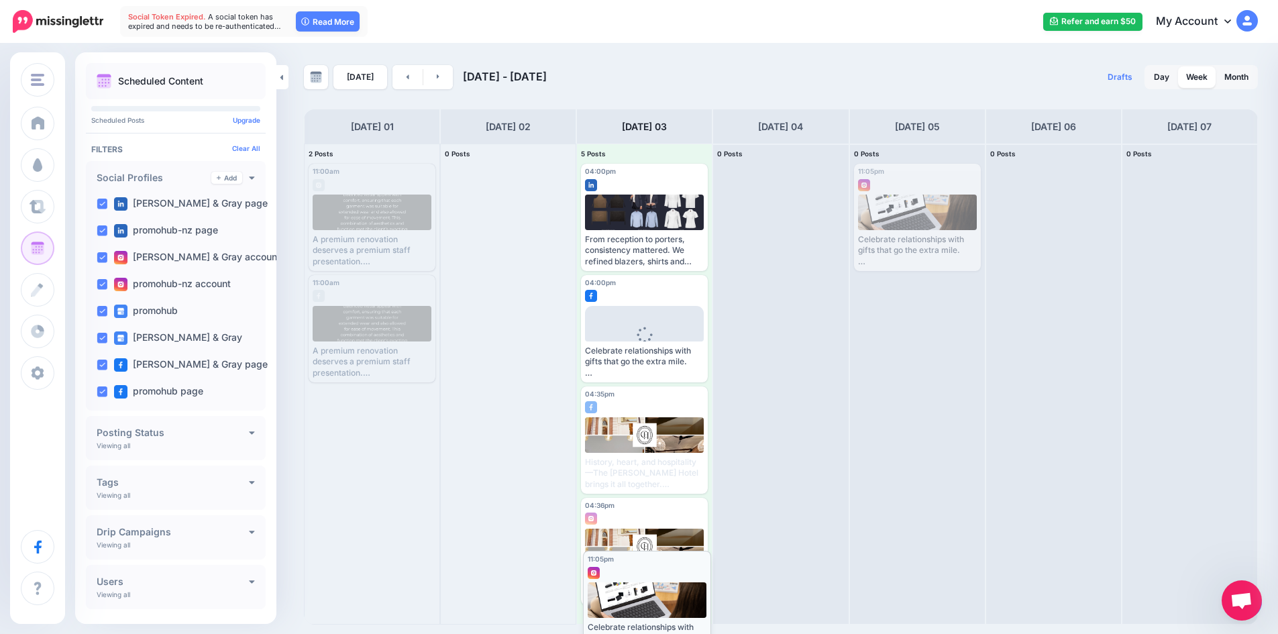
drag, startPoint x: 939, startPoint y: 201, endPoint x: 663, endPoint y: 588, distance: 475.6
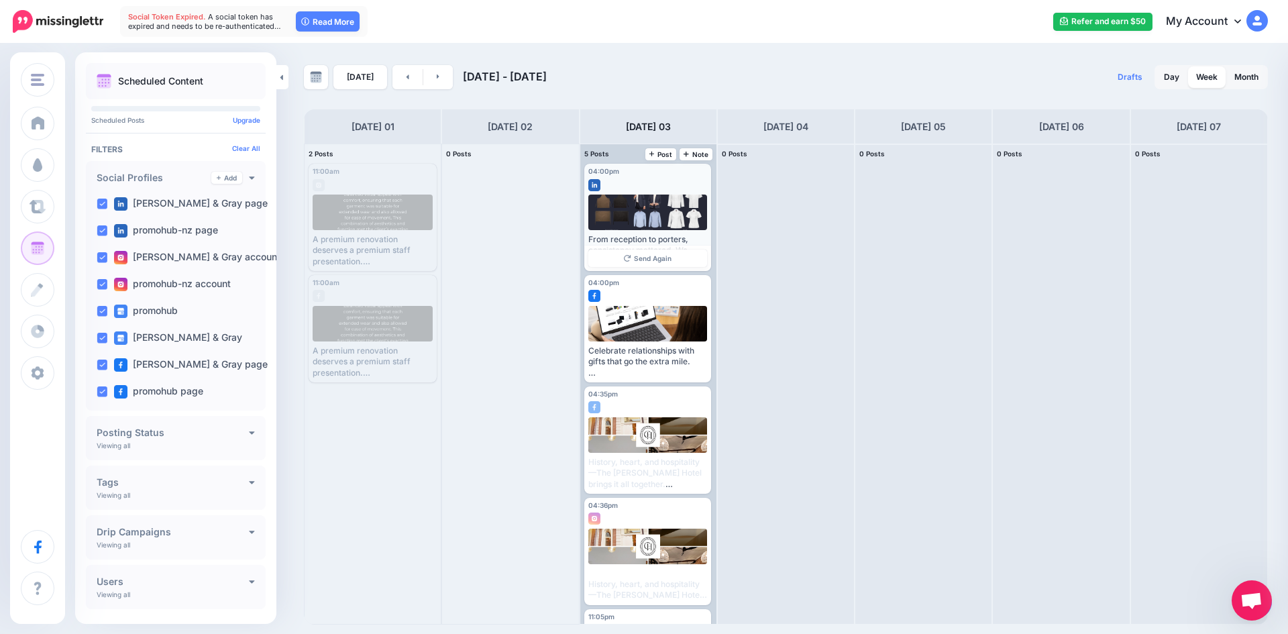
click at [670, 185] on div at bounding box center [647, 182] width 119 height 12
click at [651, 259] on span "Send Again" at bounding box center [653, 258] width 38 height 7
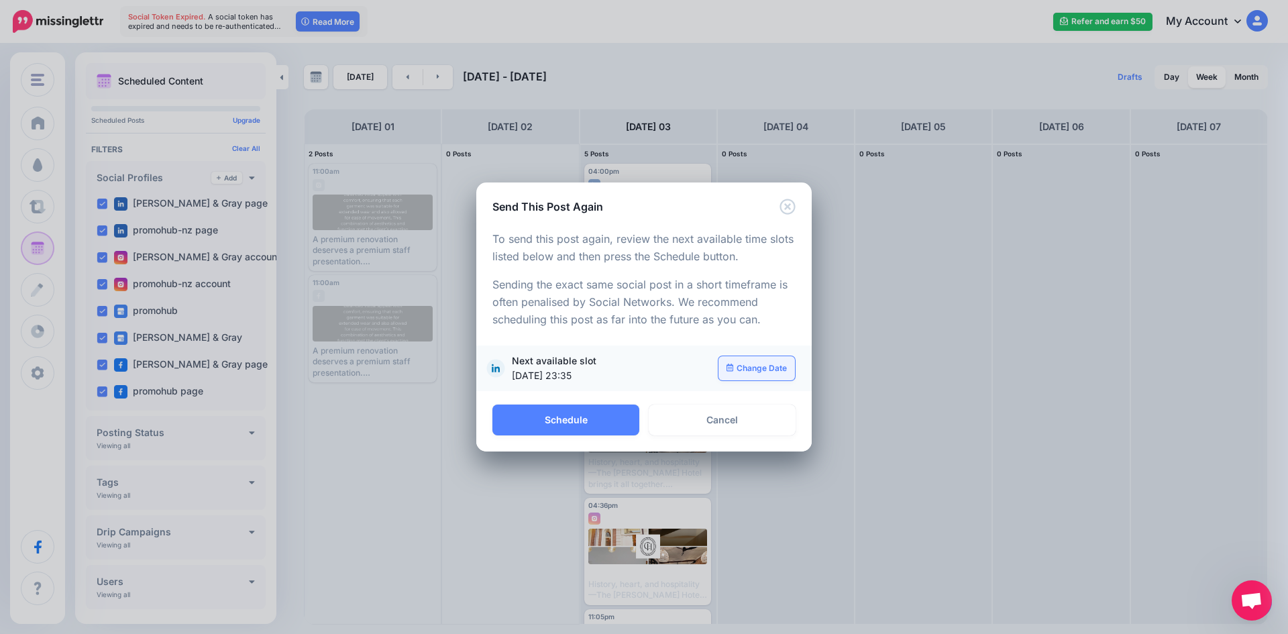
click at [736, 368] on link "Change Date" at bounding box center [756, 368] width 77 height 24
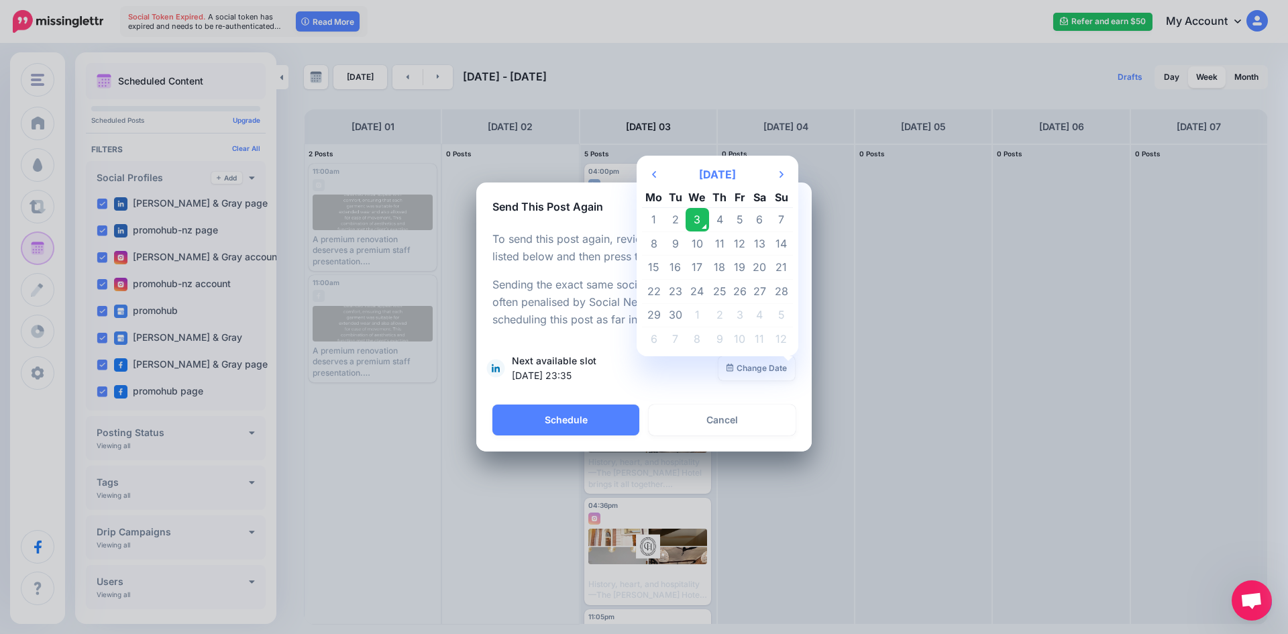
click at [695, 219] on td "3" at bounding box center [698, 220] width 24 height 24
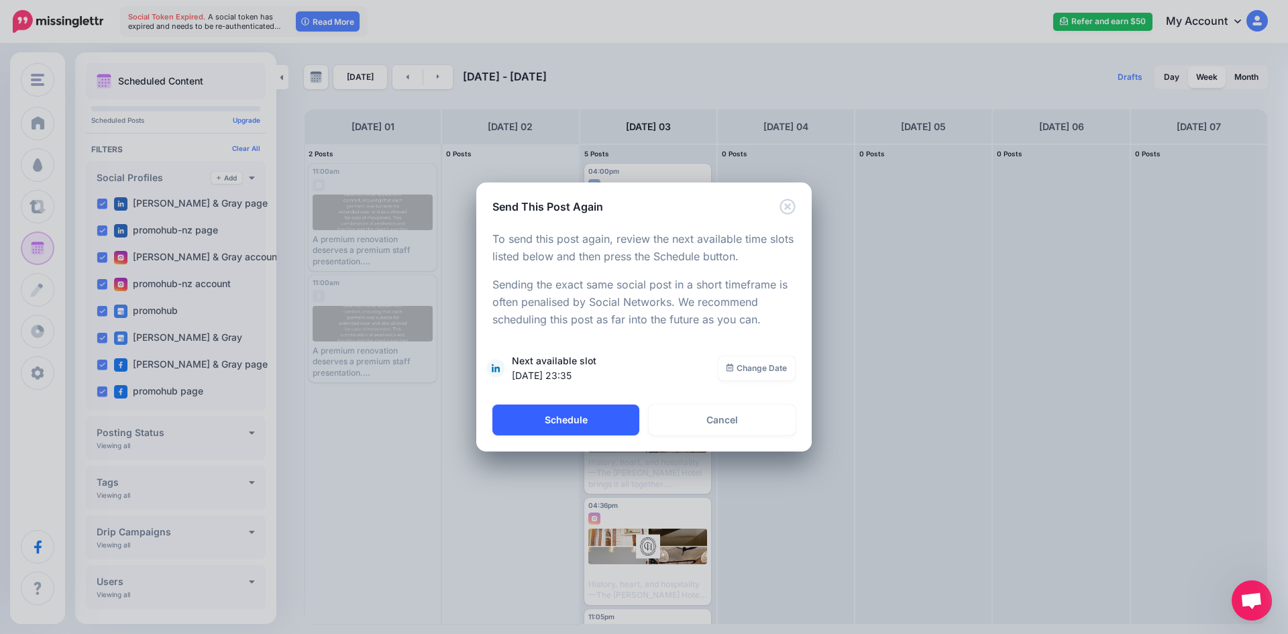
click at [625, 409] on button "Schedule" at bounding box center [565, 420] width 147 height 31
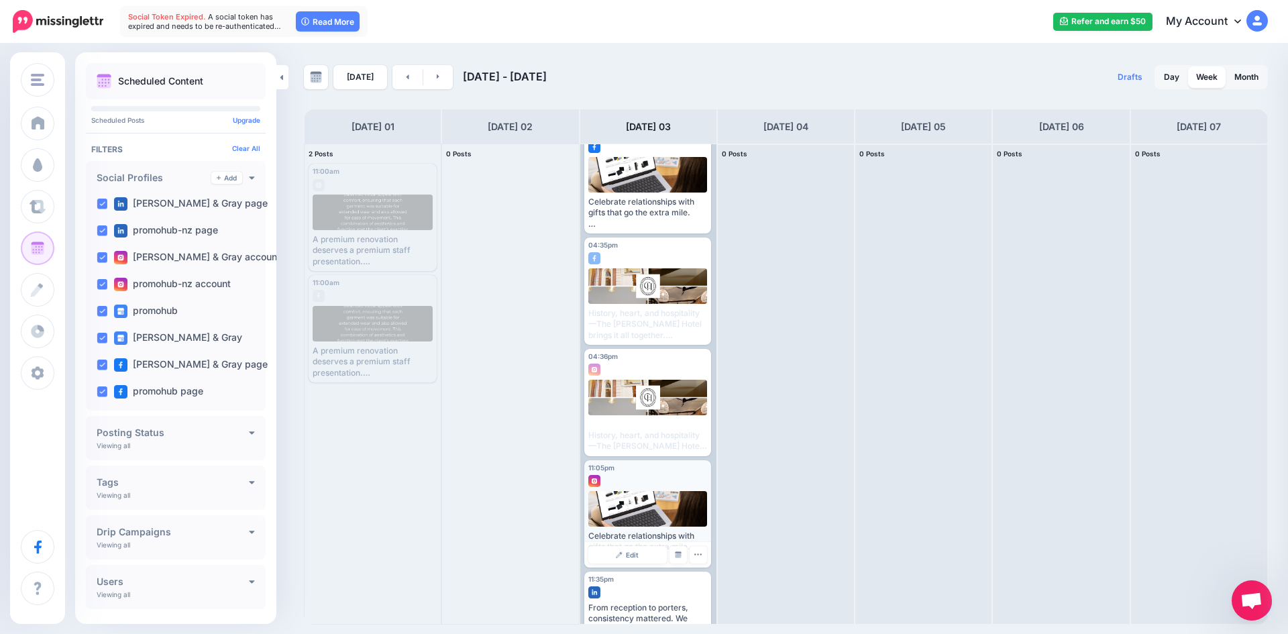
scroll to position [172, 0]
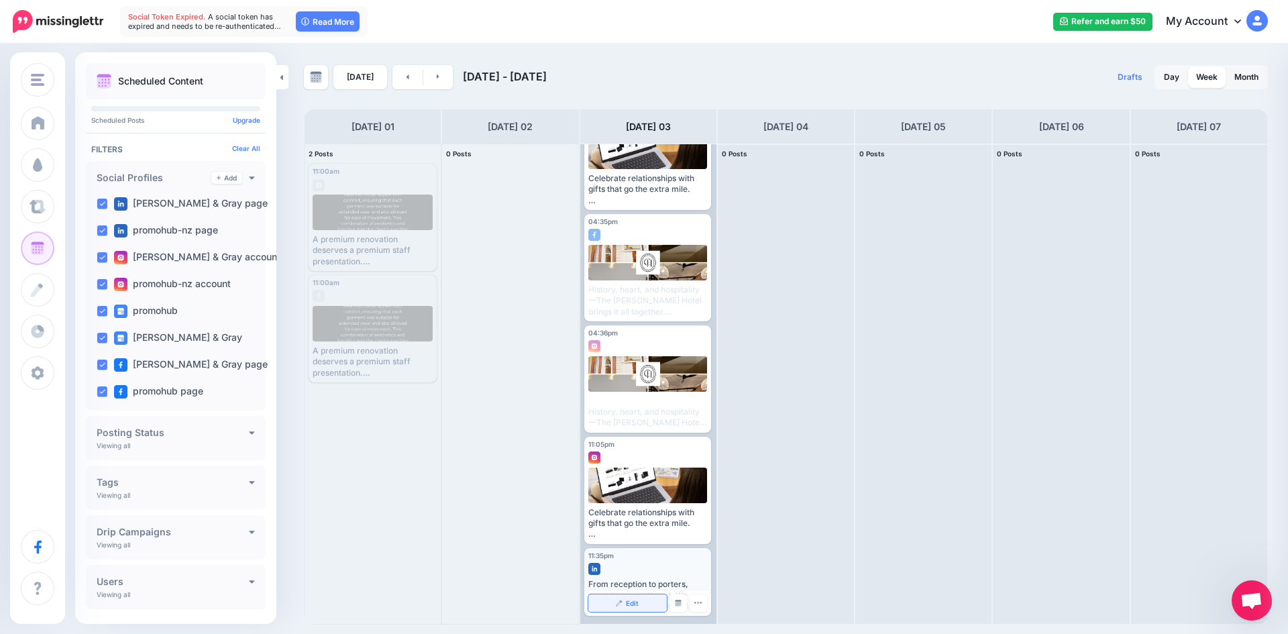
click at [653, 605] on link "Edit" at bounding box center [627, 602] width 78 height 17
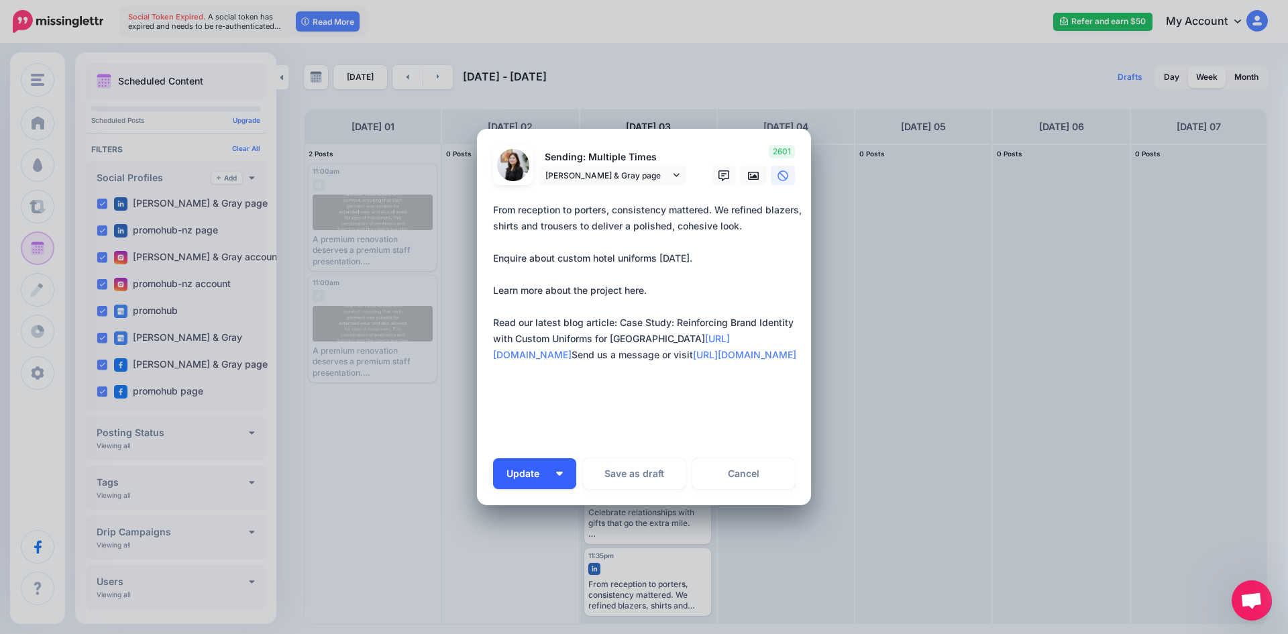
click at [556, 475] on img "button" at bounding box center [559, 474] width 7 height 4
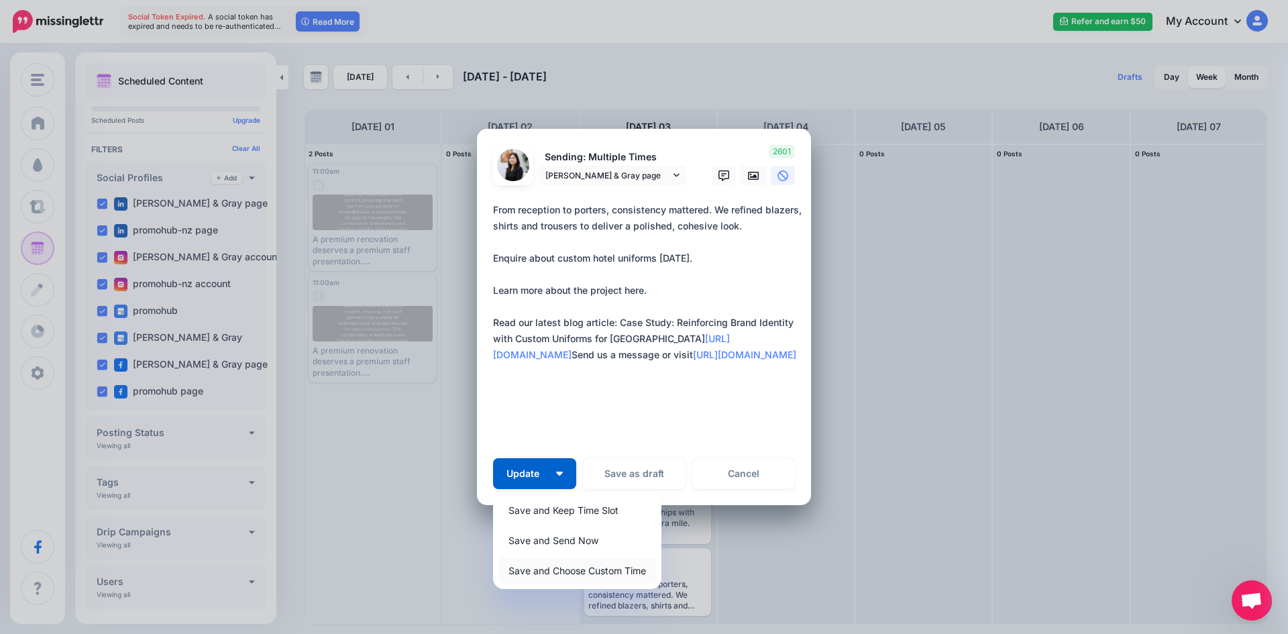
click at [533, 578] on link "Save and Choose Custom Time" at bounding box center [577, 570] width 158 height 26
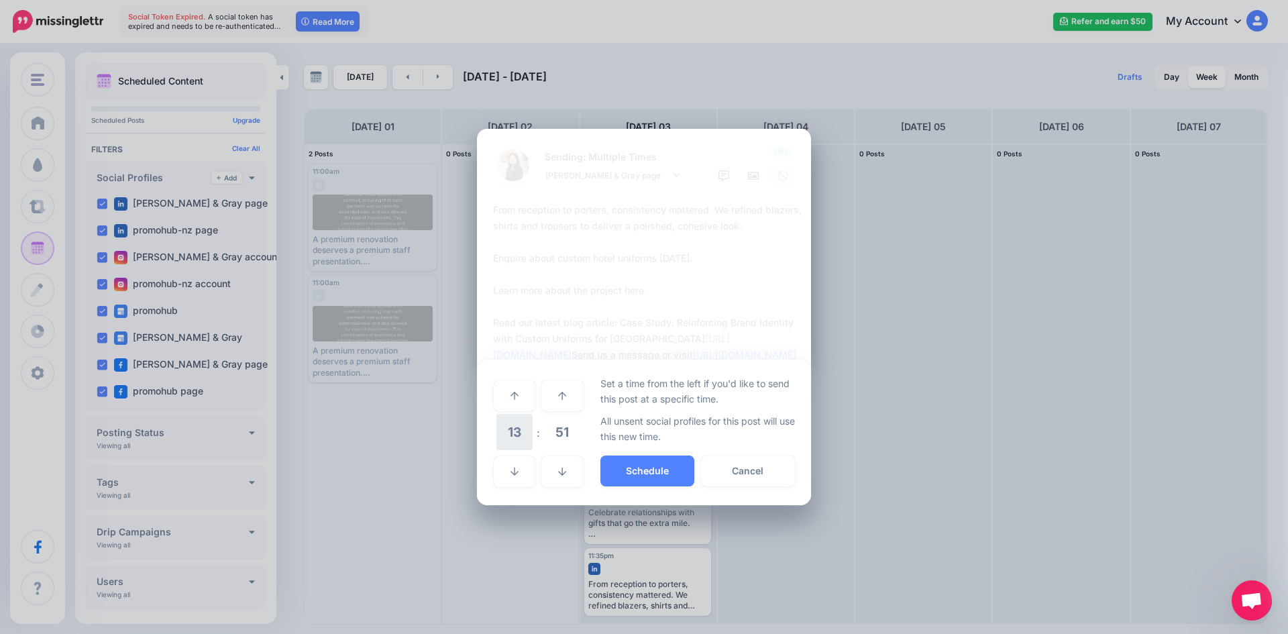
click at [521, 443] on span "13" at bounding box center [514, 432] width 36 height 36
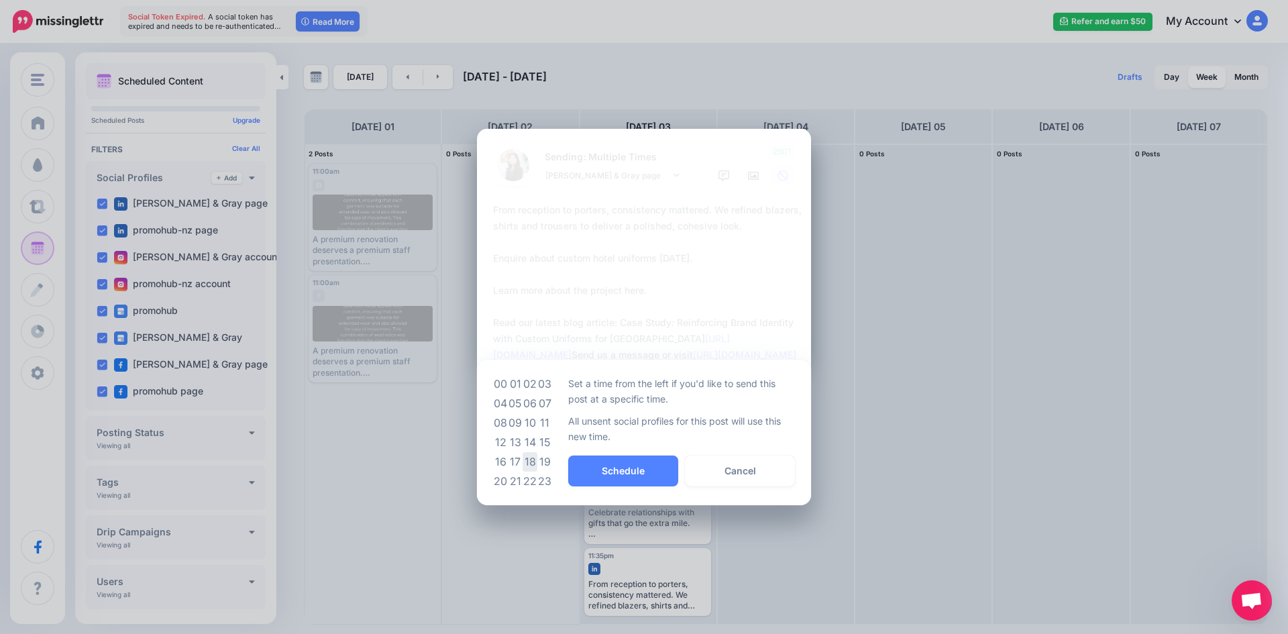
click at [529, 458] on td "18" at bounding box center [530, 461] width 15 height 19
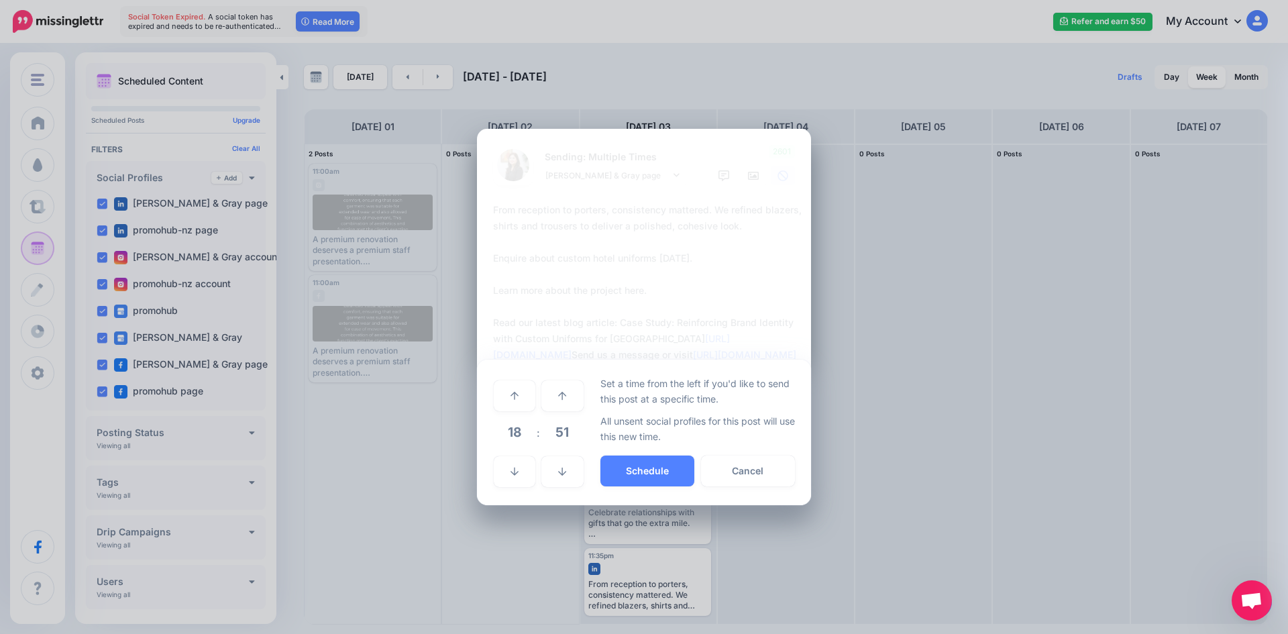
click at [567, 441] on span "51" at bounding box center [562, 432] width 36 height 36
click at [500, 397] on td "00" at bounding box center [500, 395] width 15 height 38
click at [631, 468] on button "Schedule" at bounding box center [647, 470] width 94 height 31
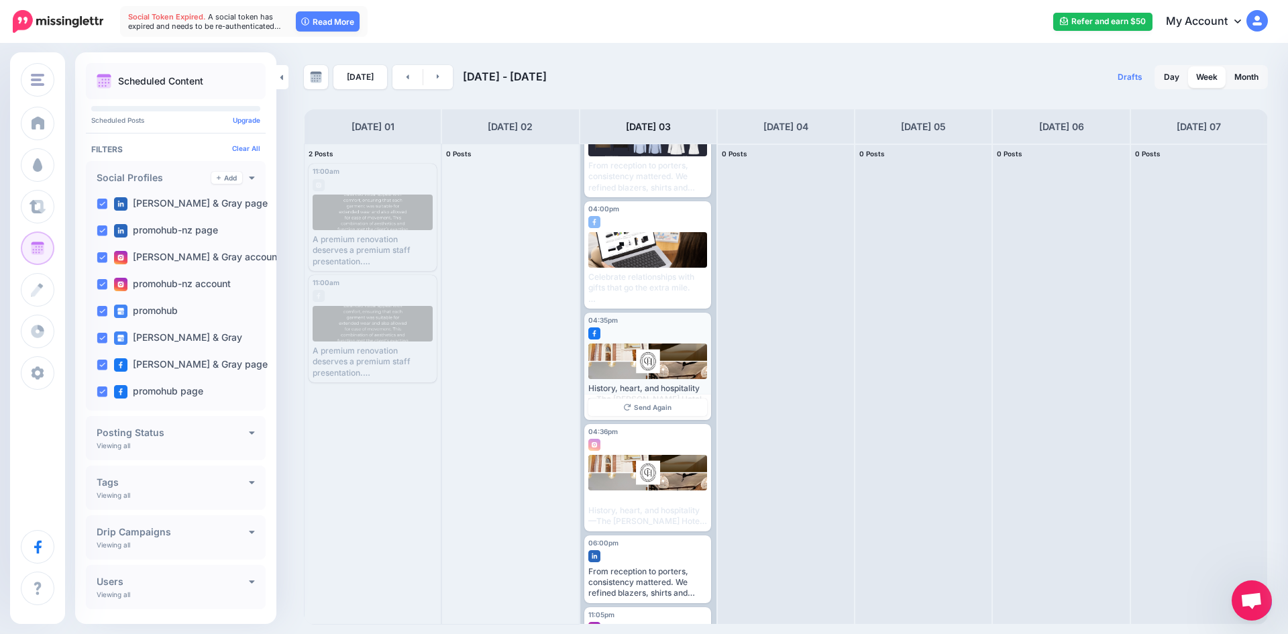
scroll to position [0, 0]
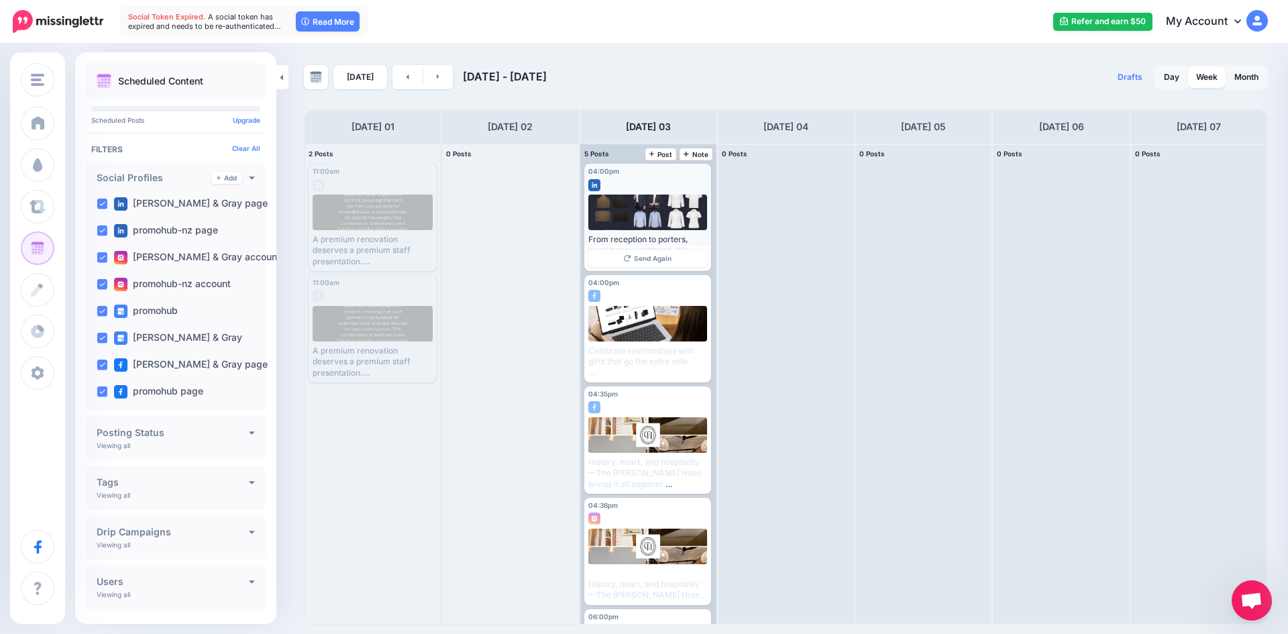
click at [688, 180] on div at bounding box center [647, 182] width 119 height 12
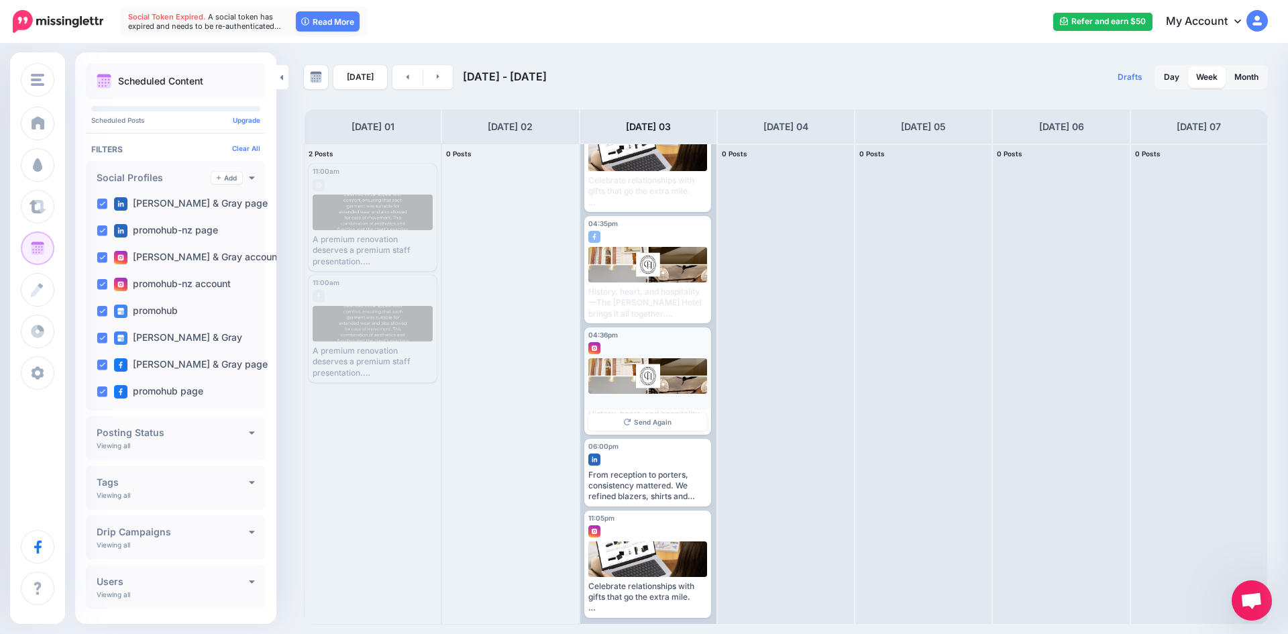
scroll to position [172, 0]
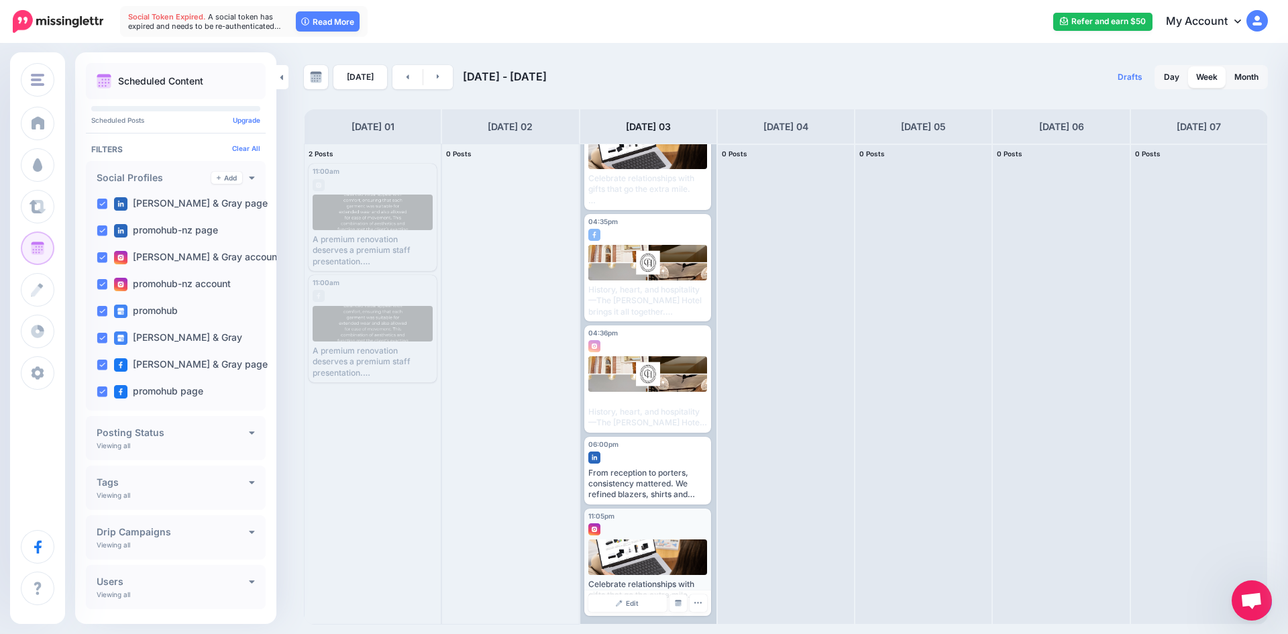
click at [632, 603] on span "Edit" at bounding box center [632, 603] width 13 height 7
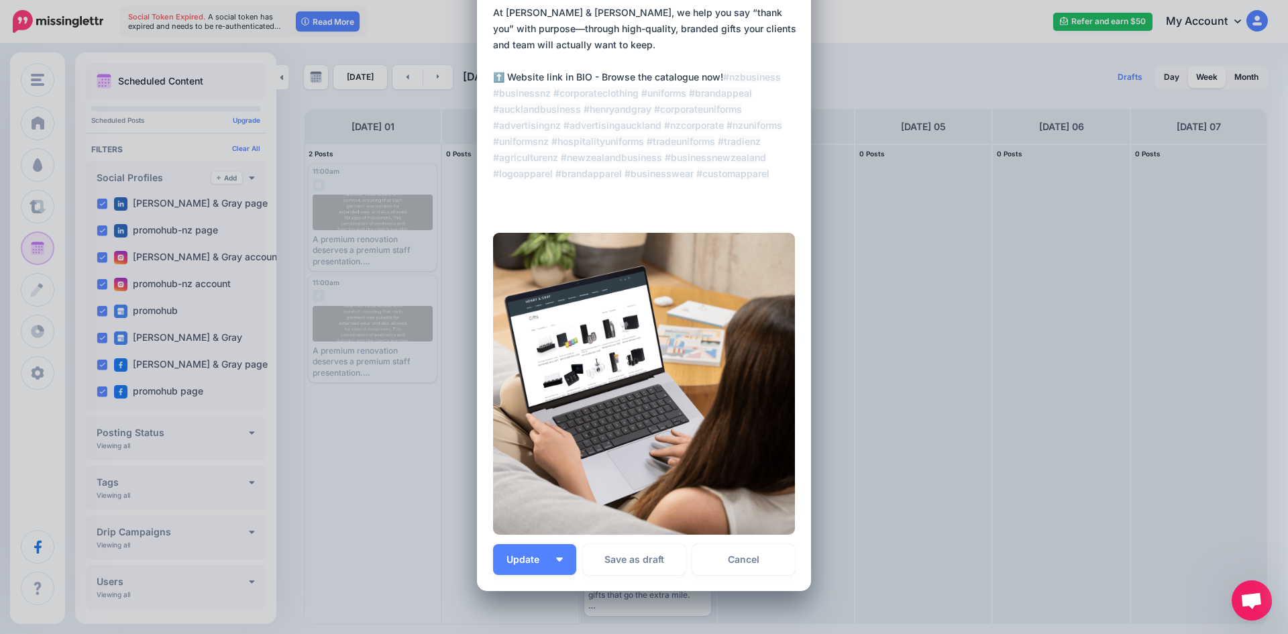
scroll to position [134, 0]
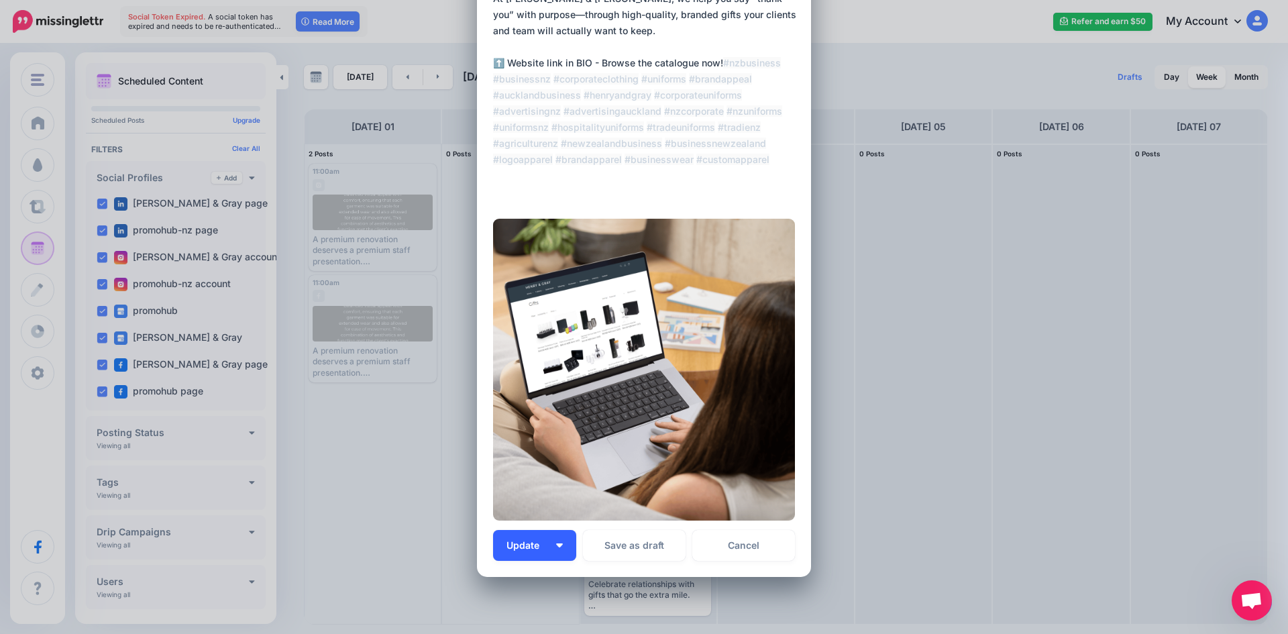
click at [562, 553] on button "Update" at bounding box center [534, 545] width 83 height 31
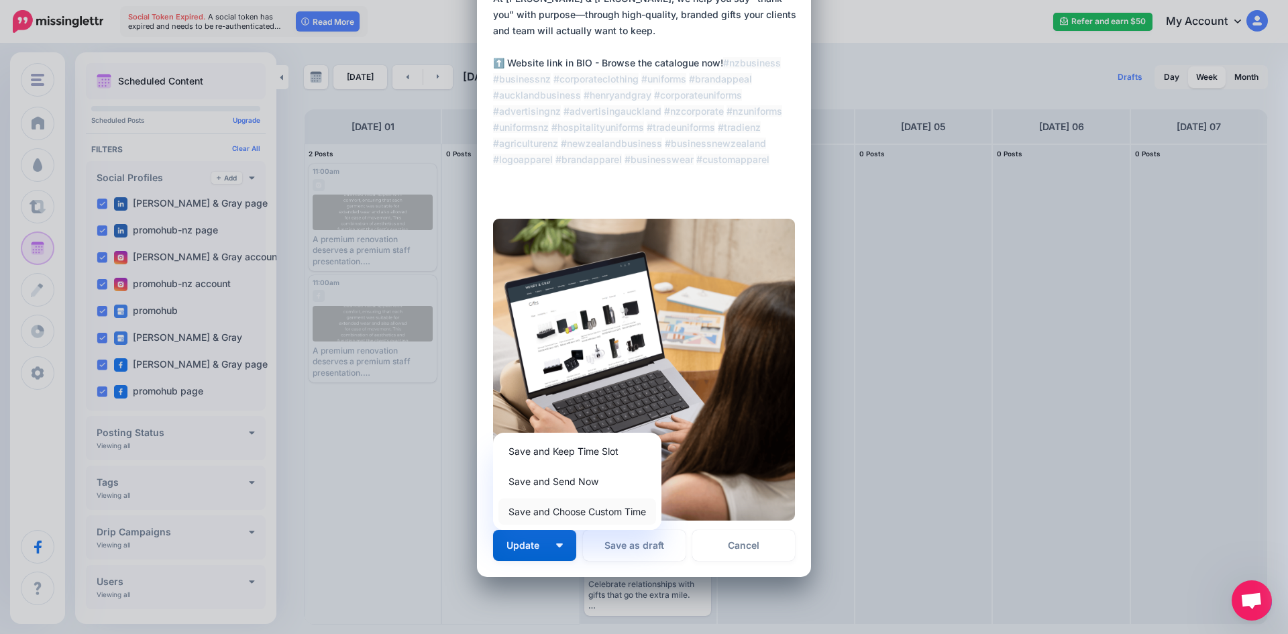
click at [570, 507] on link "Save and Choose Custom Time" at bounding box center [577, 511] width 158 height 26
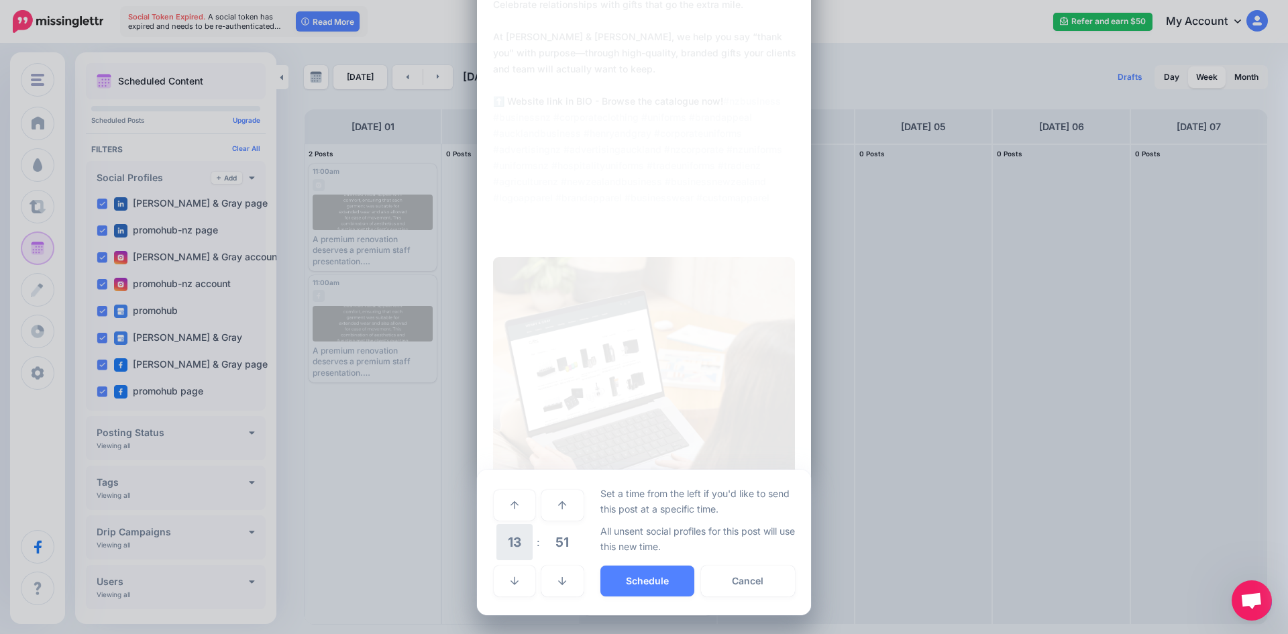
click at [506, 548] on span "13" at bounding box center [514, 542] width 36 height 36
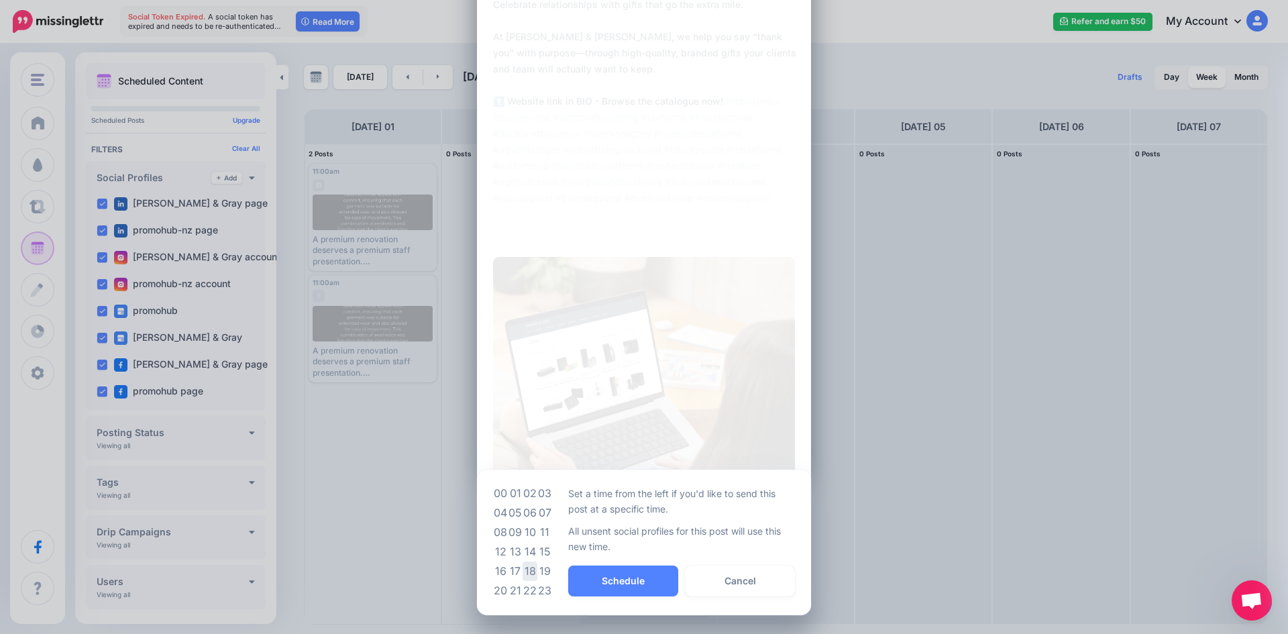
click at [525, 574] on td "18" at bounding box center [530, 570] width 15 height 19
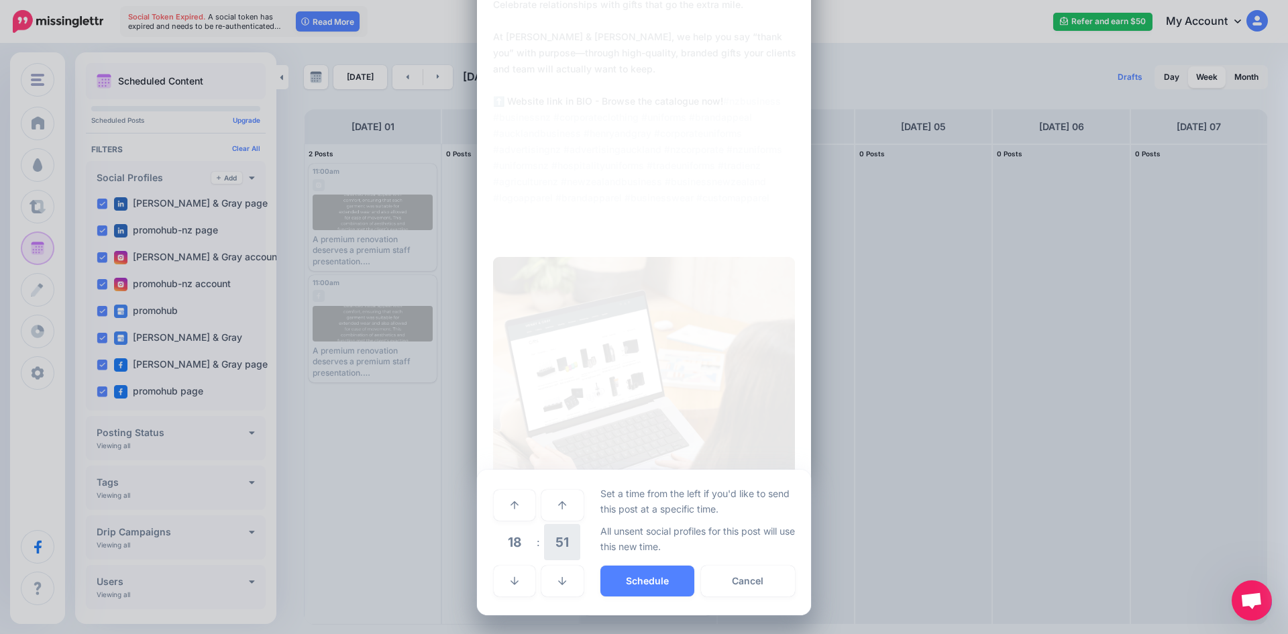
click at [545, 554] on span "51" at bounding box center [562, 542] width 36 height 36
click at [494, 497] on td "00" at bounding box center [500, 505] width 15 height 38
click at [606, 586] on button "Schedule" at bounding box center [647, 581] width 94 height 31
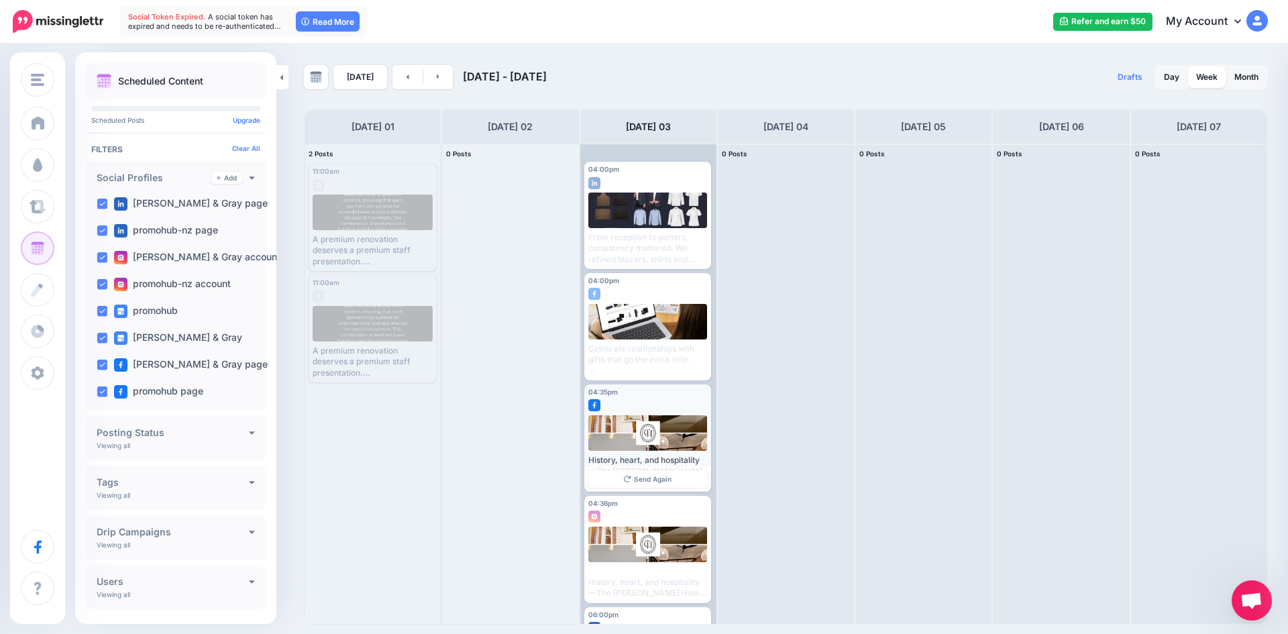
scroll to position [0, 0]
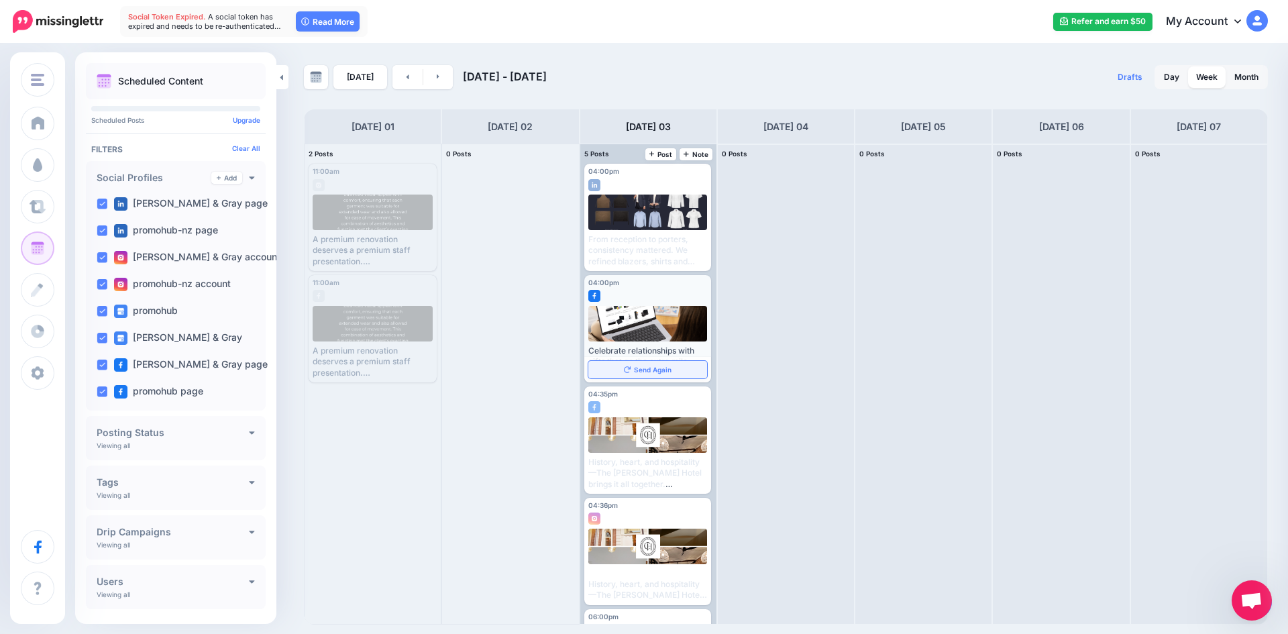
click at [645, 371] on span "Send Again" at bounding box center [653, 369] width 38 height 7
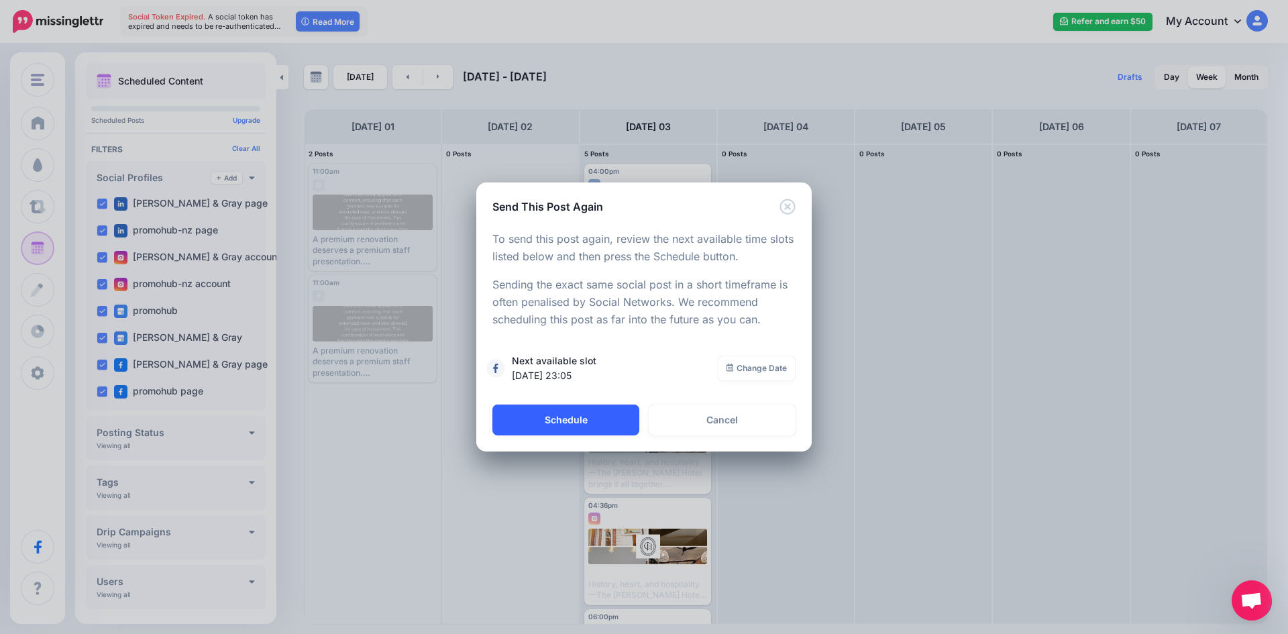
click at [620, 419] on button "Schedule" at bounding box center [565, 420] width 147 height 31
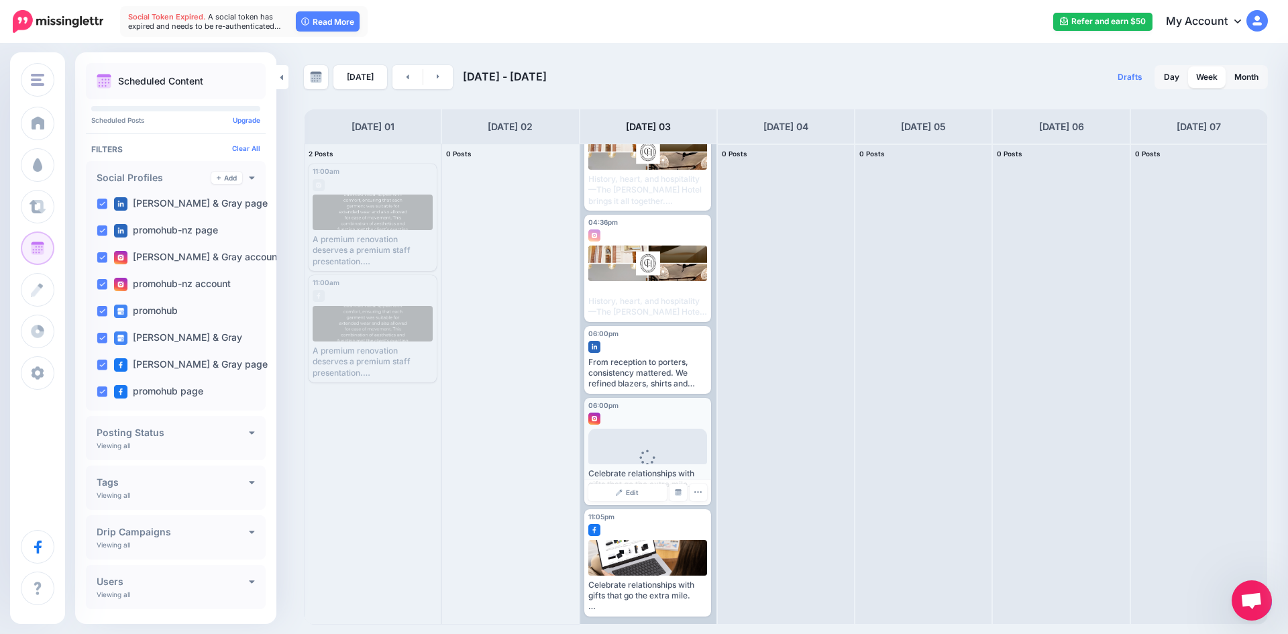
scroll to position [284, 0]
click at [619, 602] on img at bounding box center [619, 603] width 7 height 7
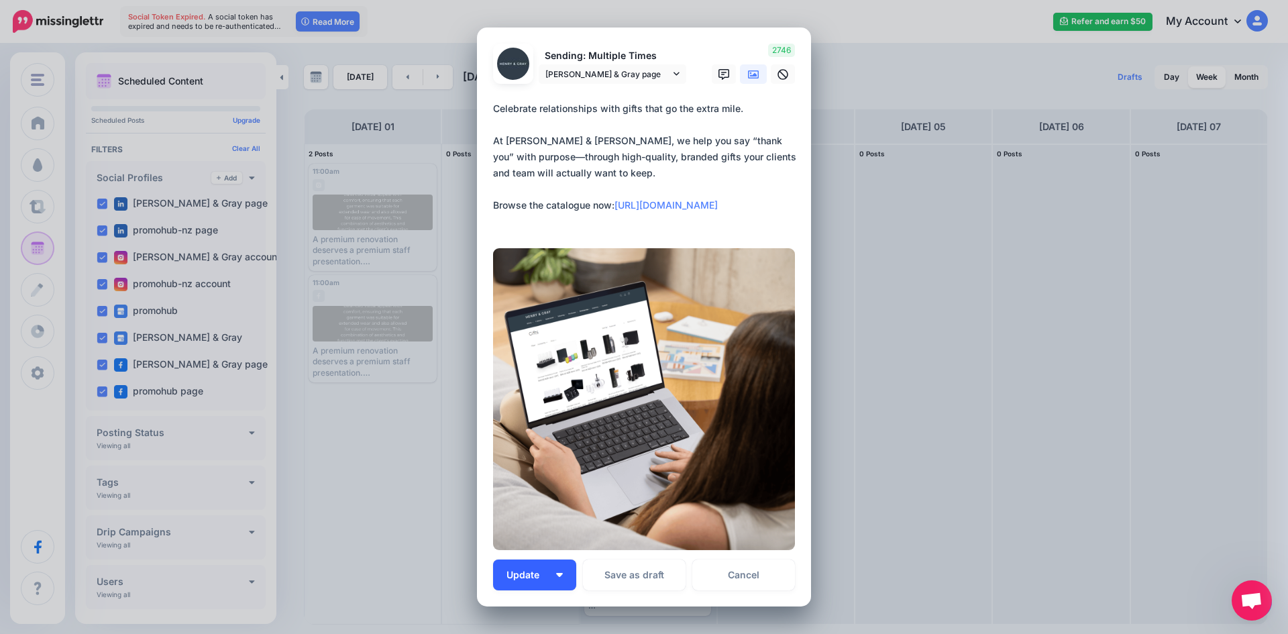
click at [555, 572] on button "Update" at bounding box center [534, 574] width 83 height 31
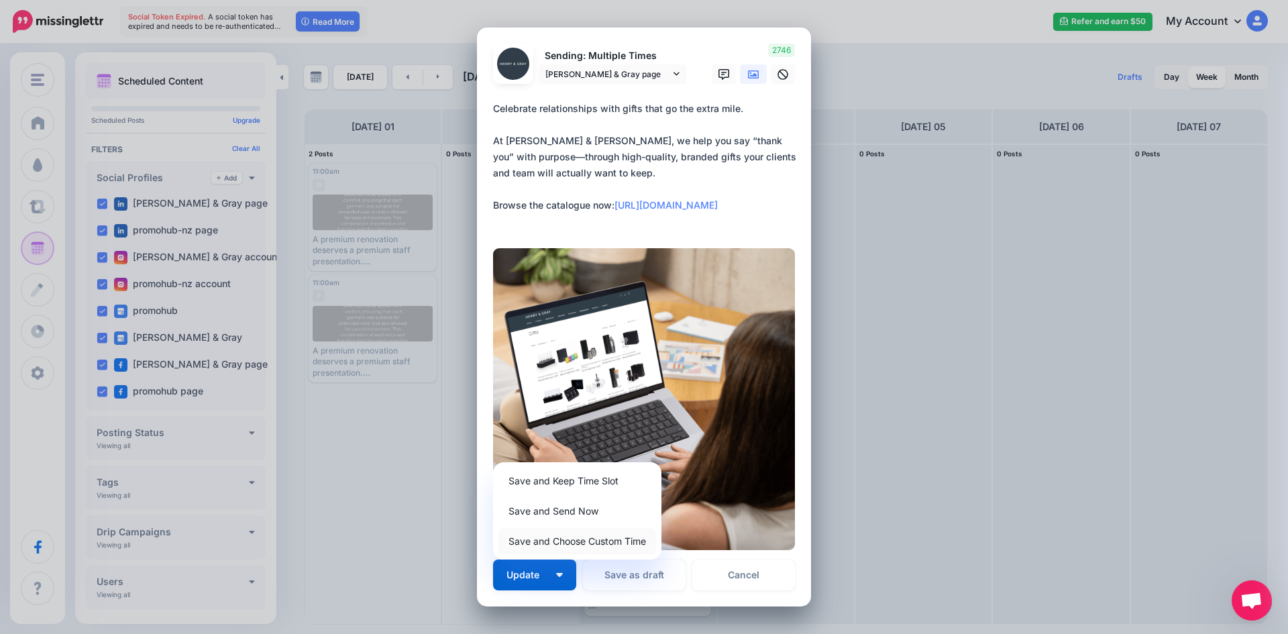
click at [564, 544] on link "Save and Choose Custom Time" at bounding box center [577, 541] width 158 height 26
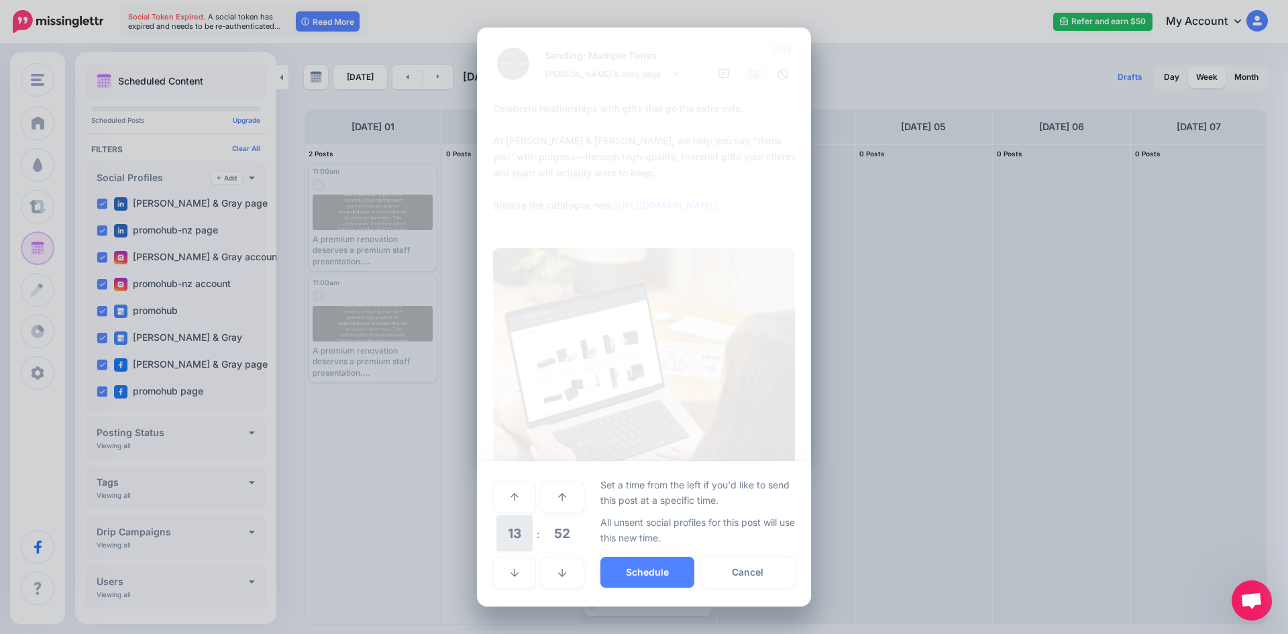
click at [518, 538] on span "13" at bounding box center [514, 533] width 36 height 36
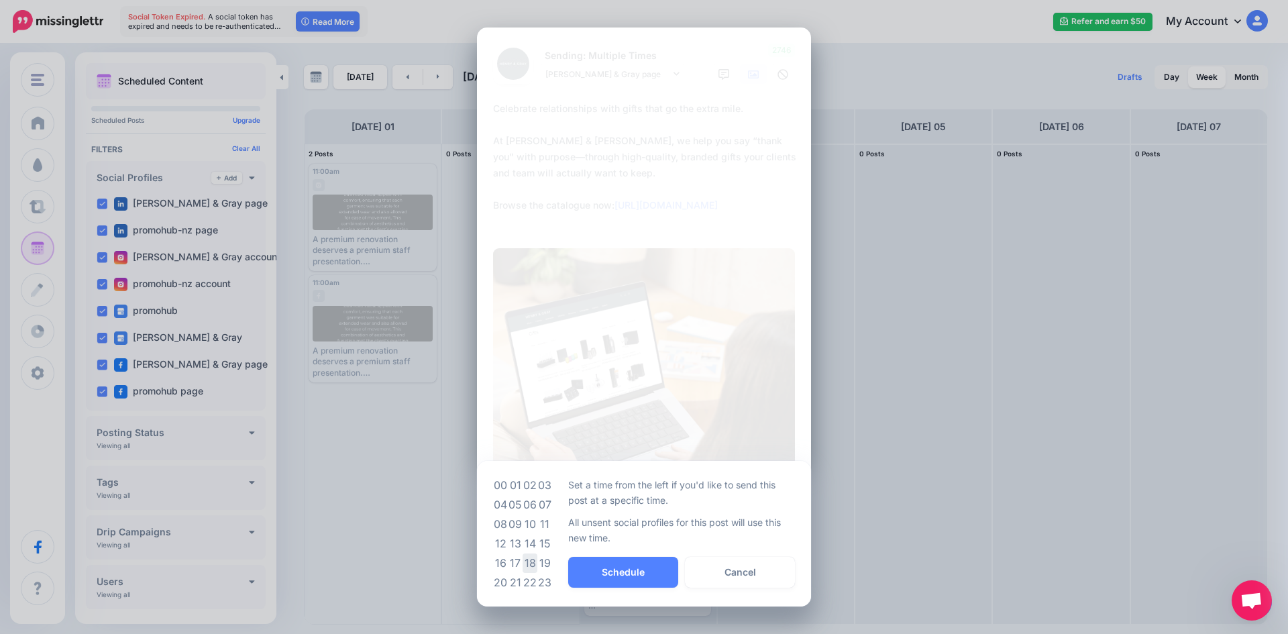
click at [530, 559] on td "18" at bounding box center [530, 562] width 15 height 19
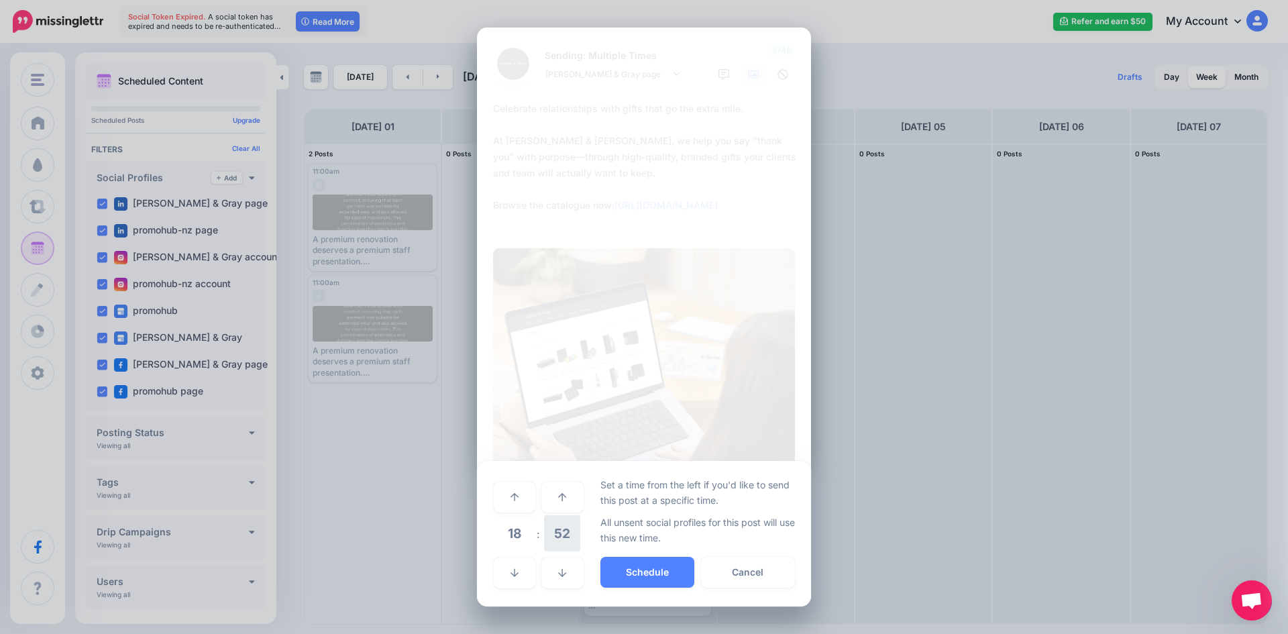
click at [561, 545] on span "52" at bounding box center [562, 533] width 36 height 36
click at [501, 500] on td "00" at bounding box center [500, 497] width 15 height 38
click at [629, 576] on button "Schedule" at bounding box center [647, 572] width 94 height 31
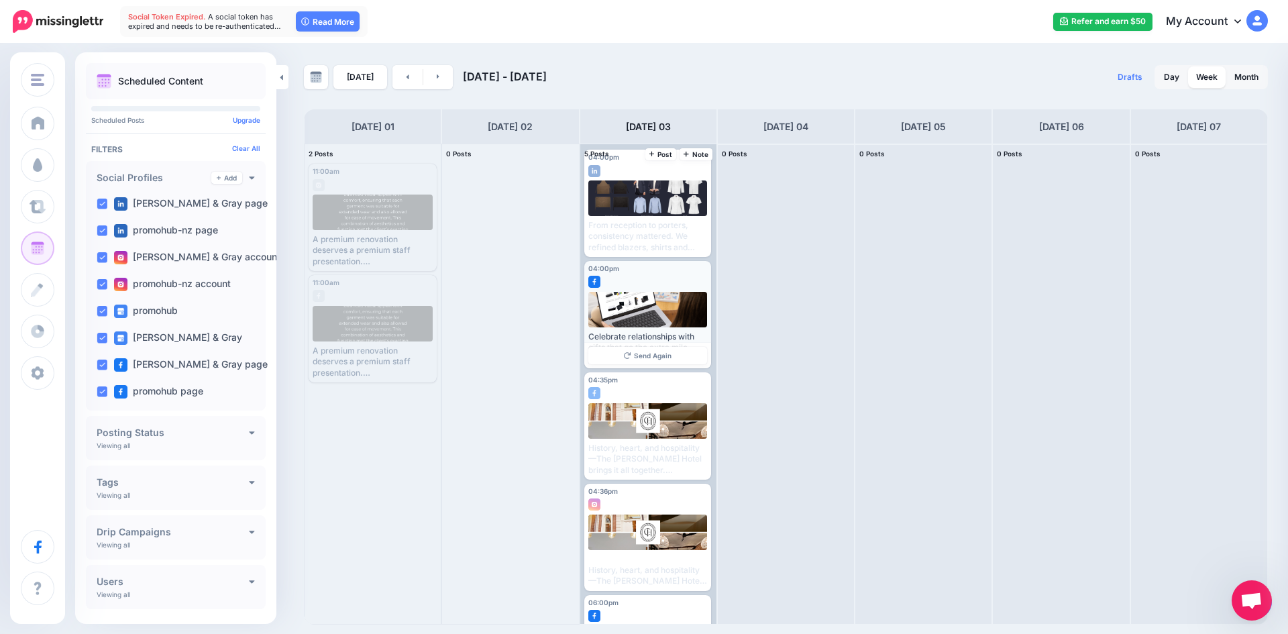
scroll to position [0, 0]
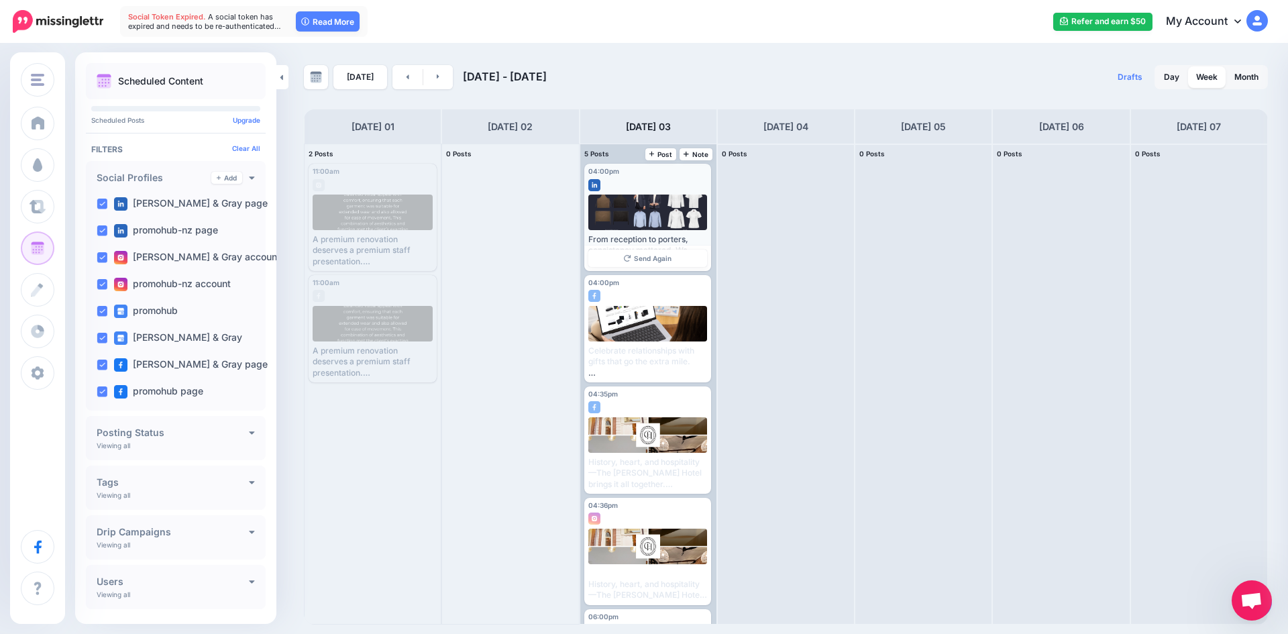
click at [696, 177] on div at bounding box center [647, 182] width 119 height 12
drag, startPoint x: 678, startPoint y: 180, endPoint x: 673, endPoint y: 188, distance: 9.1
click at [678, 180] on div at bounding box center [647, 182] width 119 height 12
click at [673, 186] on div at bounding box center [647, 182] width 119 height 12
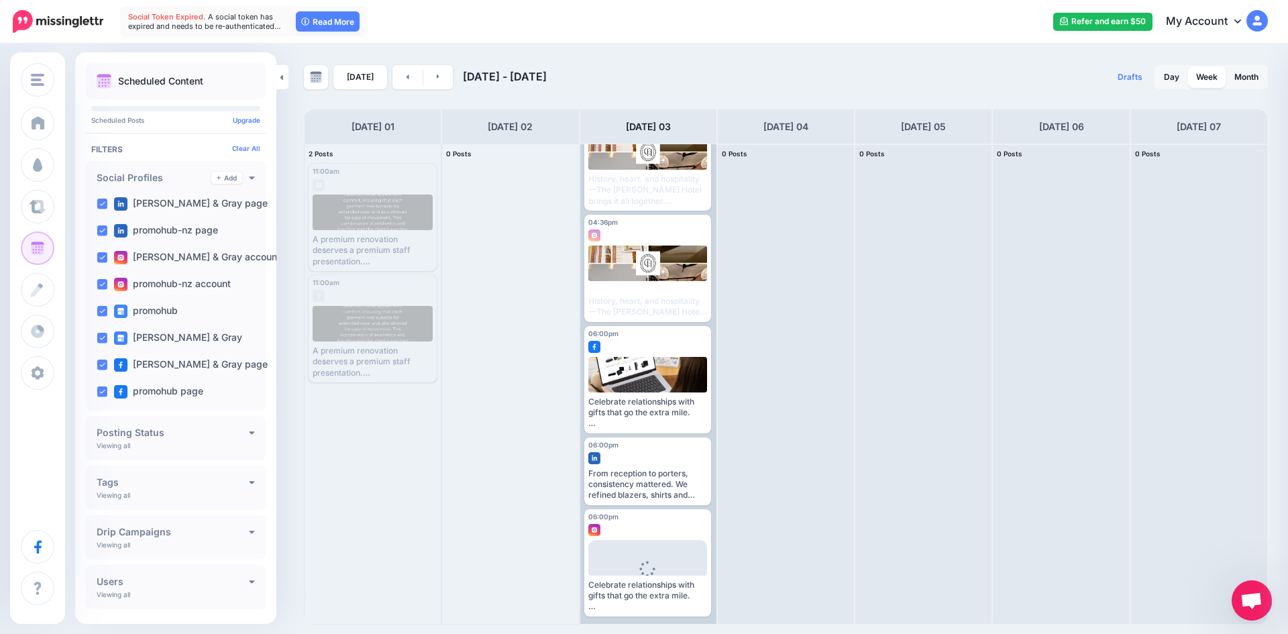
scroll to position [284, 0]
click at [679, 416] on link "Manage Dates" at bounding box center [677, 419] width 17 height 17
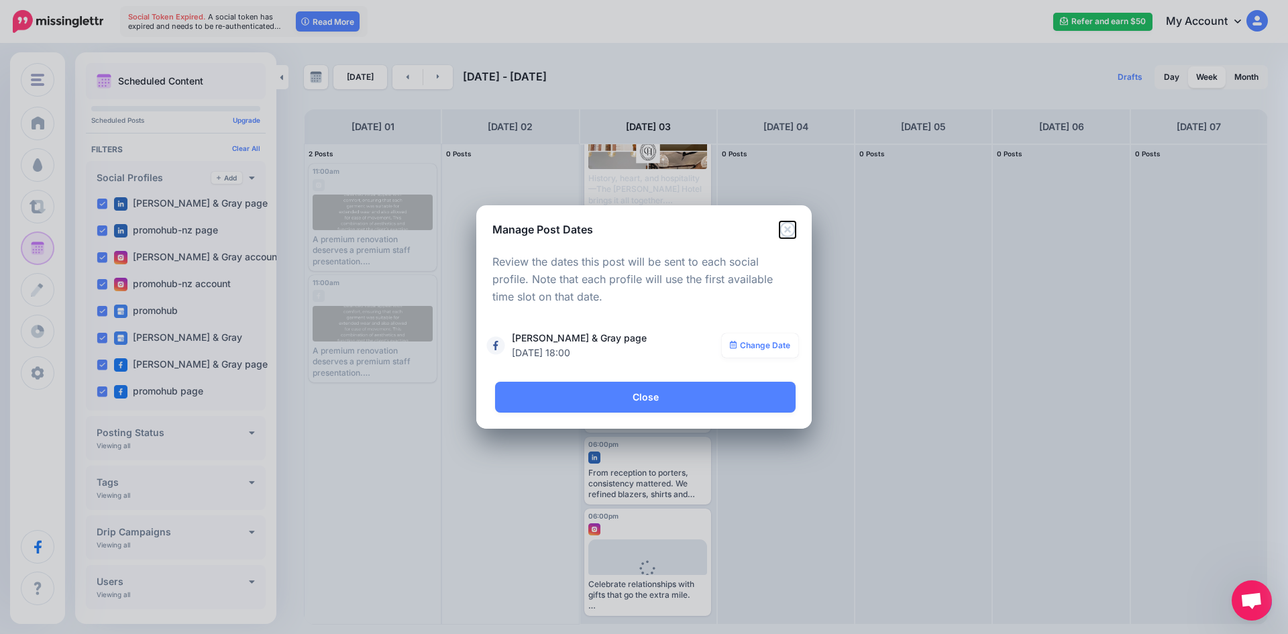
click at [784, 223] on icon "Close" at bounding box center [787, 228] width 15 height 15
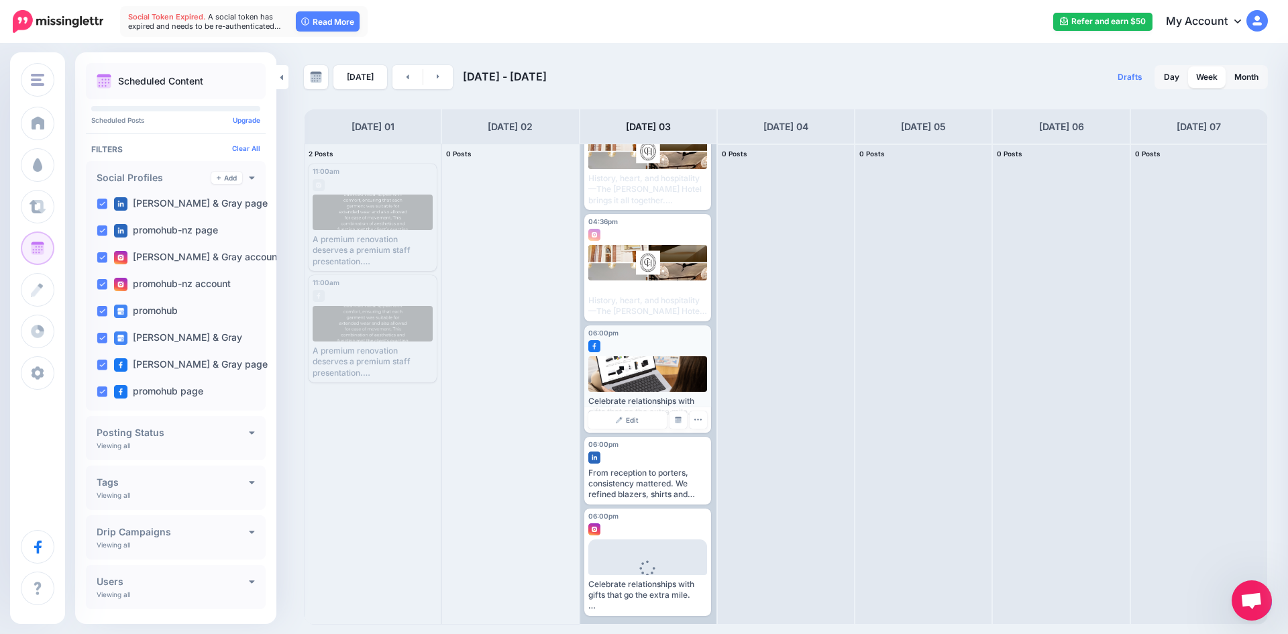
scroll to position [0, 0]
click at [696, 422] on icon "button" at bounding box center [698, 419] width 9 height 9
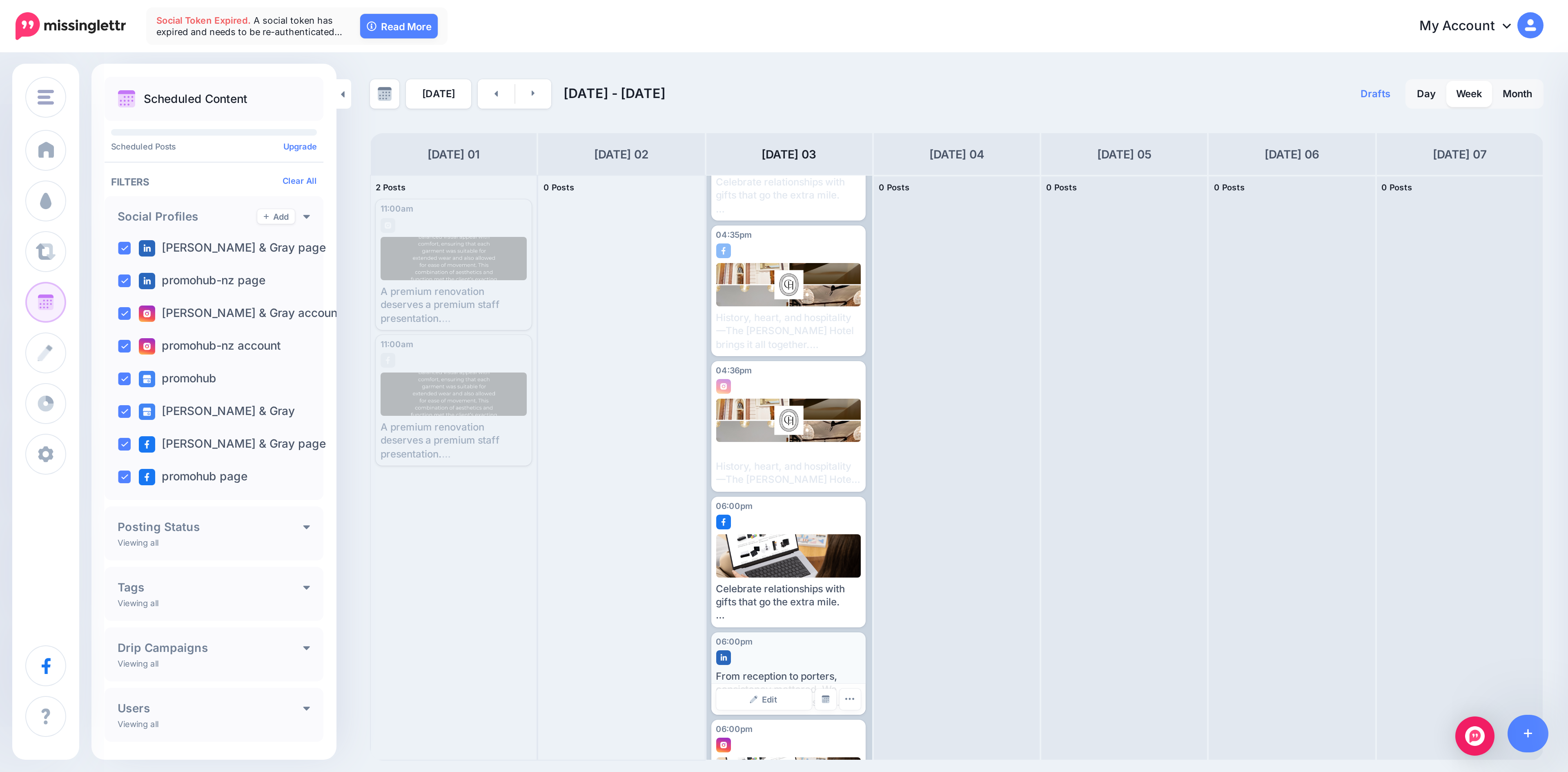
scroll to position [173, 0]
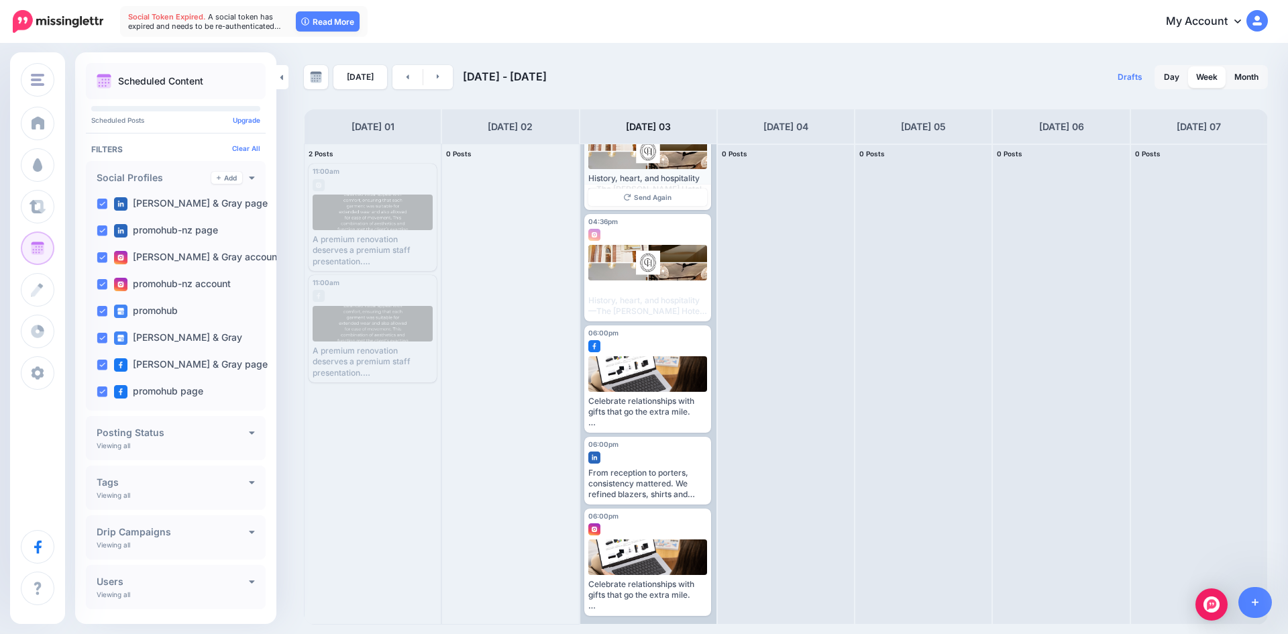
click at [696, 431] on button "button" at bounding box center [698, 439] width 17 height 17
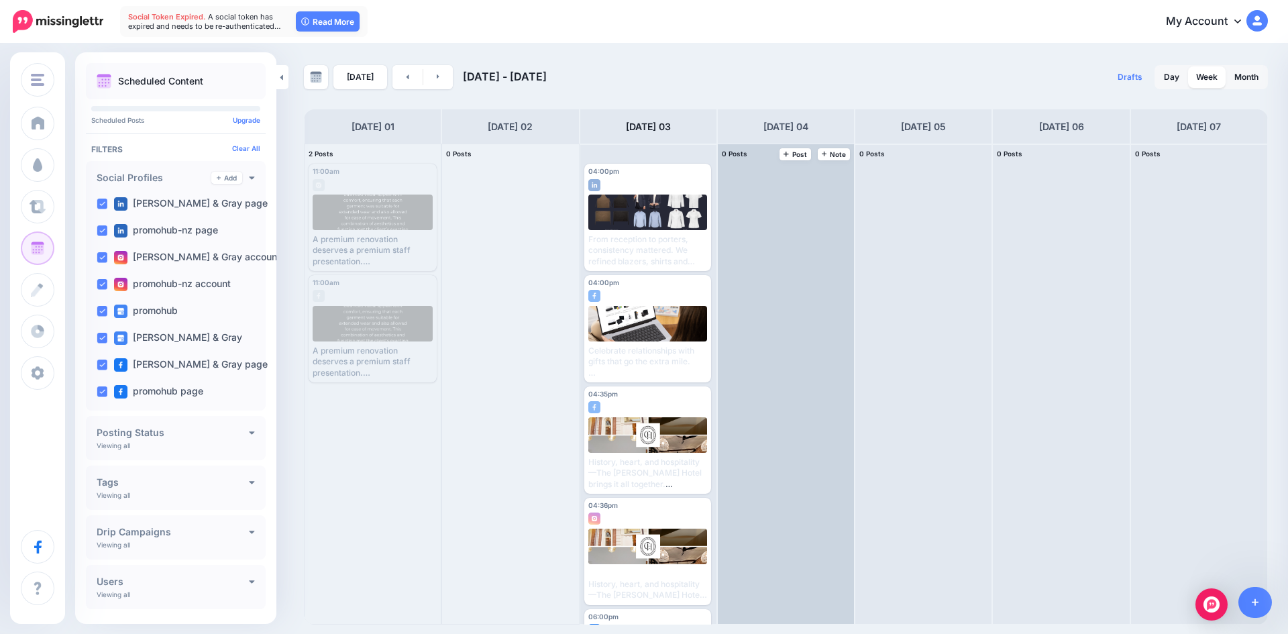
click at [745, 510] on div at bounding box center [786, 384] width 136 height 480
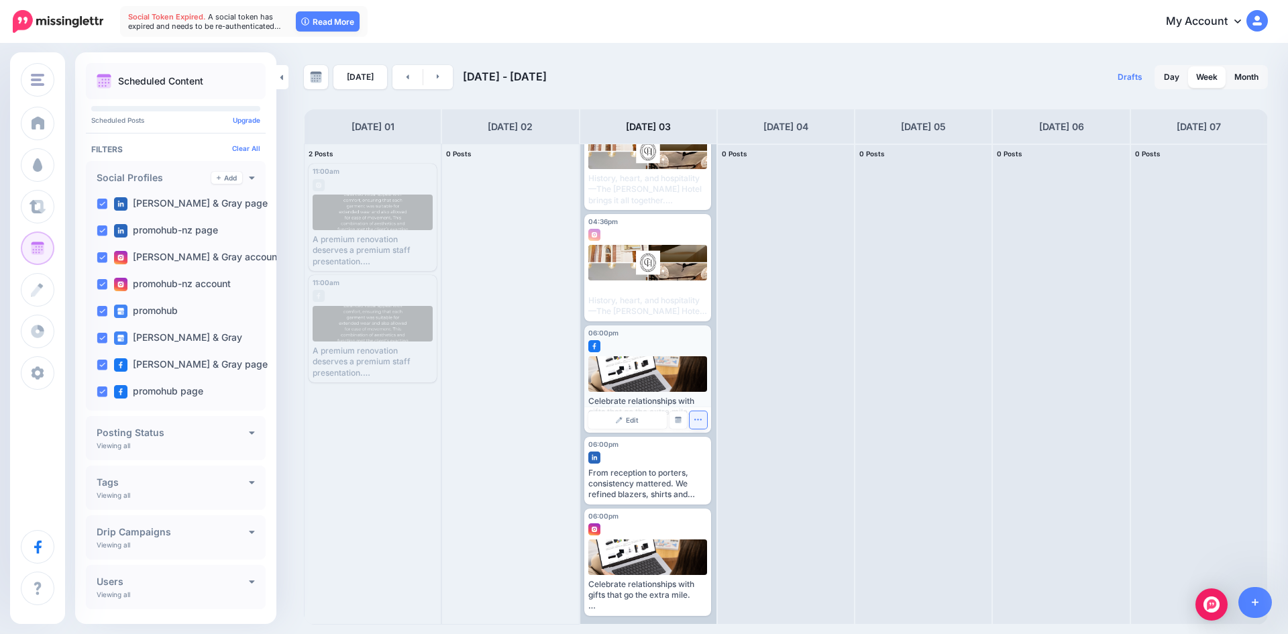
click at [700, 422] on button "button" at bounding box center [698, 419] width 17 height 17
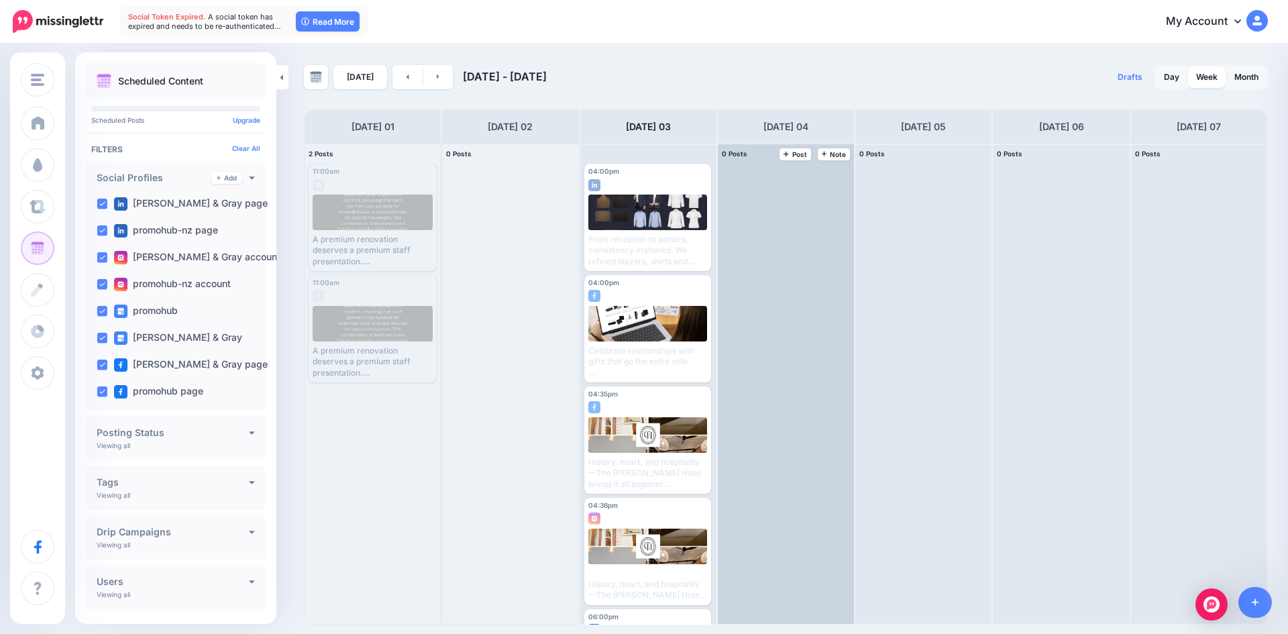
click at [797, 538] on div at bounding box center [786, 384] width 136 height 480
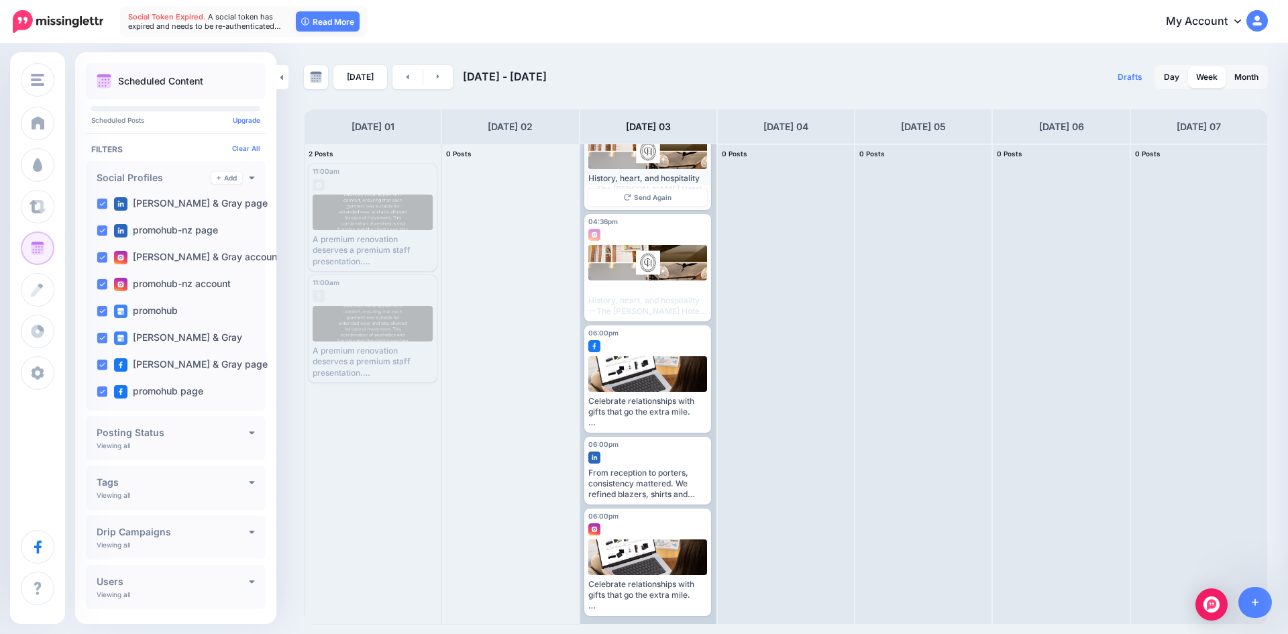
click at [699, 435] on icon "button" at bounding box center [698, 439] width 9 height 9
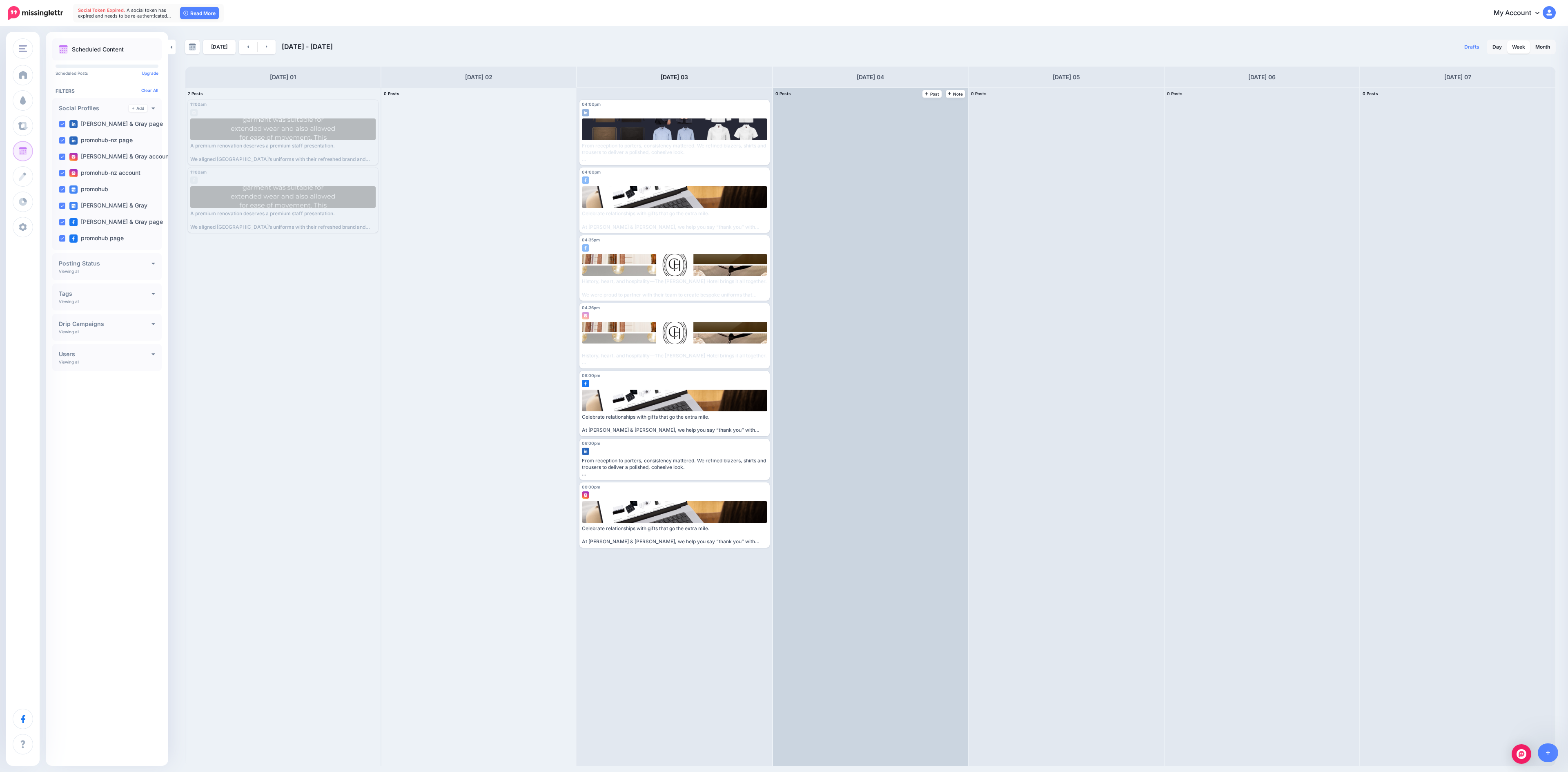
drag, startPoint x: 783, startPoint y: 2, endPoint x: 895, endPoint y: 444, distance: 456.0
click at [783, 385] on div at bounding box center [870, 427] width 195 height 678
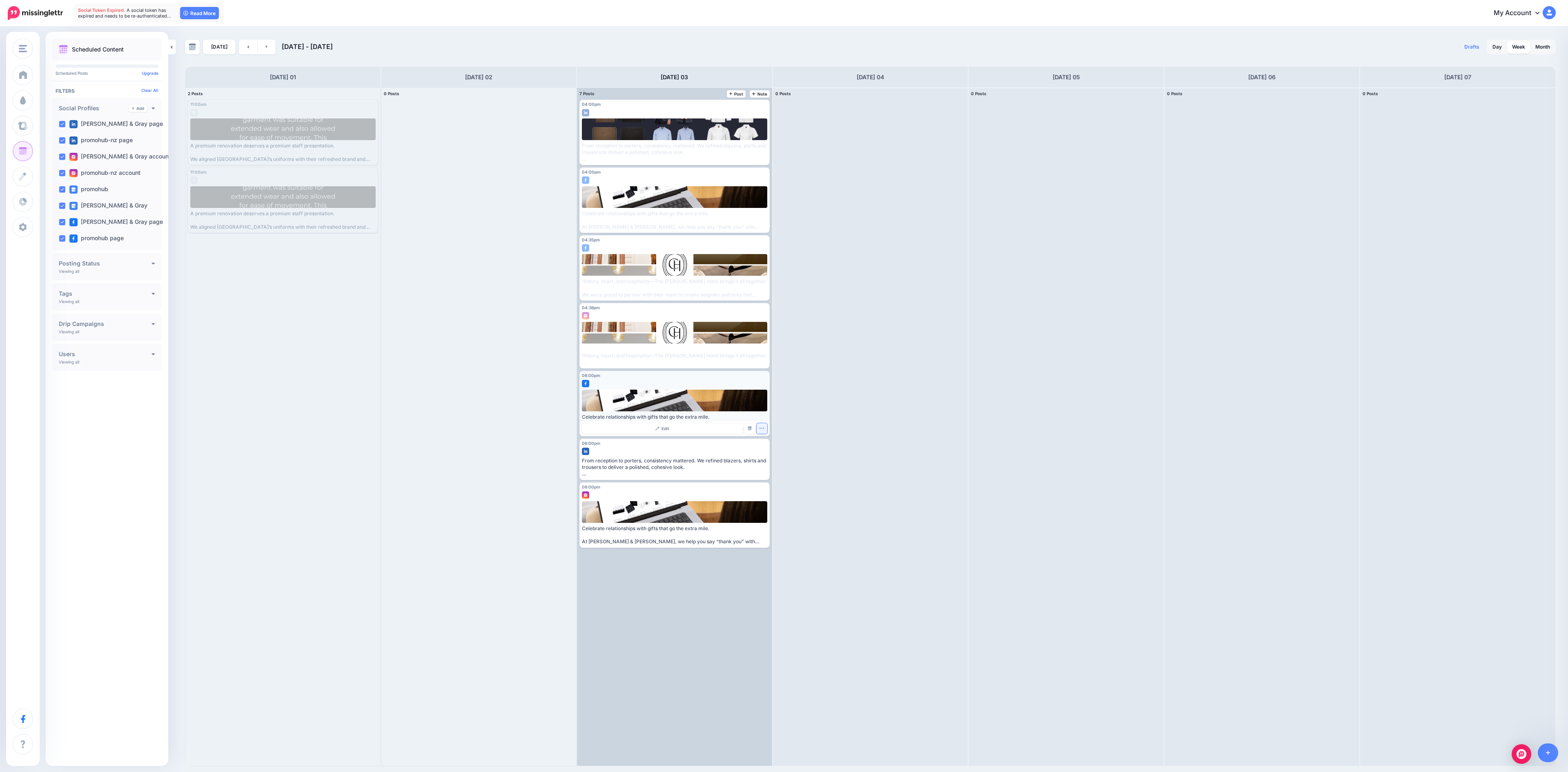
click at [765, 385] on button "button" at bounding box center [761, 428] width 10 height 10
click at [775, 385] on link "Delete Post" at bounding box center [781, 454] width 43 height 9
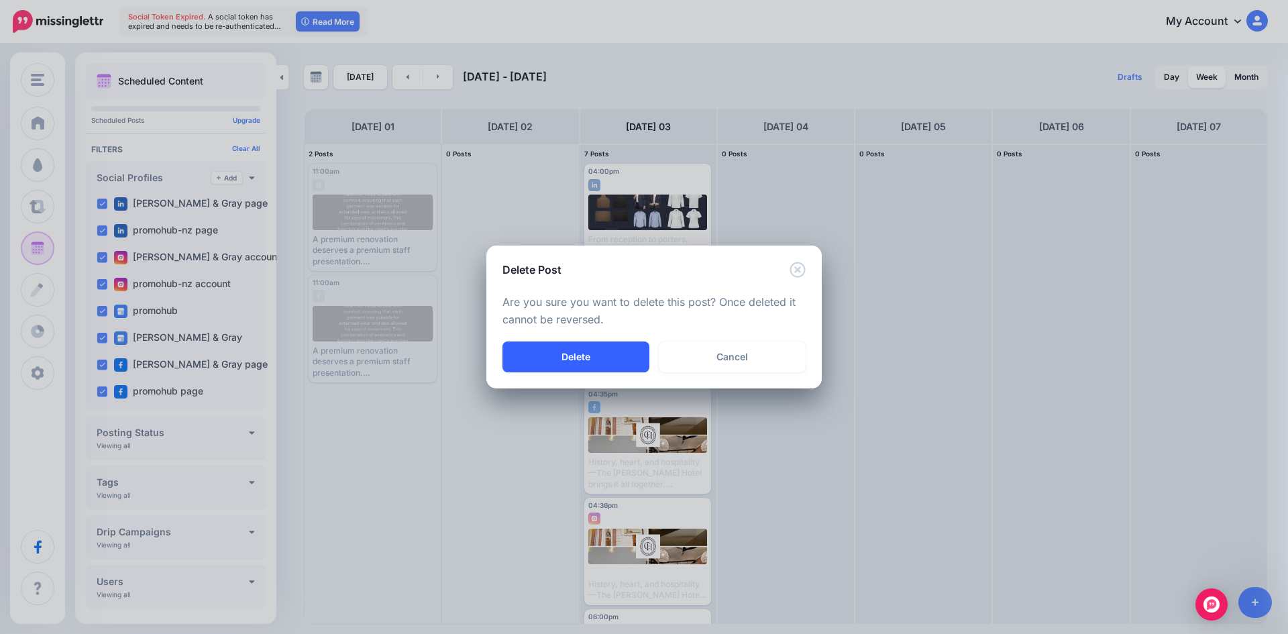
drag, startPoint x: 2455, startPoint y: 0, endPoint x: 590, endPoint y: 366, distance: 1901.1
click at [590, 366] on button "Delete" at bounding box center [575, 356] width 147 height 31
click at [560, 368] on button "button" at bounding box center [575, 356] width 147 height 31
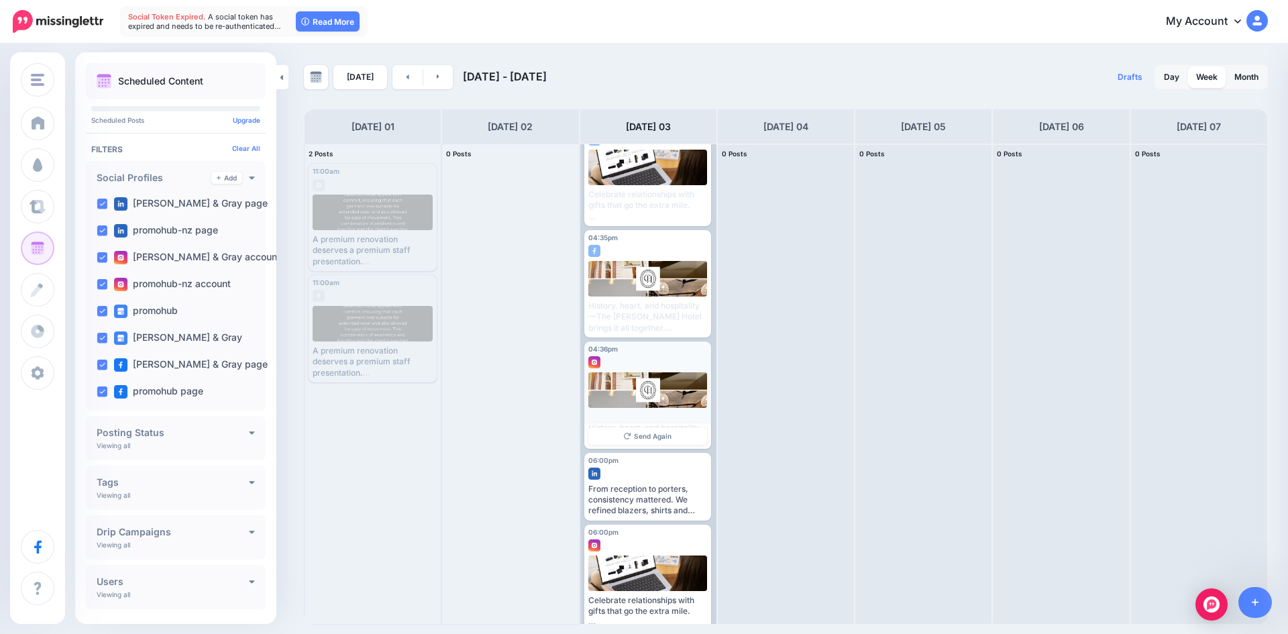
scroll to position [172, 0]
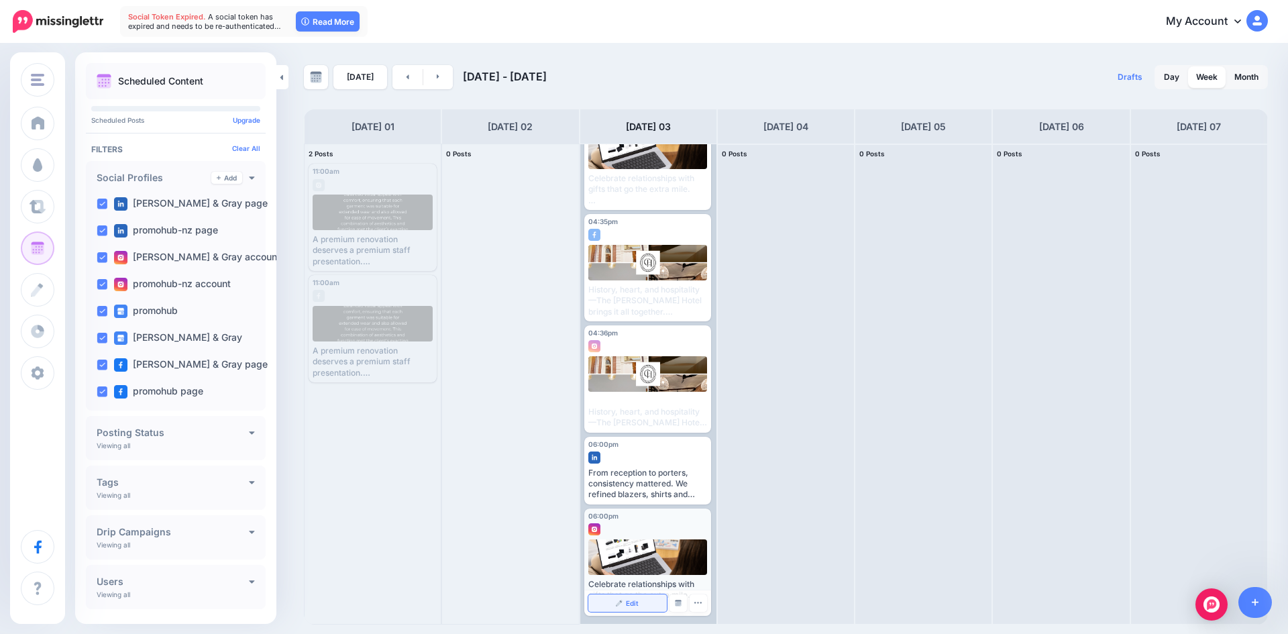
click at [623, 608] on link "Edit" at bounding box center [627, 602] width 78 height 17
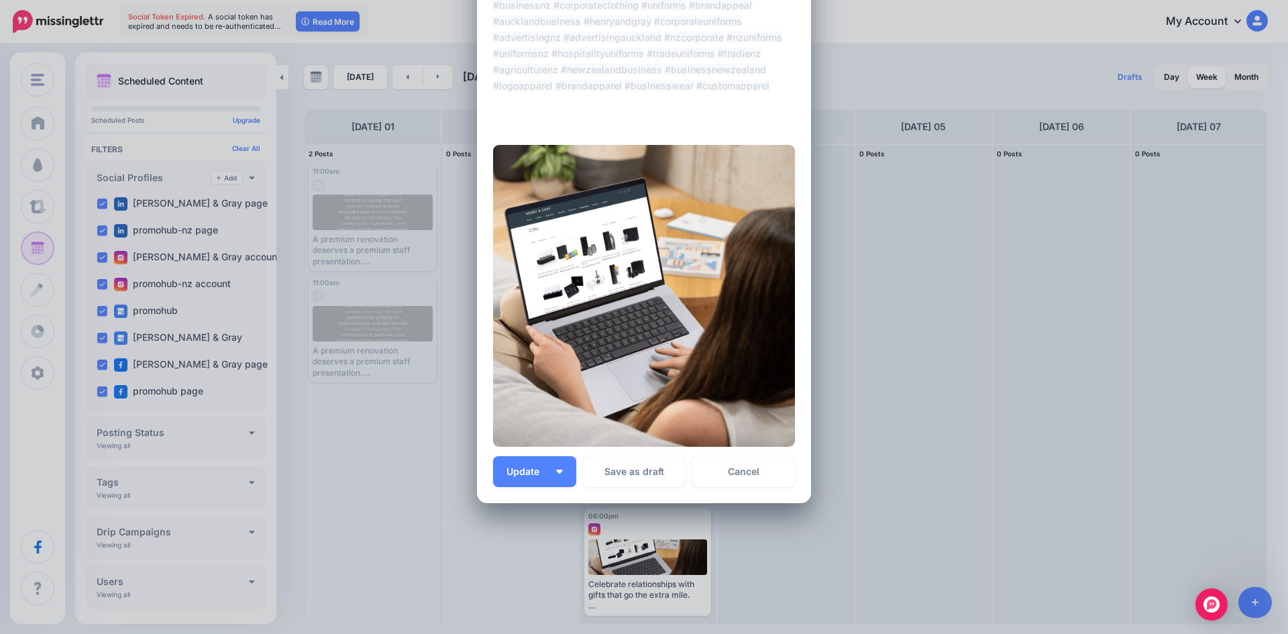
scroll to position [223, 0]
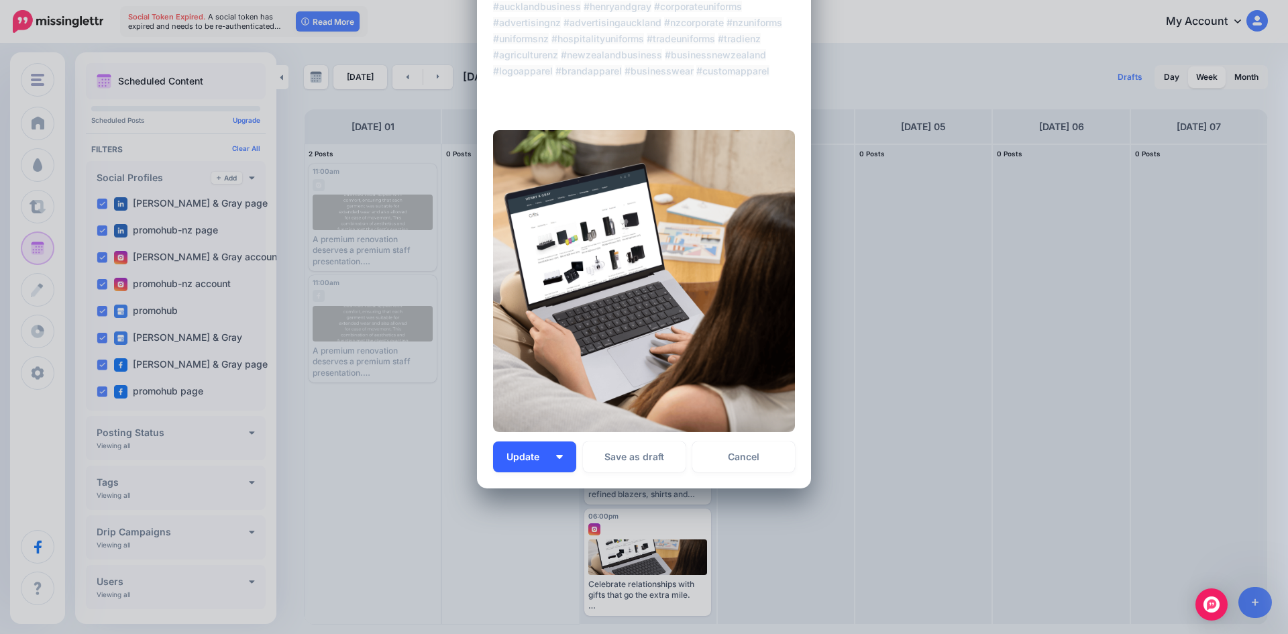
click at [549, 470] on button "Update" at bounding box center [534, 456] width 83 height 31
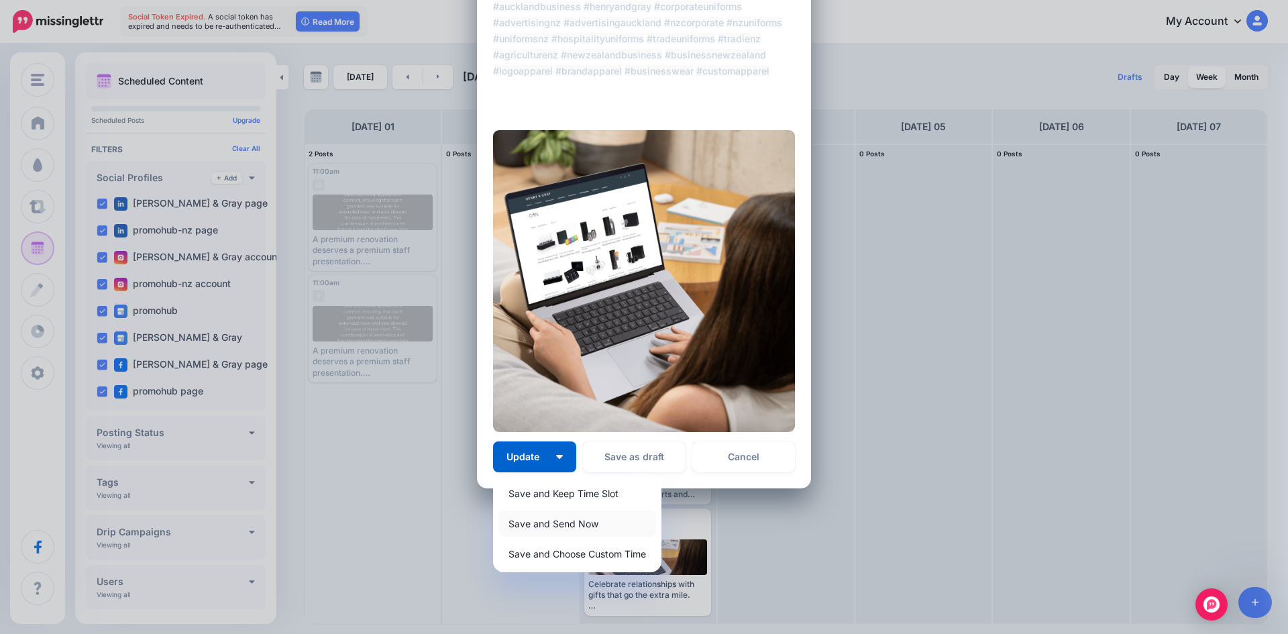
click at [551, 523] on link "Save and Send Now" at bounding box center [577, 524] width 158 height 26
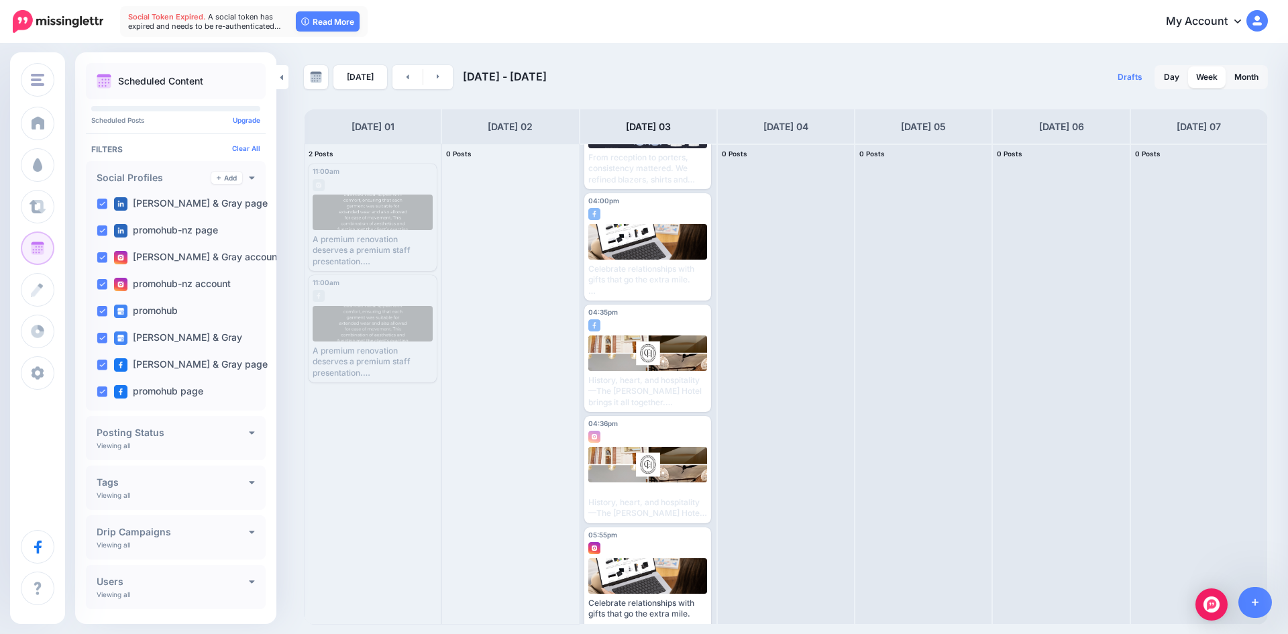
scroll to position [38, 0]
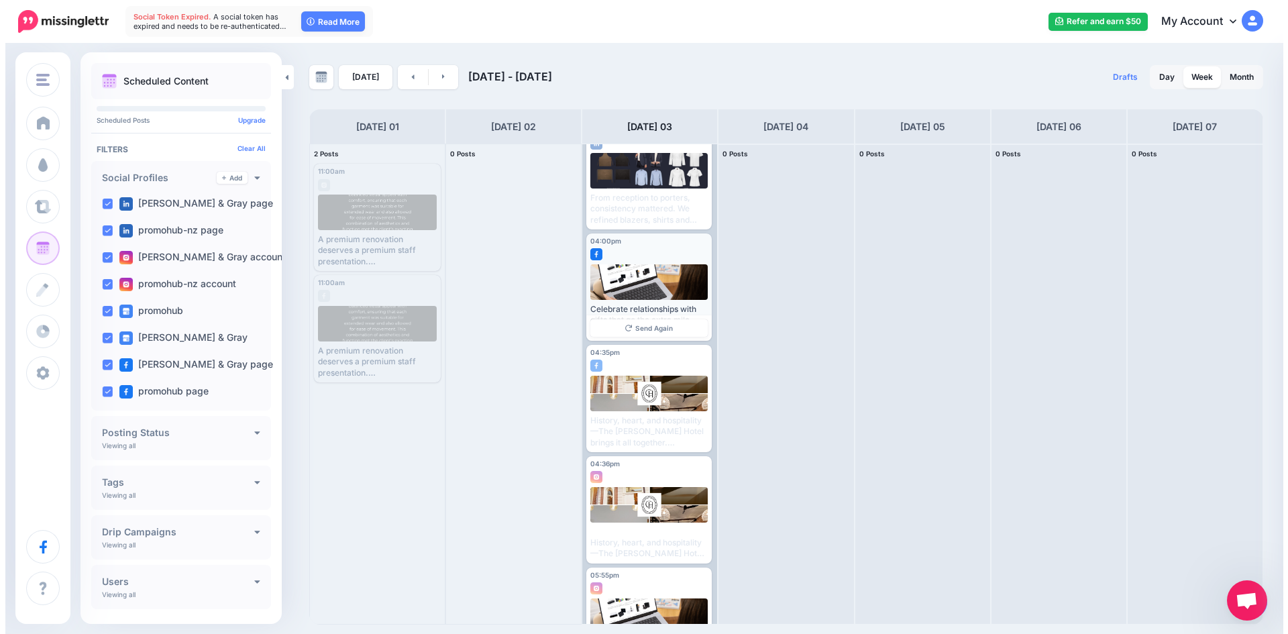
scroll to position [38, 0]
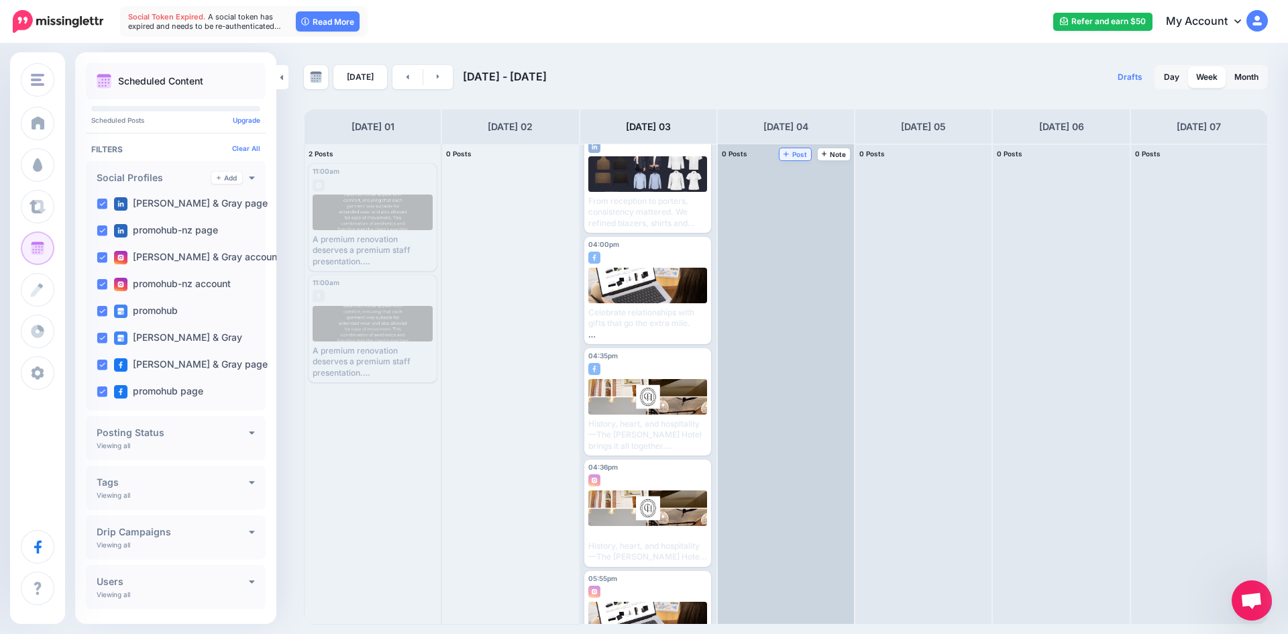
click at [790, 150] on link "Post" at bounding box center [796, 154] width 32 height 12
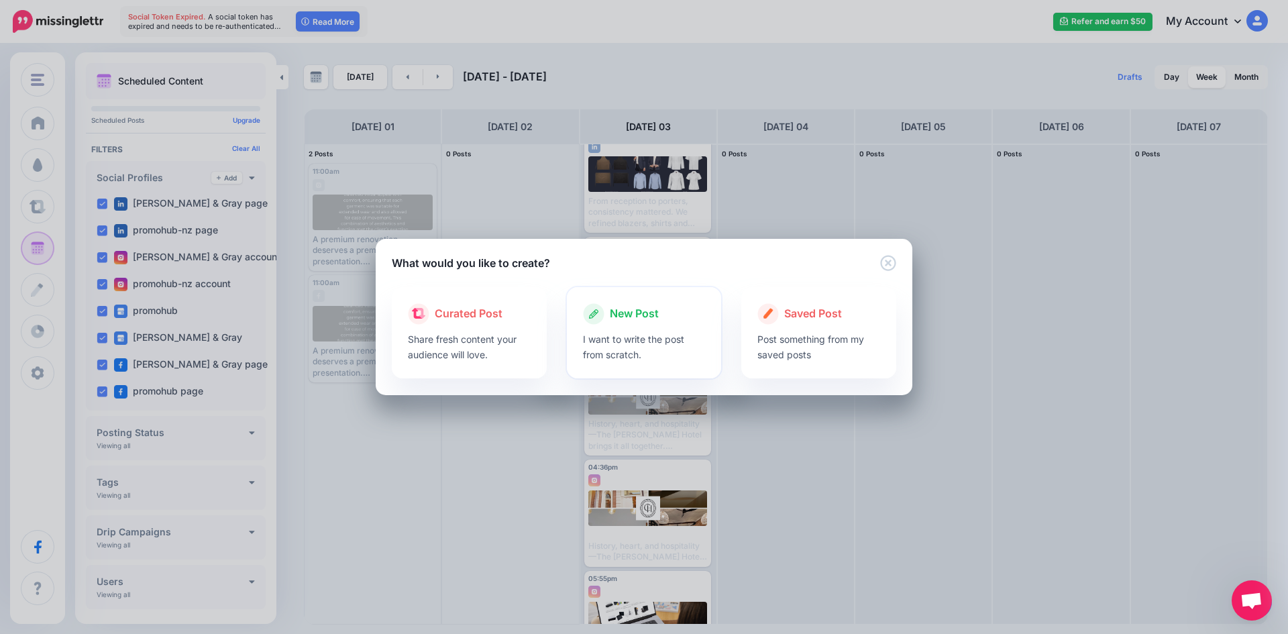
click at [656, 329] on div at bounding box center [644, 328] width 123 height 7
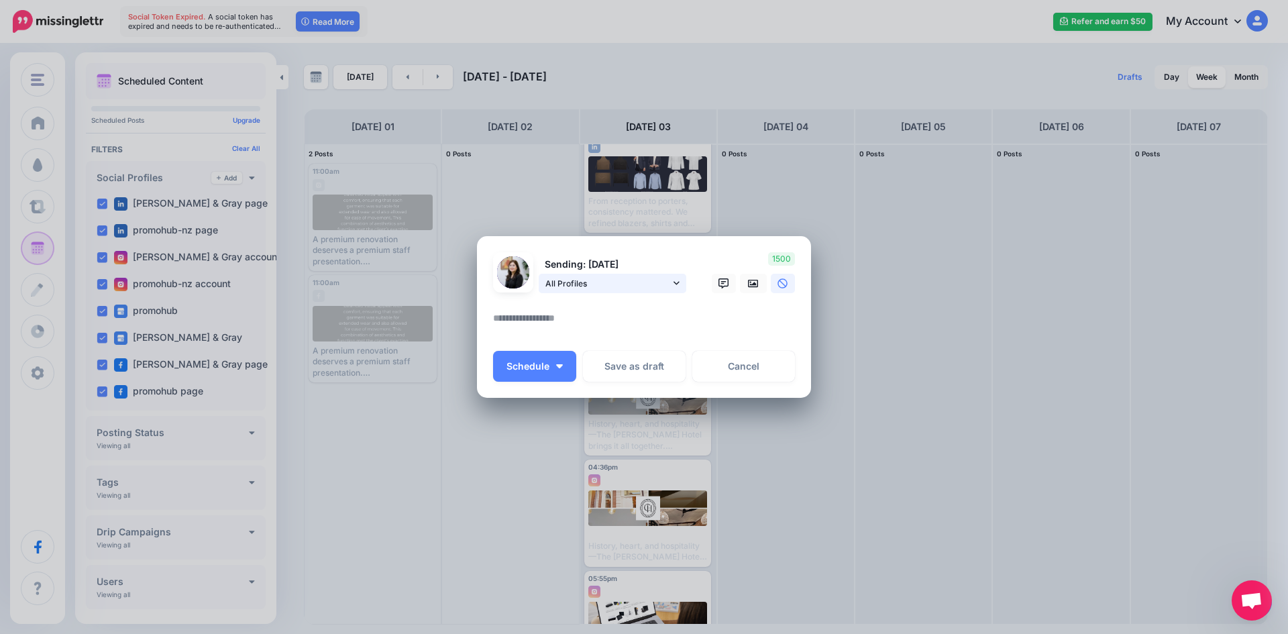
click at [664, 286] on span "All Profiles" at bounding box center [607, 283] width 125 height 14
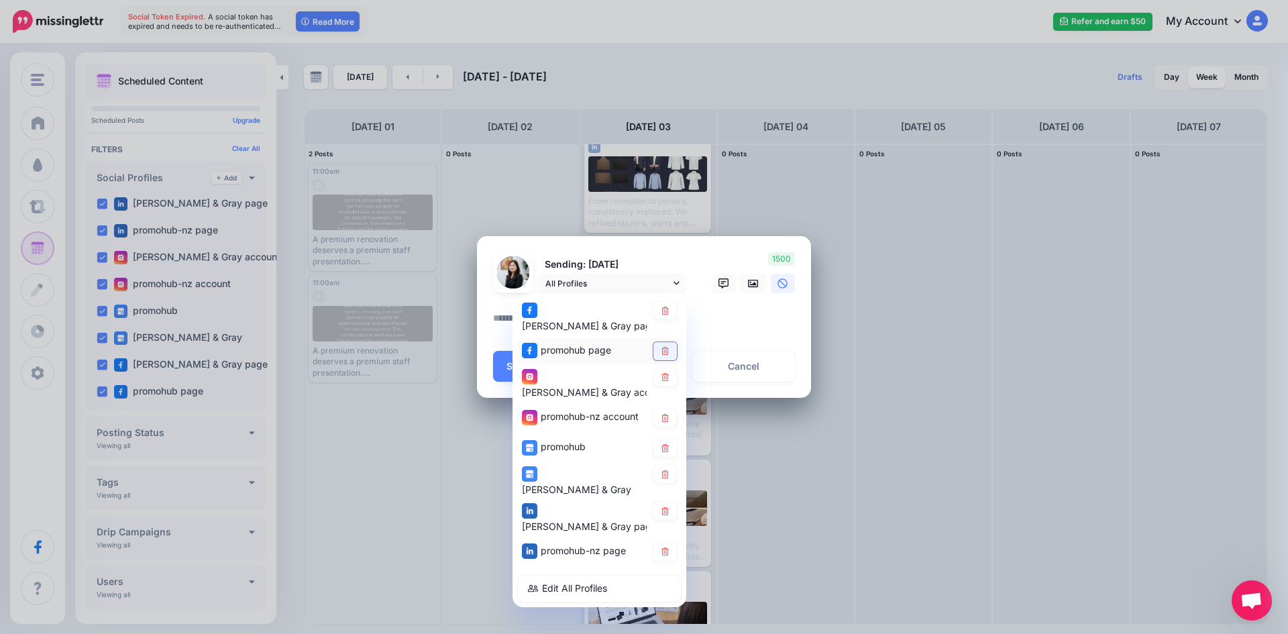
click at [669, 347] on icon at bounding box center [665, 351] width 10 height 8
click at [665, 378] on icon at bounding box center [664, 377] width 7 height 8
click at [665, 414] on icon at bounding box center [665, 418] width 10 height 8
click at [666, 444] on div "promohub" at bounding box center [599, 448] width 163 height 26
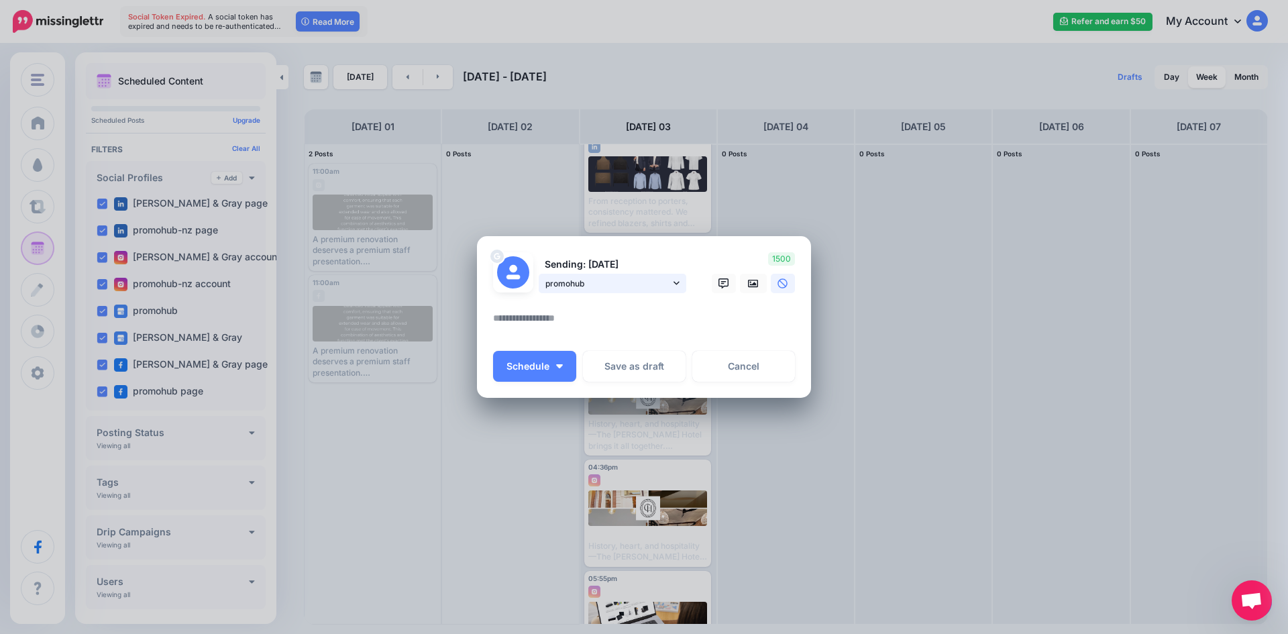
click at [670, 280] on link "promohub" at bounding box center [613, 283] width 148 height 19
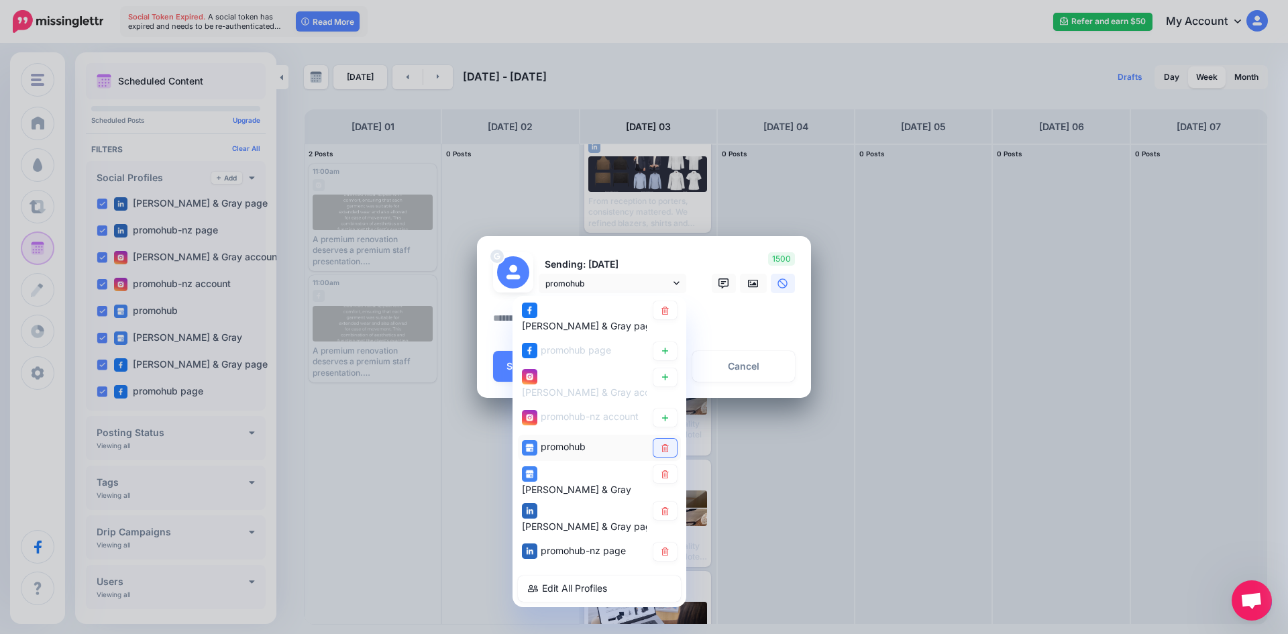
click at [671, 439] on link at bounding box center [664, 448] width 23 height 18
click at [669, 470] on icon at bounding box center [665, 474] width 10 height 8
click at [662, 506] on icon at bounding box center [664, 510] width 7 height 8
click at [662, 547] on icon at bounding box center [664, 551] width 7 height 8
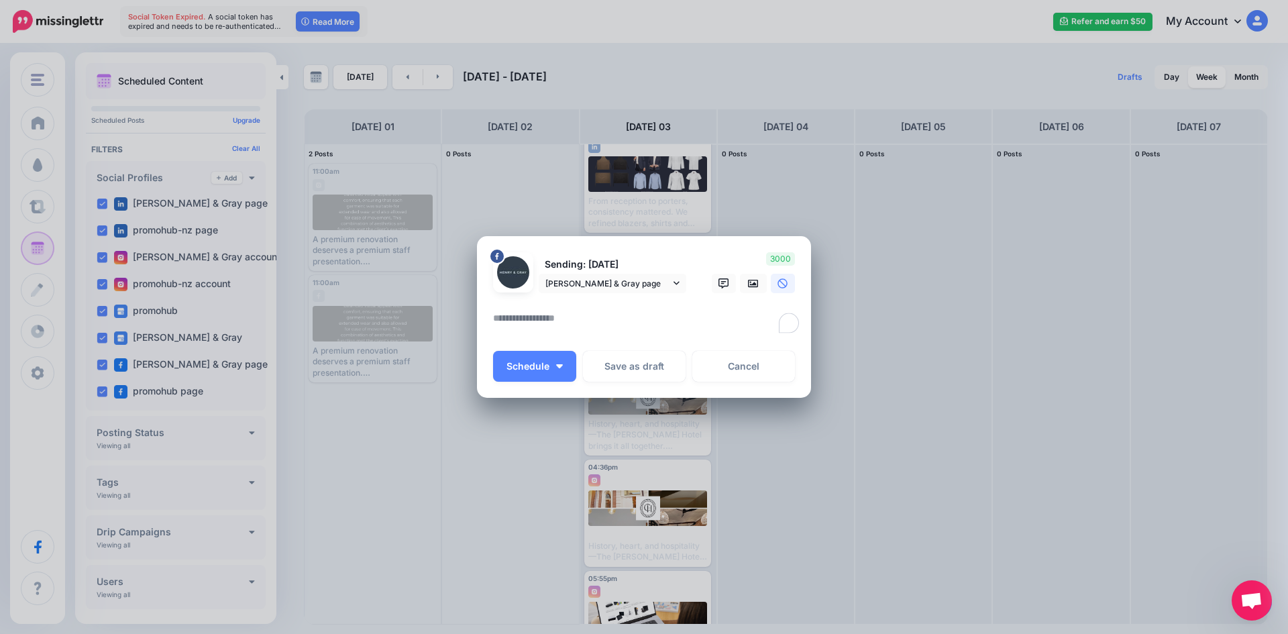
paste textarea "**********"
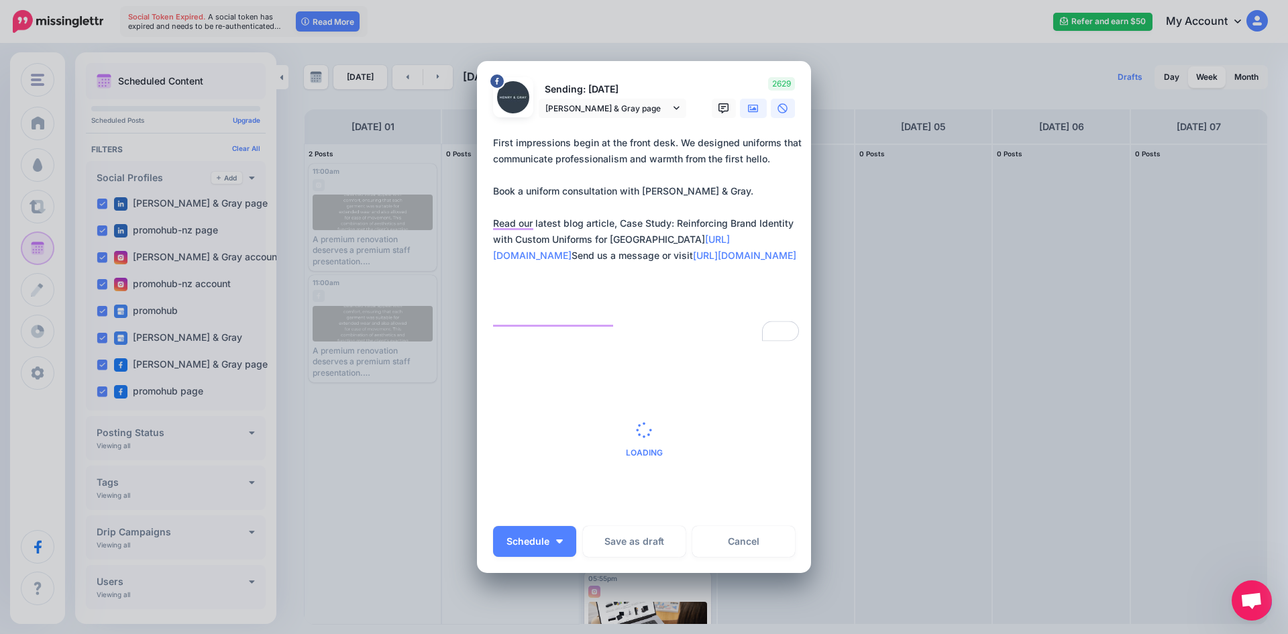
type textarea "**********"
click at [755, 107] on link at bounding box center [753, 108] width 27 height 19
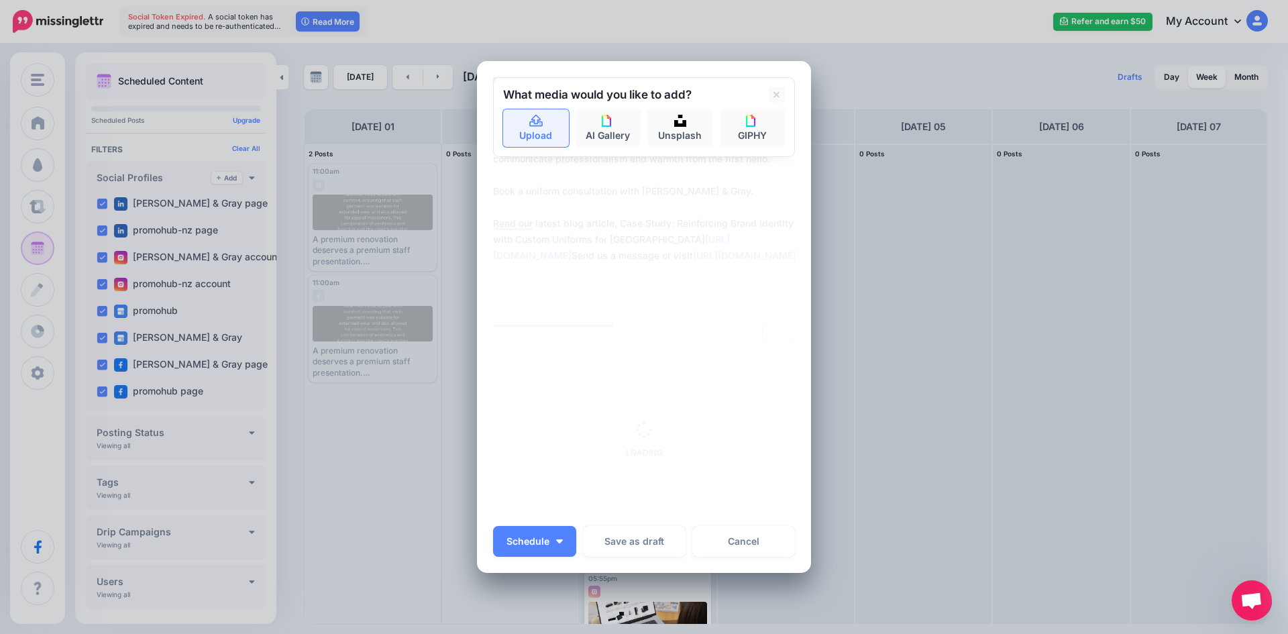
click at [529, 136] on link "Upload" at bounding box center [536, 128] width 66 height 38
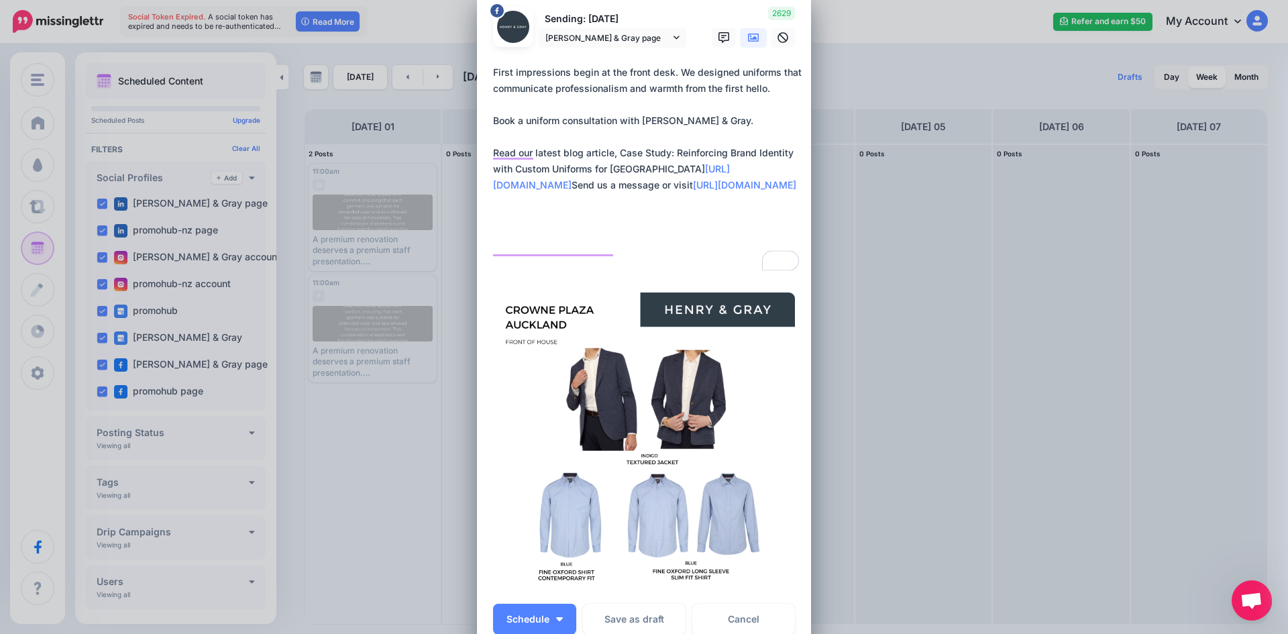
scroll to position [67, 0]
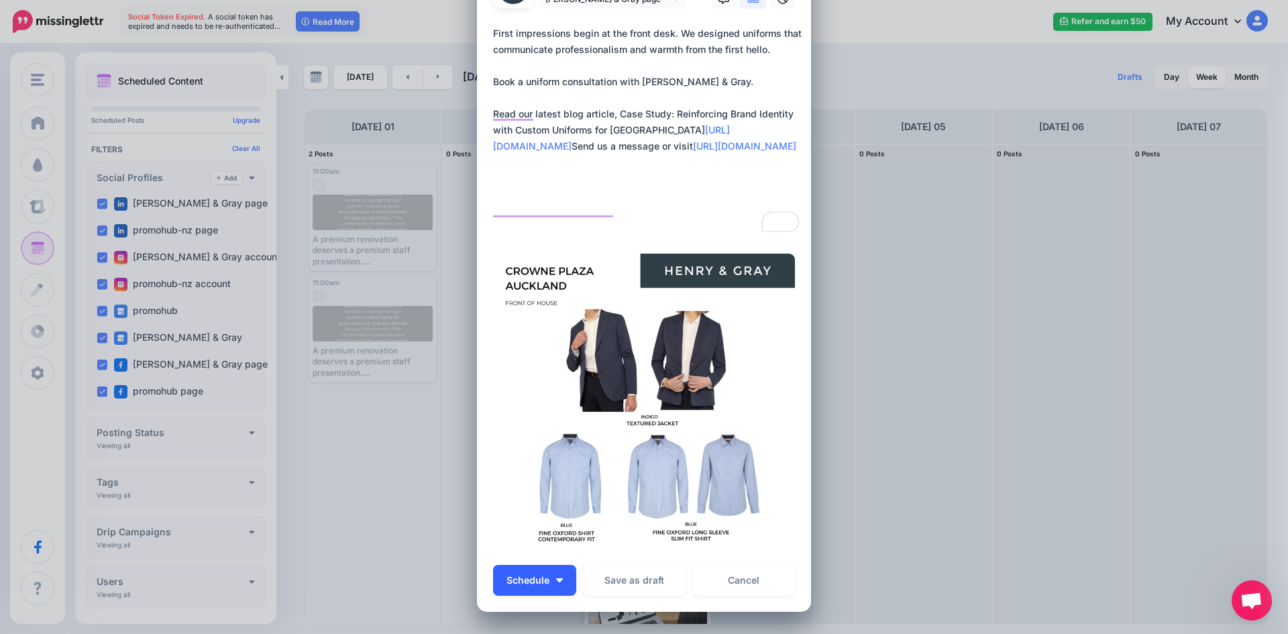
click at [550, 585] on button "Schedule" at bounding box center [534, 580] width 83 height 31
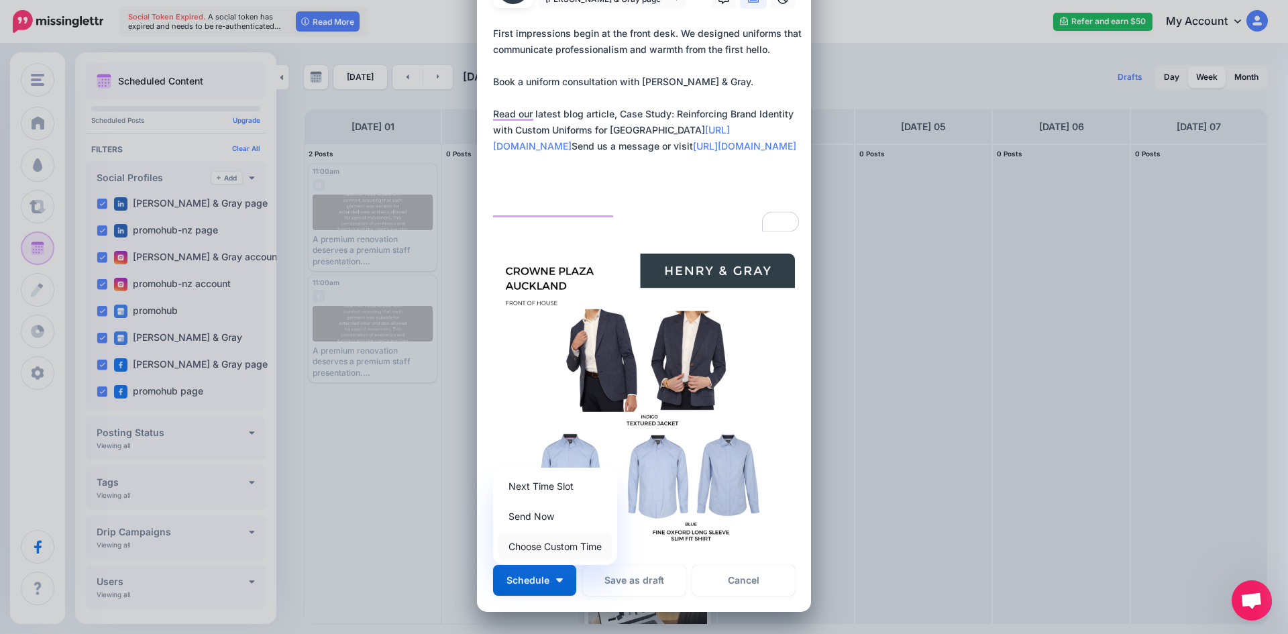
click at [525, 552] on link "Choose Custom Time" at bounding box center [554, 546] width 113 height 26
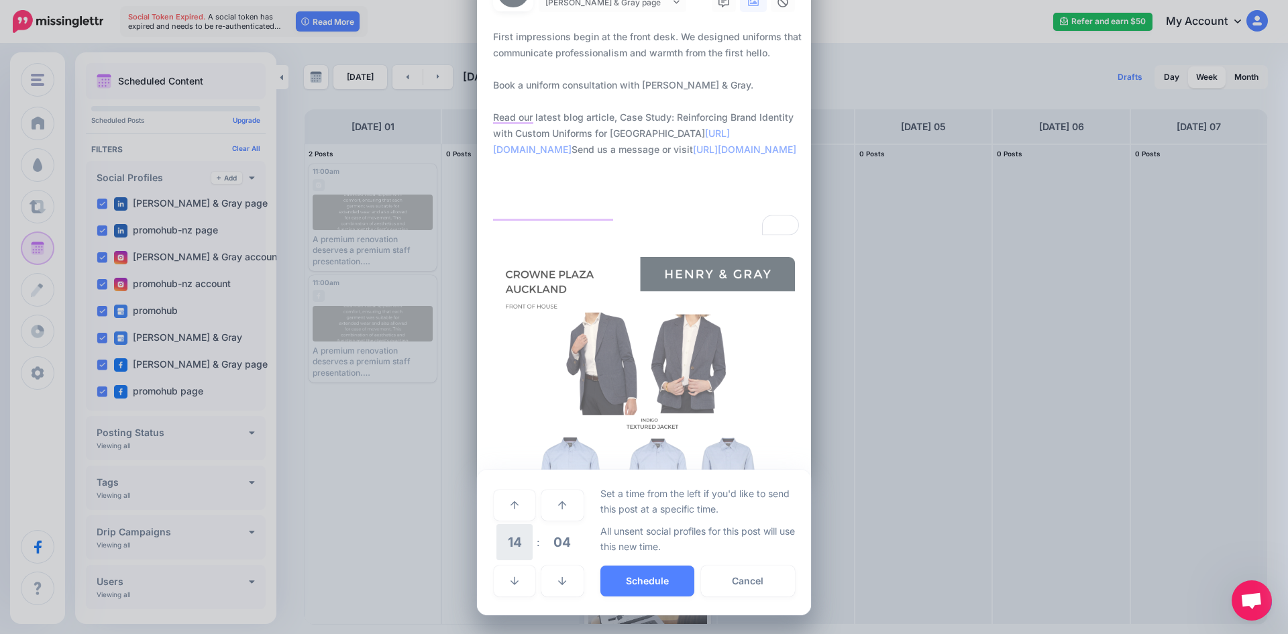
scroll to position [64, 0]
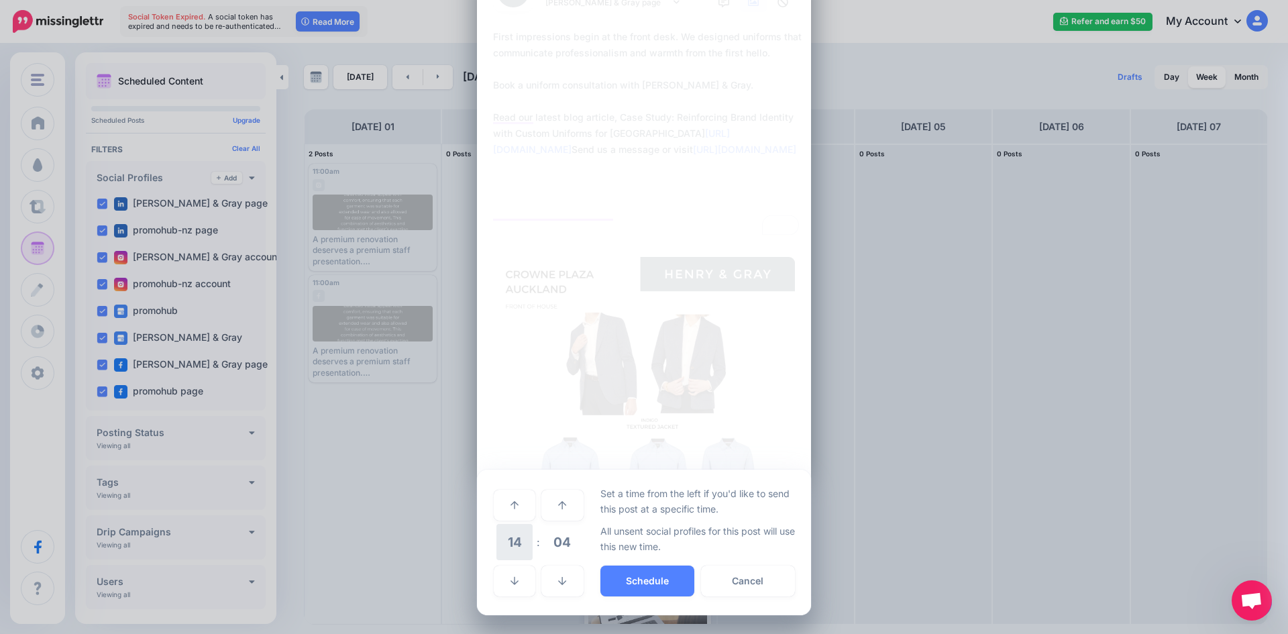
click at [511, 538] on span "14" at bounding box center [514, 542] width 36 height 36
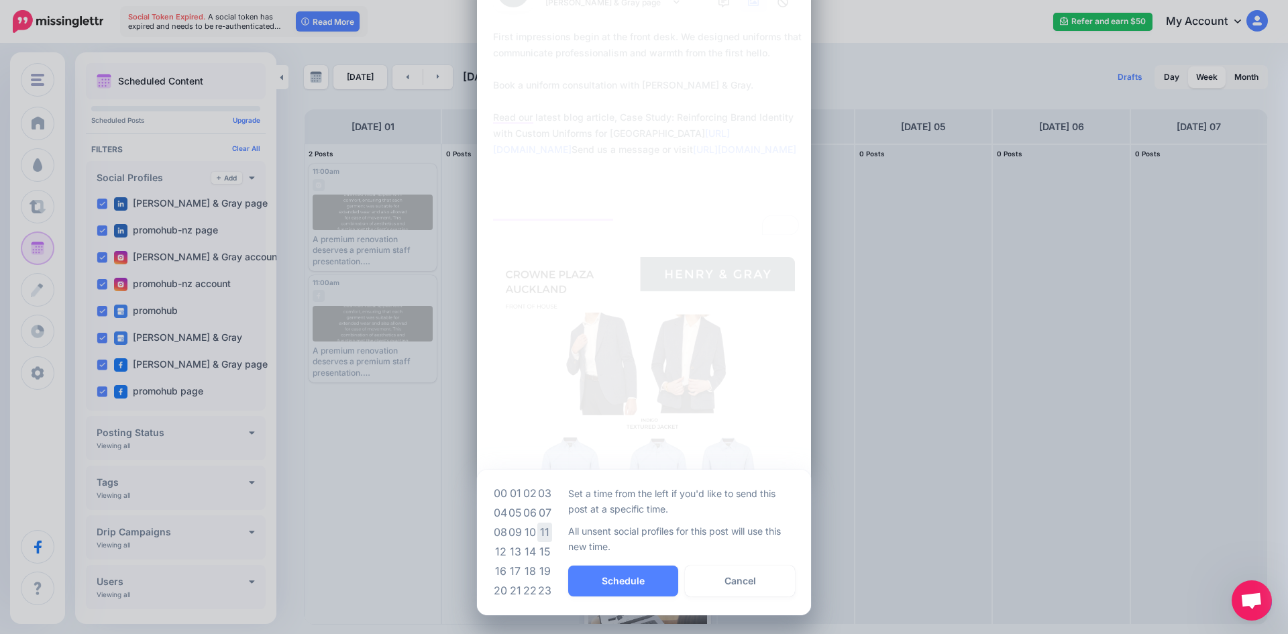
click at [538, 530] on td "11" at bounding box center [544, 532] width 15 height 19
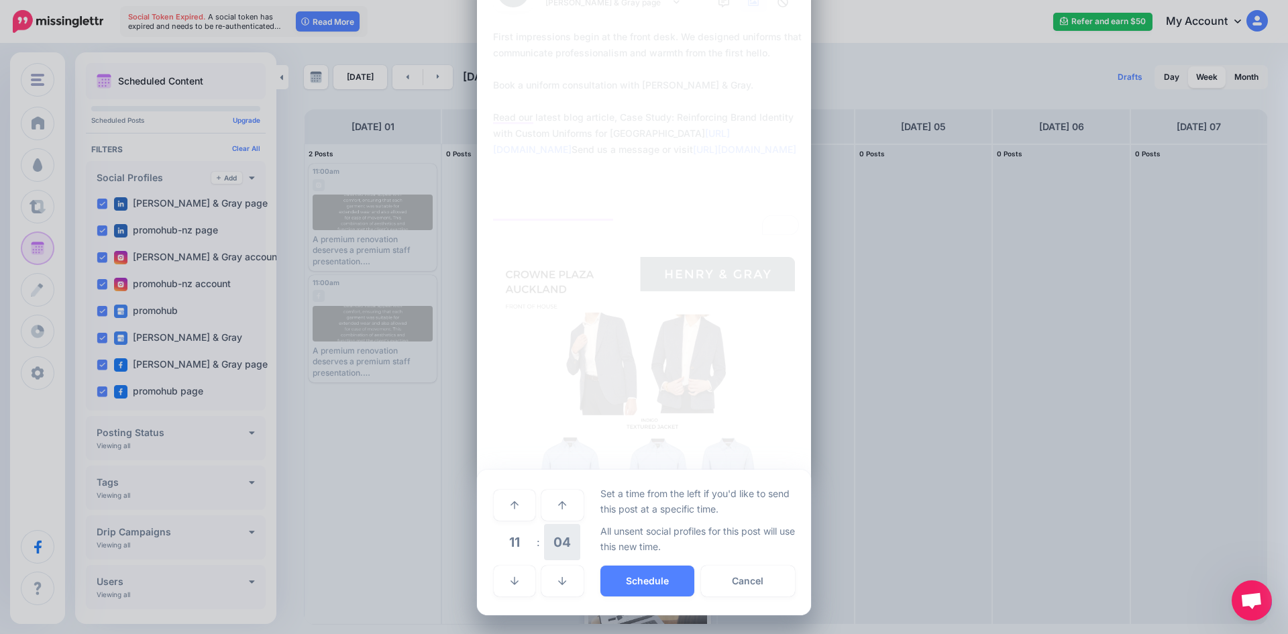
click at [550, 541] on span "04" at bounding box center [562, 542] width 36 height 36
click at [493, 511] on td "00" at bounding box center [500, 505] width 15 height 38
click at [628, 572] on button "Schedule" at bounding box center [647, 581] width 94 height 31
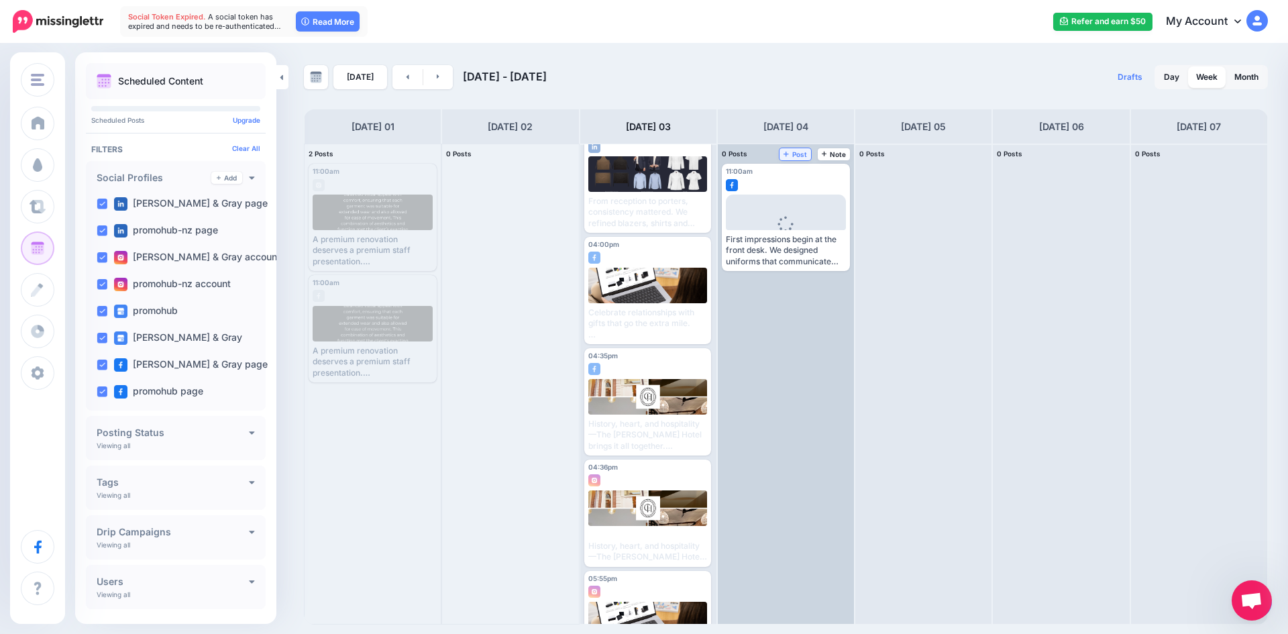
click at [789, 156] on icon at bounding box center [786, 153] width 5 height 7
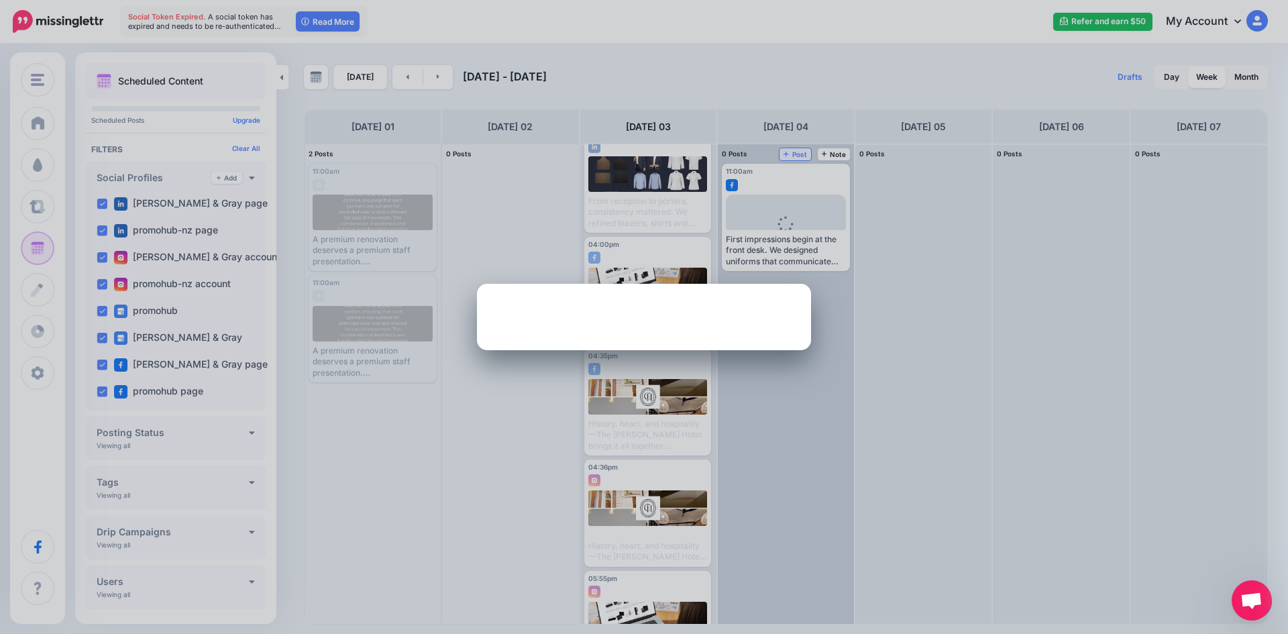
scroll to position [0, 0]
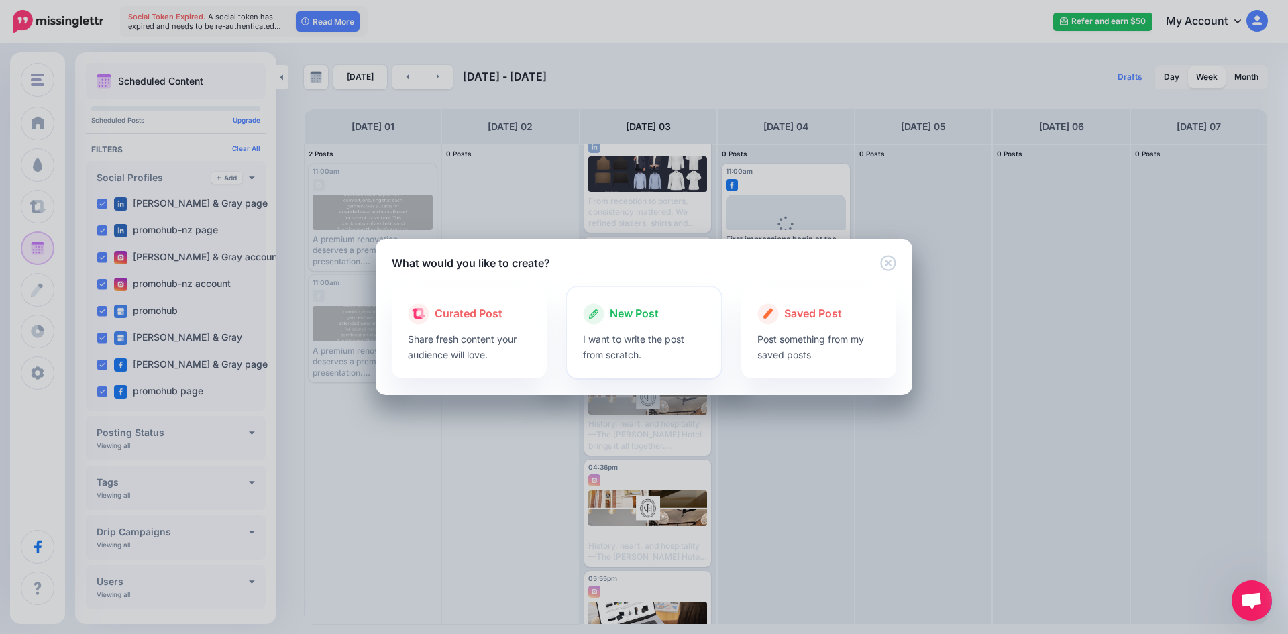
click at [629, 316] on span "New Post" at bounding box center [634, 313] width 49 height 17
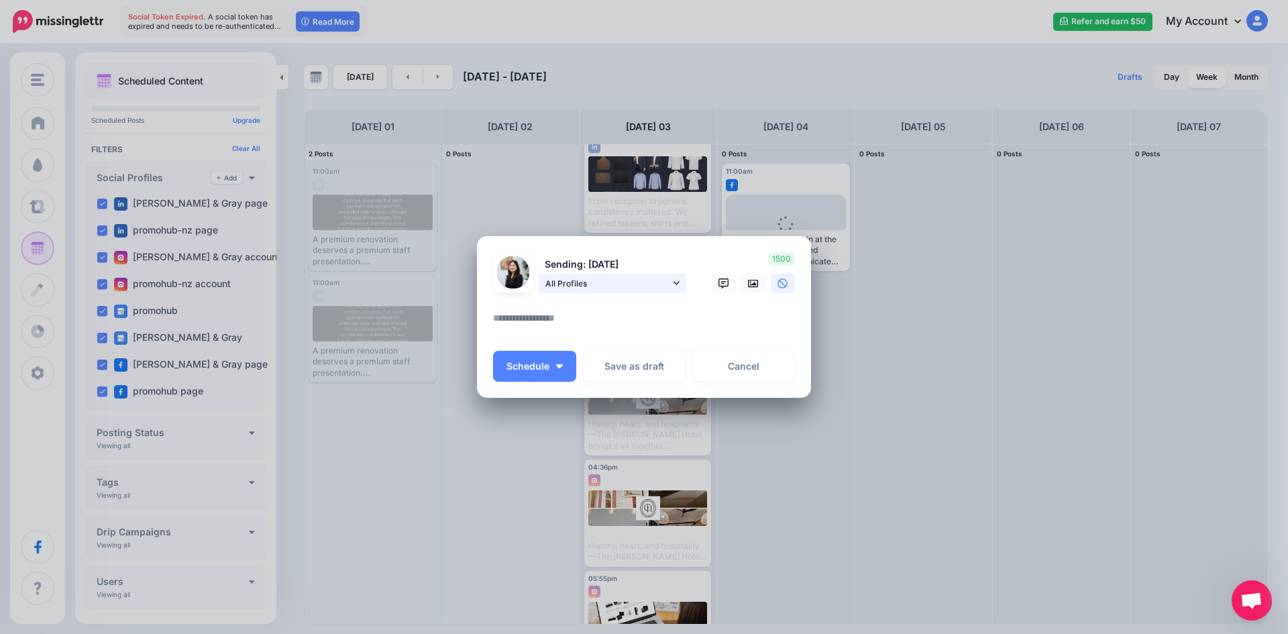
click at [592, 290] on span "All Profiles" at bounding box center [607, 283] width 125 height 14
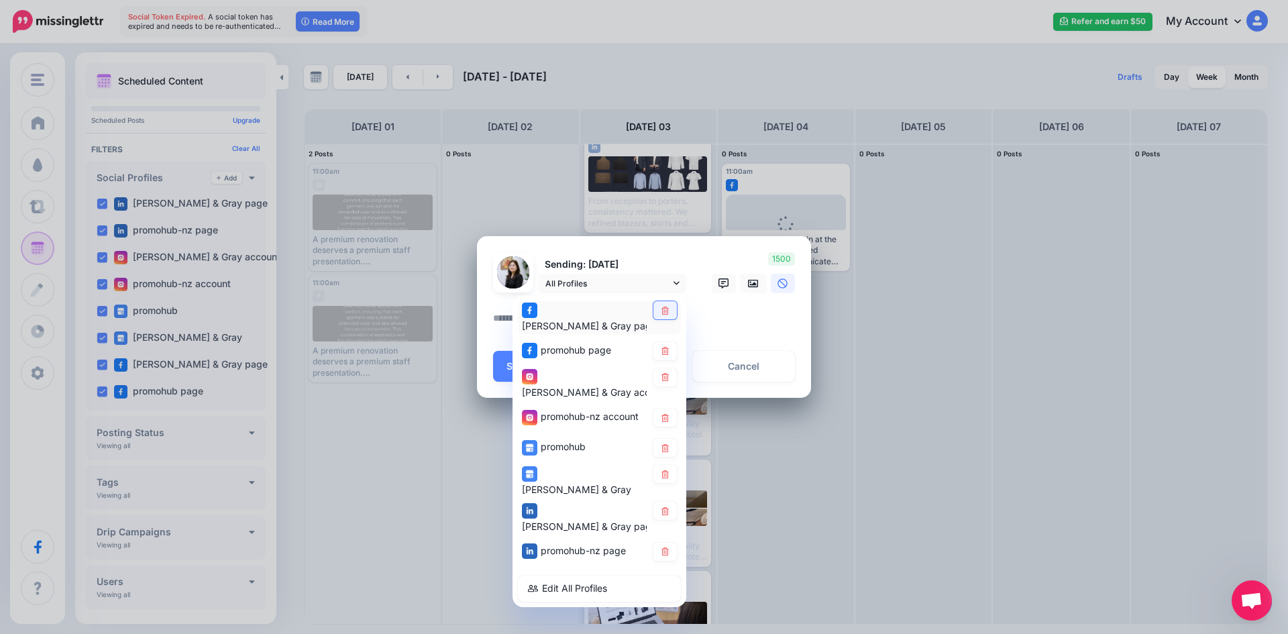
click at [669, 314] on icon at bounding box center [665, 310] width 10 height 8
click at [669, 347] on icon at bounding box center [665, 351] width 10 height 8
click at [669, 409] on link at bounding box center [664, 418] width 23 height 18
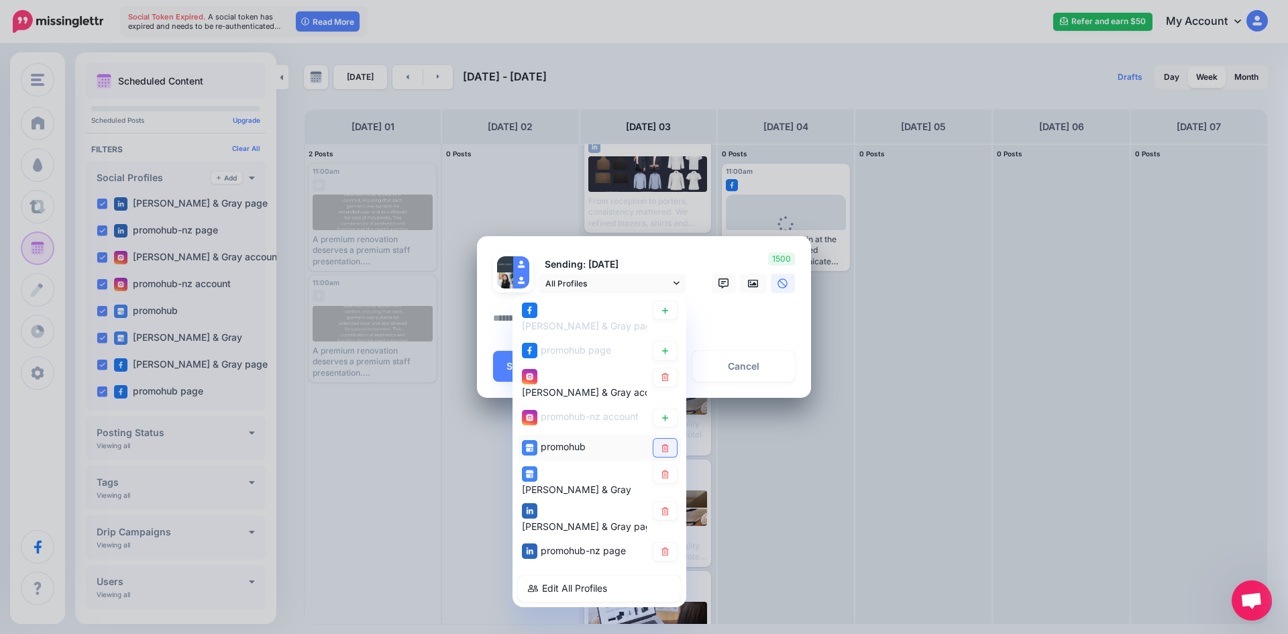
click at [669, 444] on icon at bounding box center [665, 448] width 10 height 8
click at [667, 465] on div "[PERSON_NAME] & Gray" at bounding box center [599, 481] width 163 height 33
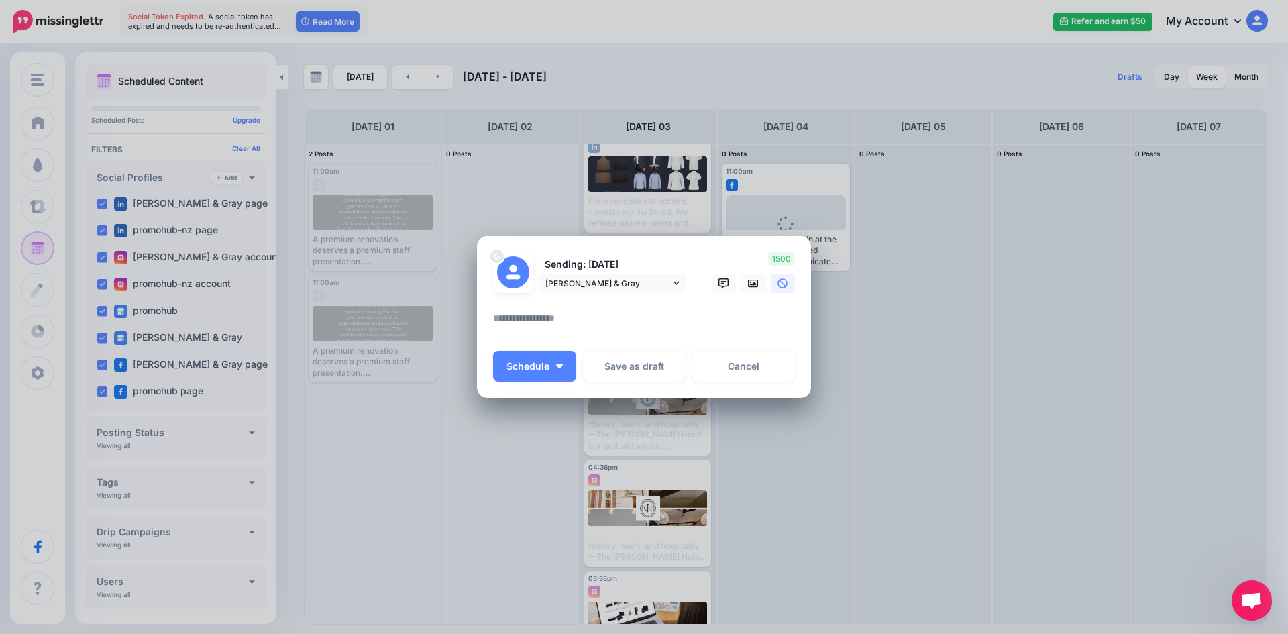
click at [674, 293] on div at bounding box center [644, 301] width 302 height 17
click at [674, 283] on icon at bounding box center [677, 282] width 6 height 9
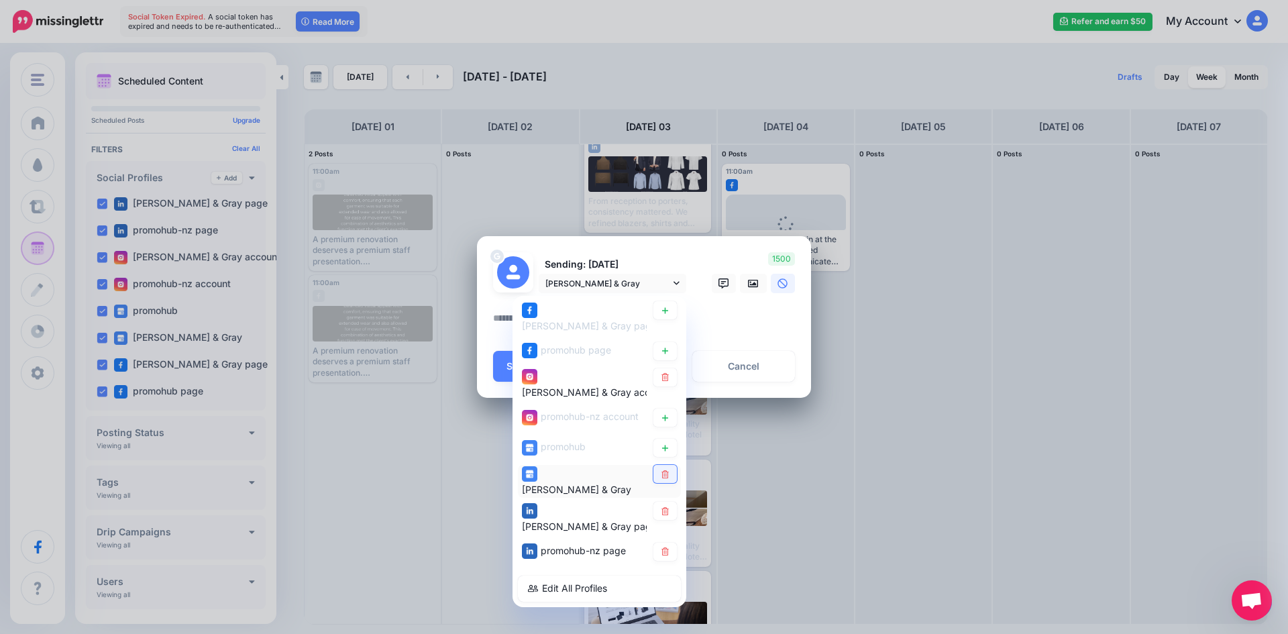
click at [663, 470] on icon at bounding box center [664, 474] width 7 height 8
click at [661, 506] on icon at bounding box center [665, 510] width 10 height 8
click at [659, 543] on link at bounding box center [664, 552] width 23 height 18
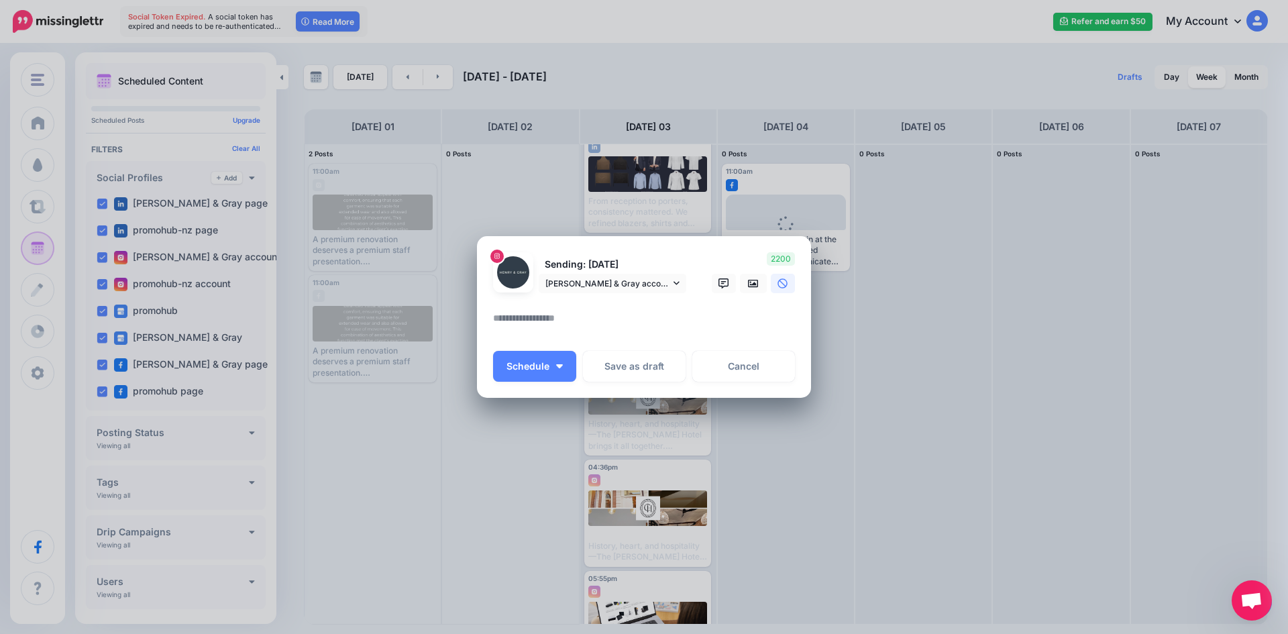
click at [656, 336] on div at bounding box center [644, 326] width 302 height 32
click at [637, 313] on textarea at bounding box center [647, 323] width 309 height 26
paste textarea "**********"
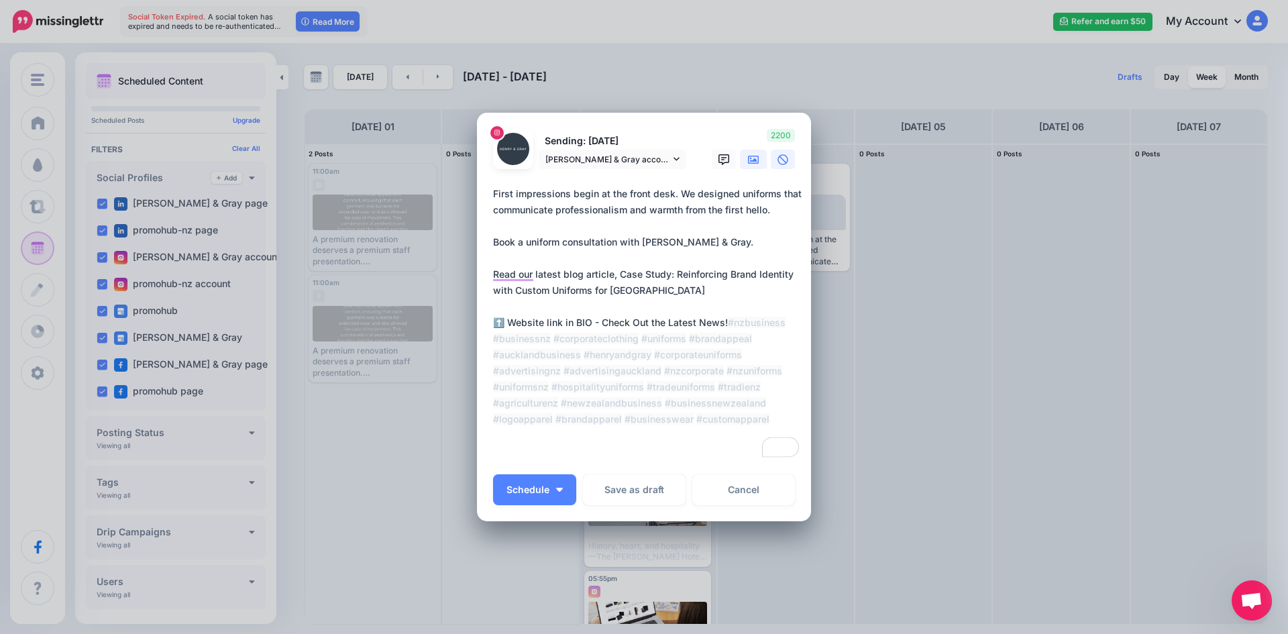
type textarea "**********"
click at [748, 162] on icon at bounding box center [753, 159] width 11 height 11
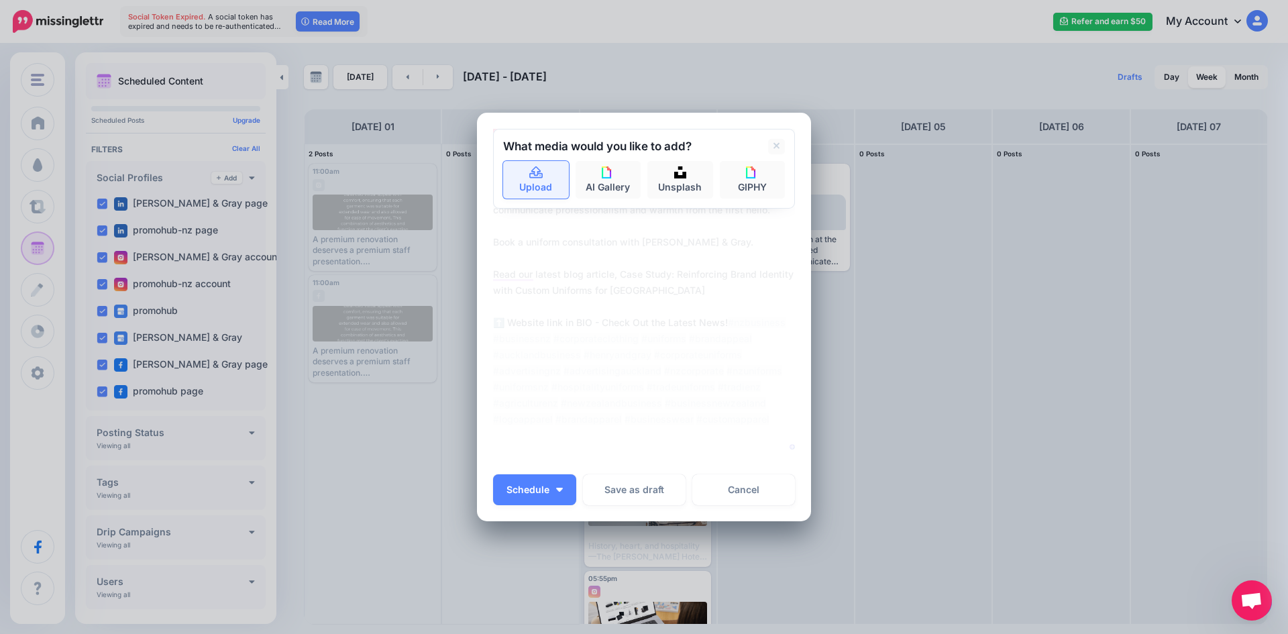
click at [541, 178] on link "Upload" at bounding box center [536, 180] width 66 height 38
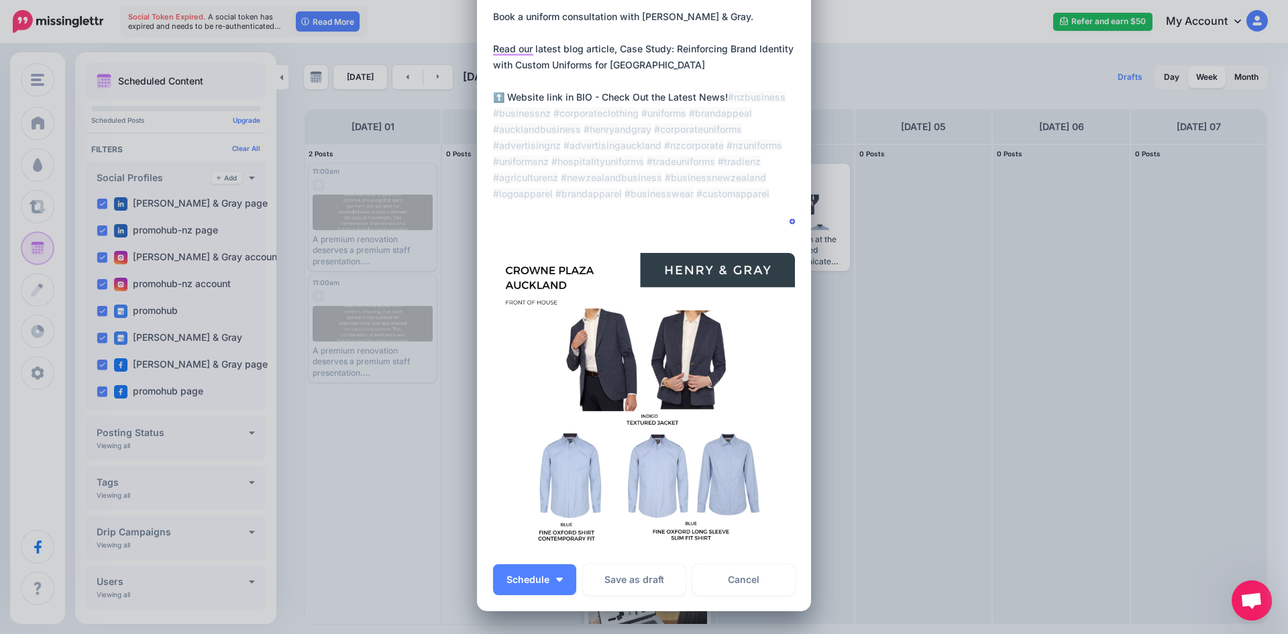
scroll to position [134, 0]
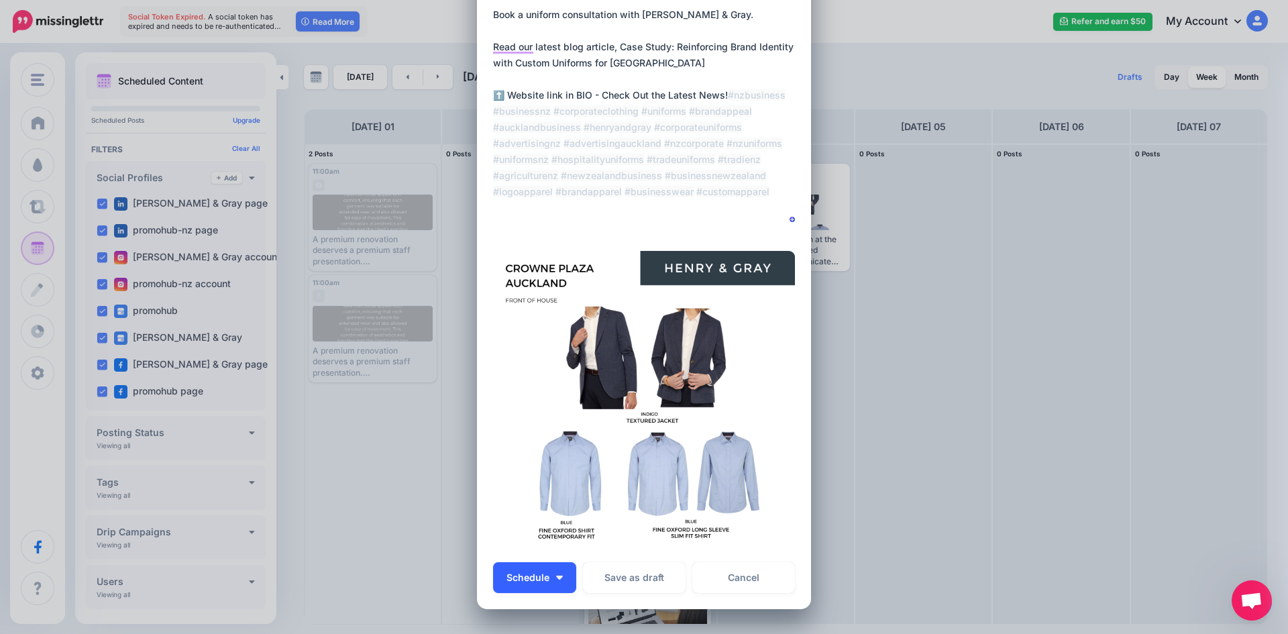
click at [553, 580] on button "Schedule" at bounding box center [534, 577] width 83 height 31
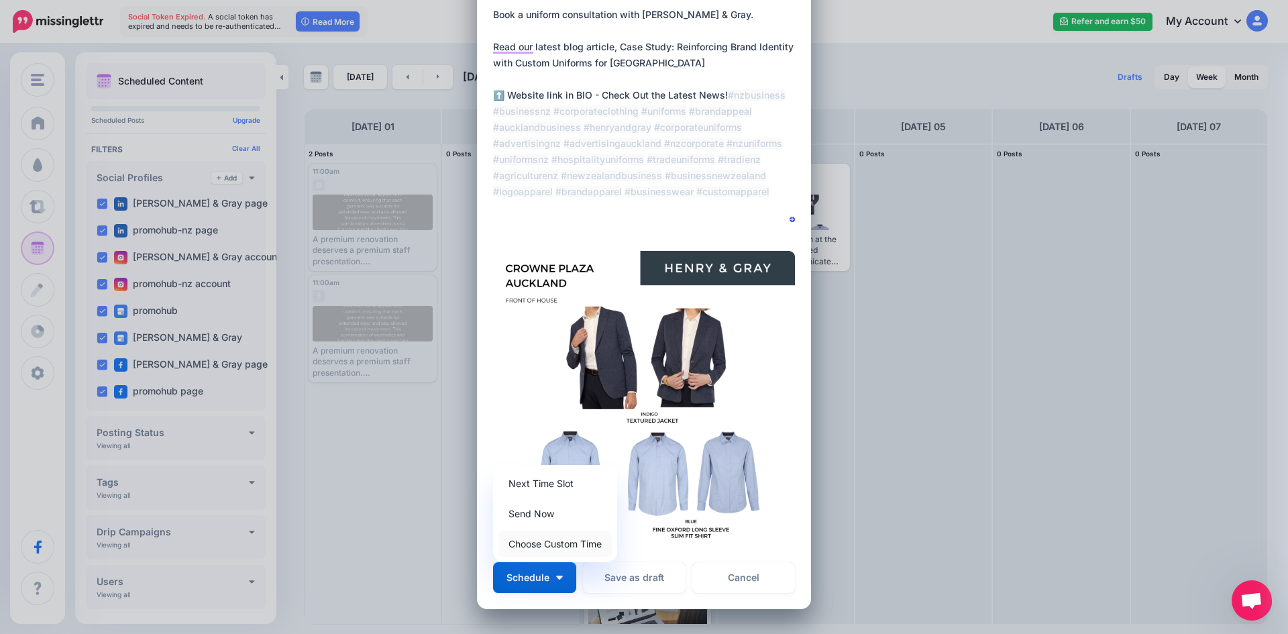
click at [555, 543] on link "Choose Custom Time" at bounding box center [554, 544] width 113 height 26
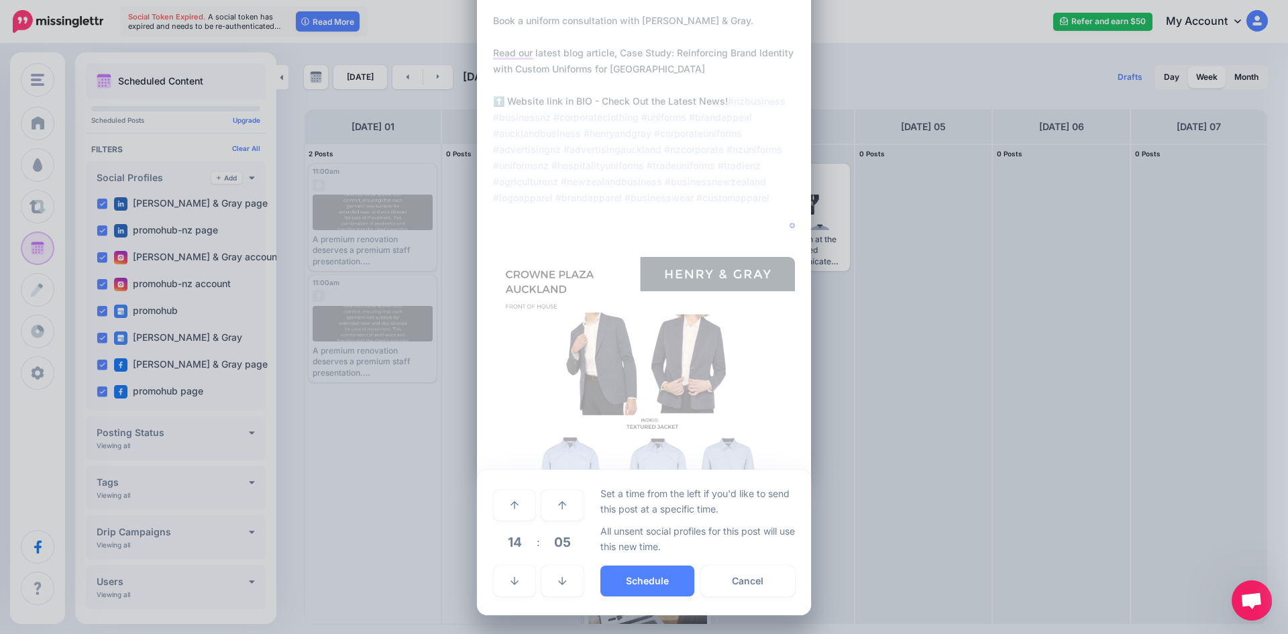
scroll to position [128, 0]
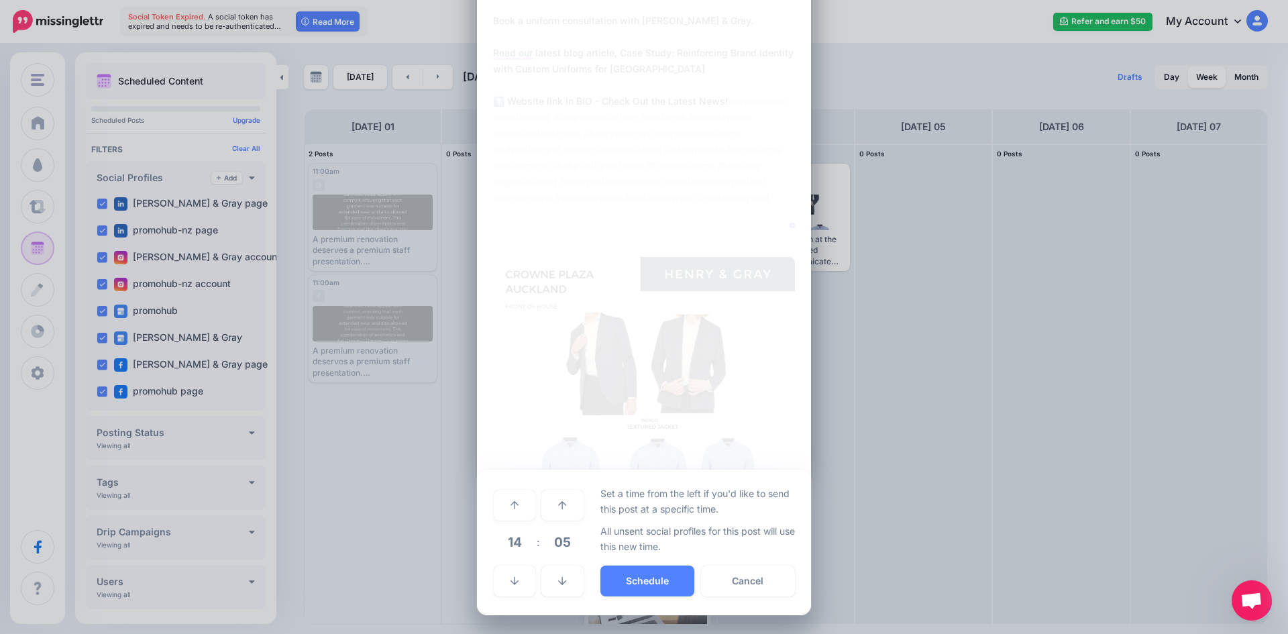
click at [520, 545] on span "14" at bounding box center [514, 542] width 36 height 36
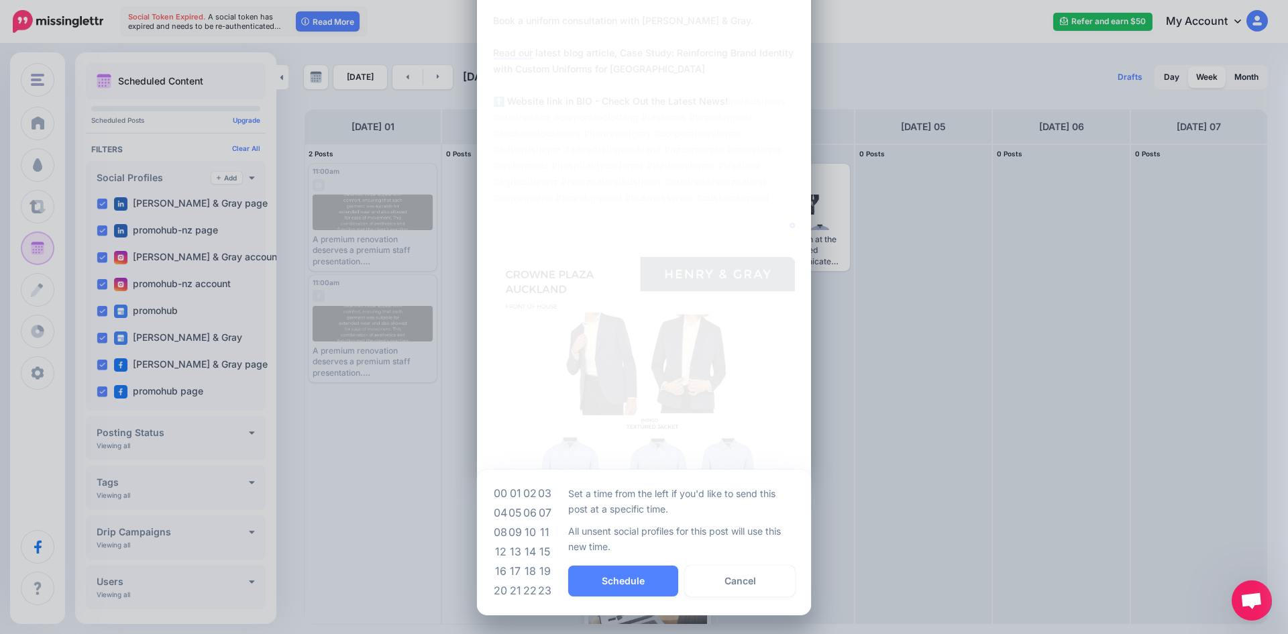
click at [540, 537] on td "11" at bounding box center [544, 532] width 15 height 19
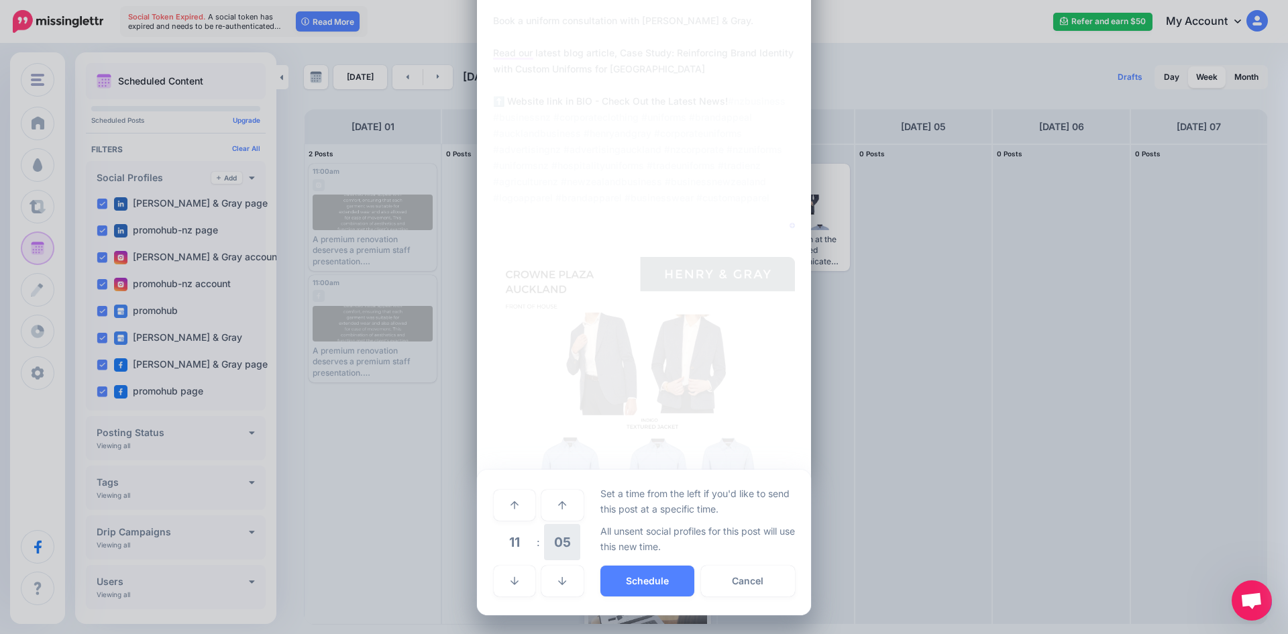
click at [548, 535] on span "05" at bounding box center [562, 542] width 36 height 36
click at [493, 516] on td "00" at bounding box center [500, 505] width 15 height 38
click at [614, 576] on button "Schedule" at bounding box center [647, 581] width 94 height 31
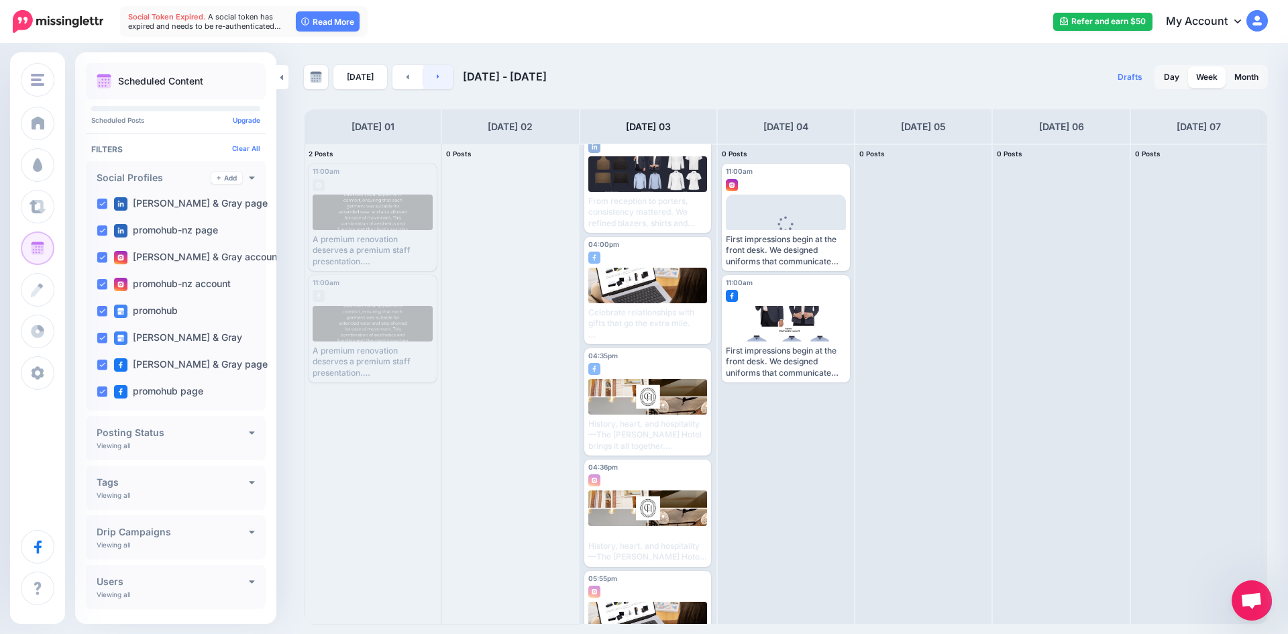
click at [439, 76] on link at bounding box center [438, 77] width 30 height 24
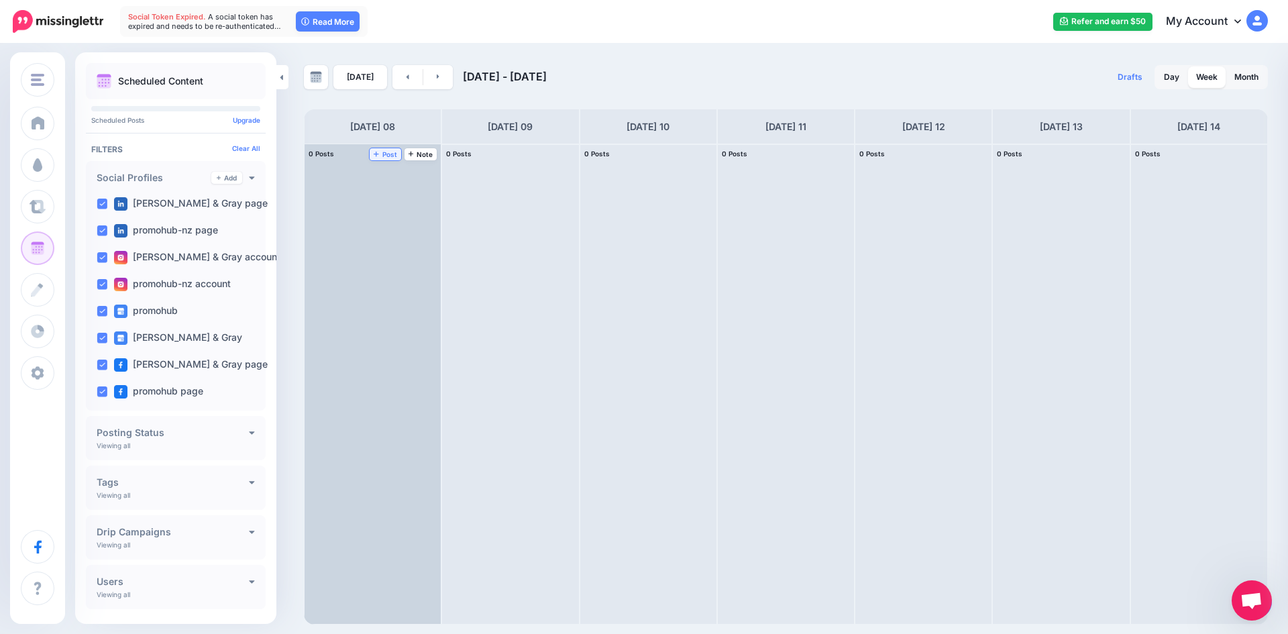
click at [387, 152] on span "Post" at bounding box center [385, 154] width 23 height 7
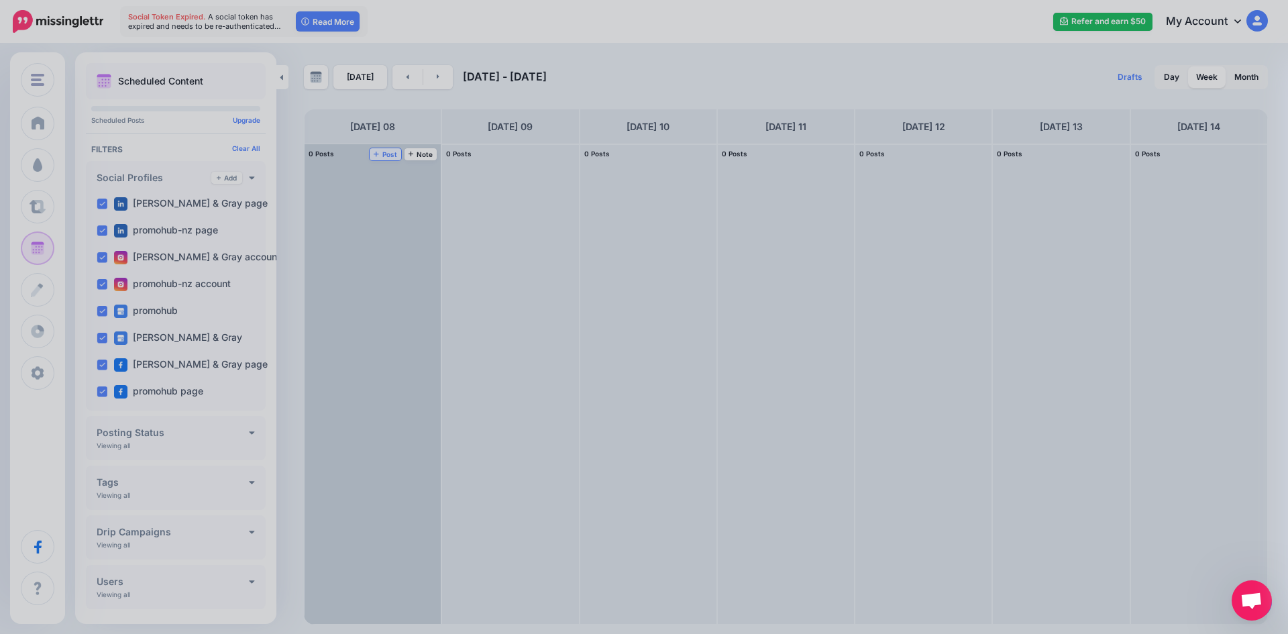
scroll to position [0, 0]
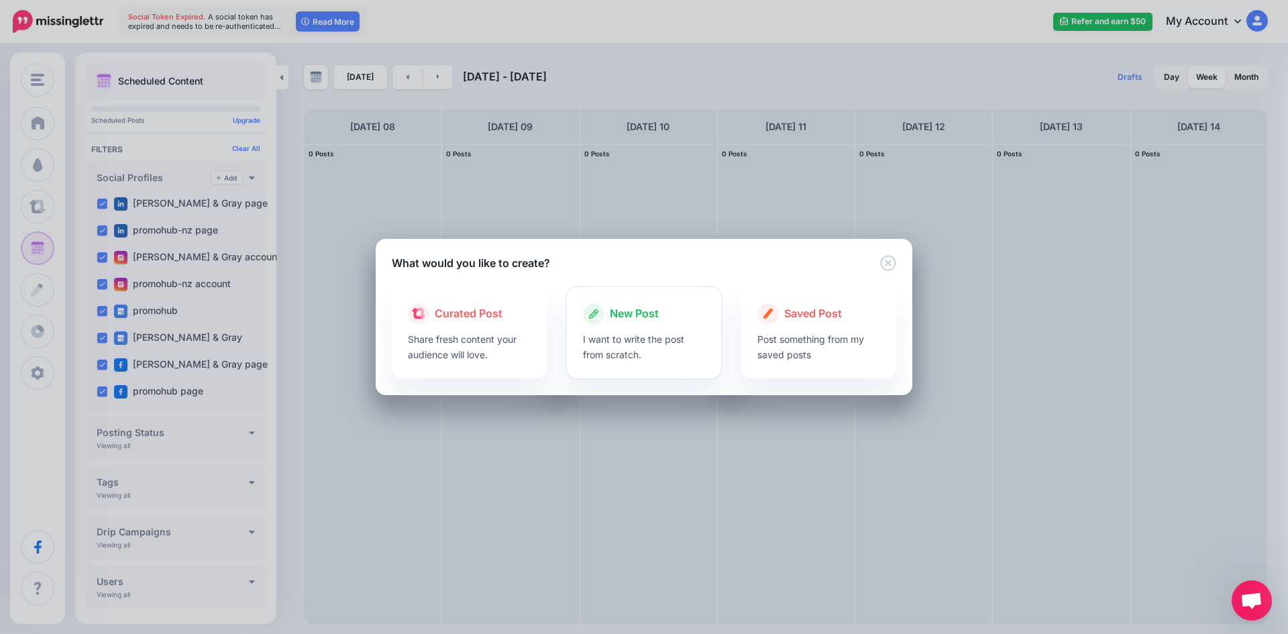
click at [612, 328] on div at bounding box center [644, 328] width 123 height 7
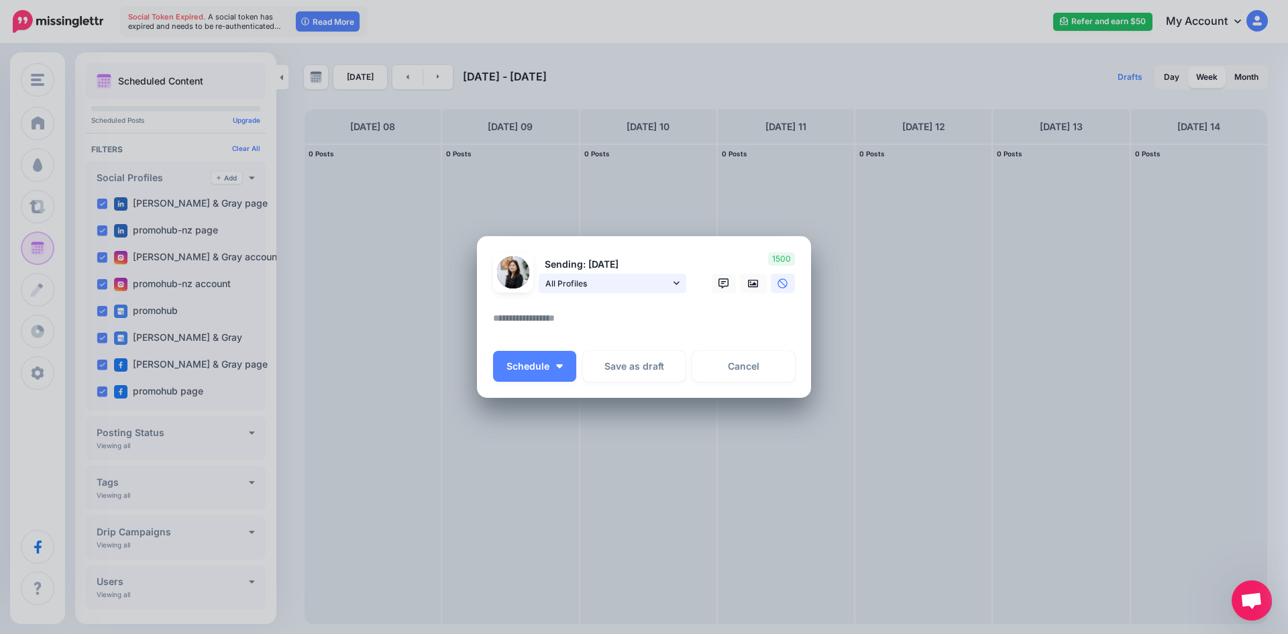
click at [635, 288] on span "All Profiles" at bounding box center [607, 283] width 125 height 14
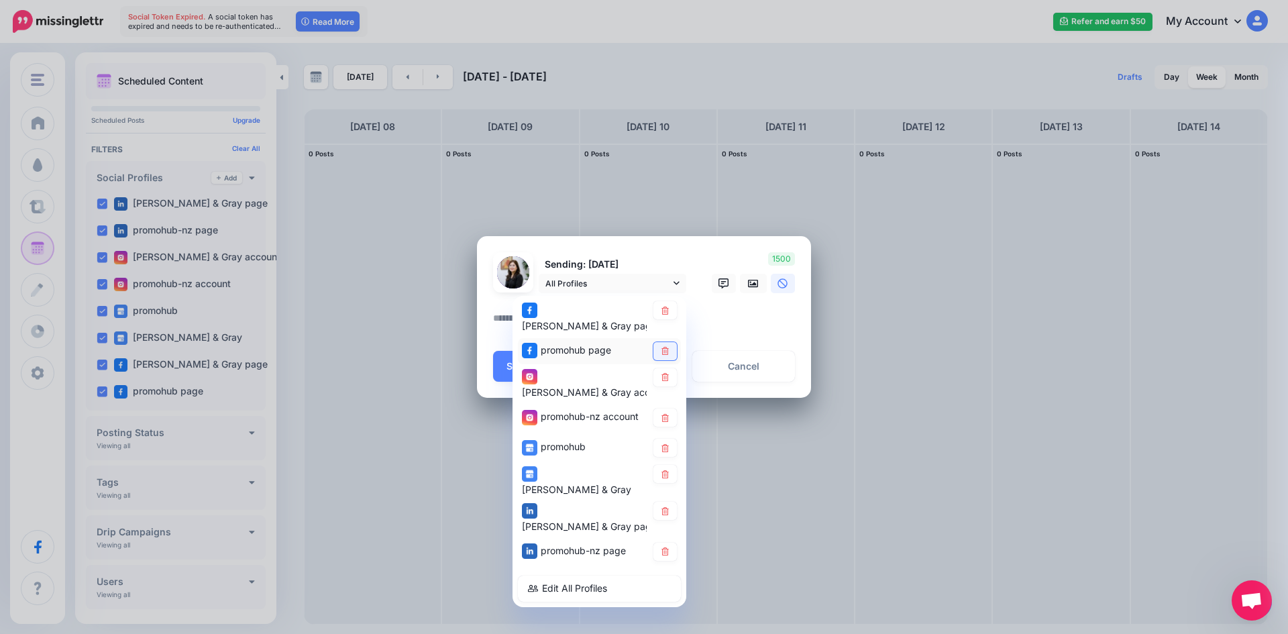
click at [668, 347] on icon at bounding box center [664, 351] width 7 height 8
click at [667, 374] on icon at bounding box center [664, 377] width 7 height 8
click at [664, 410] on link at bounding box center [664, 418] width 23 height 18
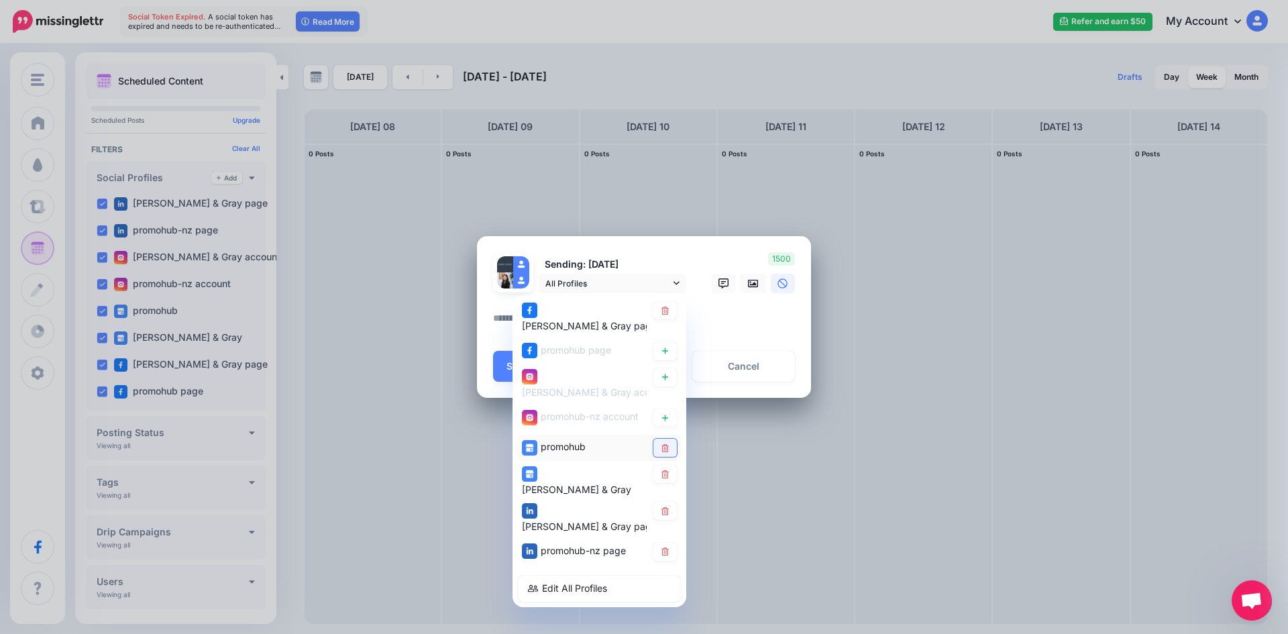
click at [668, 444] on icon at bounding box center [665, 448] width 10 height 8
click at [672, 465] on link at bounding box center [664, 474] width 23 height 18
click at [674, 502] on link at bounding box center [664, 511] width 23 height 18
click at [666, 547] on icon at bounding box center [664, 551] width 7 height 8
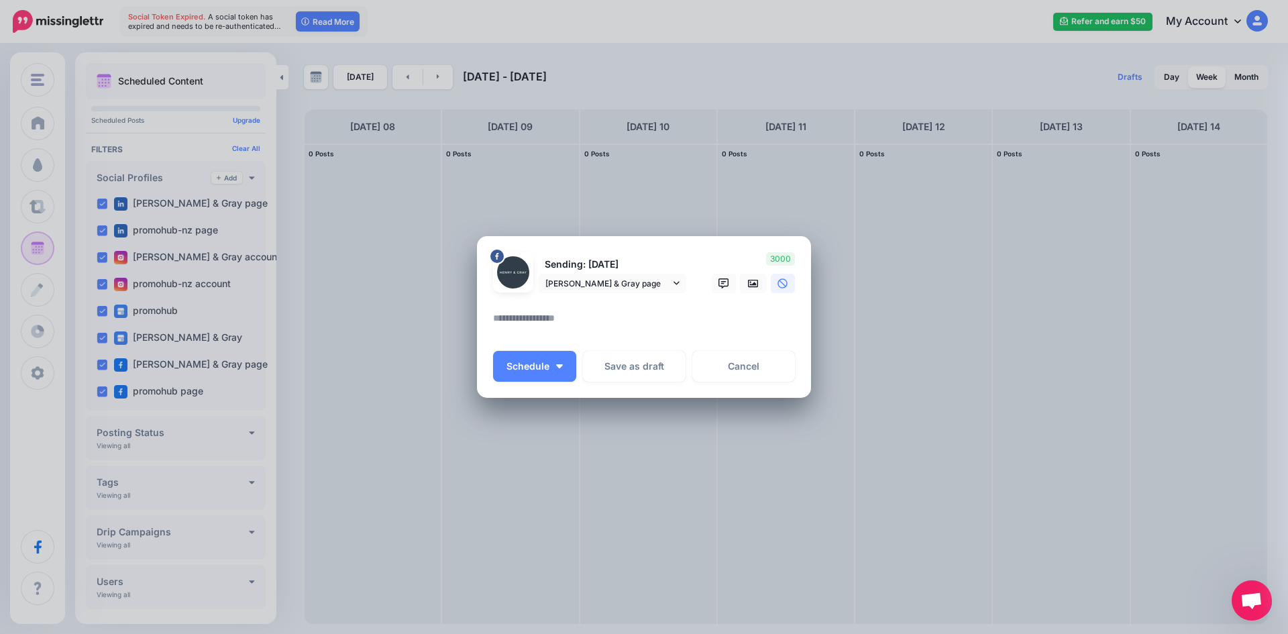
click at [657, 305] on div at bounding box center [644, 301] width 302 height 17
click at [645, 318] on textarea at bounding box center [647, 323] width 309 height 26
paste textarea "**********"
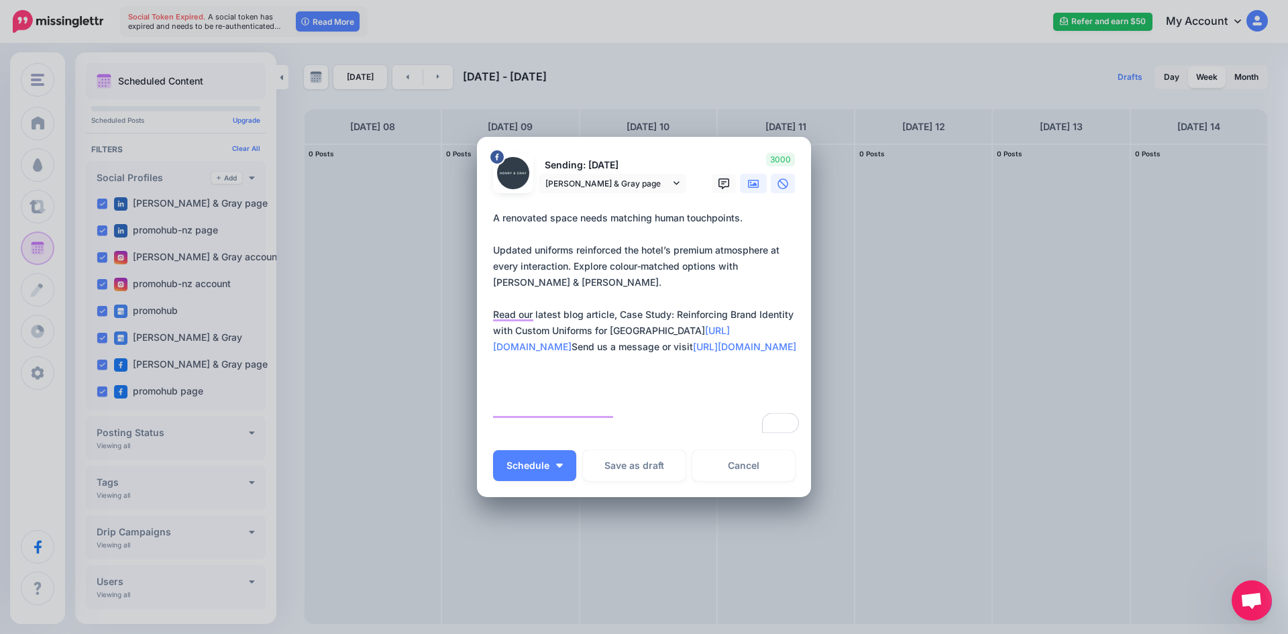
type textarea "**********"
click at [753, 182] on icon at bounding box center [753, 184] width 11 height 8
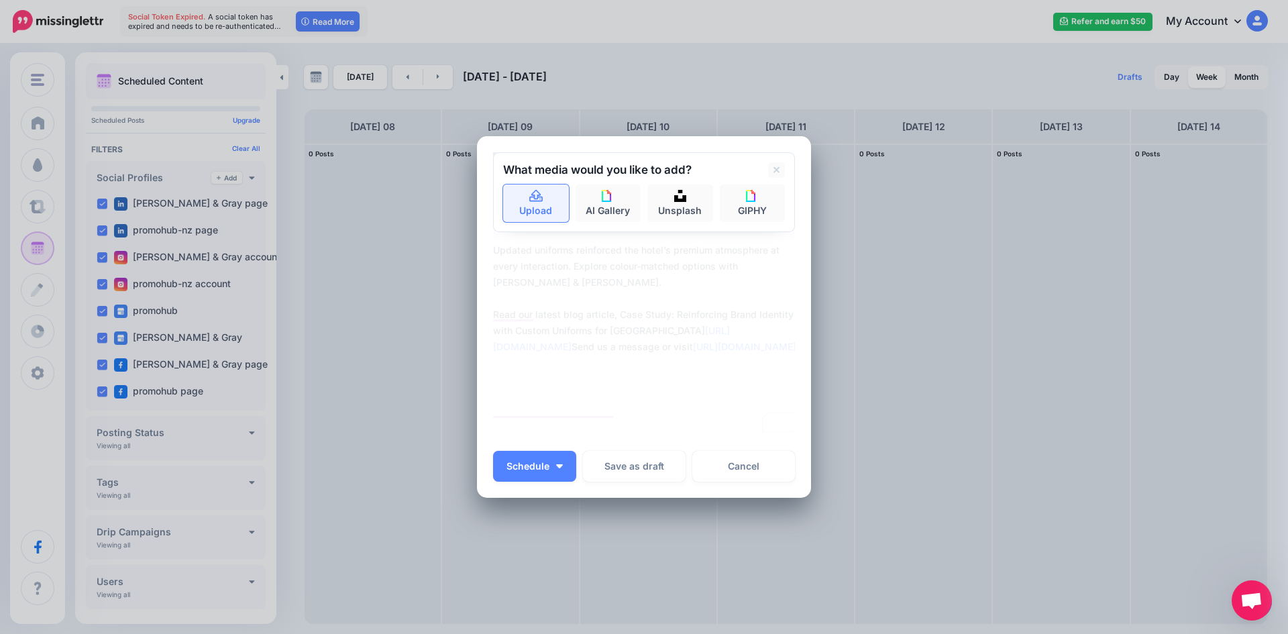
click at [529, 192] on icon at bounding box center [536, 197] width 15 height 12
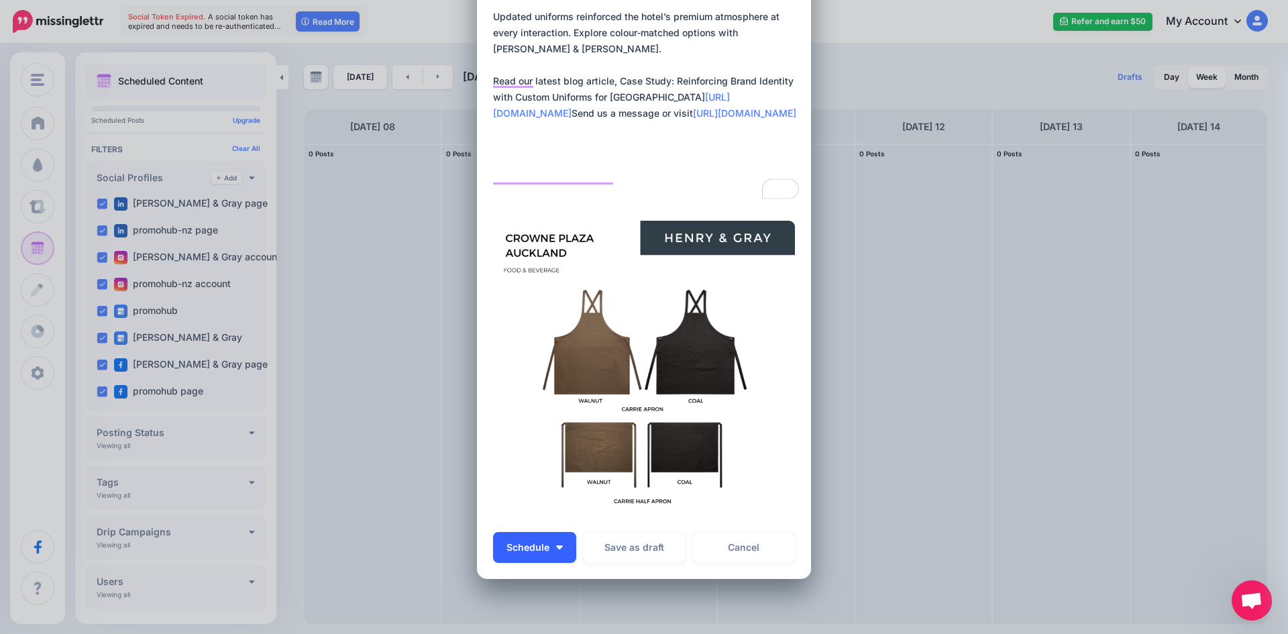
scroll to position [134, 0]
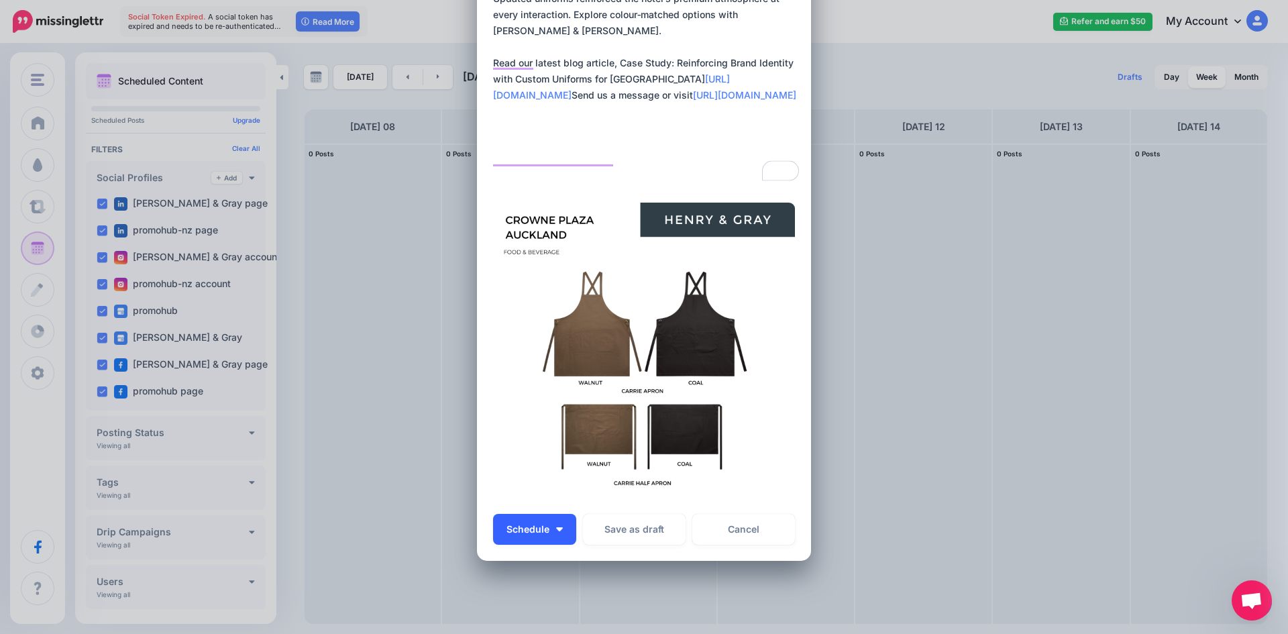
click at [559, 530] on button "Schedule" at bounding box center [534, 529] width 83 height 31
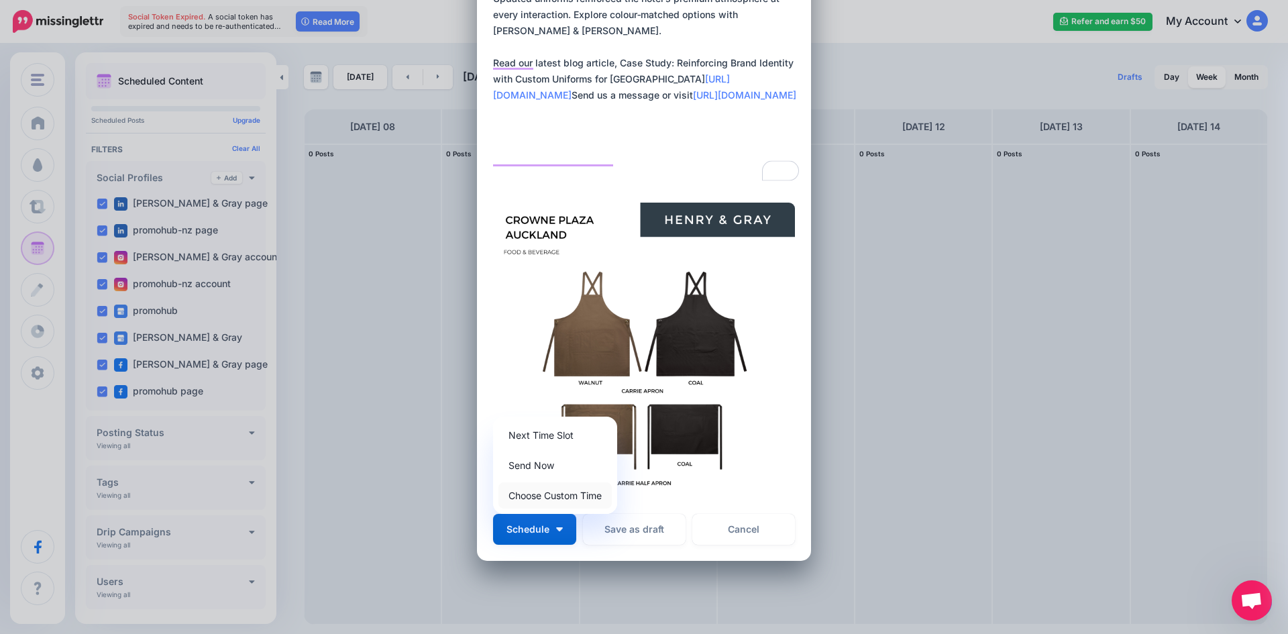
click at [580, 502] on link "Choose Custom Time" at bounding box center [554, 495] width 113 height 26
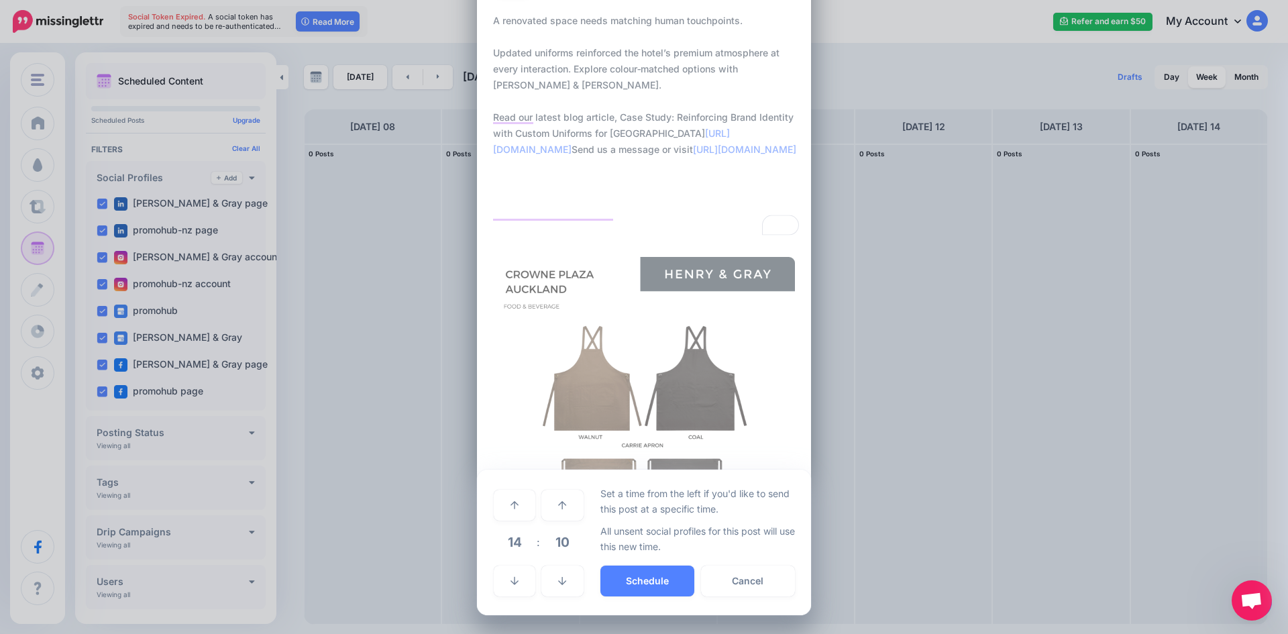
scroll to position [80, 0]
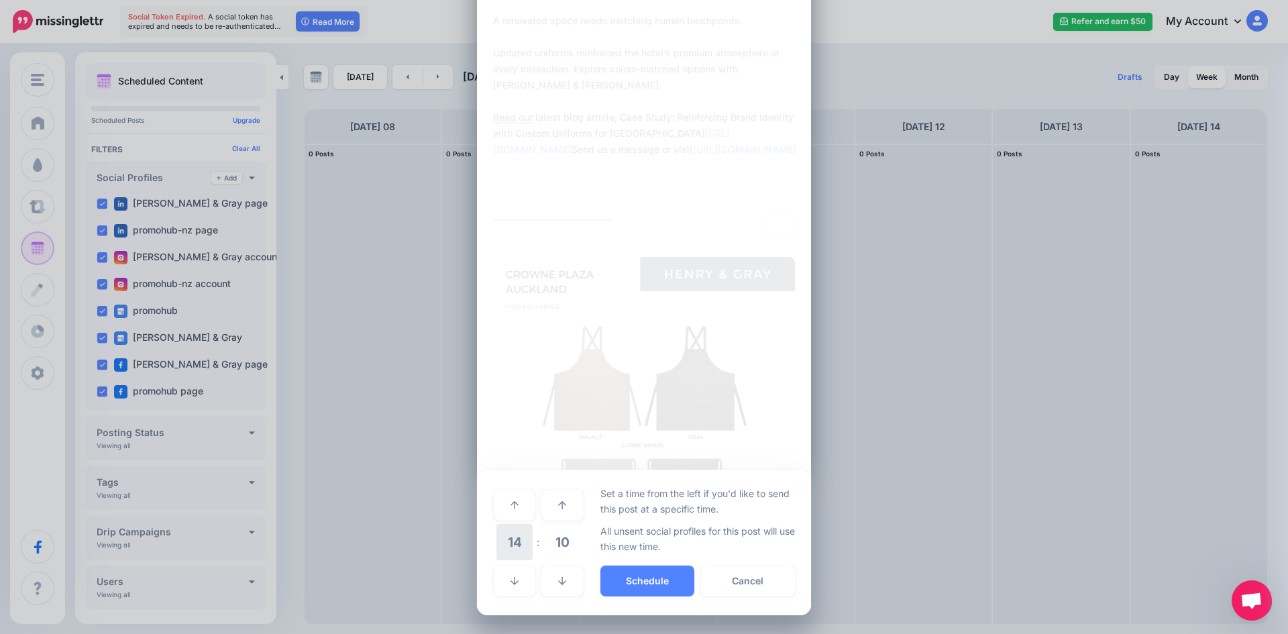
click at [513, 536] on span "14" at bounding box center [514, 542] width 36 height 36
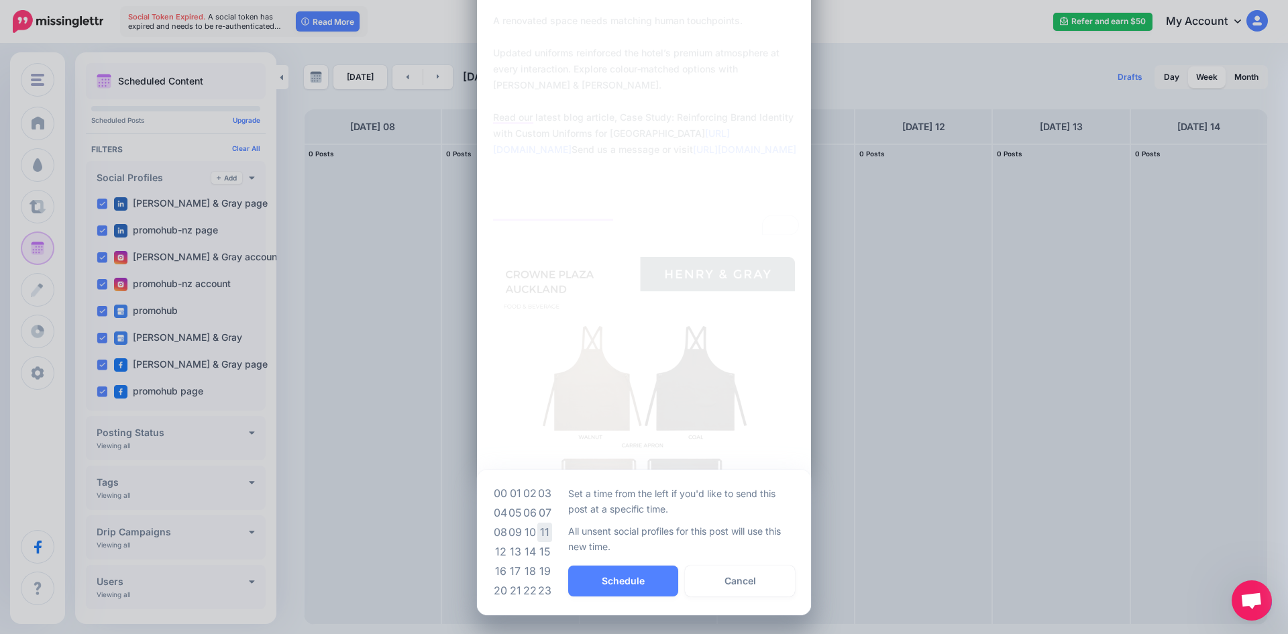
click at [537, 530] on td "11" at bounding box center [544, 532] width 15 height 19
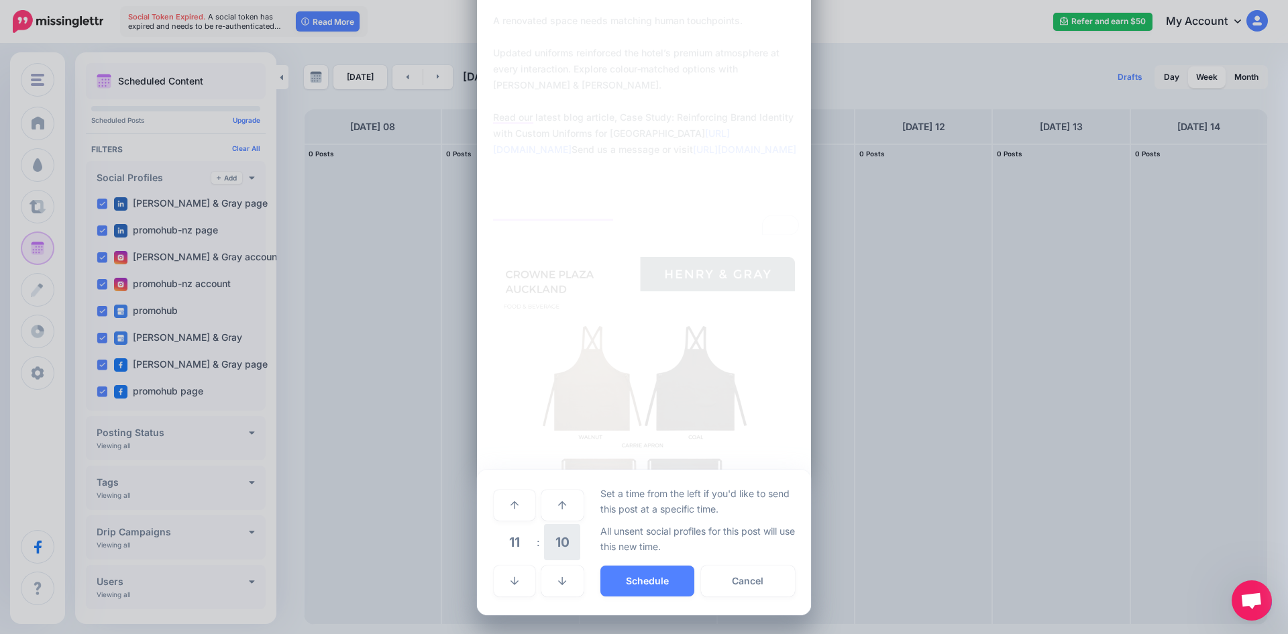
click at [555, 544] on span "10" at bounding box center [562, 542] width 36 height 36
drag, startPoint x: 503, startPoint y: 508, endPoint x: 494, endPoint y: 511, distance: 9.6
click at [494, 511] on tr "00 05 10 15" at bounding box center [522, 505] width 59 height 38
click at [494, 511] on td "00" at bounding box center [500, 505] width 15 height 38
click at [618, 569] on button "Schedule" at bounding box center [647, 581] width 94 height 31
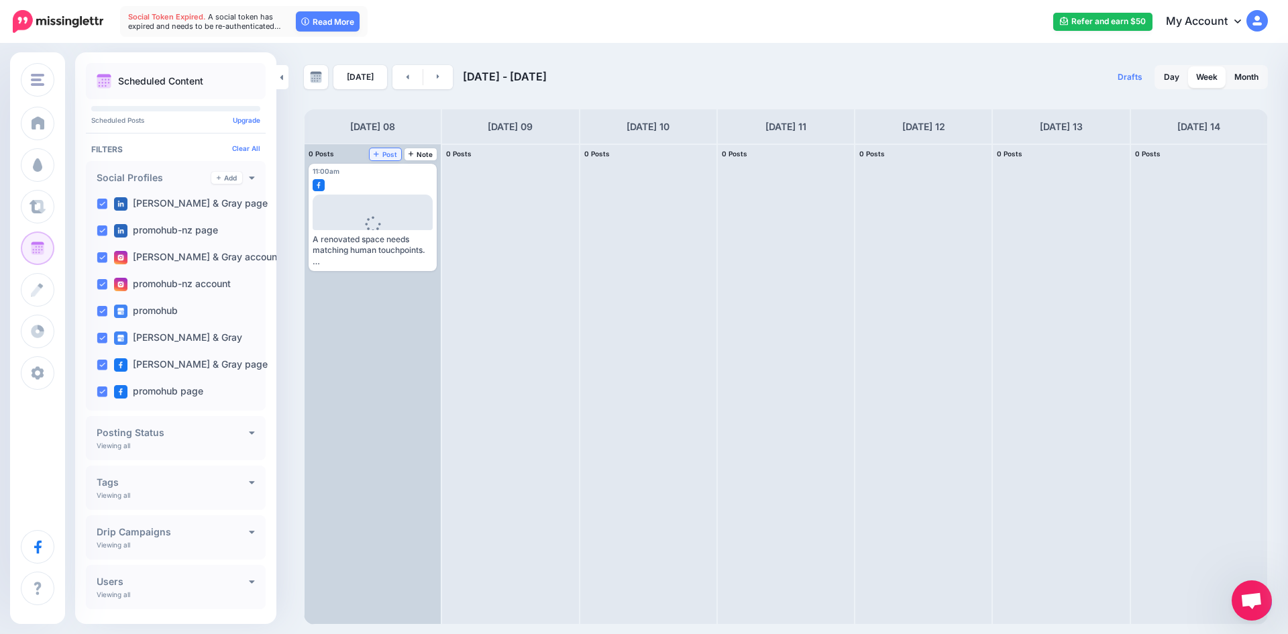
click at [395, 154] on span "Post" at bounding box center [385, 154] width 23 height 7
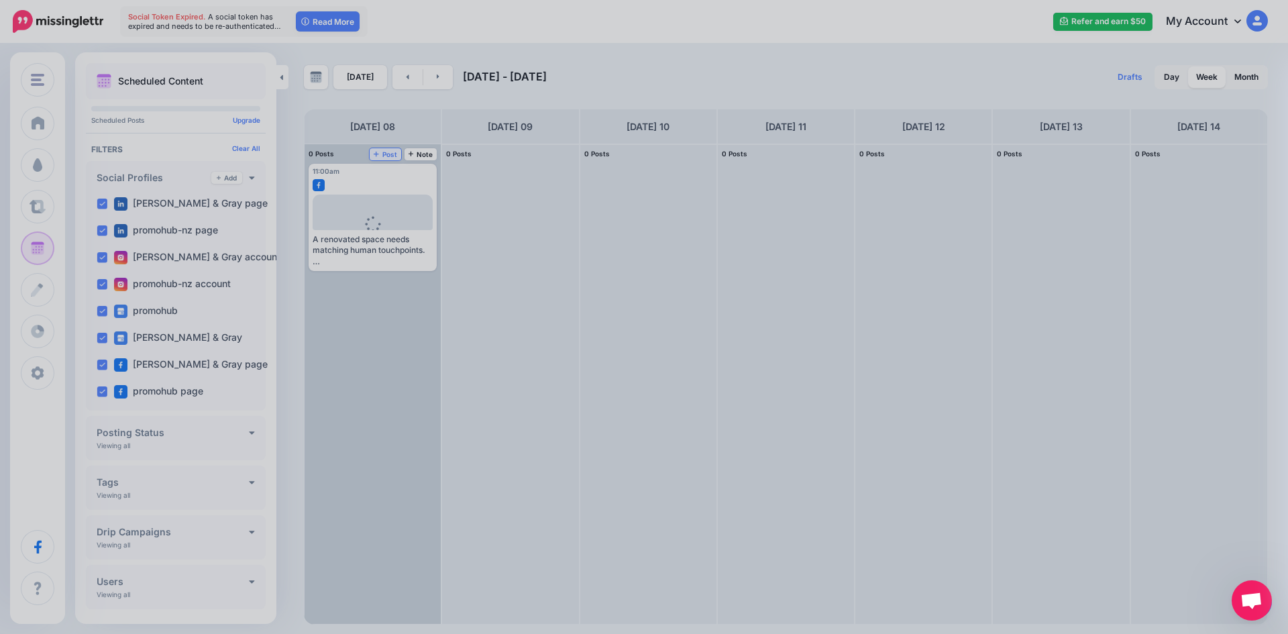
scroll to position [0, 0]
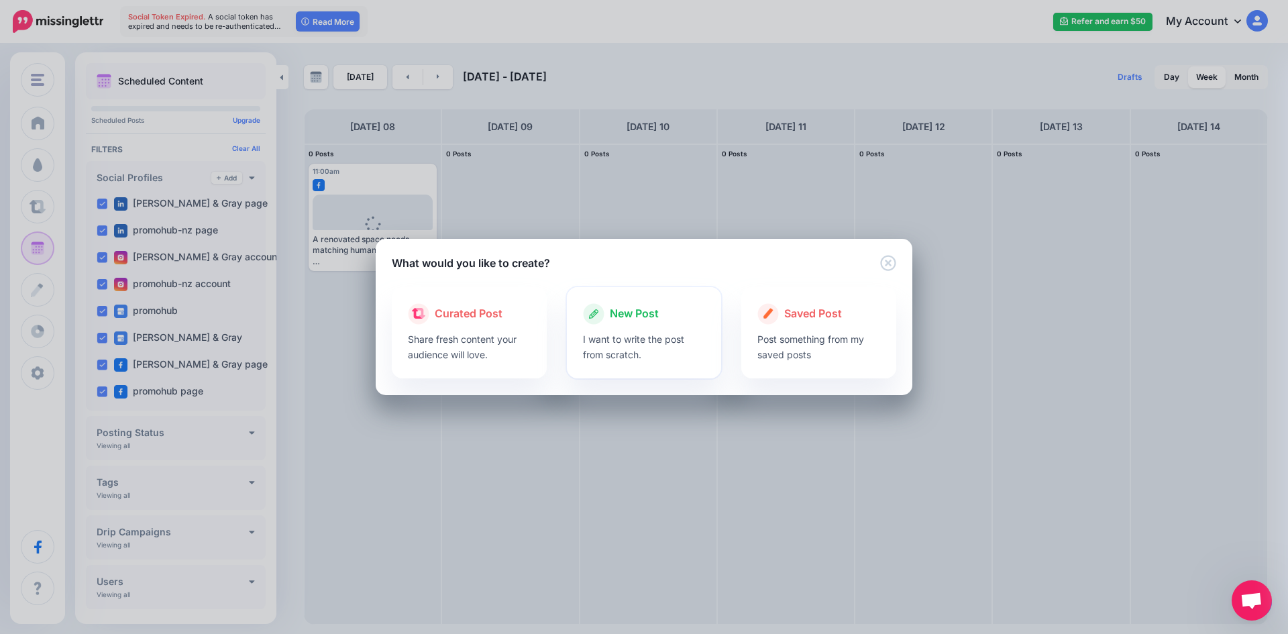
click at [621, 339] on p "I want to write the post from scratch." at bounding box center [644, 346] width 123 height 31
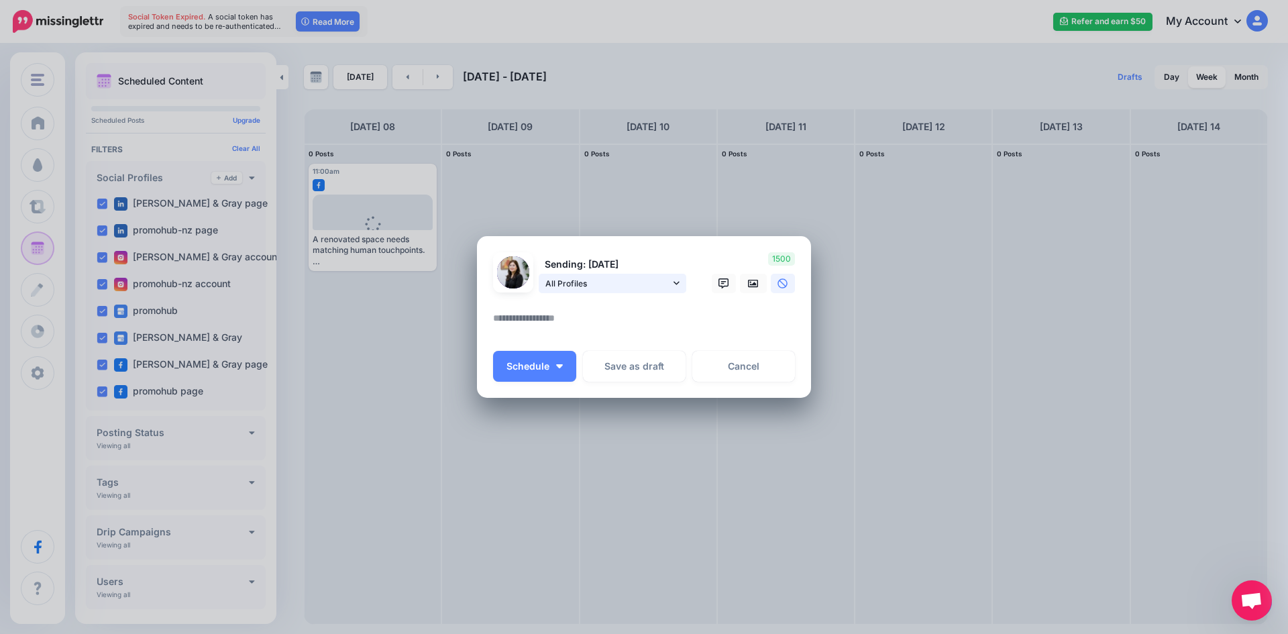
click at [660, 286] on span "All Profiles" at bounding box center [607, 283] width 125 height 14
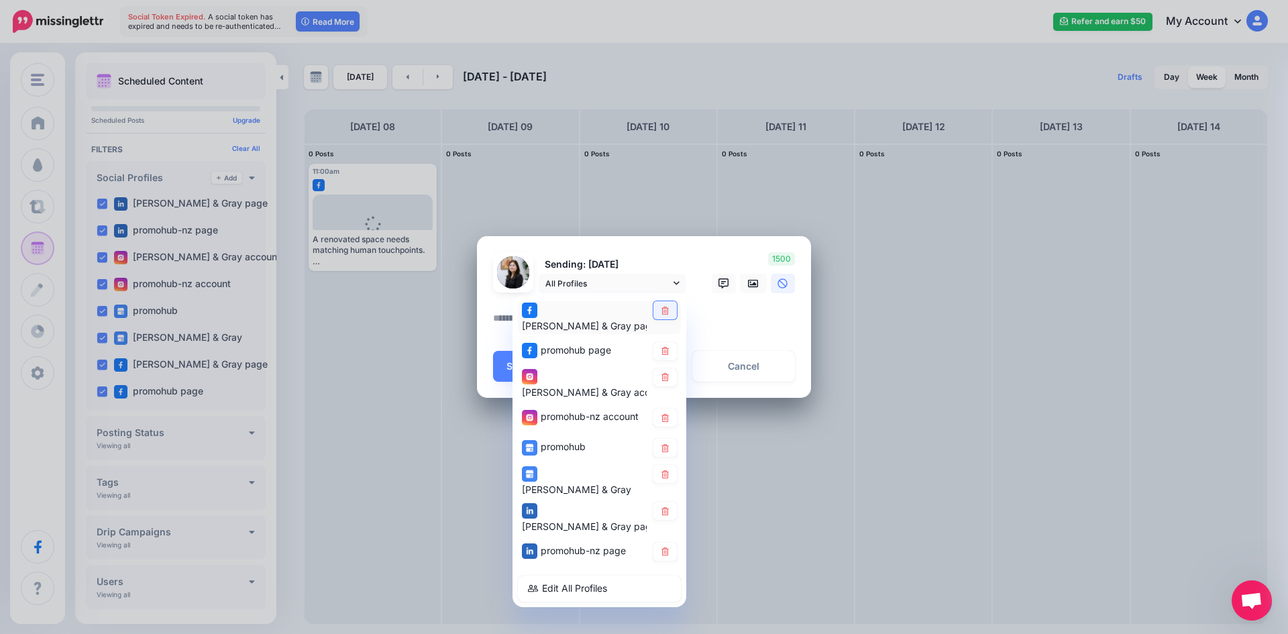
click at [665, 310] on icon at bounding box center [665, 310] width 10 height 8
click at [667, 350] on link at bounding box center [664, 351] width 23 height 18
click at [667, 414] on icon at bounding box center [665, 418] width 10 height 8
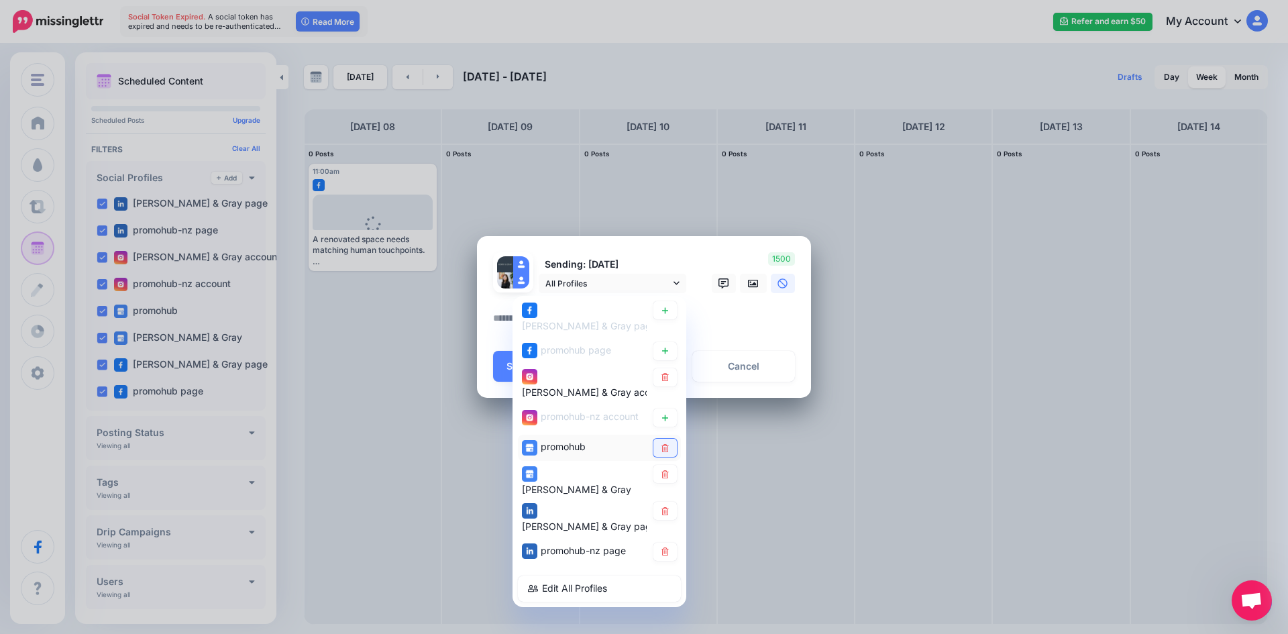
click at [667, 444] on icon at bounding box center [665, 448] width 10 height 8
click at [665, 470] on icon at bounding box center [665, 474] width 10 height 8
click at [664, 506] on icon at bounding box center [664, 510] width 7 height 8
click at [663, 547] on icon at bounding box center [664, 551] width 7 height 8
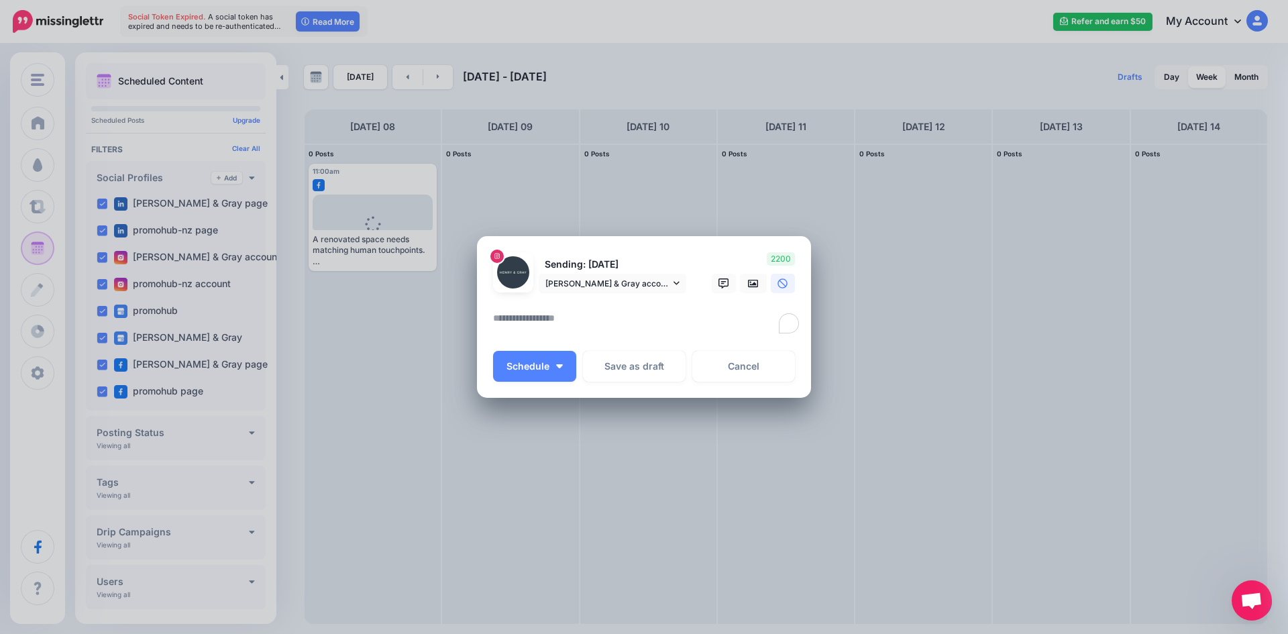
click at [700, 329] on textarea "To enrich screen reader interactions, please activate Accessibility in Grammarl…" at bounding box center [647, 323] width 309 height 26
paste textarea "**********"
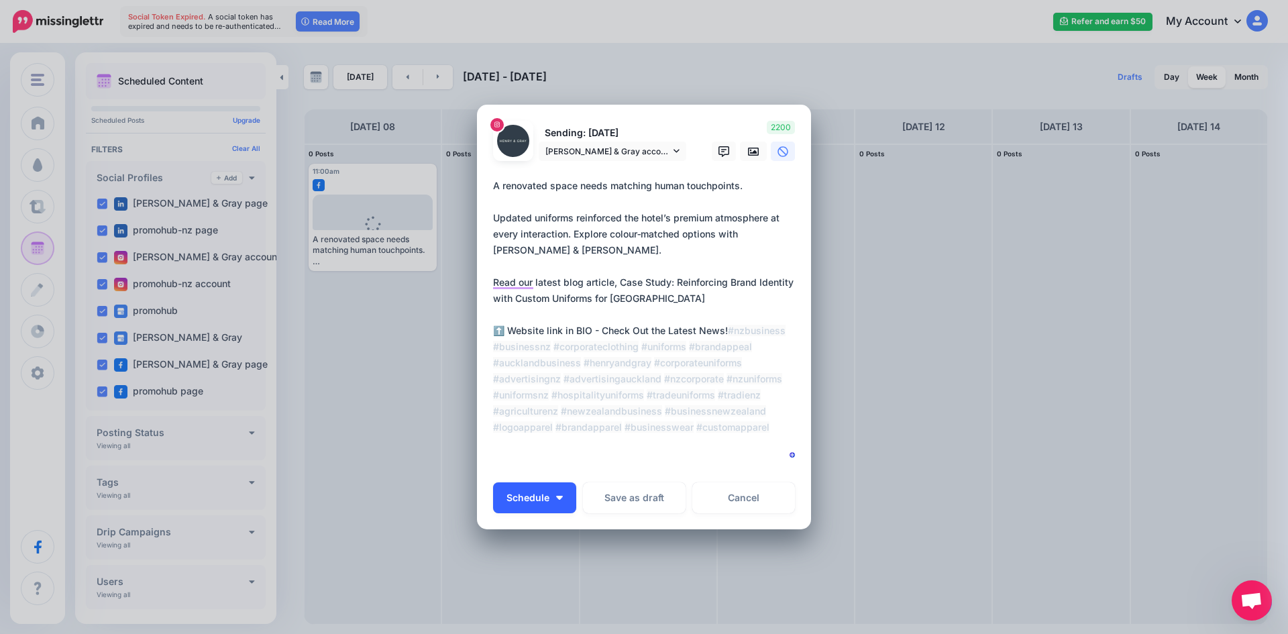
type textarea "**********"
click at [561, 506] on button "Schedule" at bounding box center [534, 497] width 83 height 31
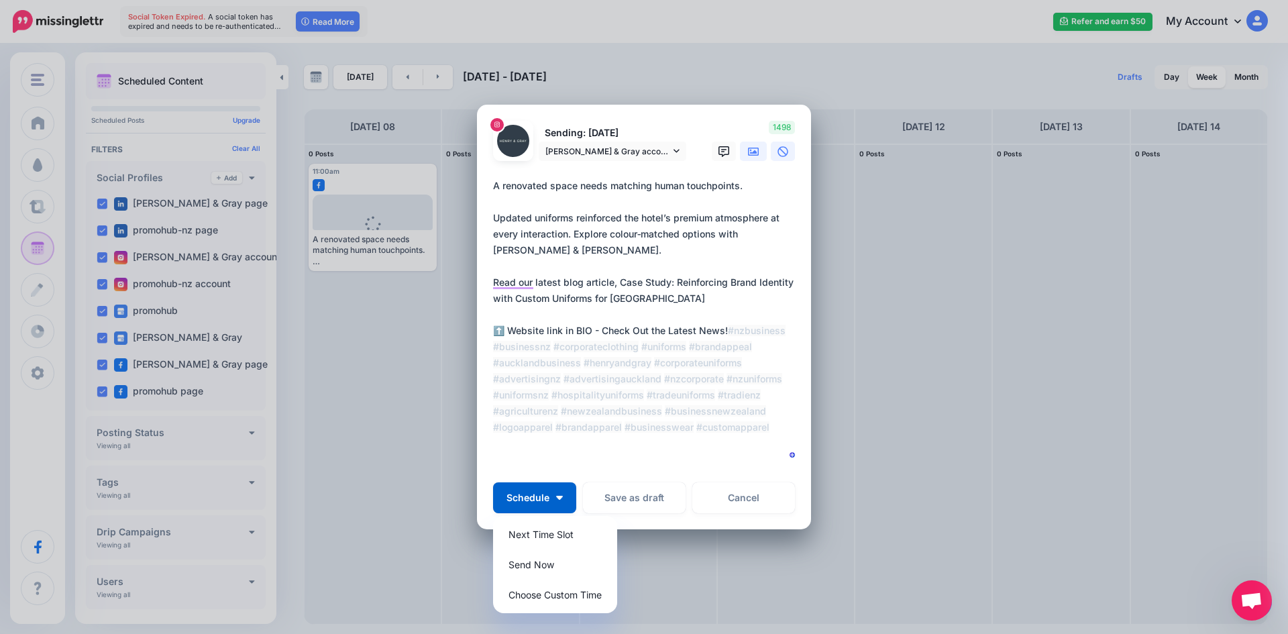
click at [759, 152] on link at bounding box center [753, 151] width 27 height 19
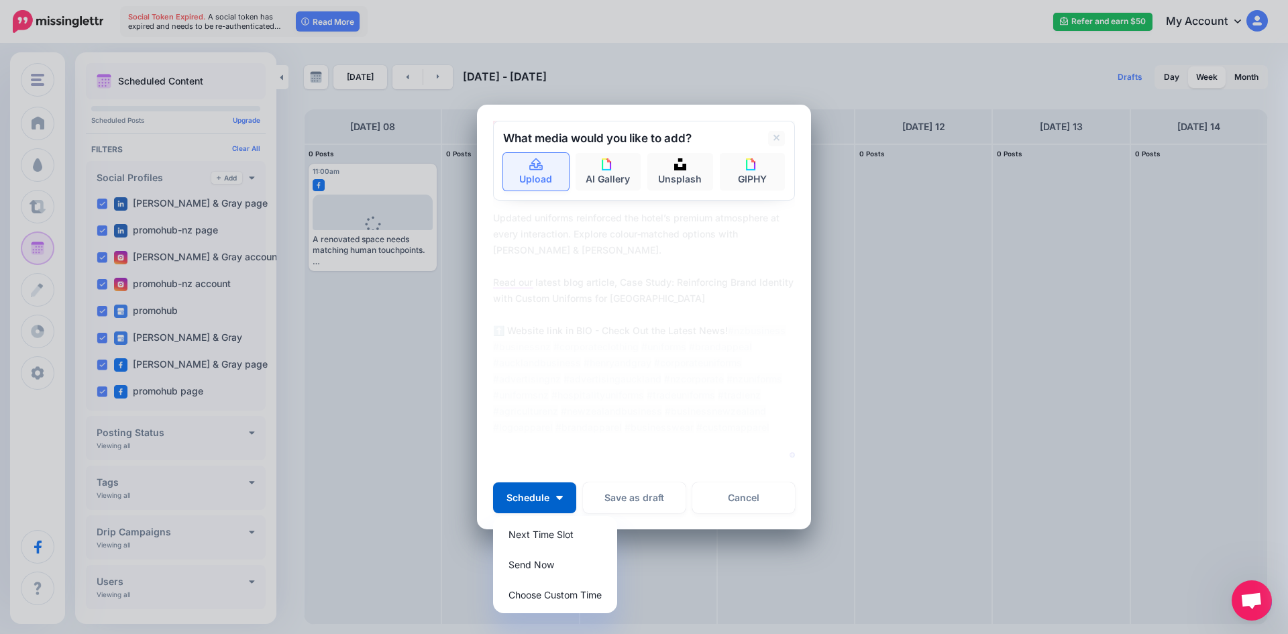
click at [545, 178] on link "Upload" at bounding box center [536, 172] width 66 height 38
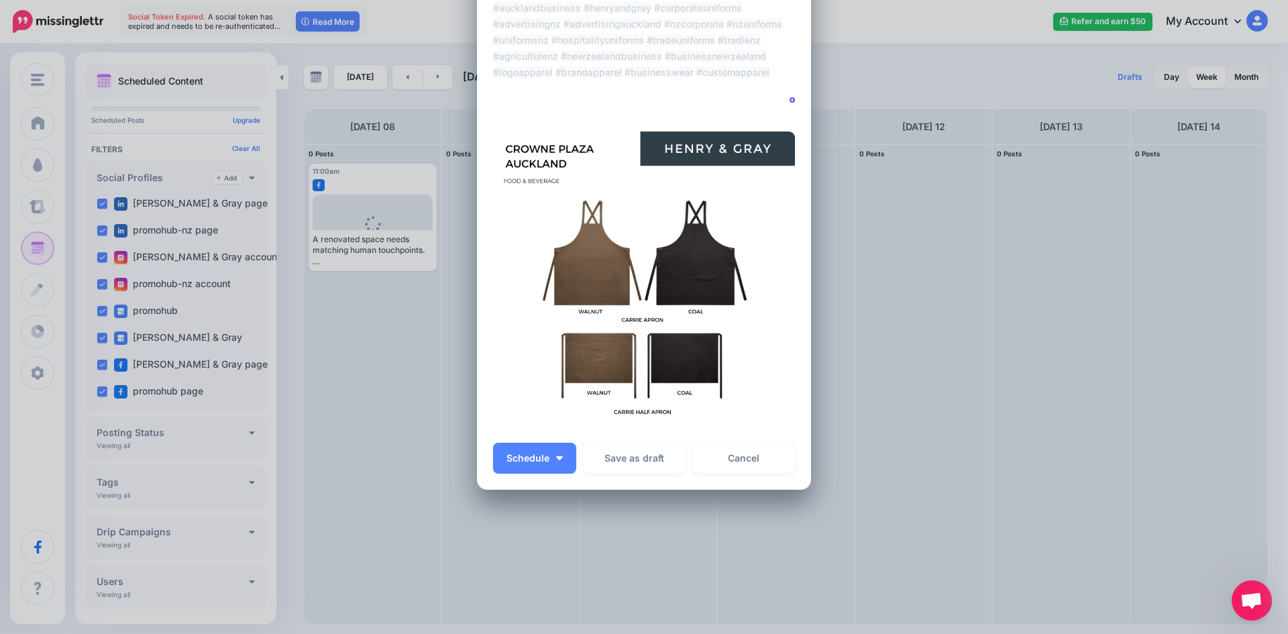
scroll to position [271, 0]
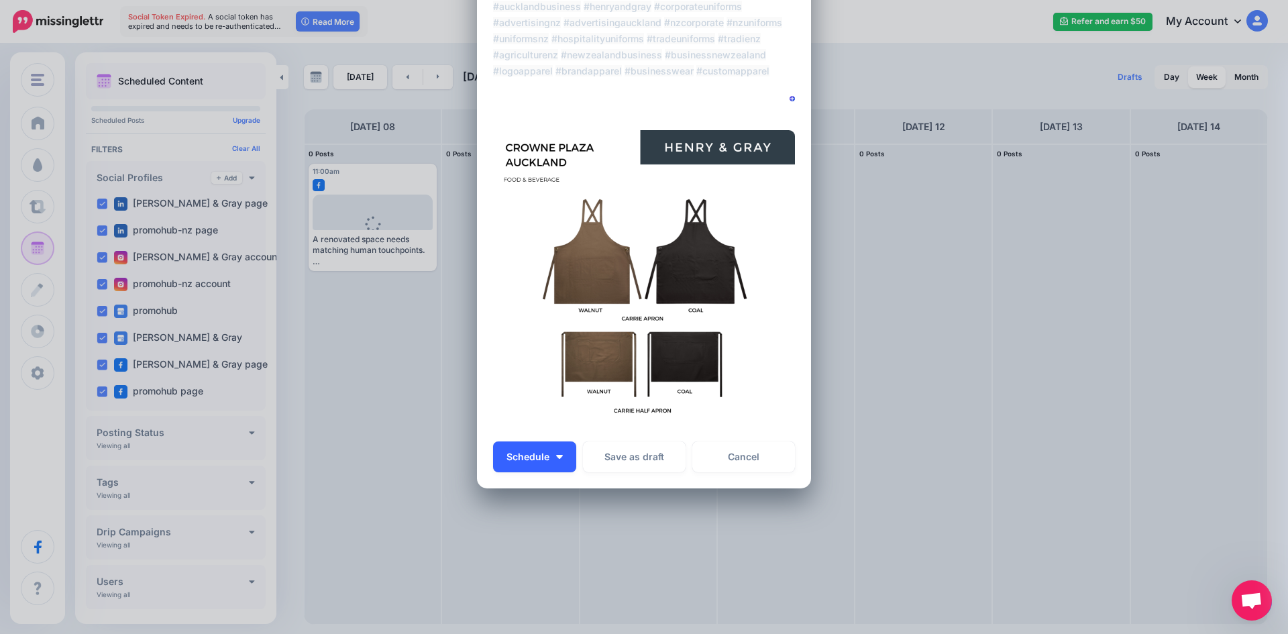
click at [559, 456] on button "Schedule" at bounding box center [534, 456] width 83 height 31
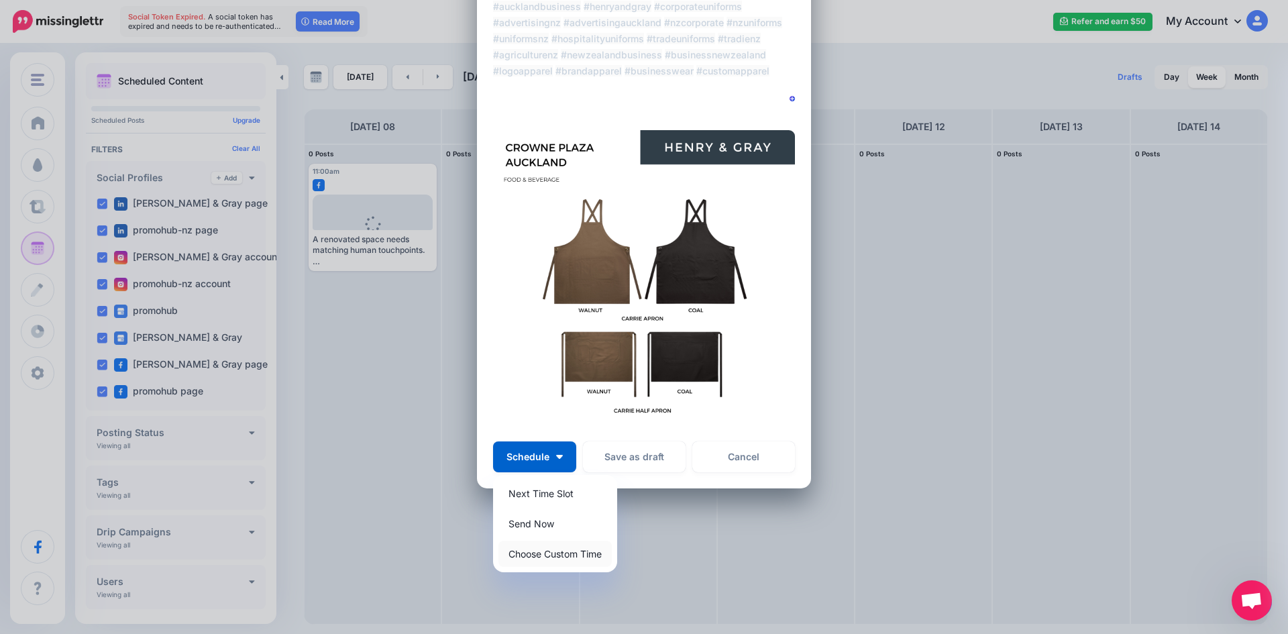
click at [542, 553] on link "Choose Custom Time" at bounding box center [554, 554] width 113 height 26
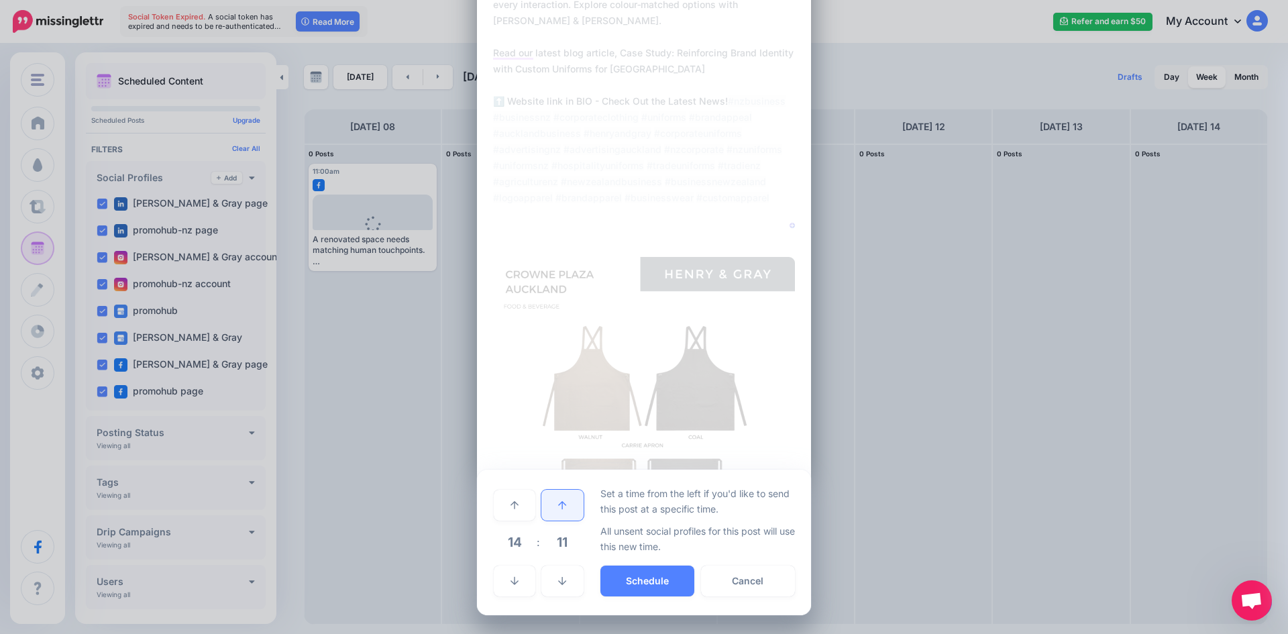
scroll to position [144, 0]
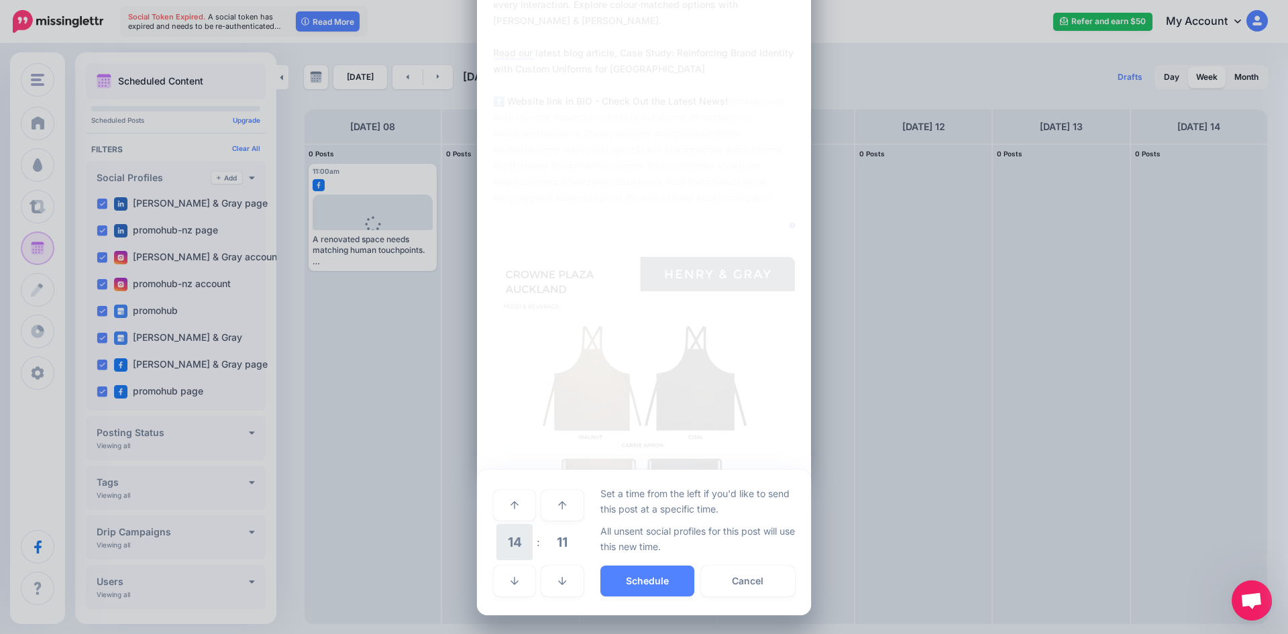
click at [508, 540] on span "14" at bounding box center [514, 542] width 36 height 36
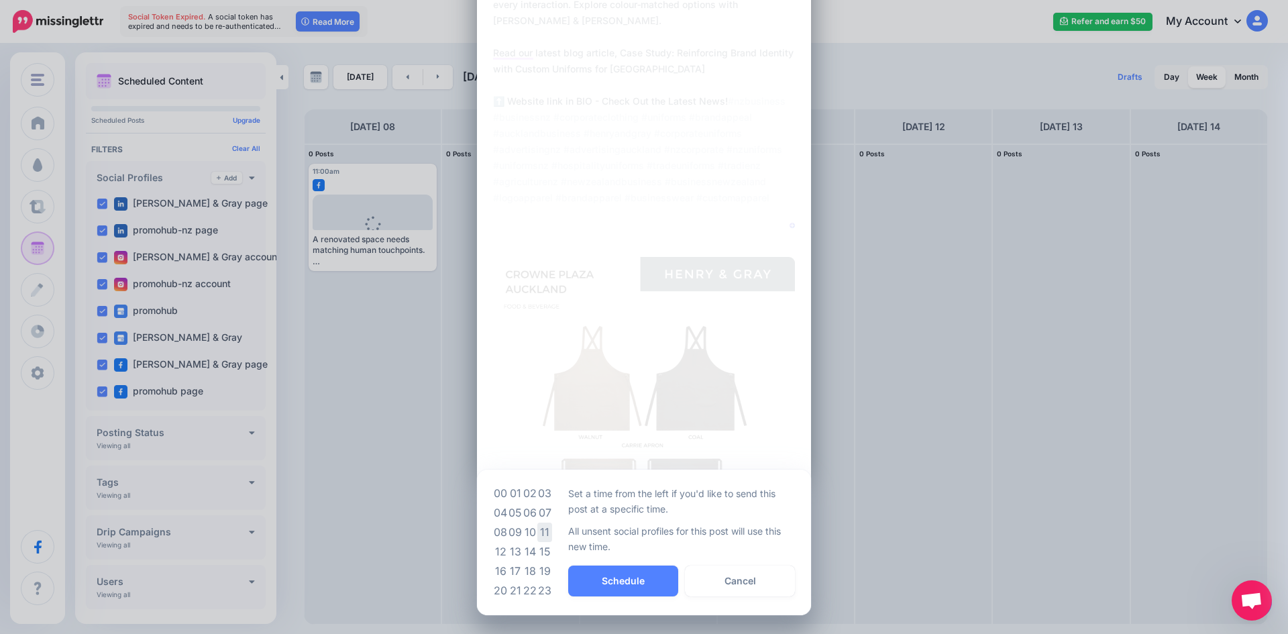
click at [537, 529] on td "11" at bounding box center [544, 532] width 15 height 19
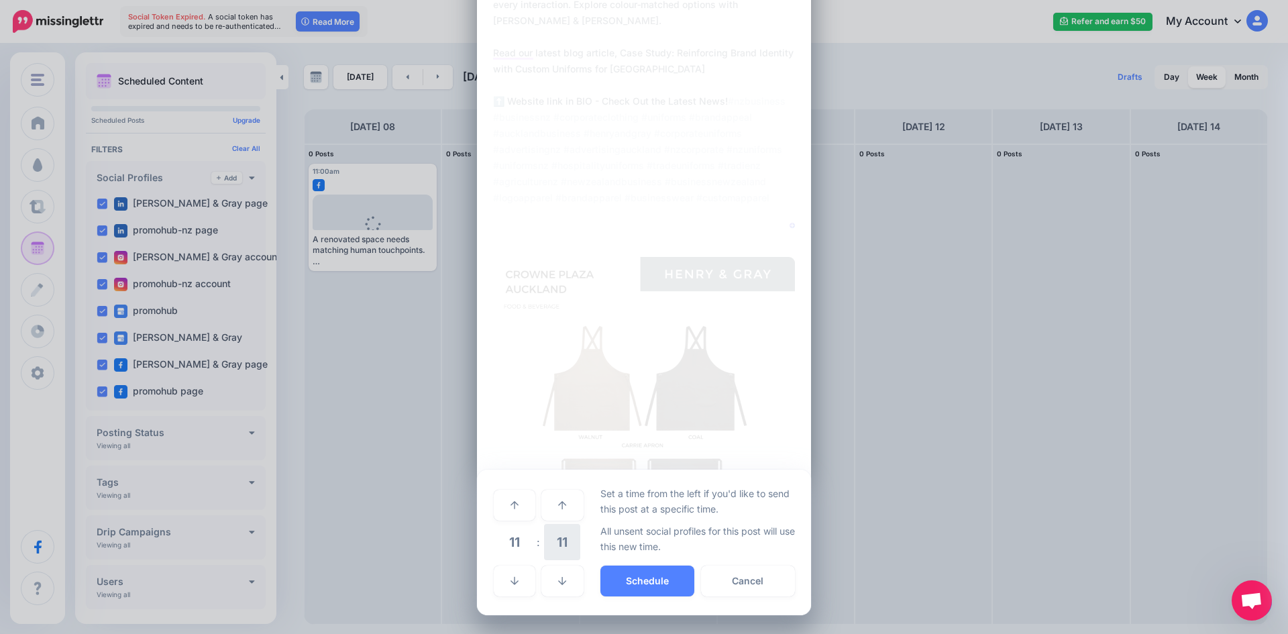
click at [552, 546] on span "11" at bounding box center [562, 542] width 36 height 36
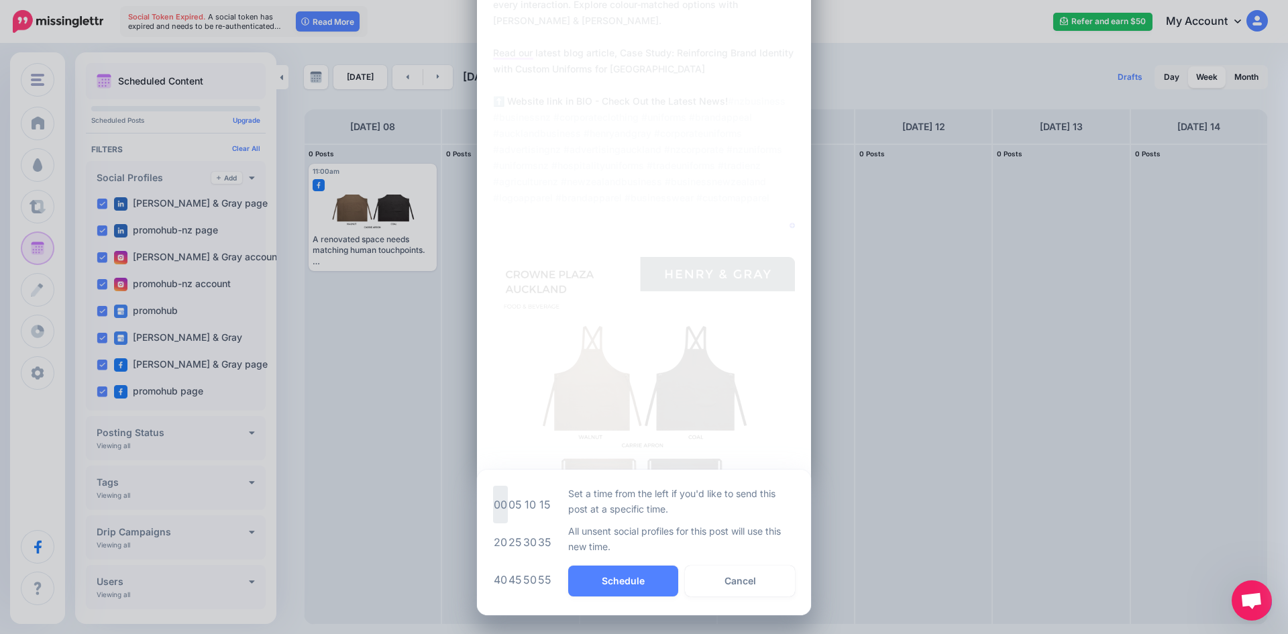
click at [500, 517] on td "00" at bounding box center [500, 505] width 15 height 38
click at [613, 584] on button "Schedule" at bounding box center [647, 581] width 94 height 31
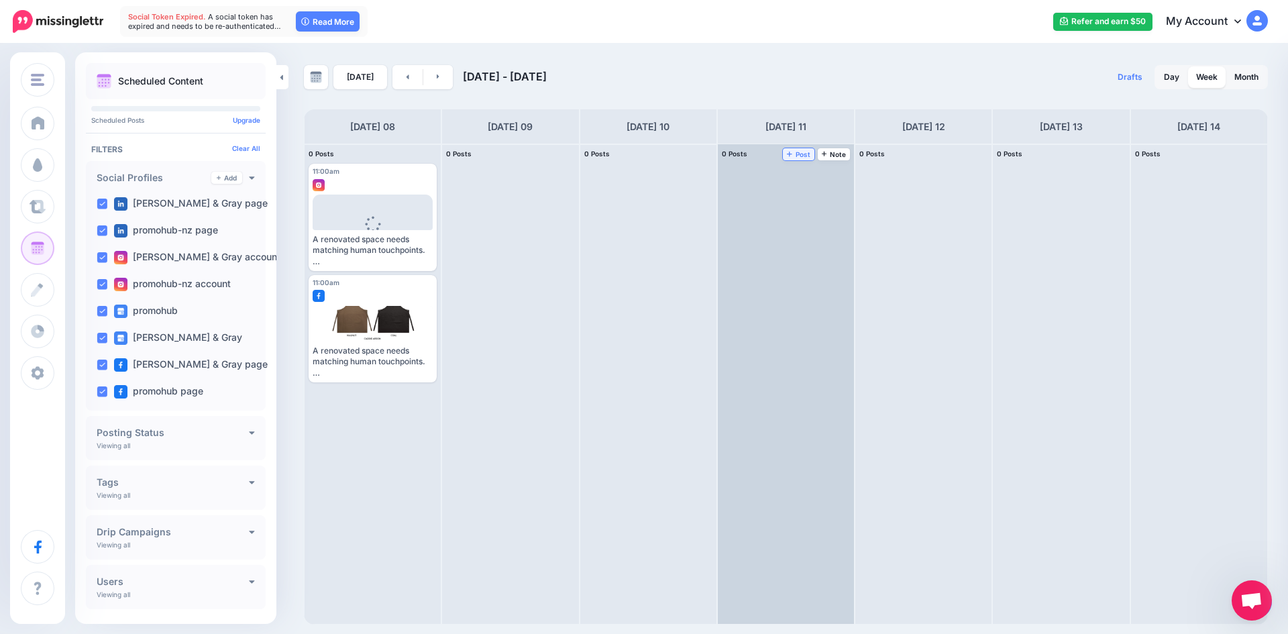
click at [798, 156] on span "Post" at bounding box center [798, 154] width 23 height 7
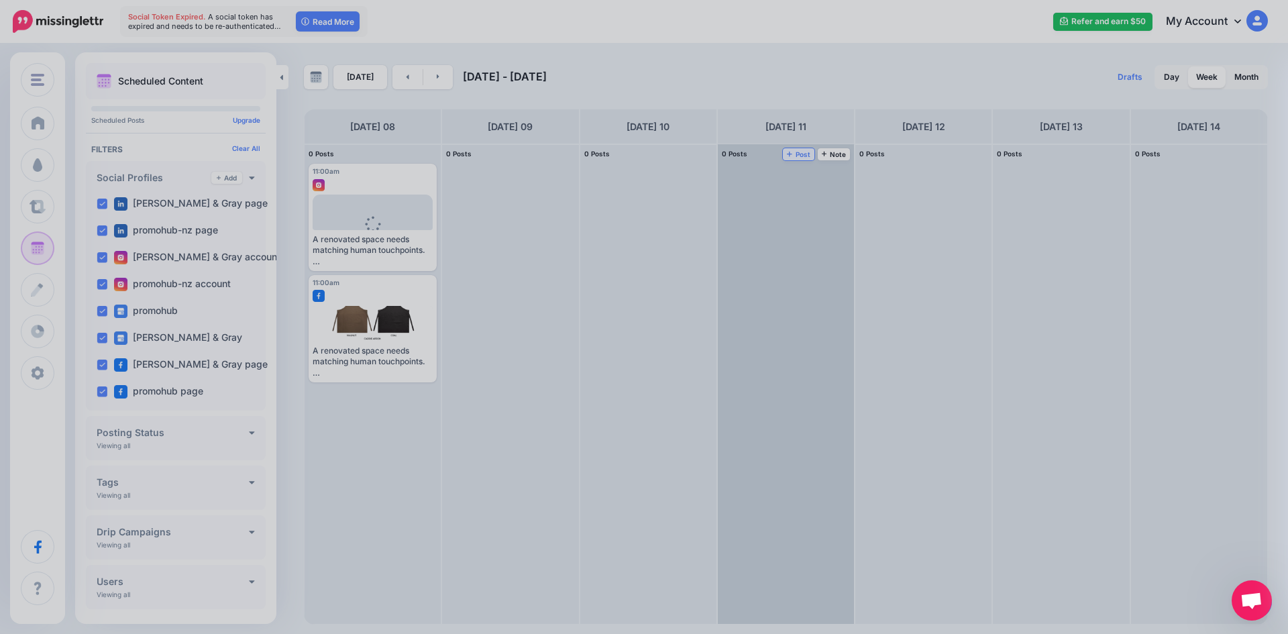
scroll to position [0, 0]
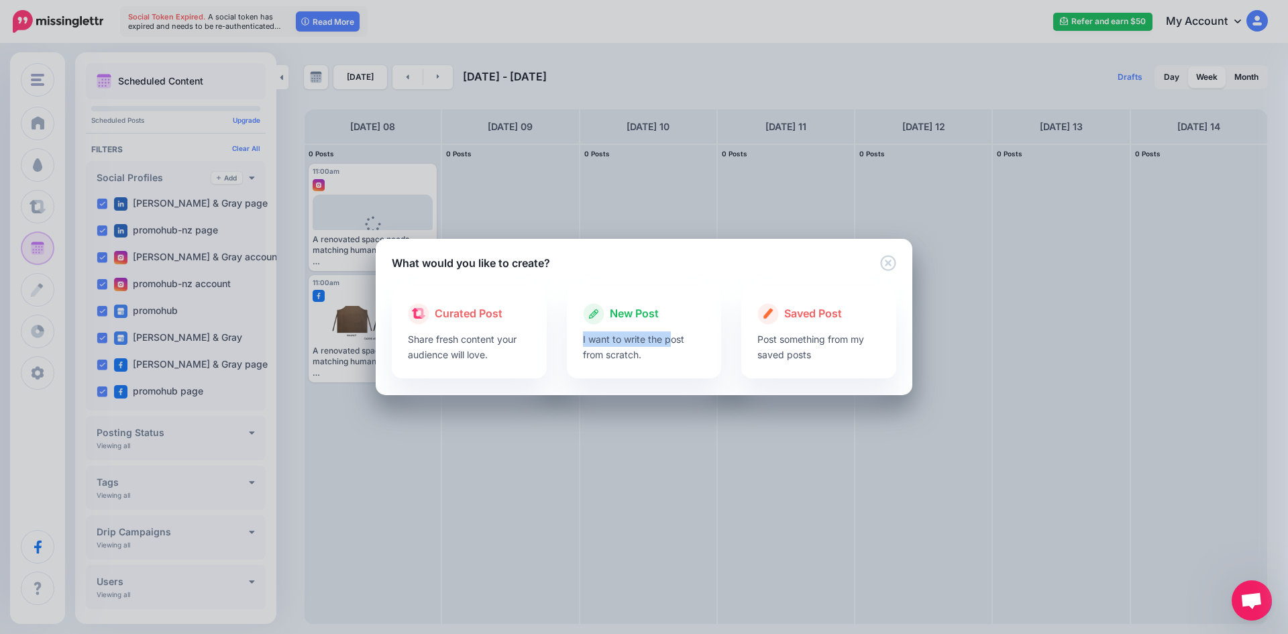
click at [674, 329] on div "New Post I want to write the post from scratch." at bounding box center [644, 332] width 155 height 91
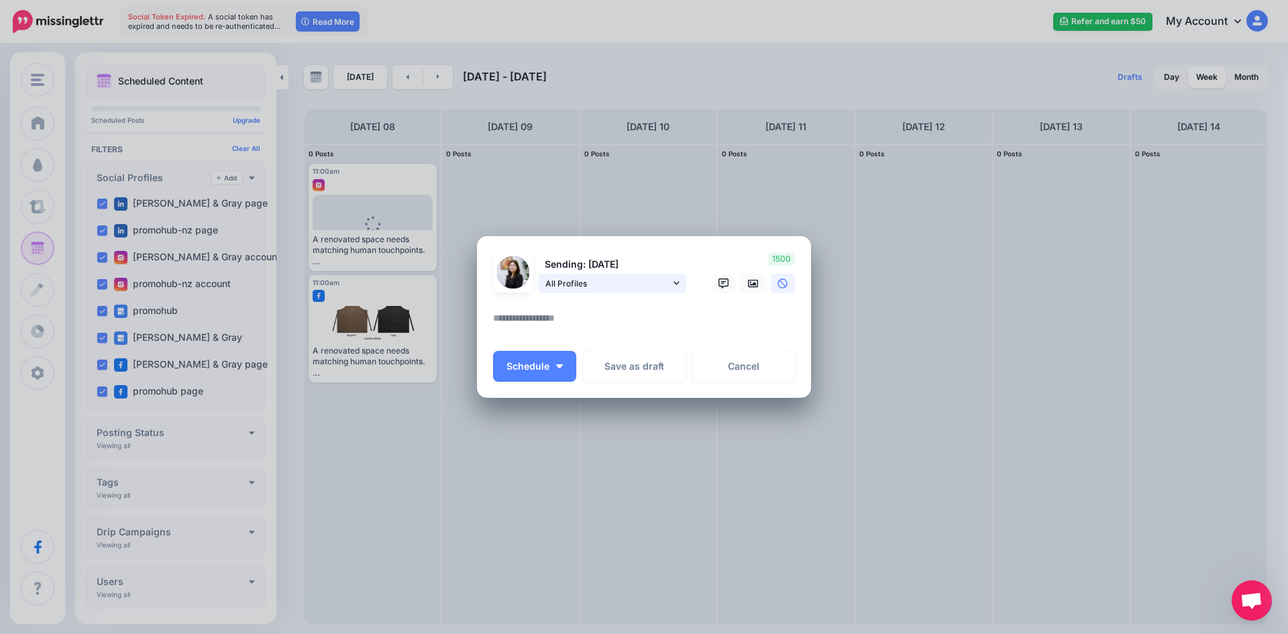
click at [615, 284] on span "All Profiles" at bounding box center [607, 283] width 125 height 14
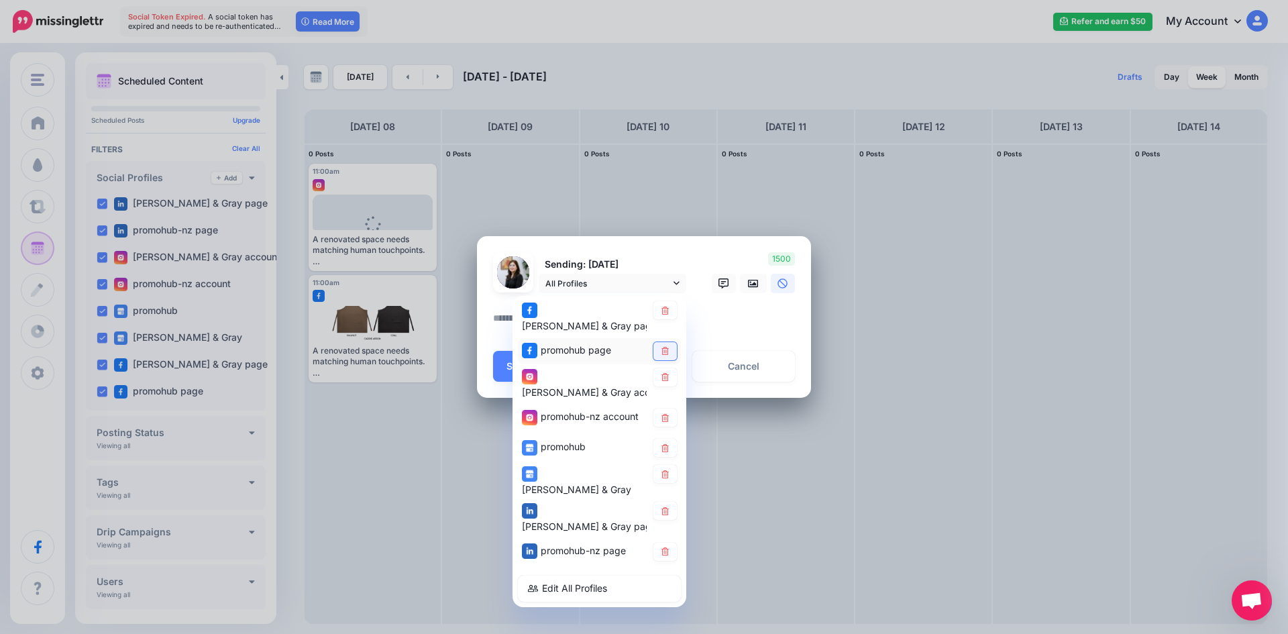
click at [670, 346] on link at bounding box center [664, 351] width 23 height 18
click at [669, 374] on icon at bounding box center [665, 377] width 10 height 8
click at [667, 414] on icon at bounding box center [664, 418] width 7 height 8
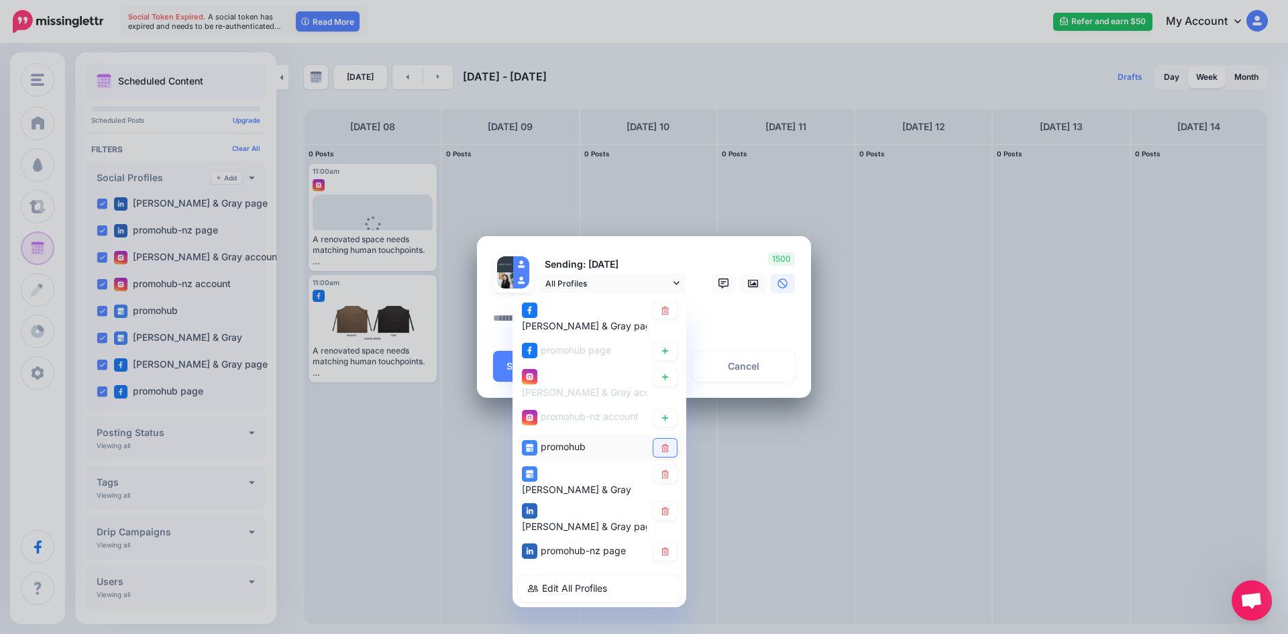
click at [667, 443] on link at bounding box center [664, 448] width 23 height 18
click at [667, 470] on icon at bounding box center [664, 474] width 7 height 8
click at [667, 502] on link at bounding box center [664, 511] width 23 height 18
click at [665, 547] on icon at bounding box center [665, 551] width 10 height 8
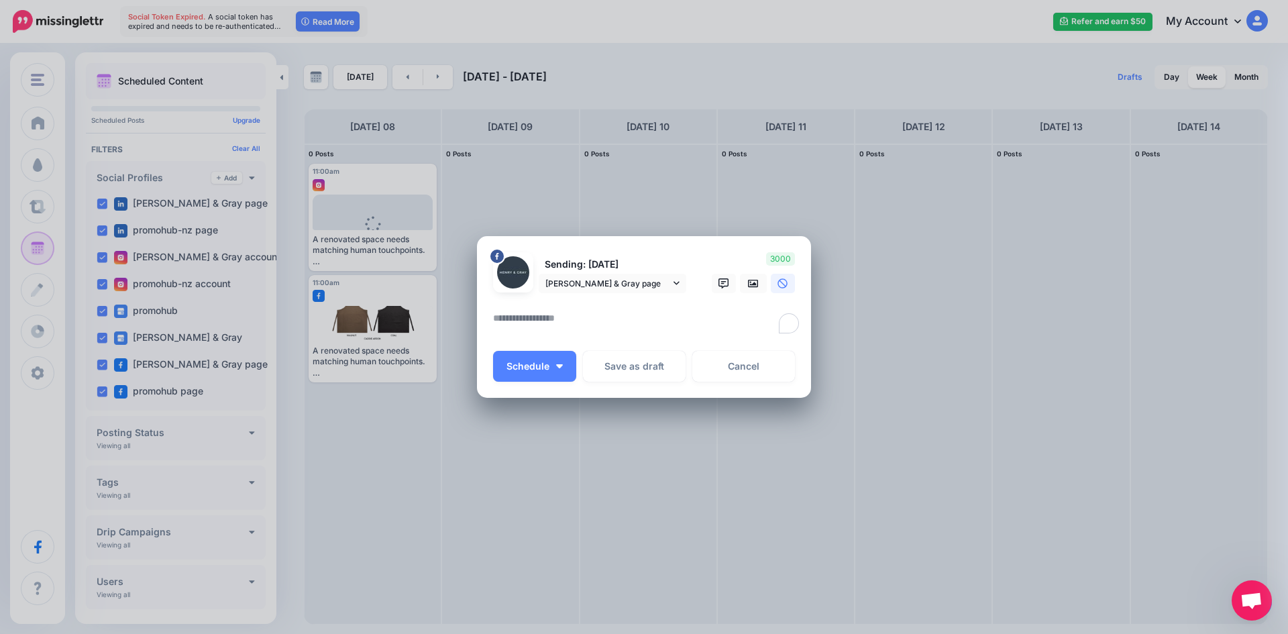
click at [688, 313] on textarea "To enrich screen reader interactions, please activate Accessibility in Grammarl…" at bounding box center [647, 323] width 309 height 26
paste textarea "**********"
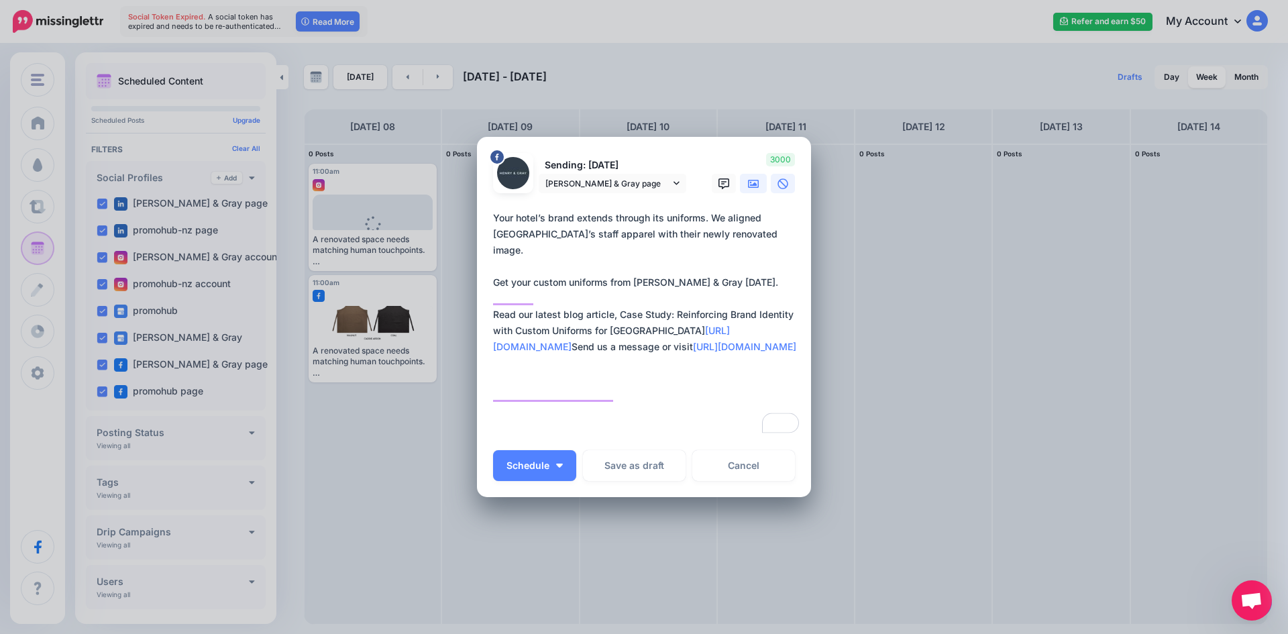
type textarea "**********"
click at [748, 178] on link at bounding box center [753, 183] width 27 height 19
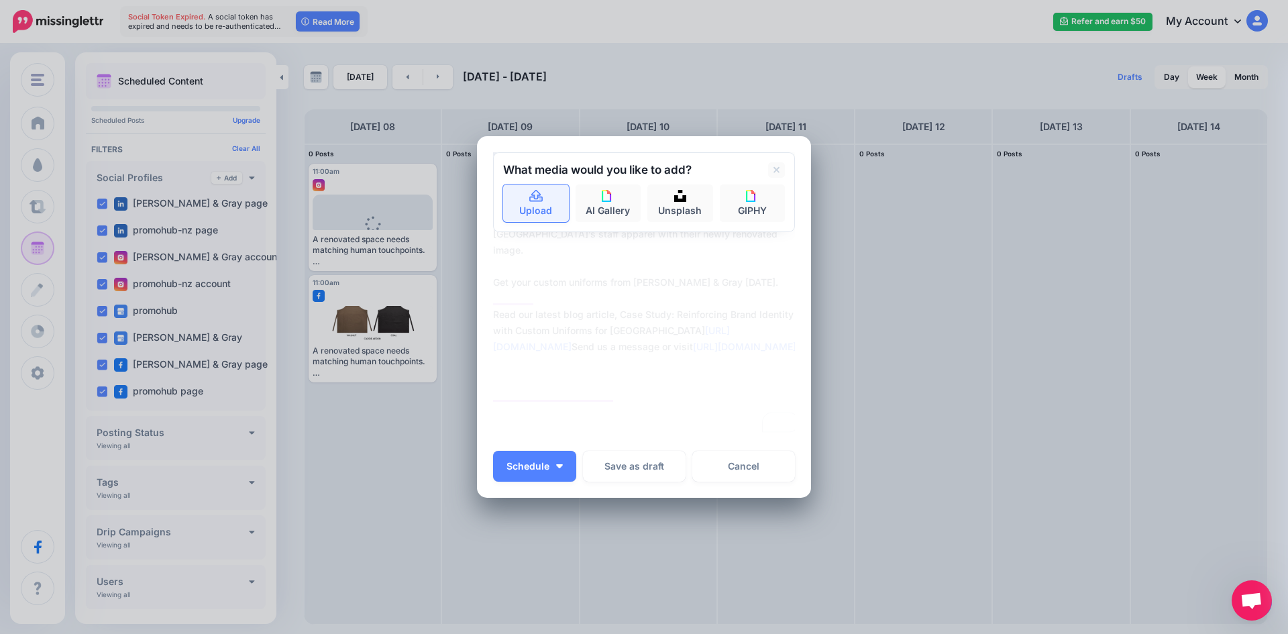
click at [537, 203] on link "Upload" at bounding box center [536, 203] width 66 height 38
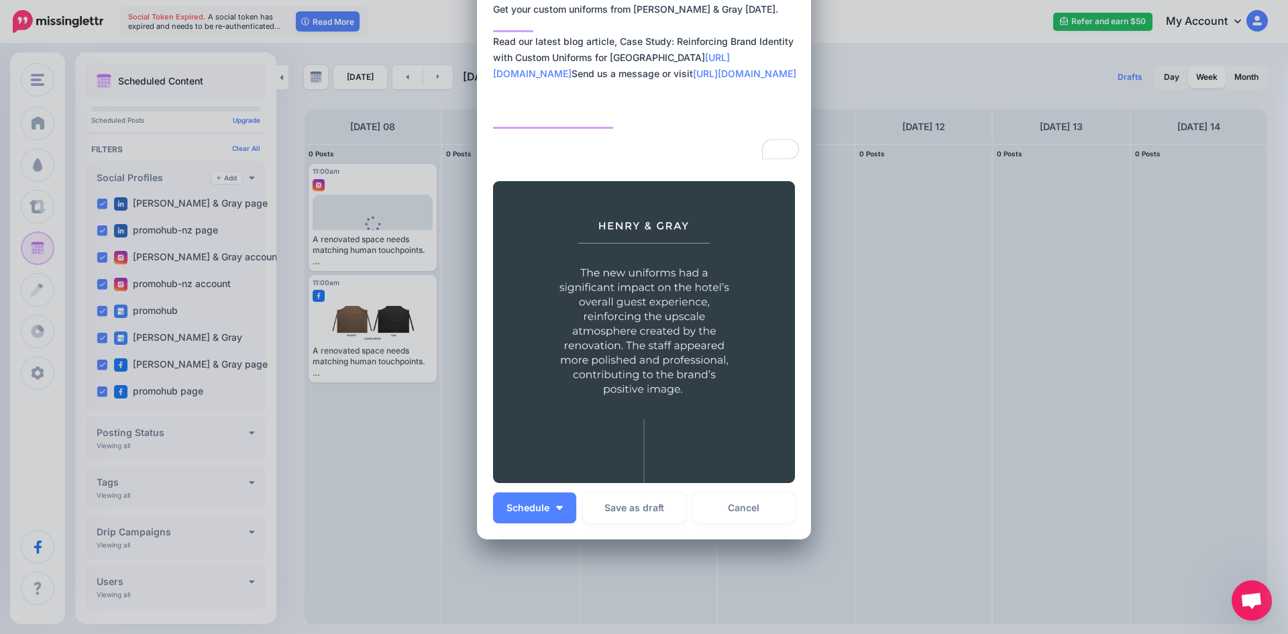
scroll to position [207, 0]
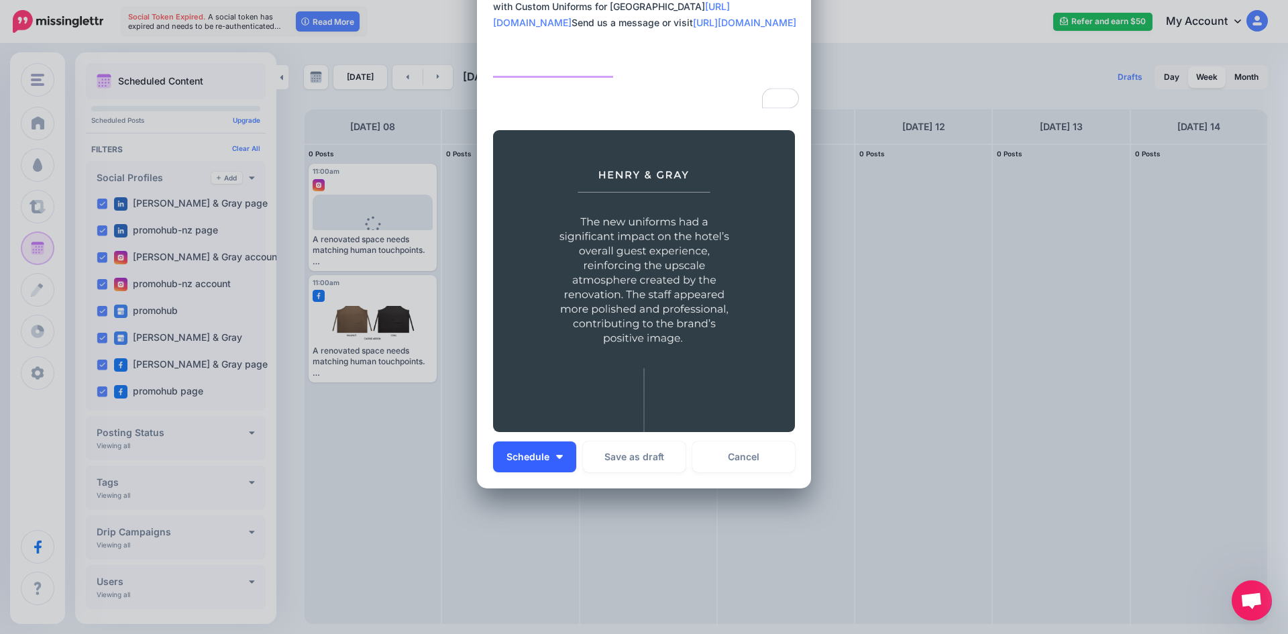
click at [557, 464] on button "Schedule" at bounding box center [534, 456] width 83 height 31
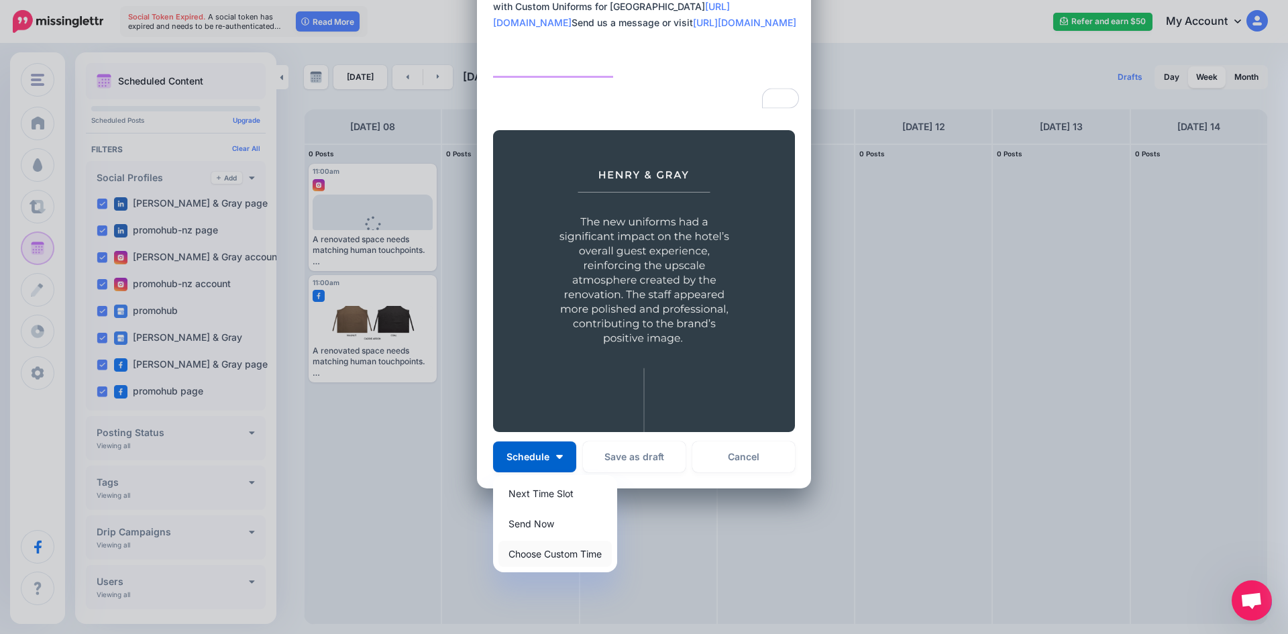
click at [531, 553] on link "Choose Custom Time" at bounding box center [554, 554] width 113 height 26
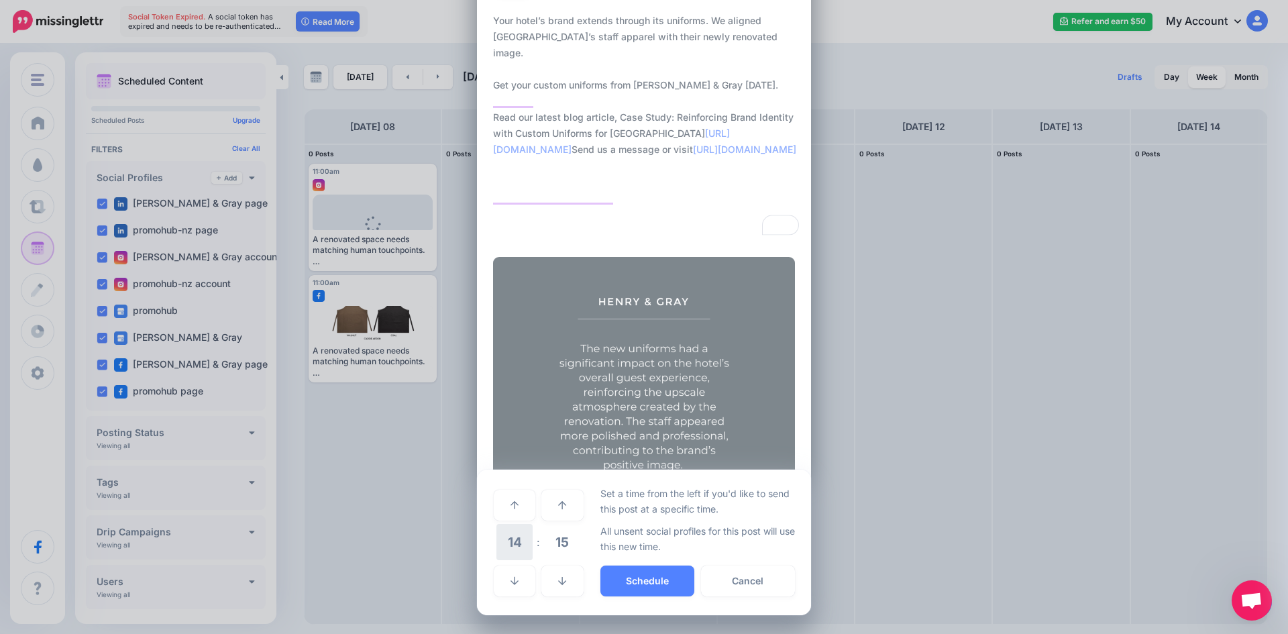
scroll to position [80, 0]
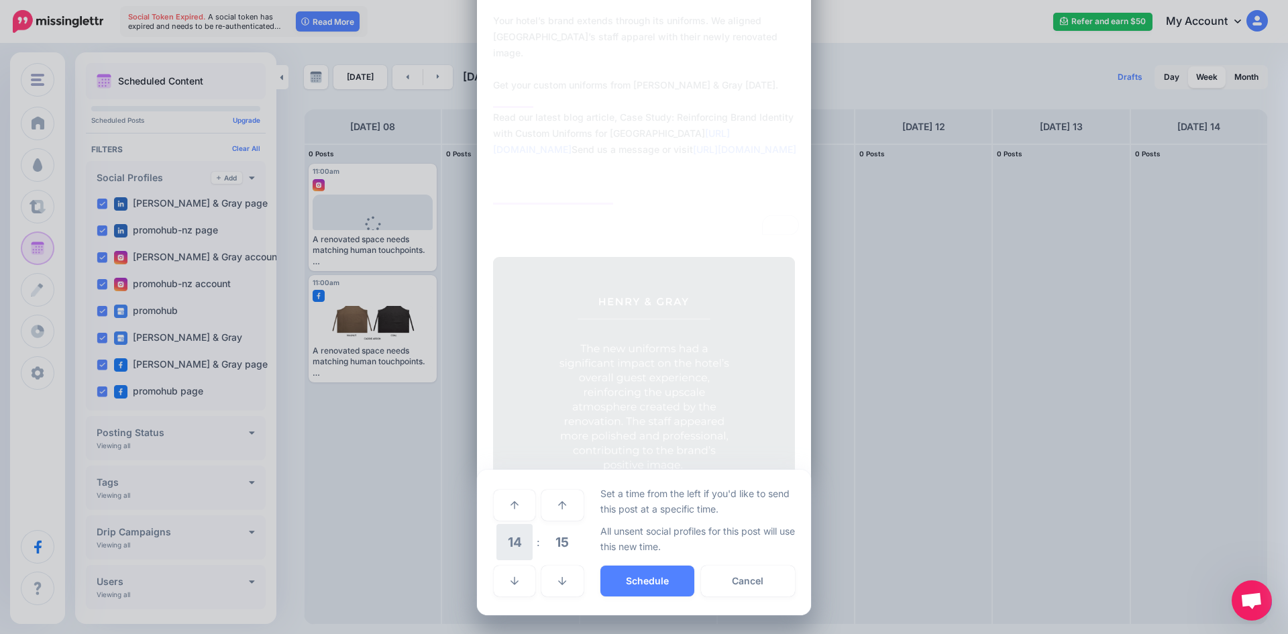
click at [515, 545] on span "14" at bounding box center [514, 542] width 36 height 36
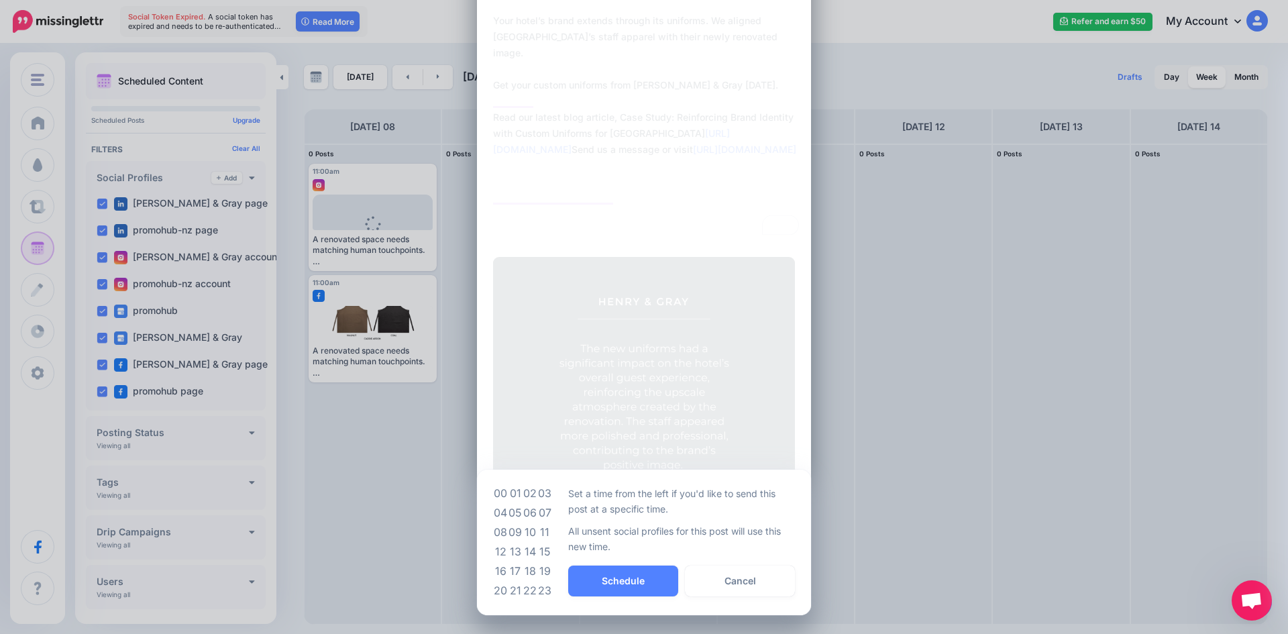
click at [545, 531] on td "11" at bounding box center [544, 532] width 15 height 19
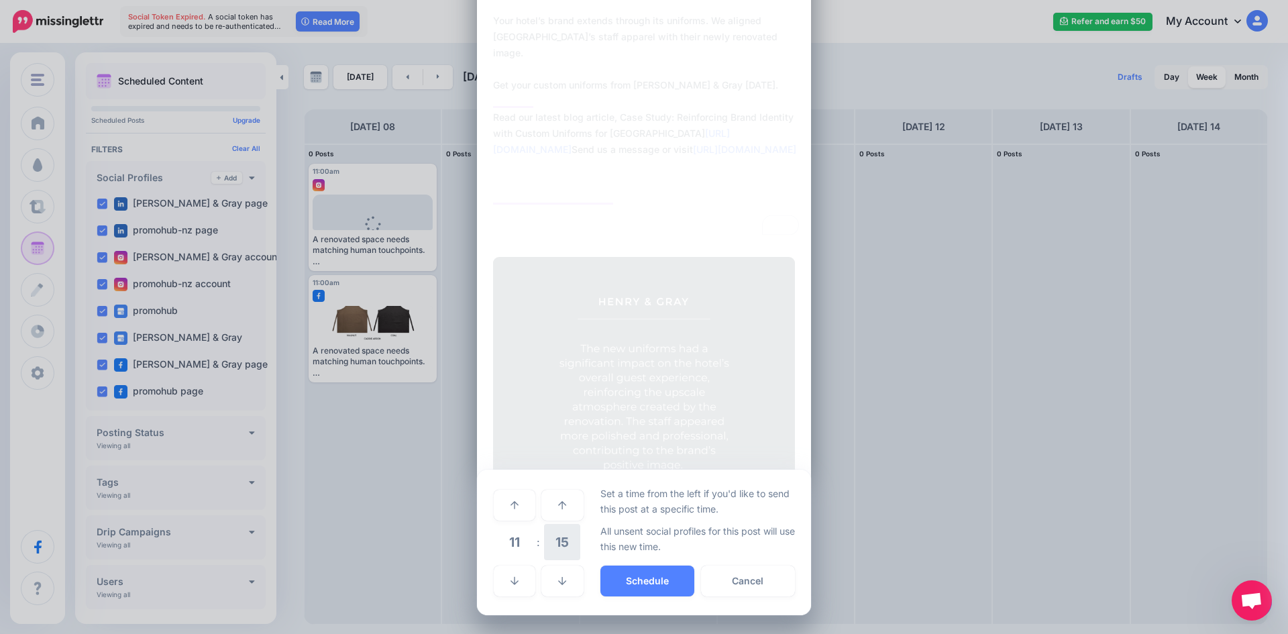
click at [544, 544] on span "15" at bounding box center [562, 542] width 36 height 36
click at [498, 505] on td "00" at bounding box center [500, 505] width 15 height 38
click at [618, 580] on button "Schedule" at bounding box center [647, 581] width 94 height 31
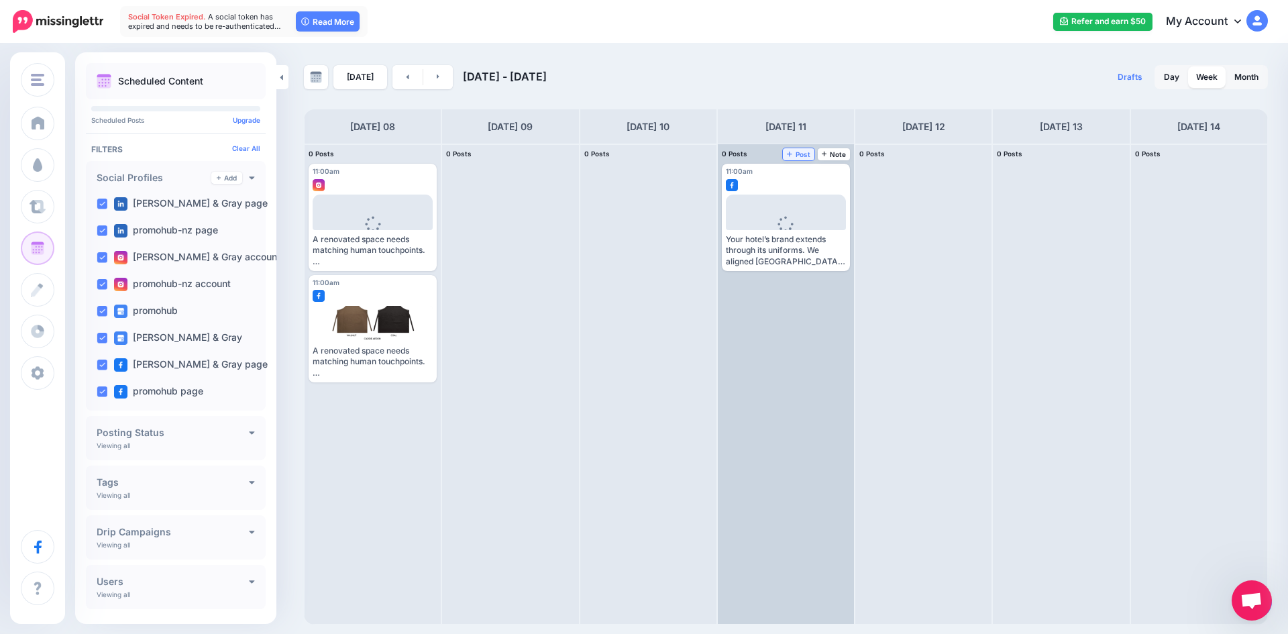
click at [791, 156] on icon at bounding box center [789, 153] width 5 height 7
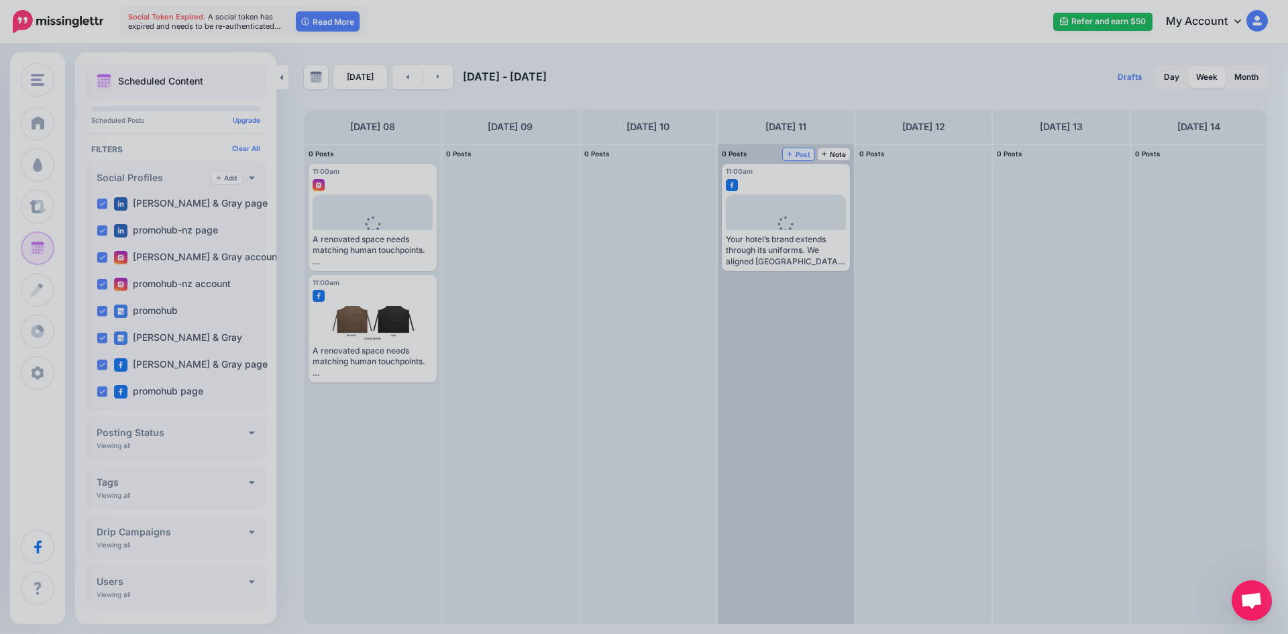
scroll to position [0, 0]
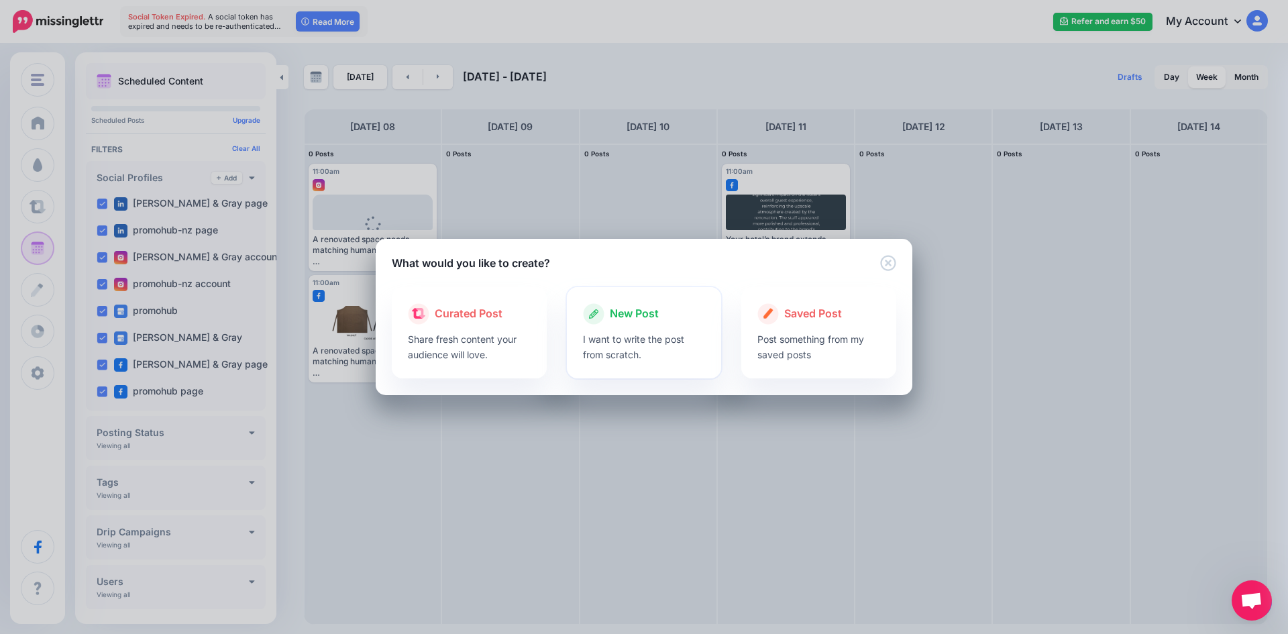
click at [613, 332] on p "I want to write the post from scratch." at bounding box center [644, 346] width 123 height 31
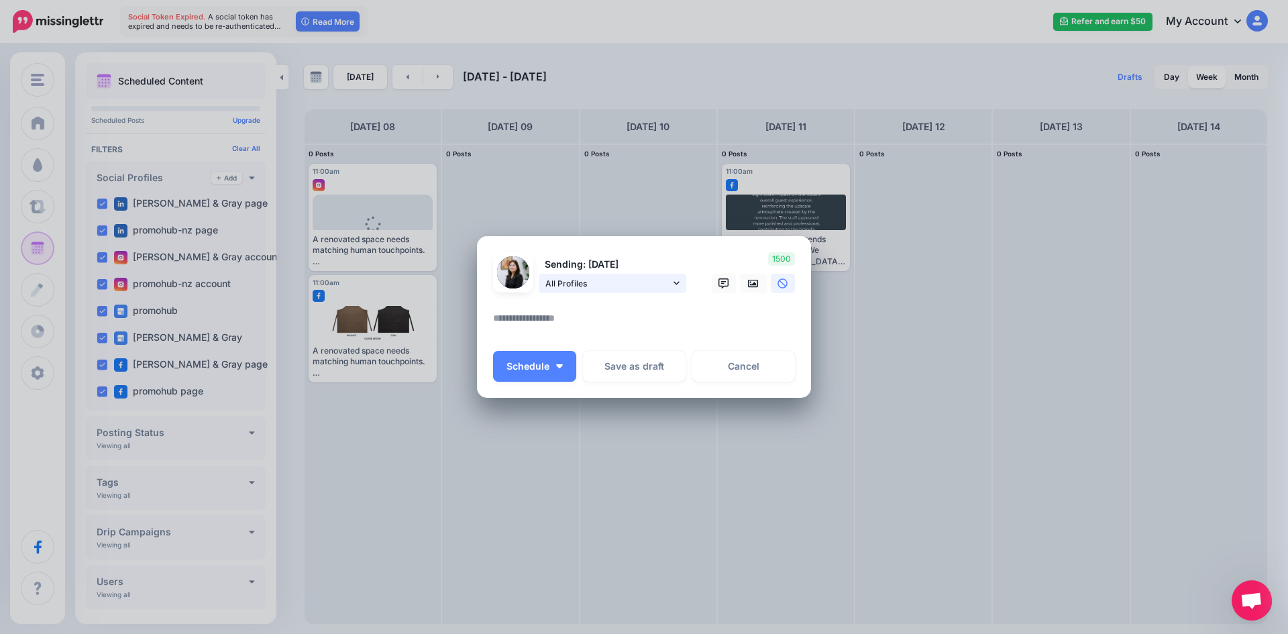
click at [619, 287] on span "All Profiles" at bounding box center [607, 283] width 125 height 14
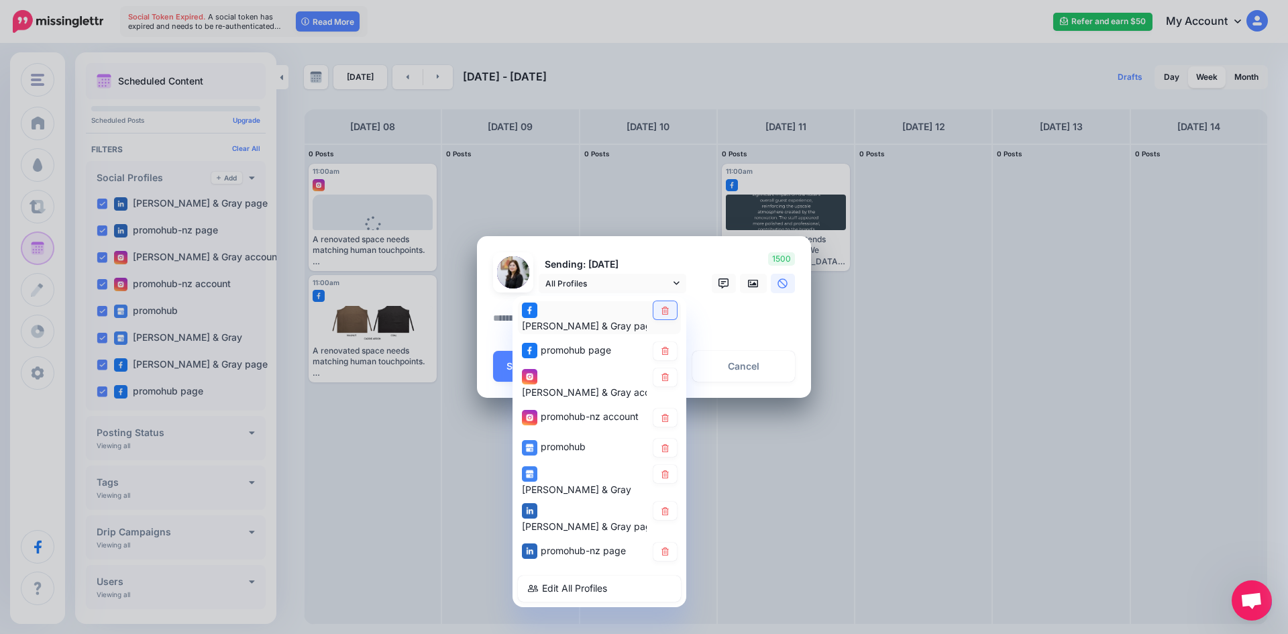
click at [662, 314] on icon at bounding box center [664, 310] width 7 height 8
click at [672, 347] on link at bounding box center [664, 351] width 23 height 18
click at [670, 409] on link at bounding box center [664, 418] width 23 height 18
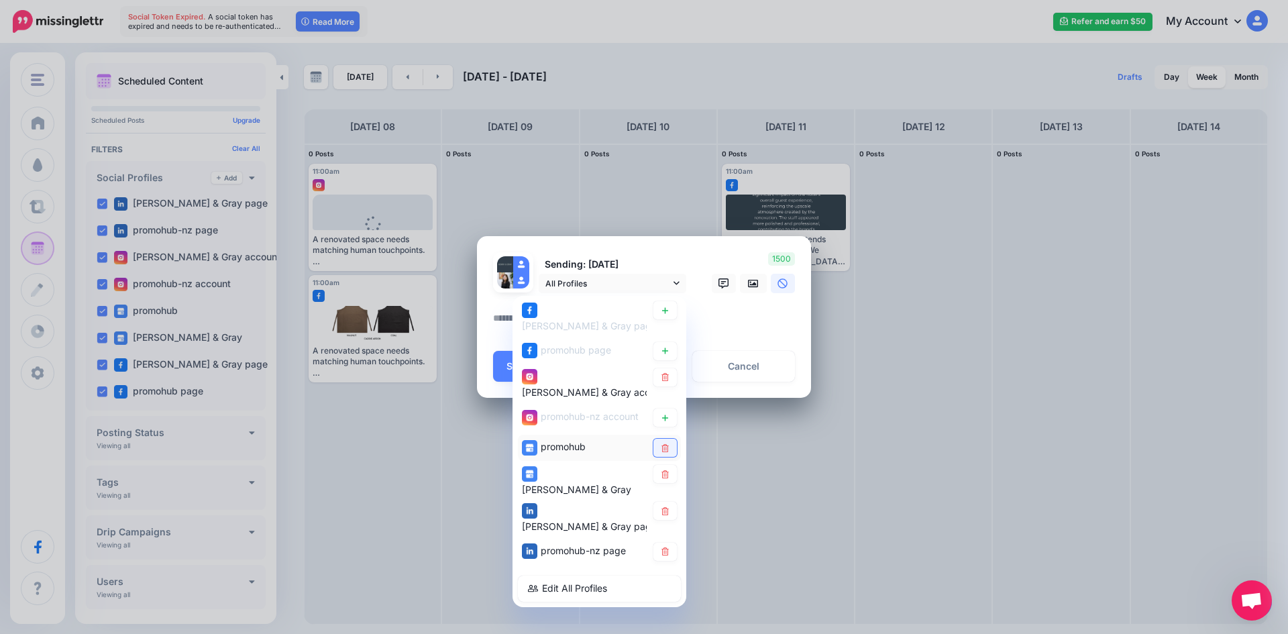
click at [669, 444] on icon at bounding box center [665, 448] width 10 height 8
click at [671, 465] on div "[PERSON_NAME] & Gray" at bounding box center [599, 481] width 163 height 33
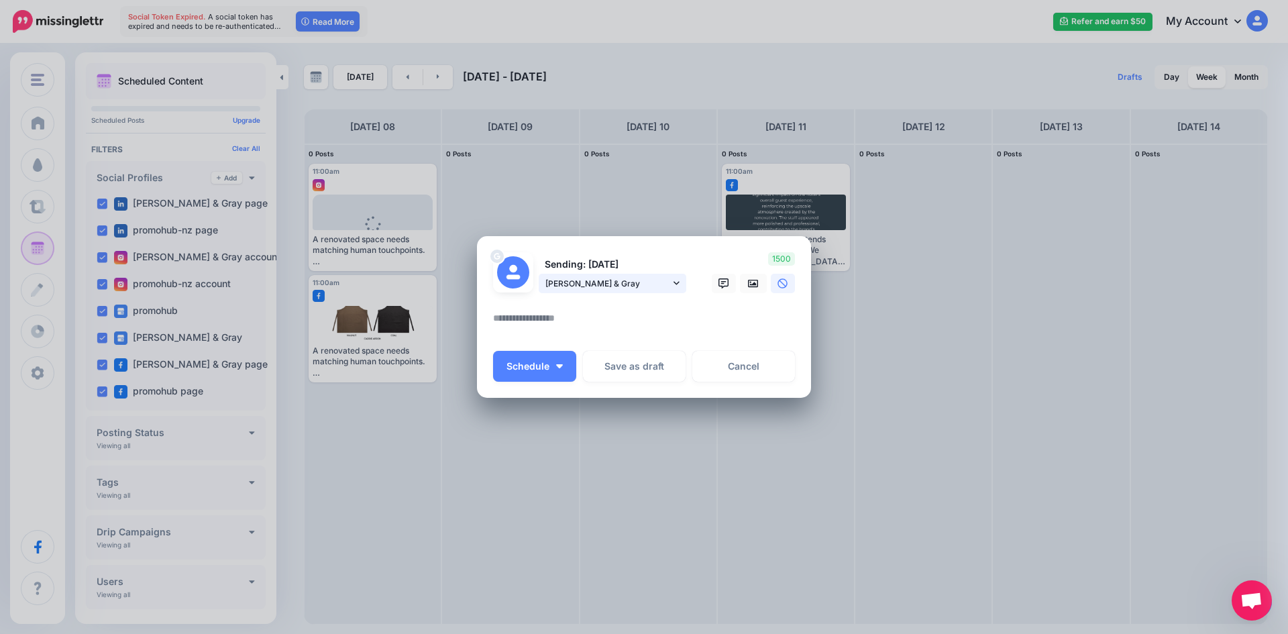
drag, startPoint x: 672, startPoint y: 278, endPoint x: 671, endPoint y: 299, distance: 20.8
click at [672, 278] on link "[PERSON_NAME] & Gray" at bounding box center [613, 283] width 148 height 19
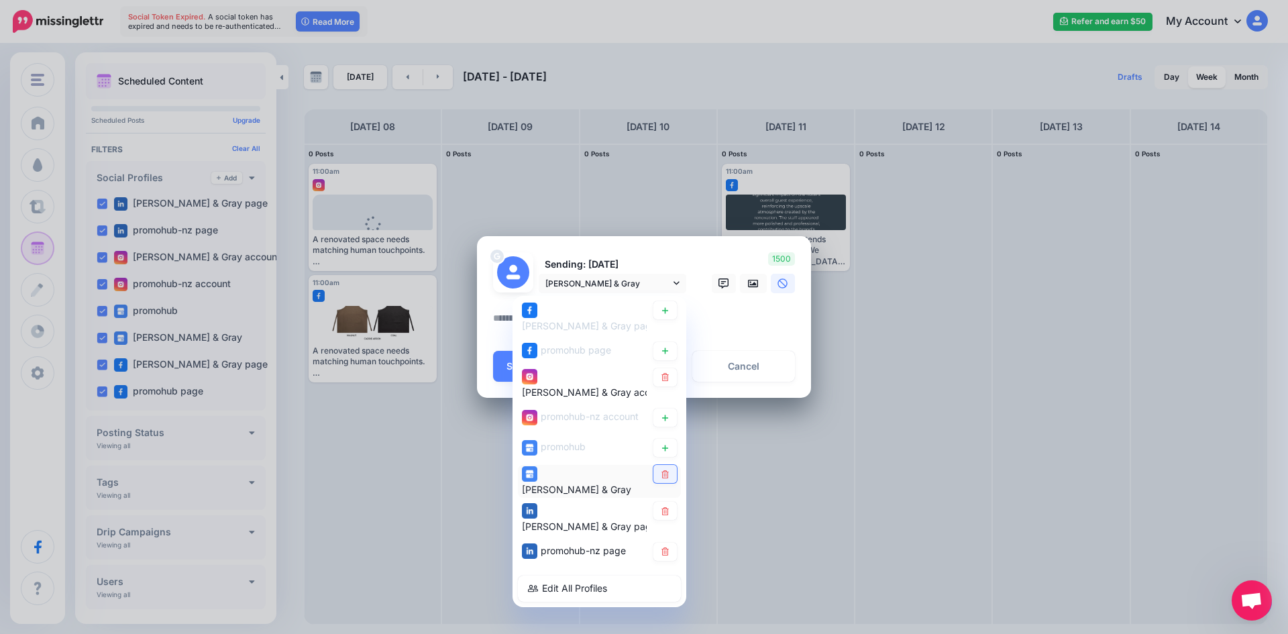
click at [658, 465] on link at bounding box center [664, 474] width 23 height 18
click at [667, 506] on icon at bounding box center [664, 510] width 7 height 8
click at [667, 547] on icon at bounding box center [664, 551] width 7 height 8
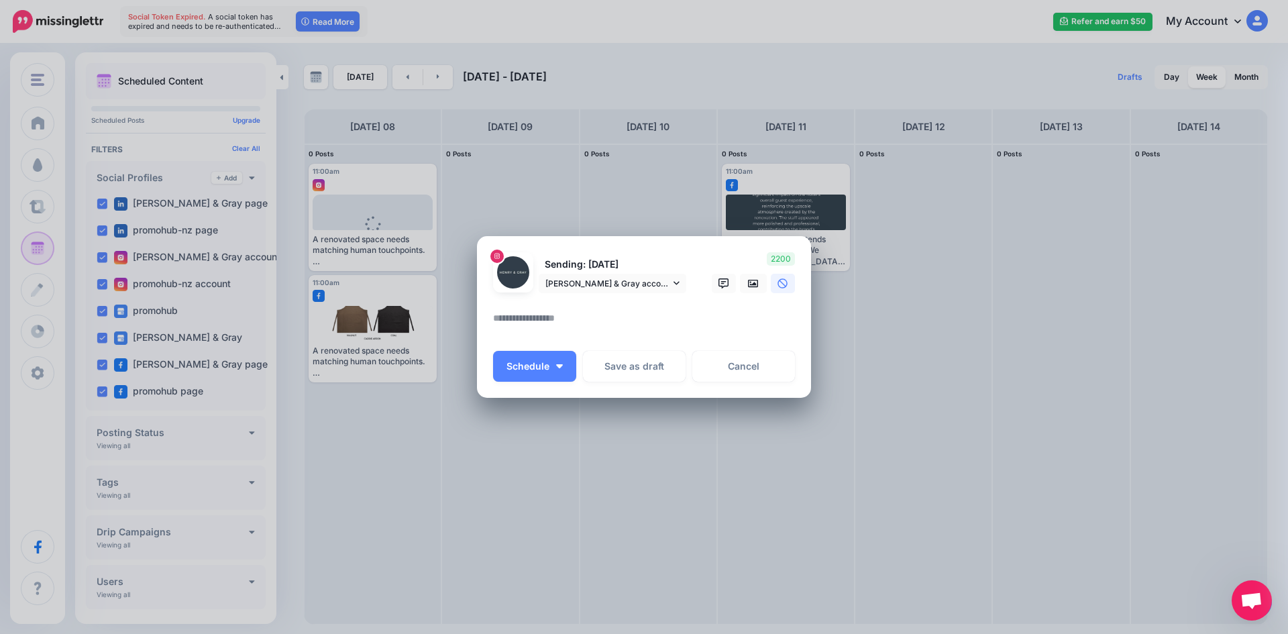
click at [684, 316] on textarea at bounding box center [647, 323] width 309 height 26
paste textarea "**********"
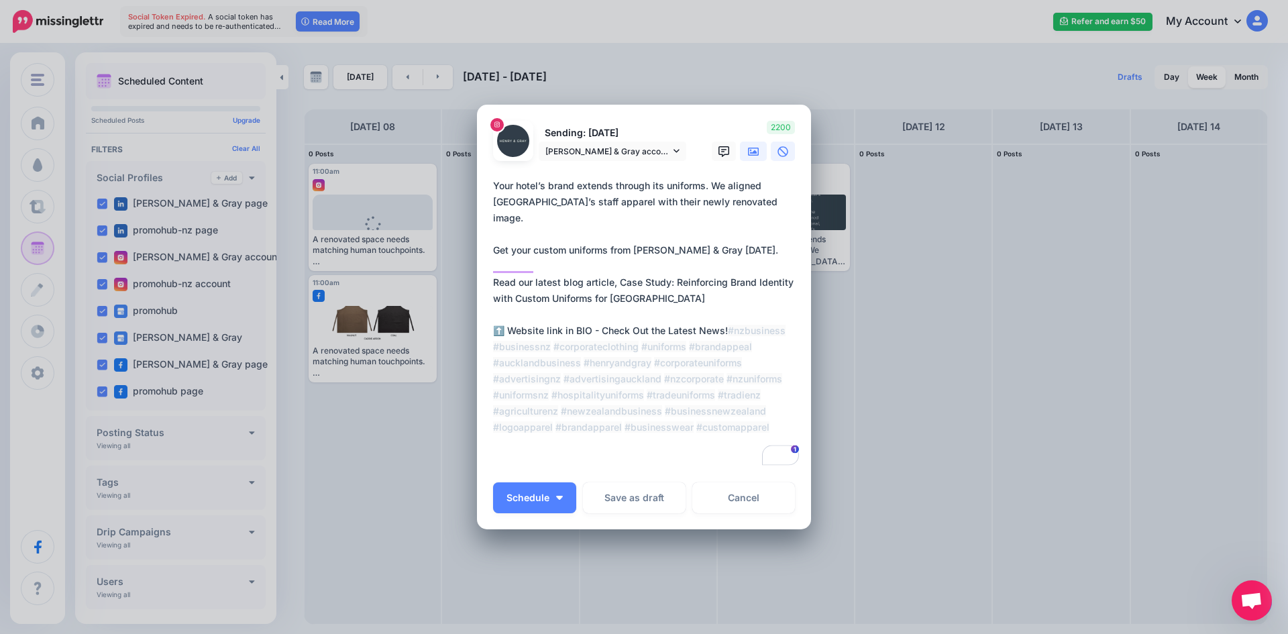
type textarea "**********"
click at [751, 152] on icon at bounding box center [753, 152] width 11 height 8
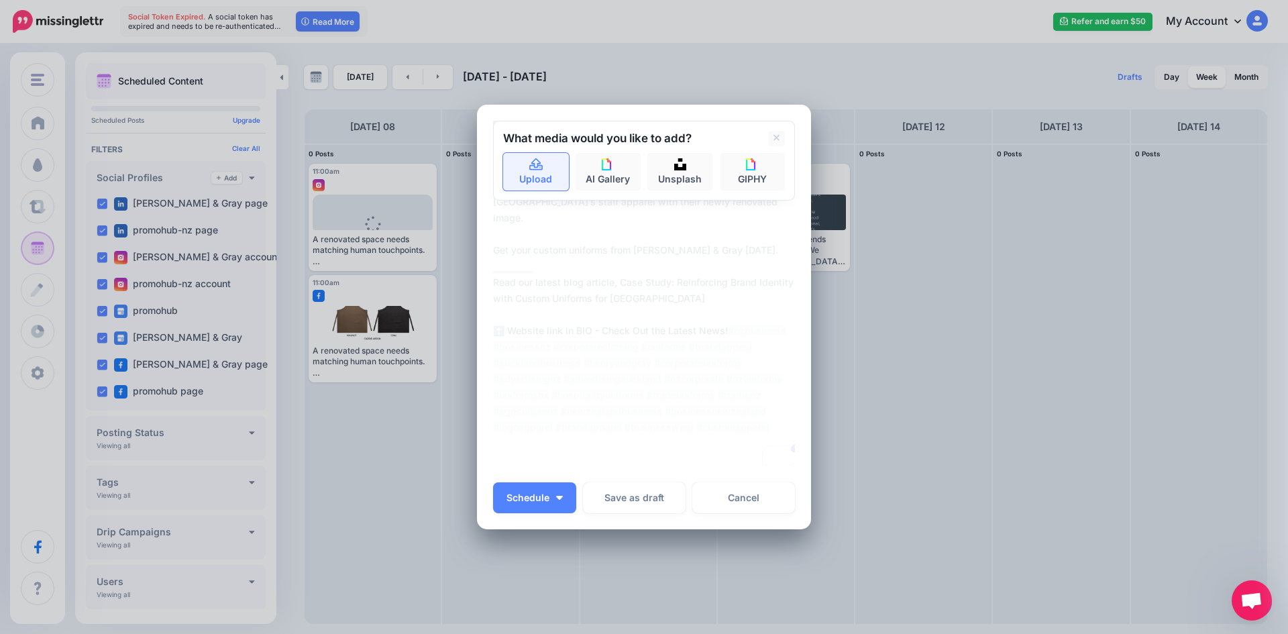
click at [549, 176] on link "Upload" at bounding box center [536, 172] width 66 height 38
click at [553, 494] on button "Schedule" at bounding box center [534, 497] width 83 height 31
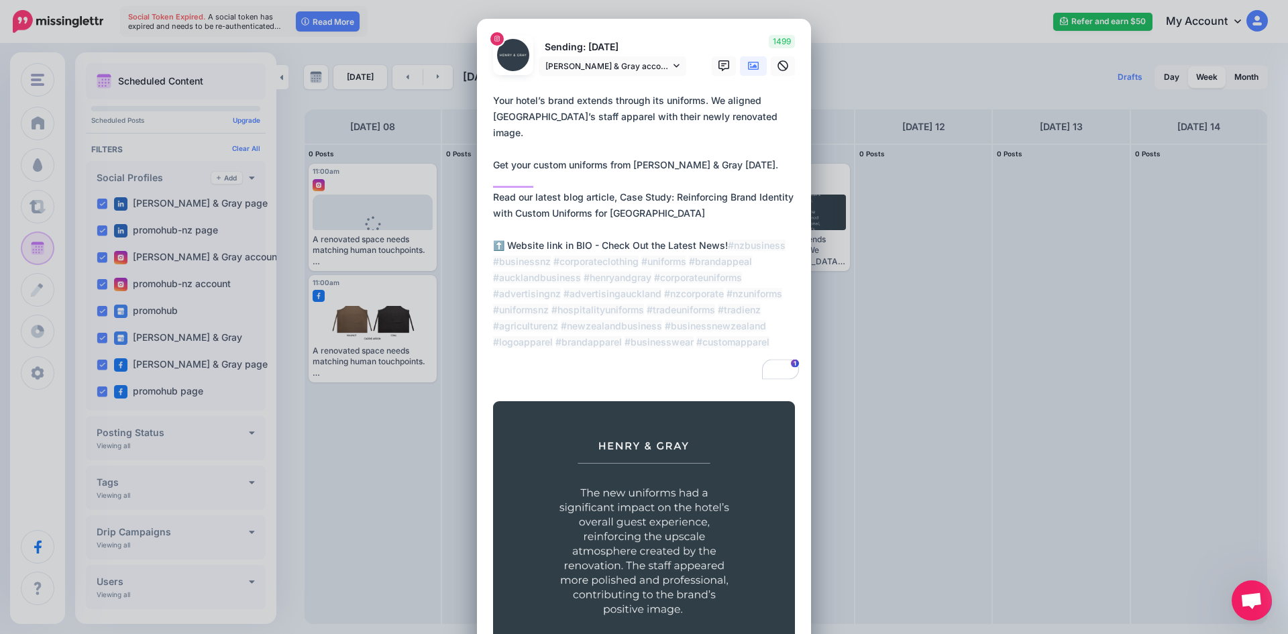
click at [543, 602] on div "Sending: [DATE] [PERSON_NAME] & Gray account [PERSON_NAME] & Gray page" at bounding box center [644, 389] width 302 height 708
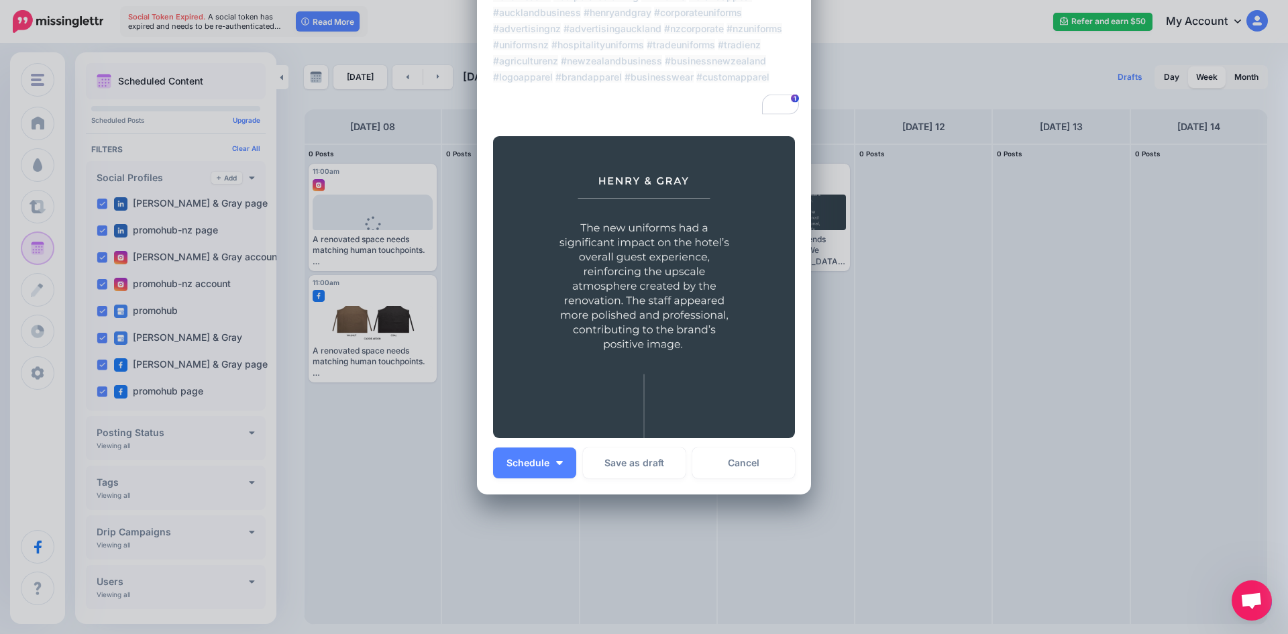
scroll to position [268, 0]
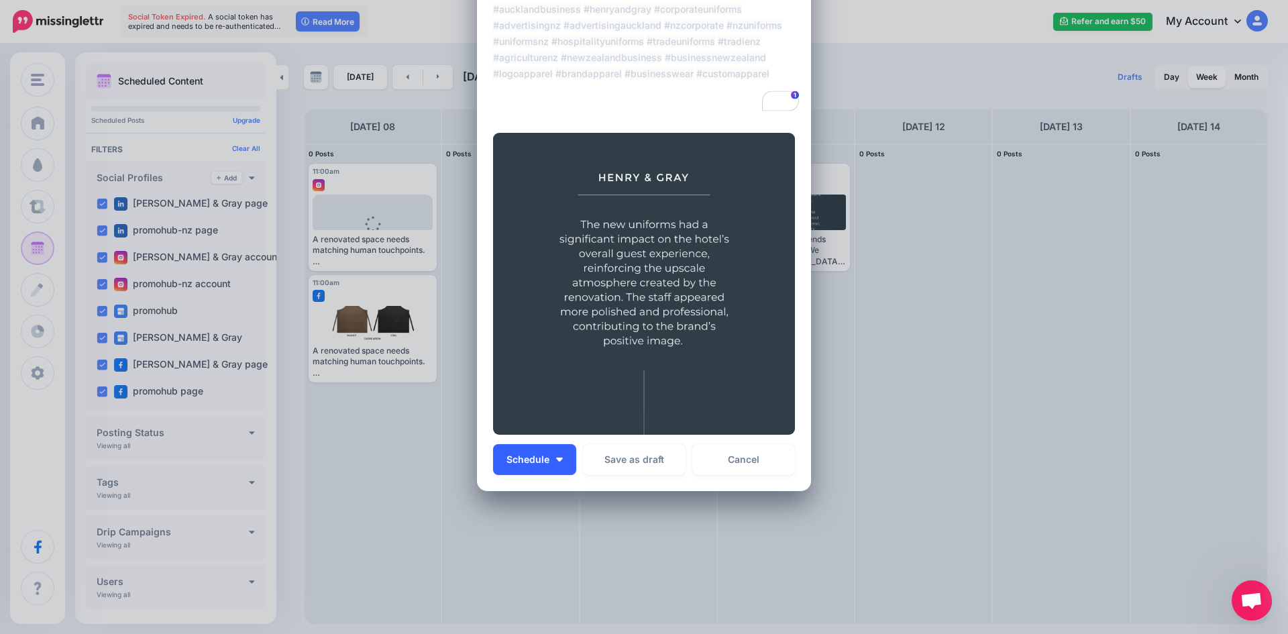
click at [566, 459] on button "Schedule" at bounding box center [534, 459] width 83 height 31
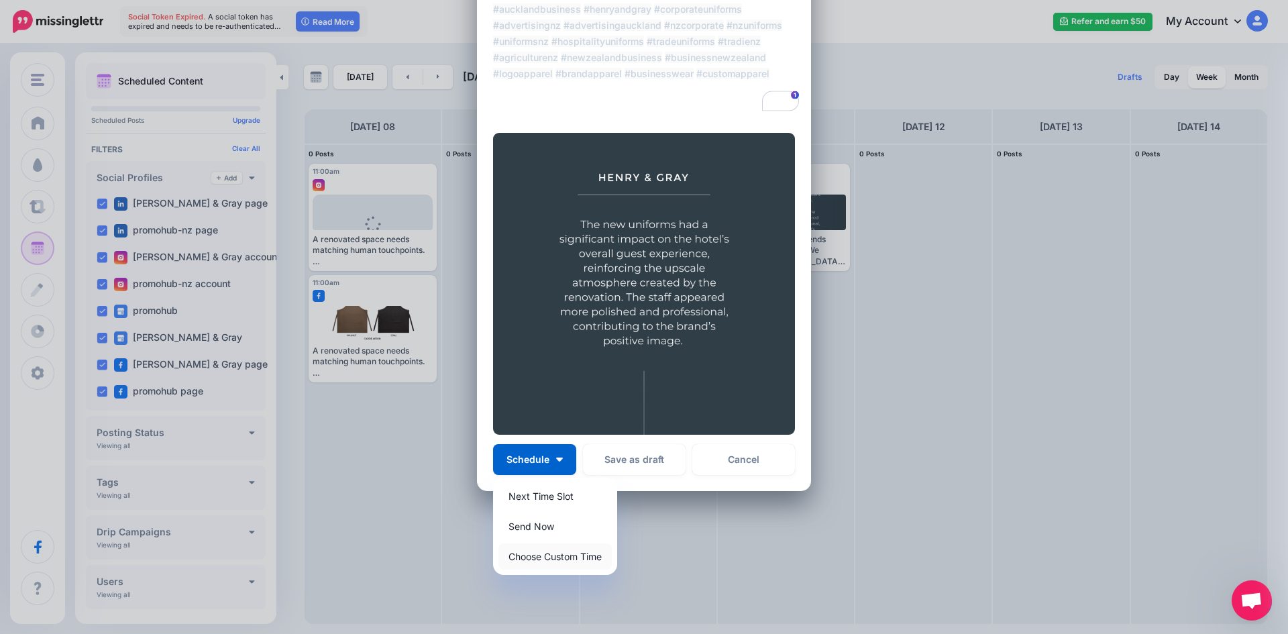
click at [543, 549] on link "Choose Custom Time" at bounding box center [554, 556] width 113 height 26
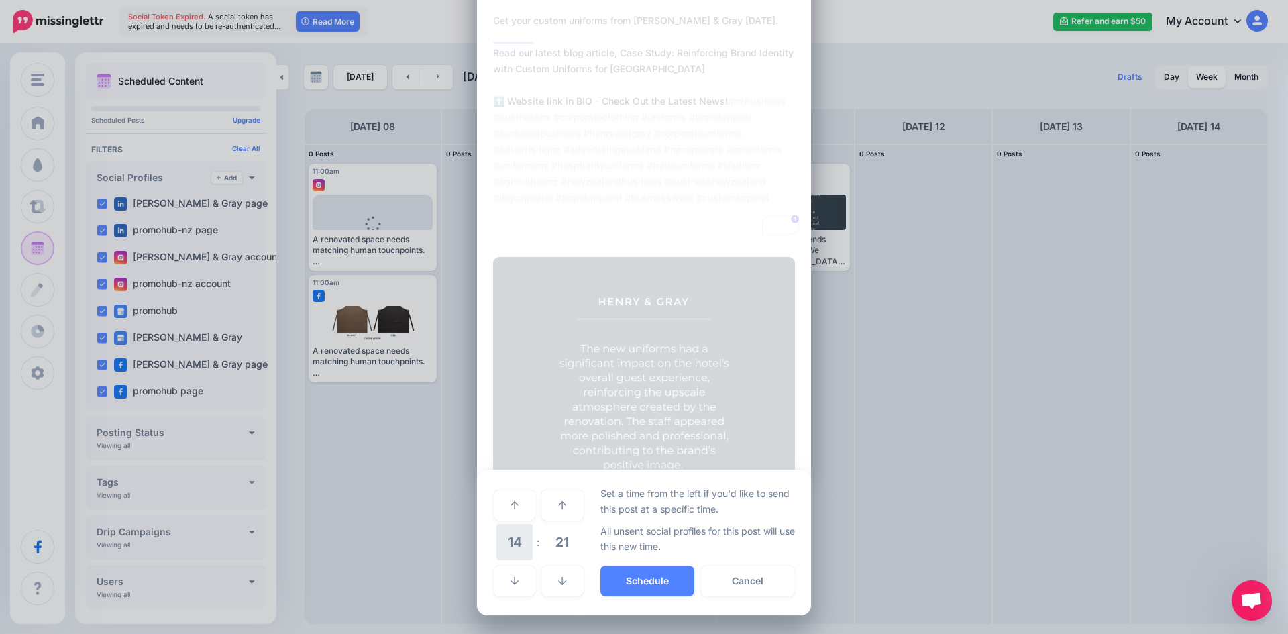
scroll to position [144, 0]
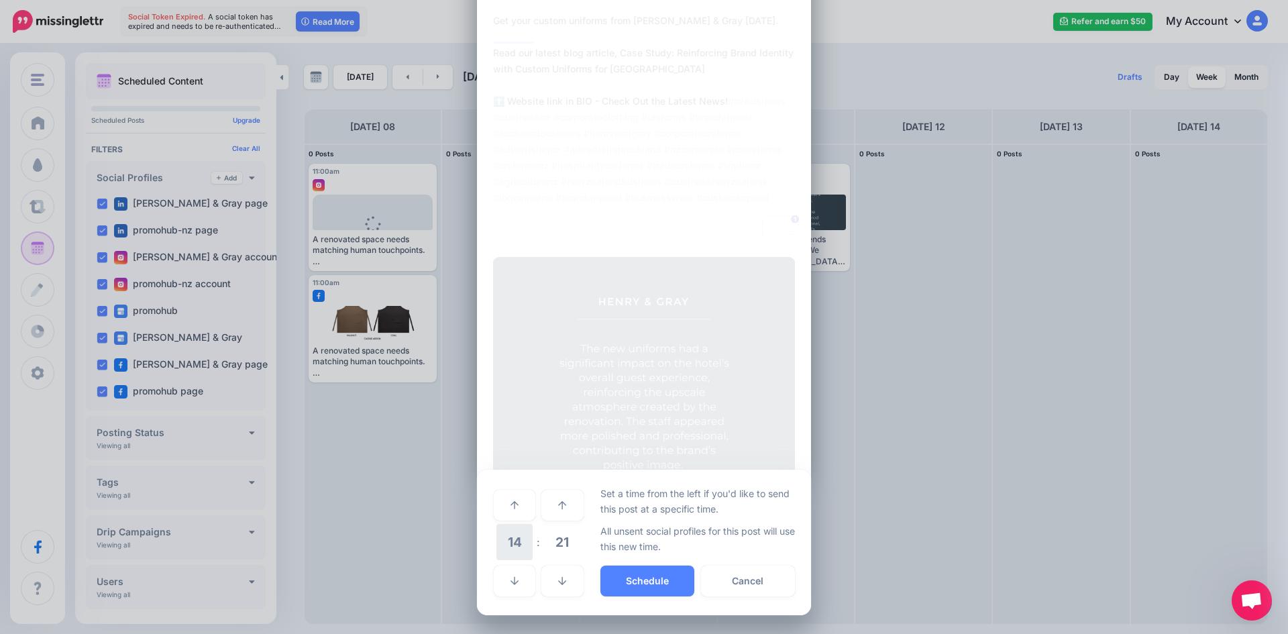
click at [519, 531] on span "14" at bounding box center [514, 542] width 36 height 36
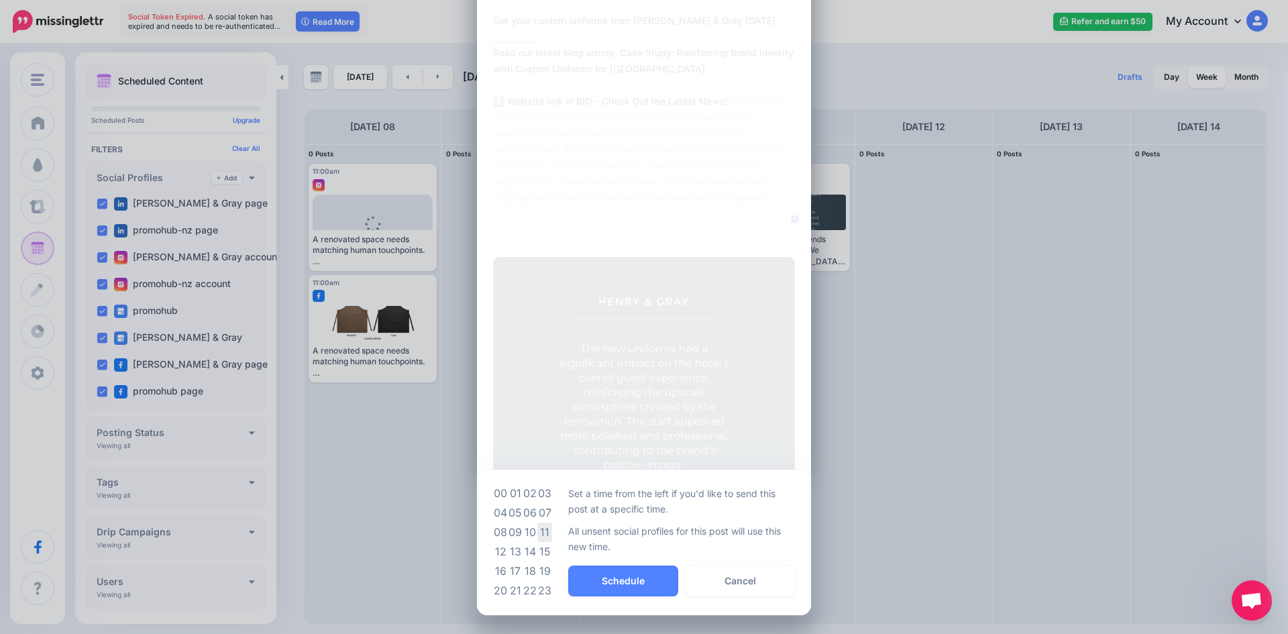
click at [540, 535] on td "11" at bounding box center [544, 532] width 15 height 19
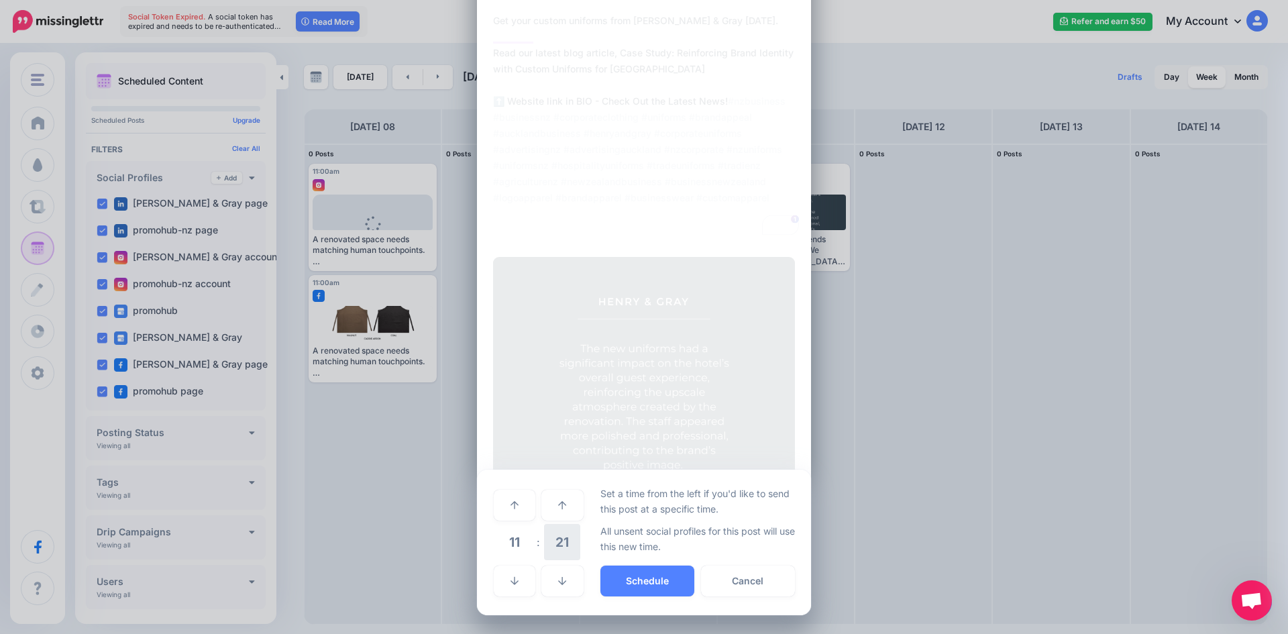
click at [563, 539] on span "21" at bounding box center [562, 542] width 36 height 36
click at [500, 506] on td "00" at bounding box center [500, 505] width 15 height 38
click at [600, 572] on button "Schedule" at bounding box center [647, 581] width 94 height 31
